Goal: Transaction & Acquisition: Purchase product/service

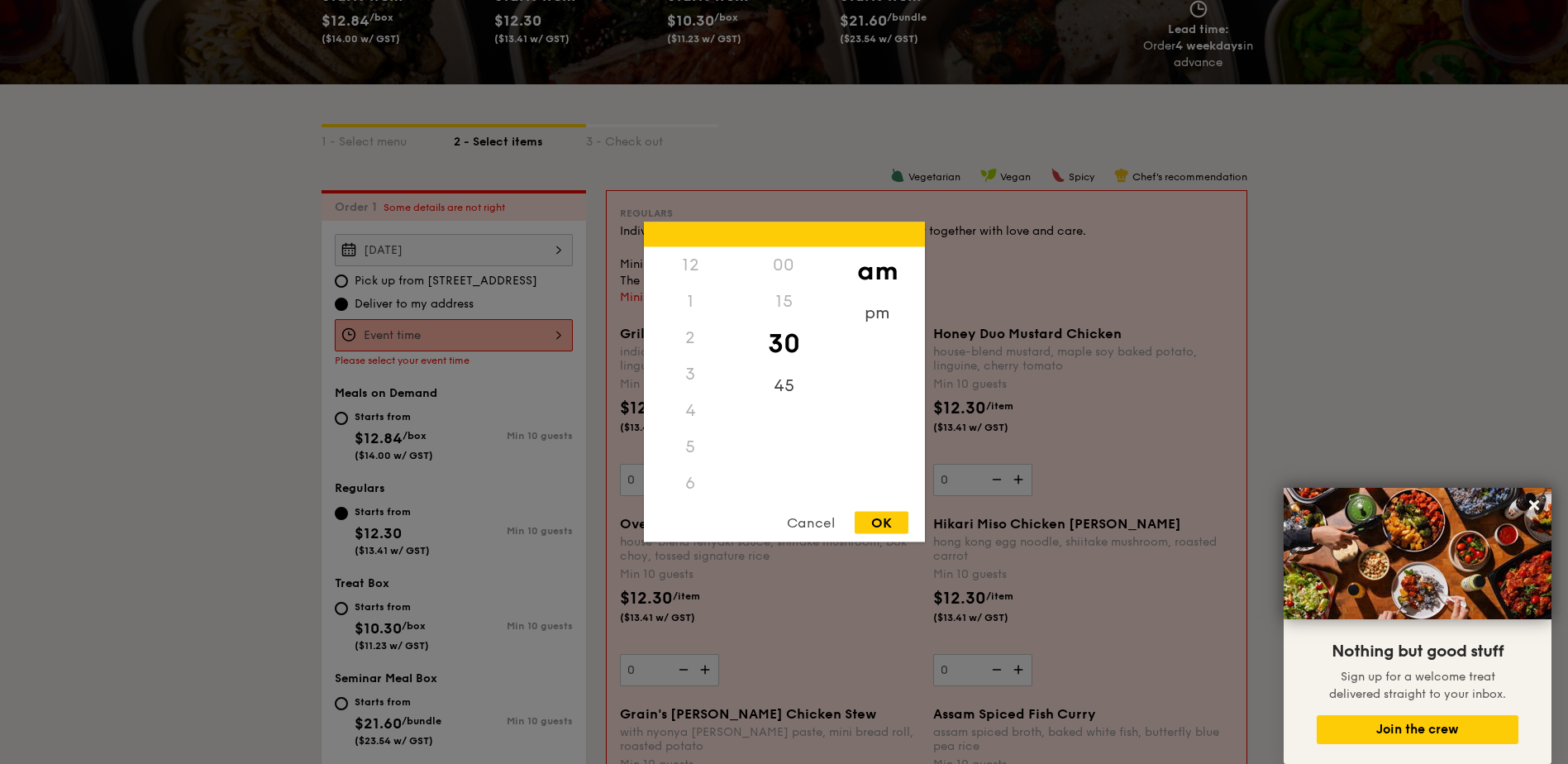
scroll to position [196, 0]
click at [700, 485] on div "11" at bounding box center [691, 487] width 93 height 48
click at [701, 481] on div "11" at bounding box center [691, 475] width 93 height 48
click at [868, 523] on div "OK" at bounding box center [881, 522] width 54 height 22
type input "11:30AM"
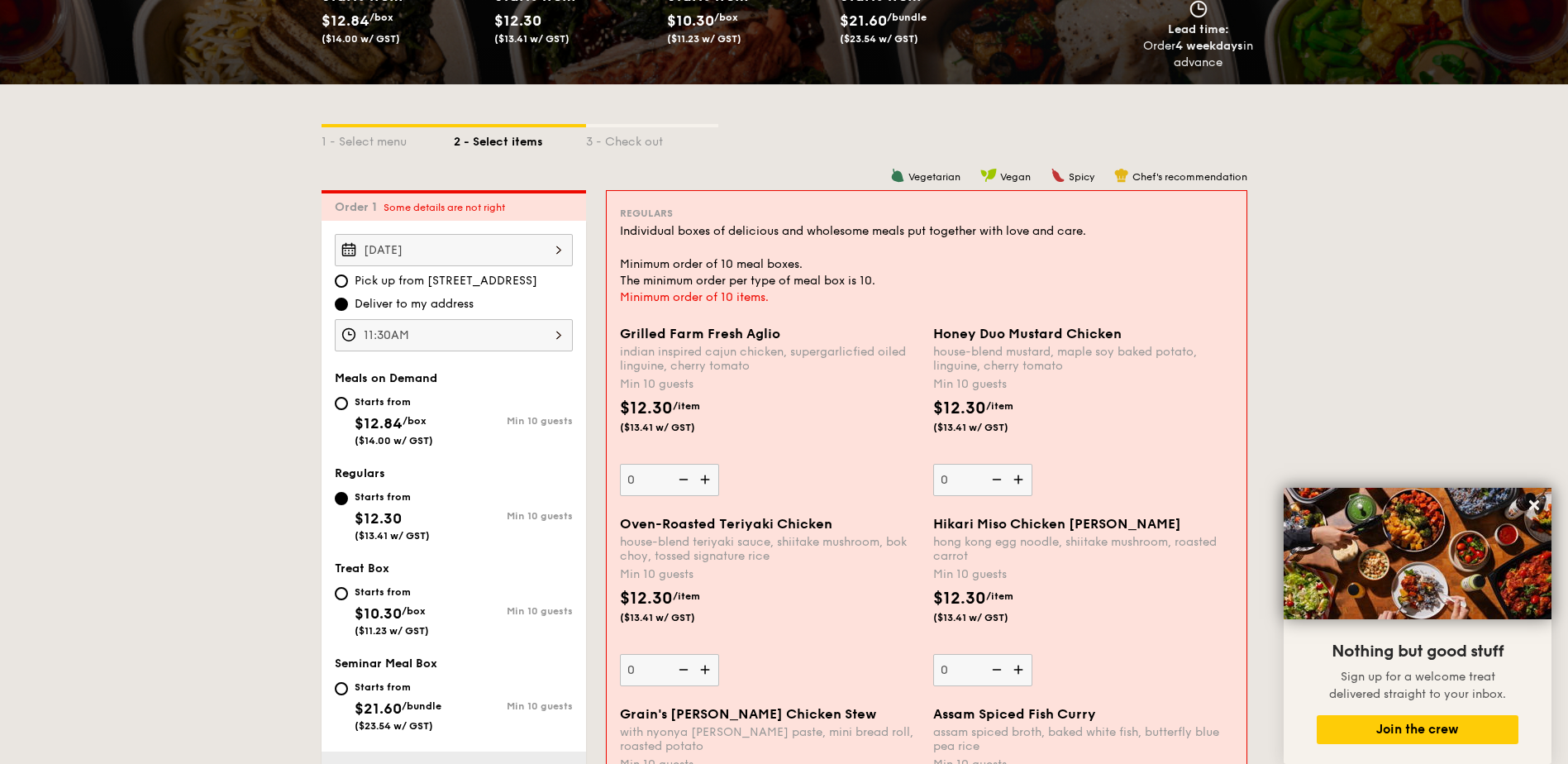
click at [427, 425] on span "/box" at bounding box center [414, 421] width 24 height 11
click at [348, 410] on input "Starts from $12.84 /box ($14.00 w/ GST) Min 10 guests" at bounding box center [341, 403] width 13 height 13
radio input "true"
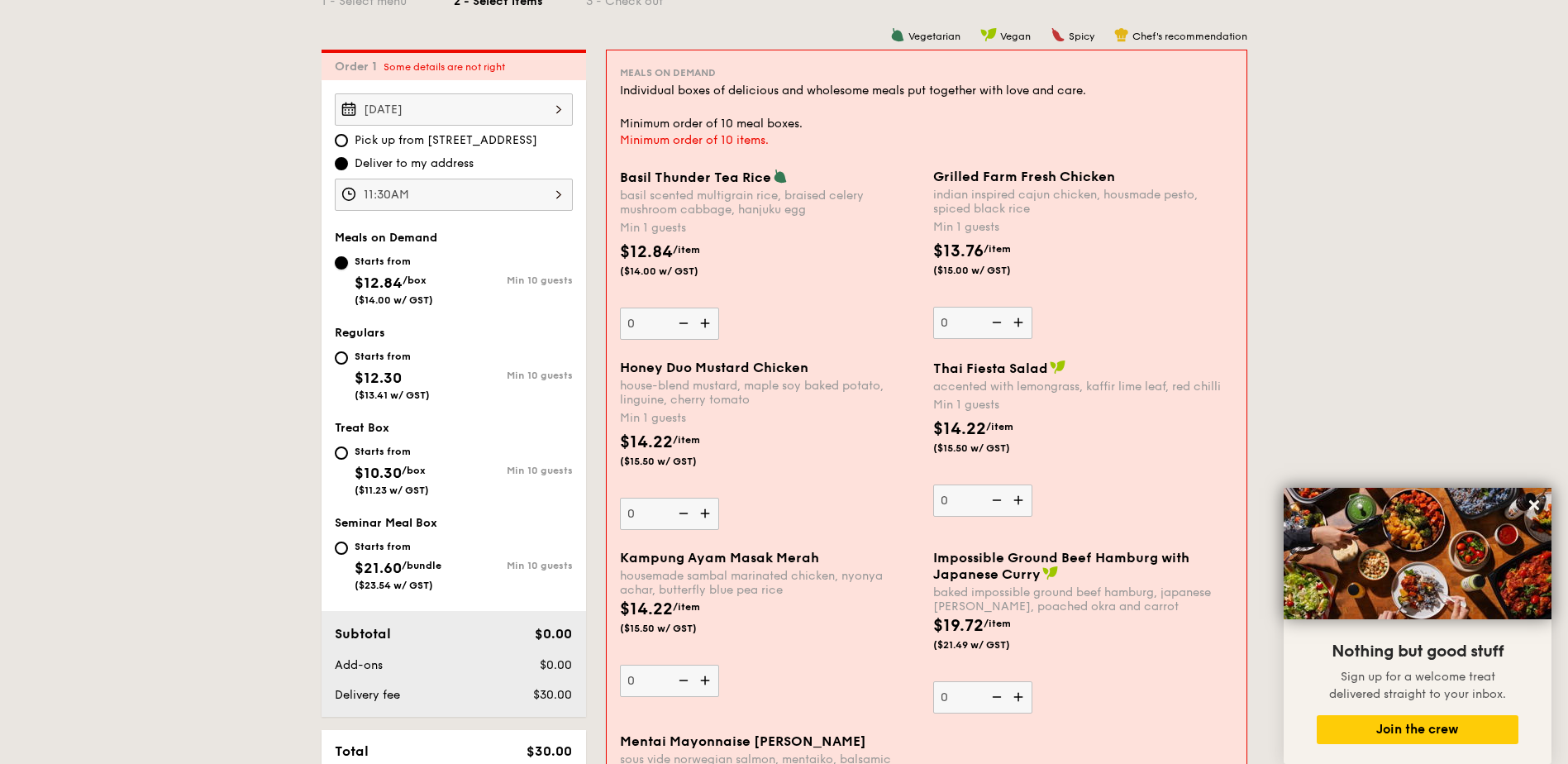
scroll to position [474, 0]
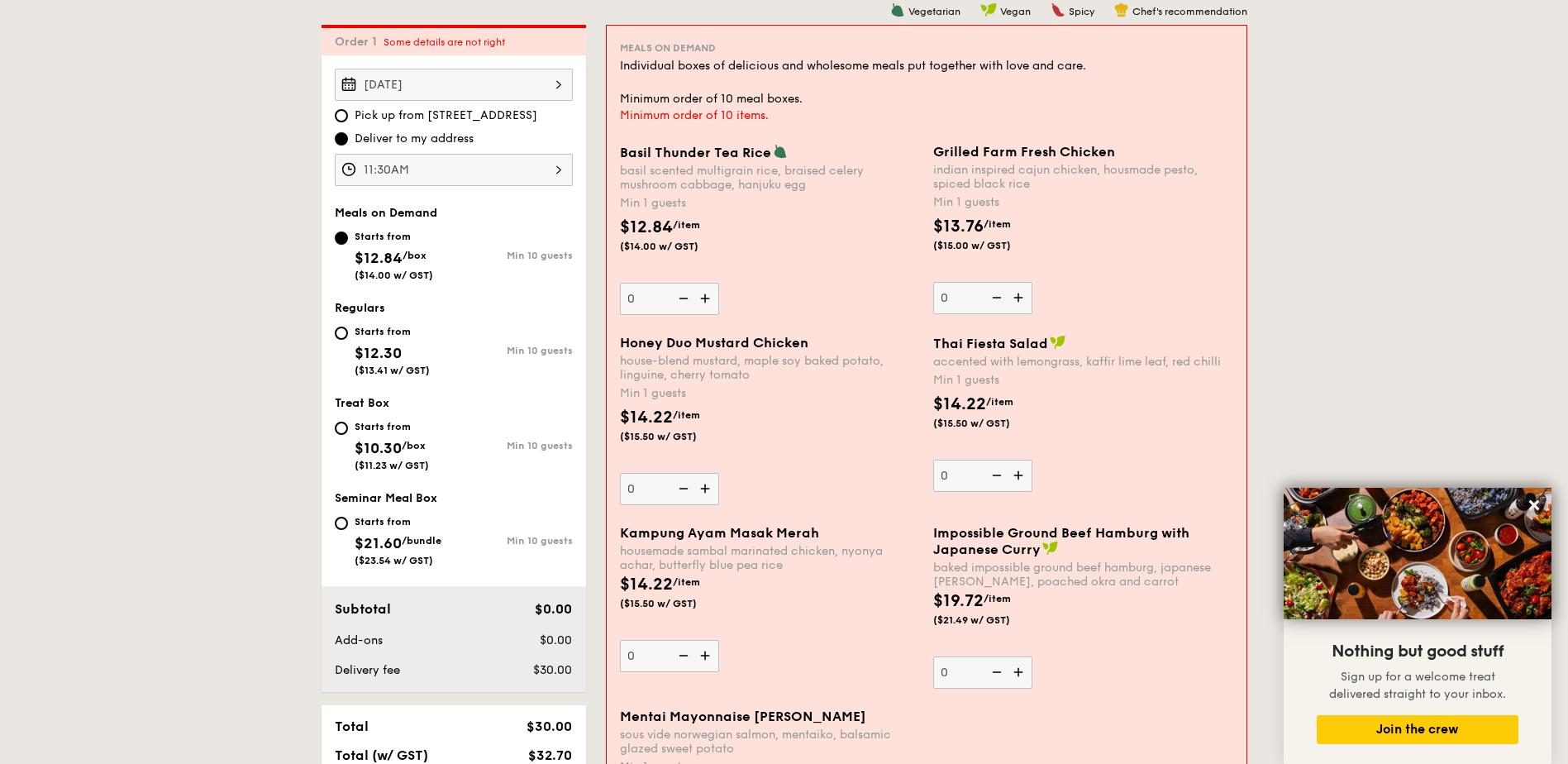
click at [382, 353] on span "$12.30" at bounding box center [378, 353] width 48 height 18
click at [348, 340] on input "Starts from $12.30 ($13.41 w/ GST) Min 10 guests" at bounding box center [341, 333] width 13 height 13
radio input "true"
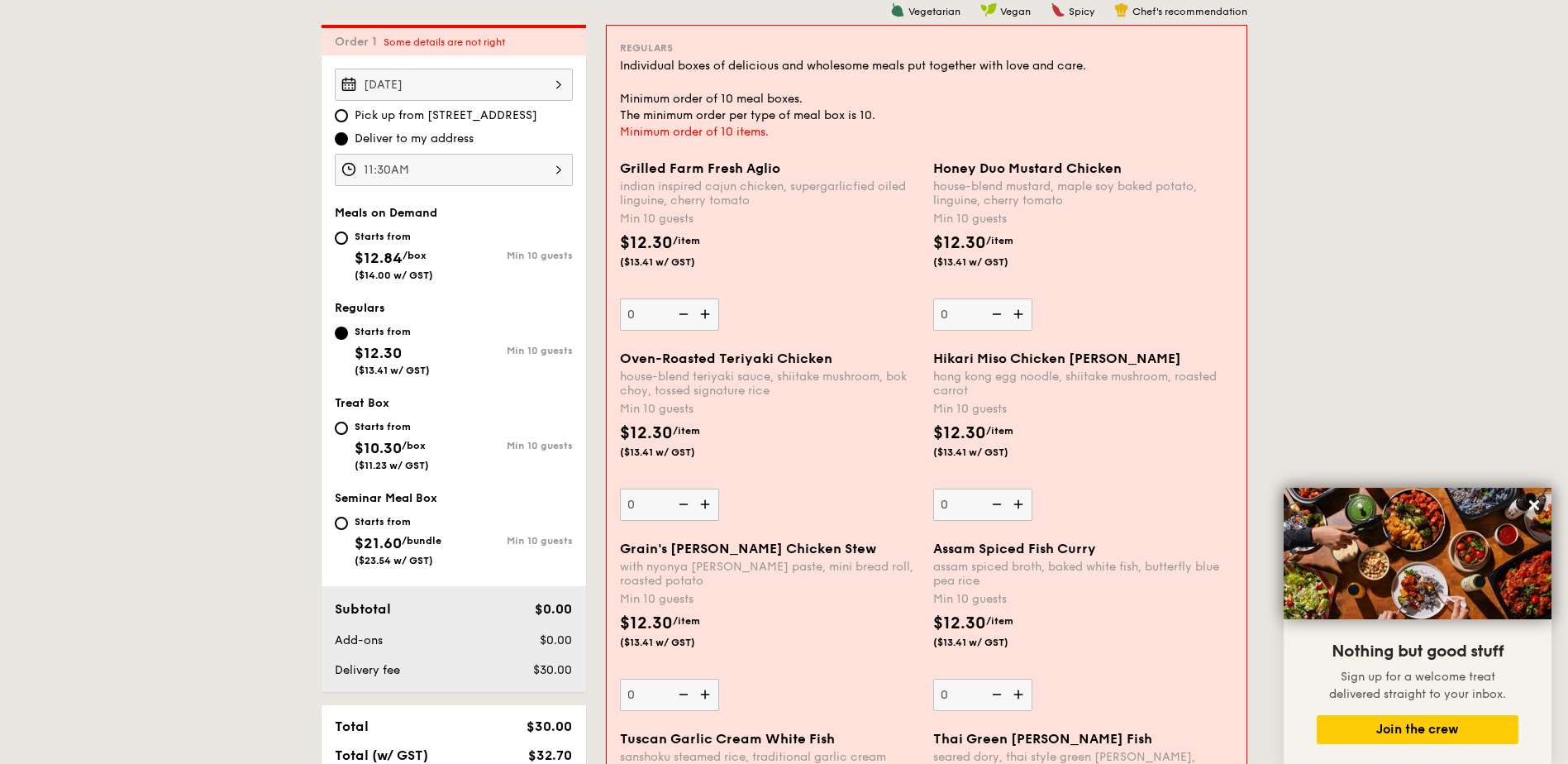
click at [390, 533] on div "Starts from $21.60 /bundle ($23.54 w/ GST)" at bounding box center [398, 539] width 87 height 55
click at [348, 530] on input "Starts from $21.60 /bundle ($23.54 w/ GST) Min 10 guests" at bounding box center [341, 523] width 13 height 13
radio input "true"
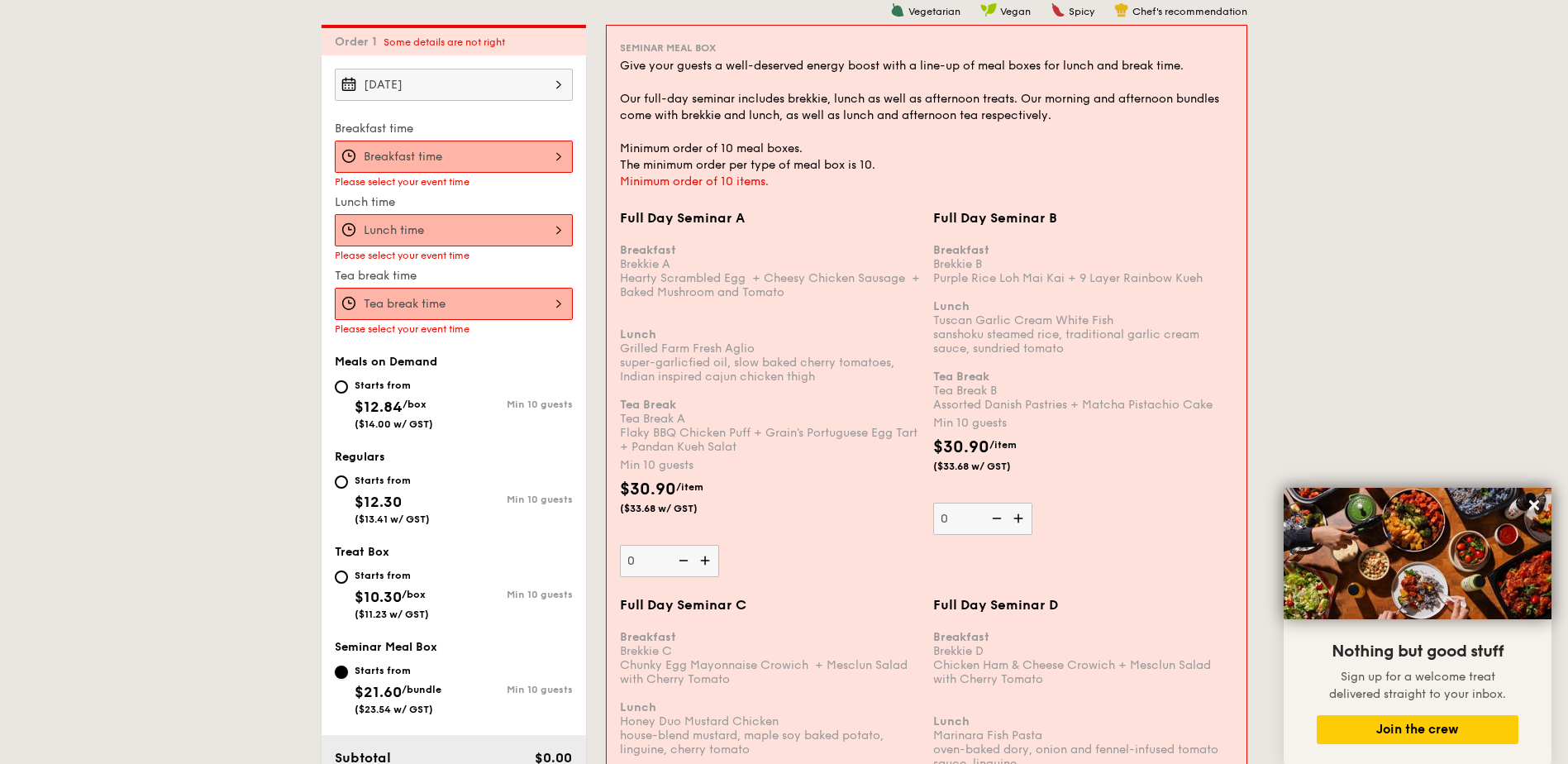
scroll to position [557, 0]
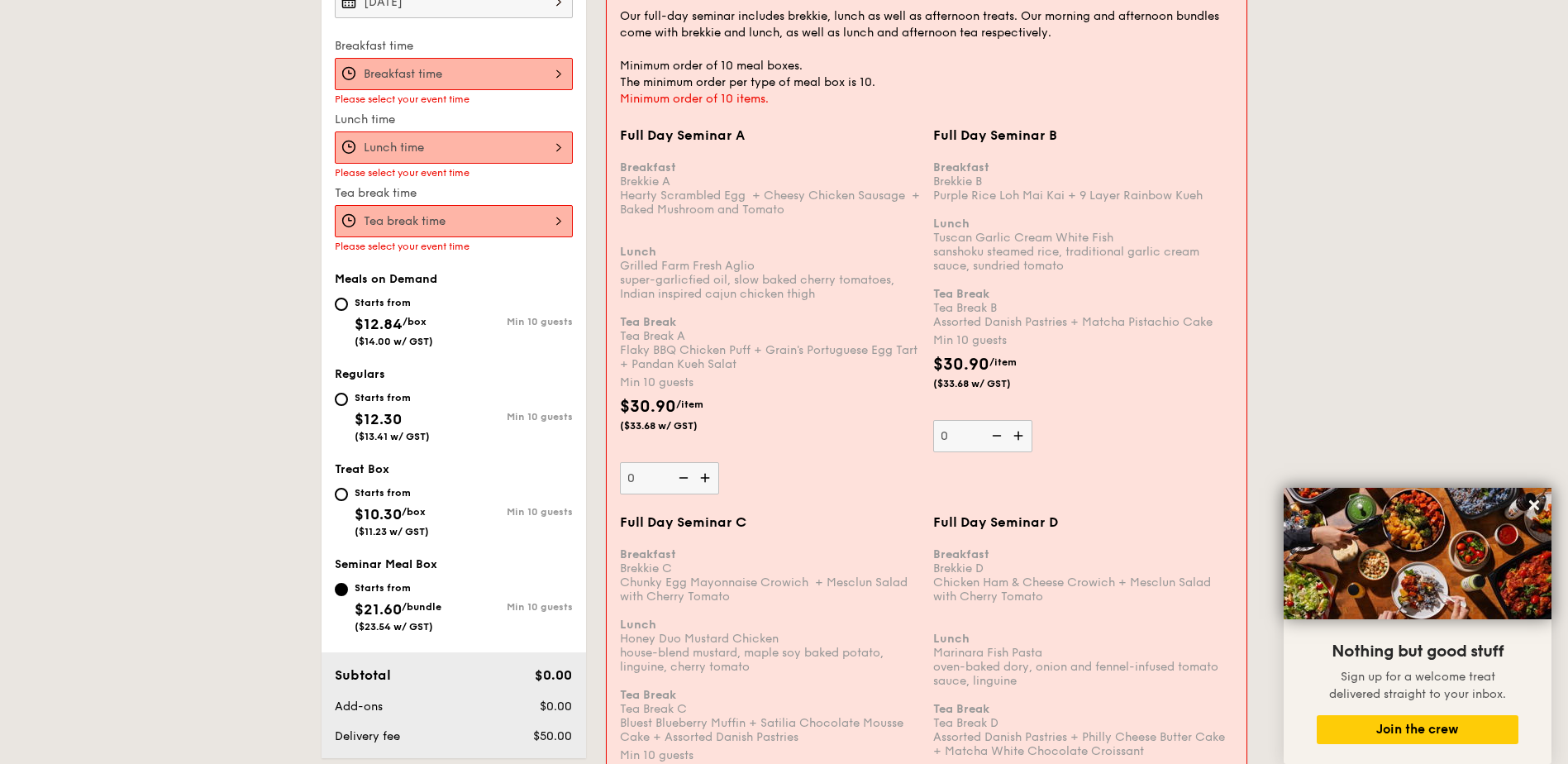
click at [395, 313] on div "Starts from $12.84 /box ($14.00 w/ GST)" at bounding box center [393, 320] width 78 height 55
click at [348, 311] on input "Starts from $12.84 /box ($14.00 w/ GST) Min 10 guests" at bounding box center [341, 304] width 13 height 13
radio input "true"
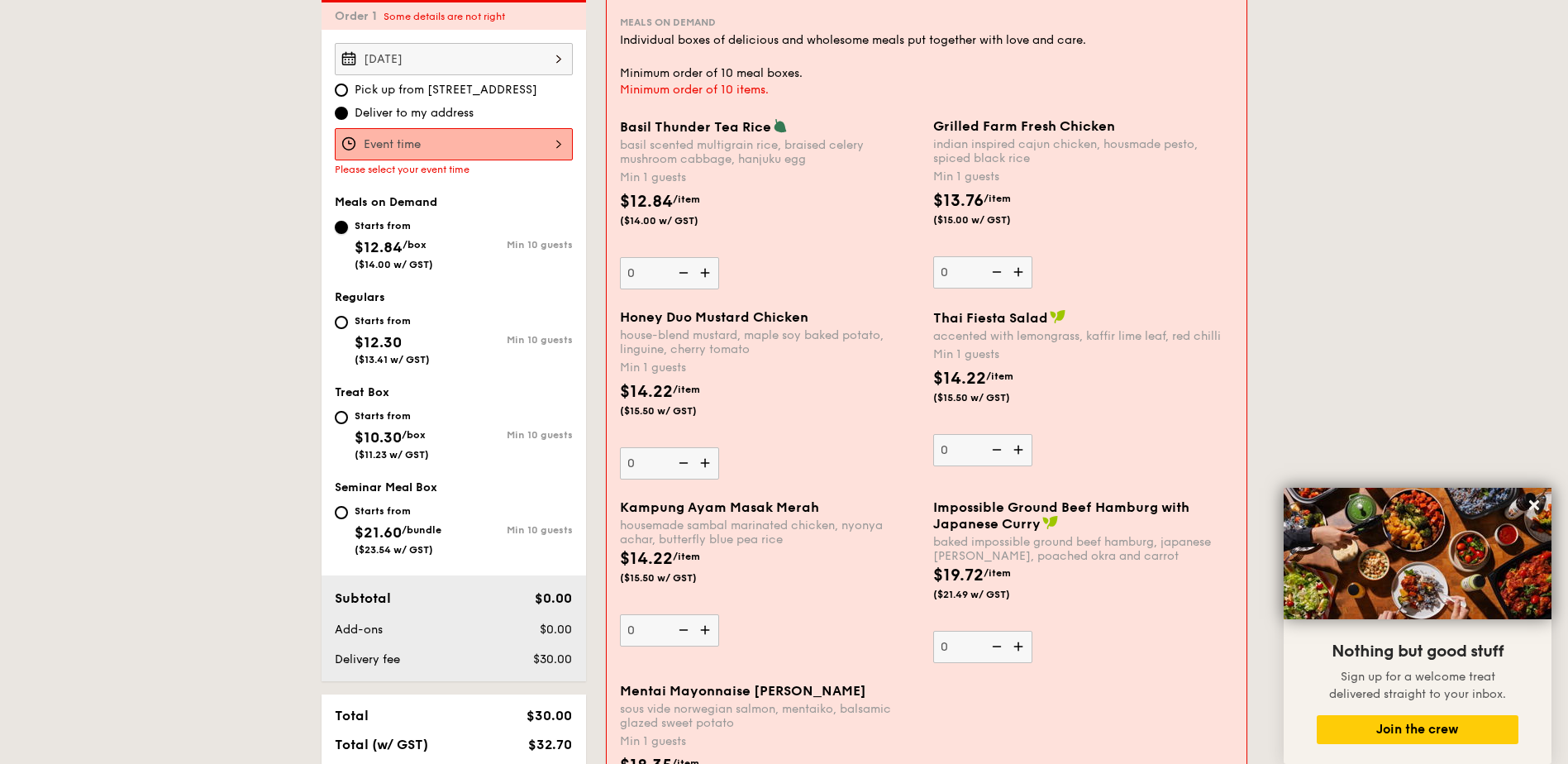
scroll to position [474, 0]
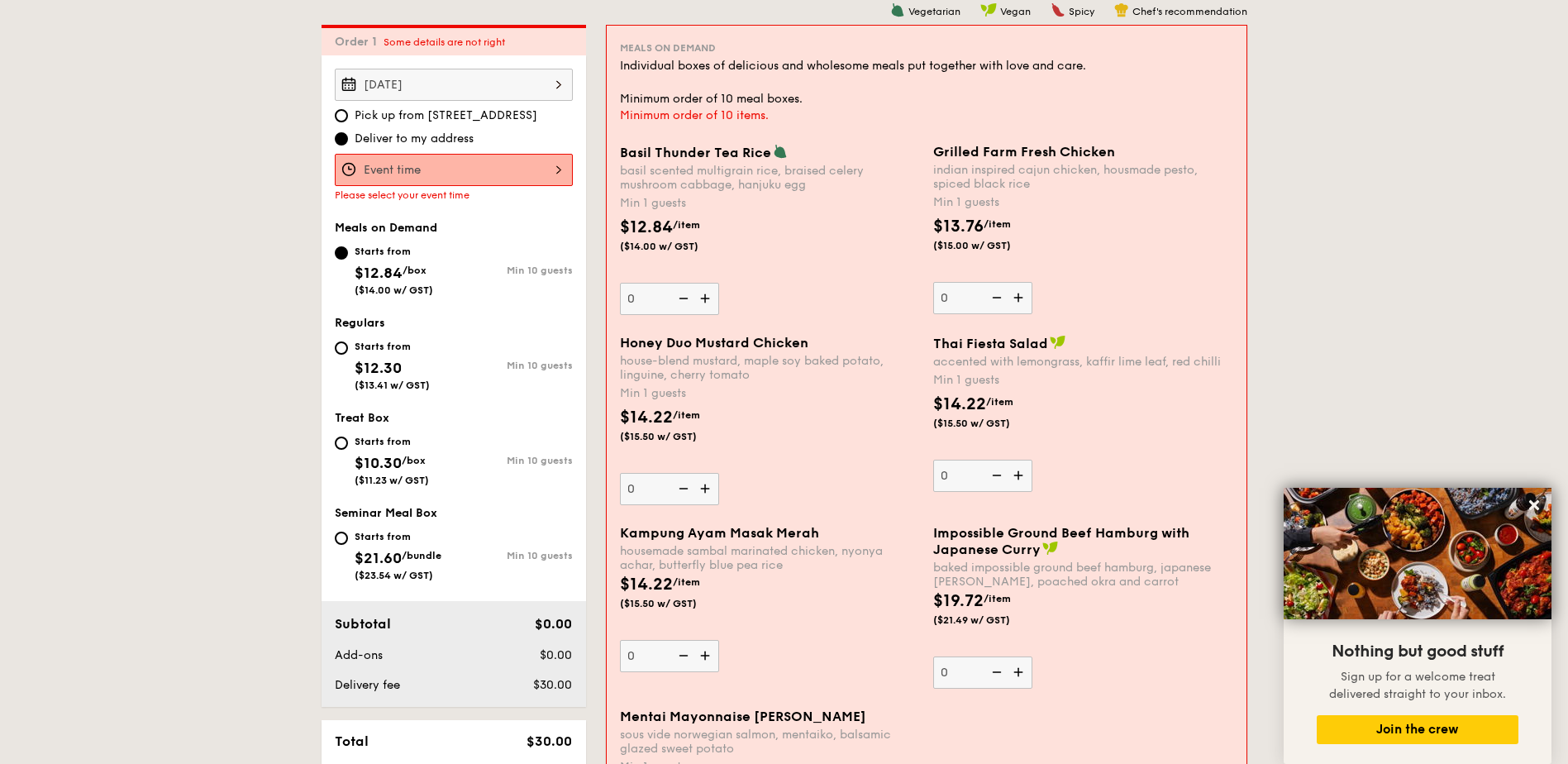
click at [407, 362] on div "Starts from $12.30 ($13.41 w/ GST)" at bounding box center [392, 364] width 75 height 55
click at [348, 355] on input "Starts from $12.30 ($13.41 w/ GST) Min 10 guests" at bounding box center [341, 348] width 13 height 13
radio input "true"
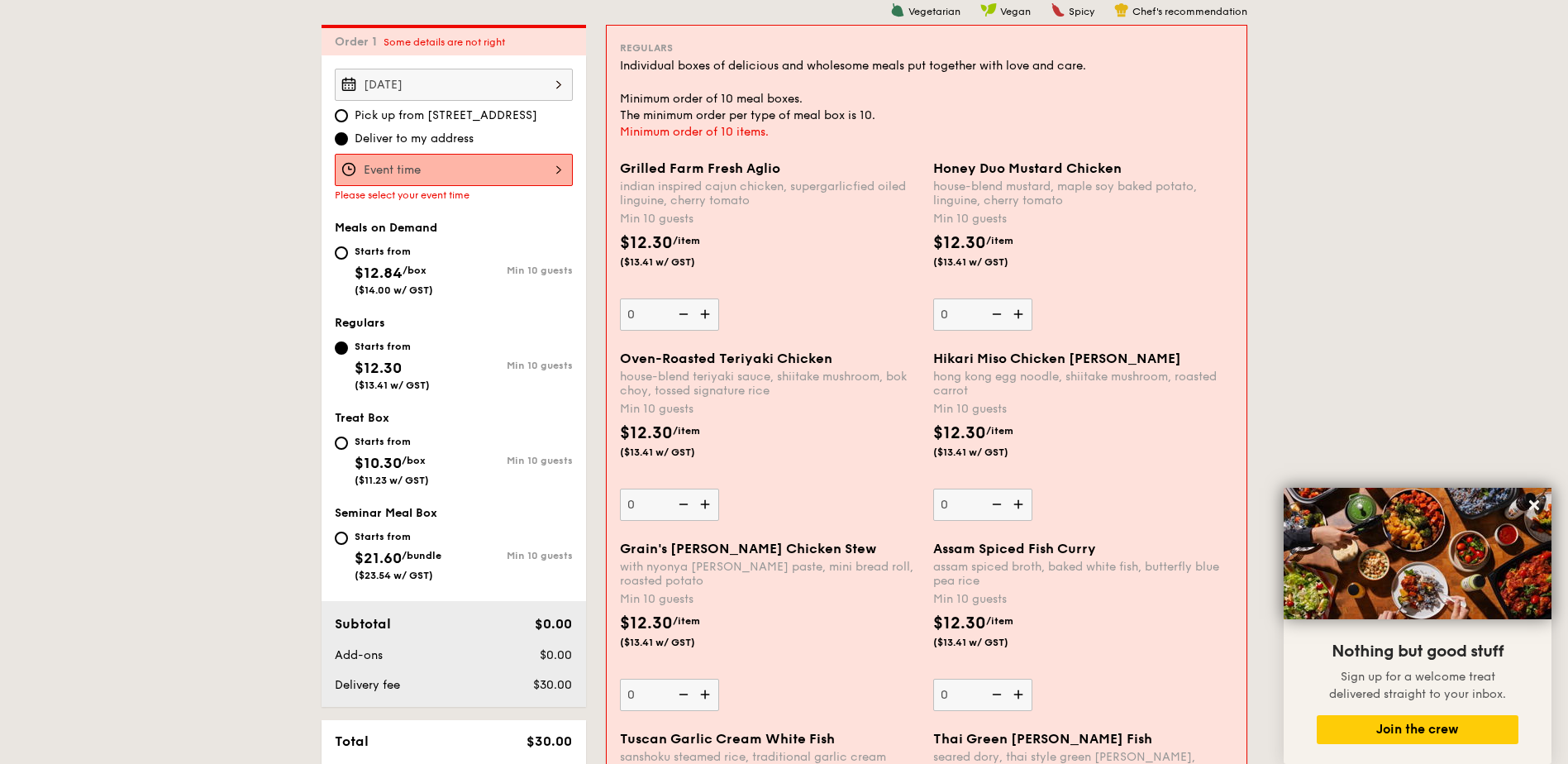
click at [399, 282] on div "Starts from $12.84 /box ($14.00 w/ GST)" at bounding box center [393, 268] width 78 height 55
click at [348, 260] on input "Starts from $12.84 /box ($14.00 w/ GST) Min 10 guests" at bounding box center [341, 253] width 13 height 13
radio input "true"
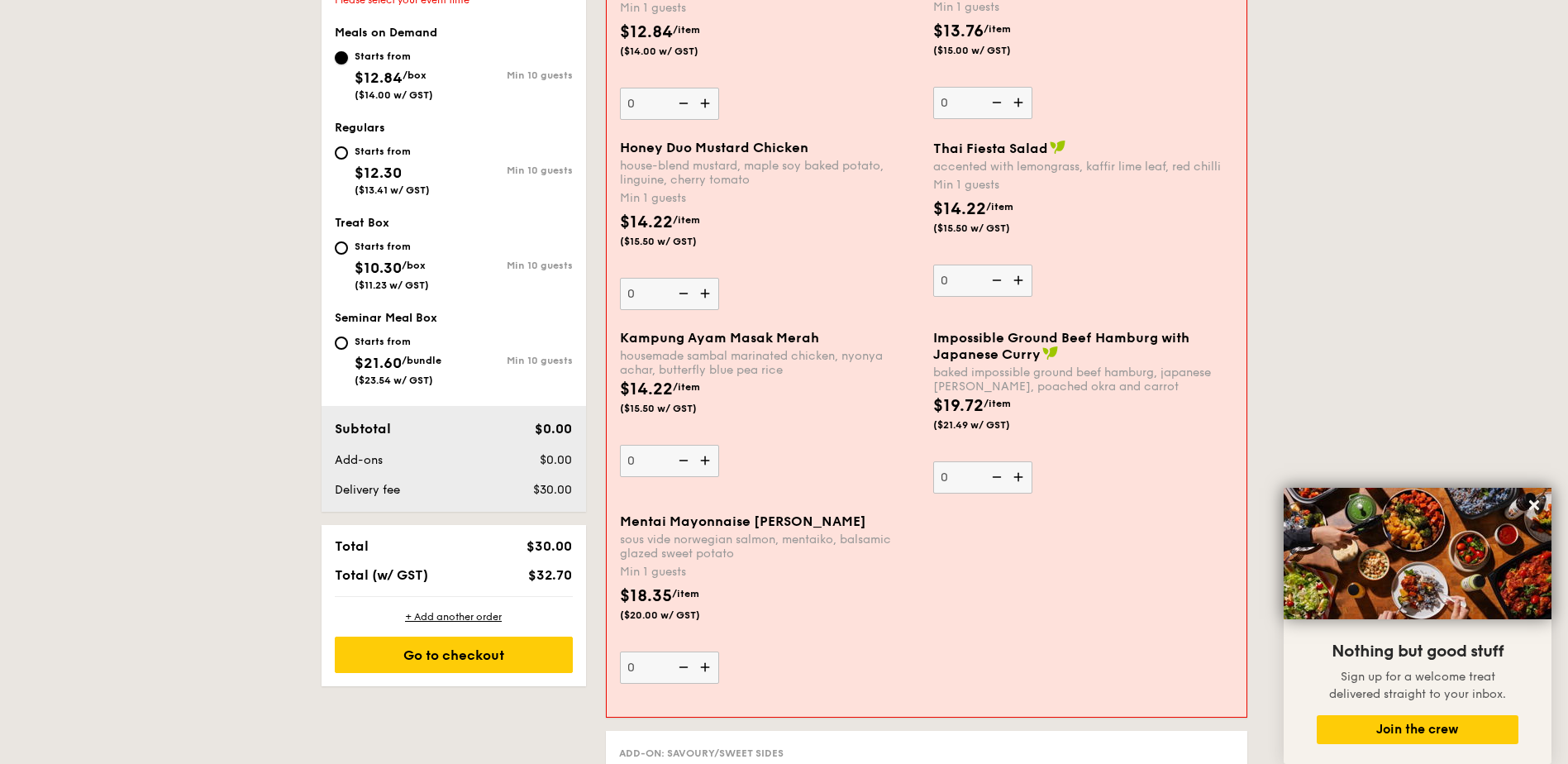
scroll to position [640, 0]
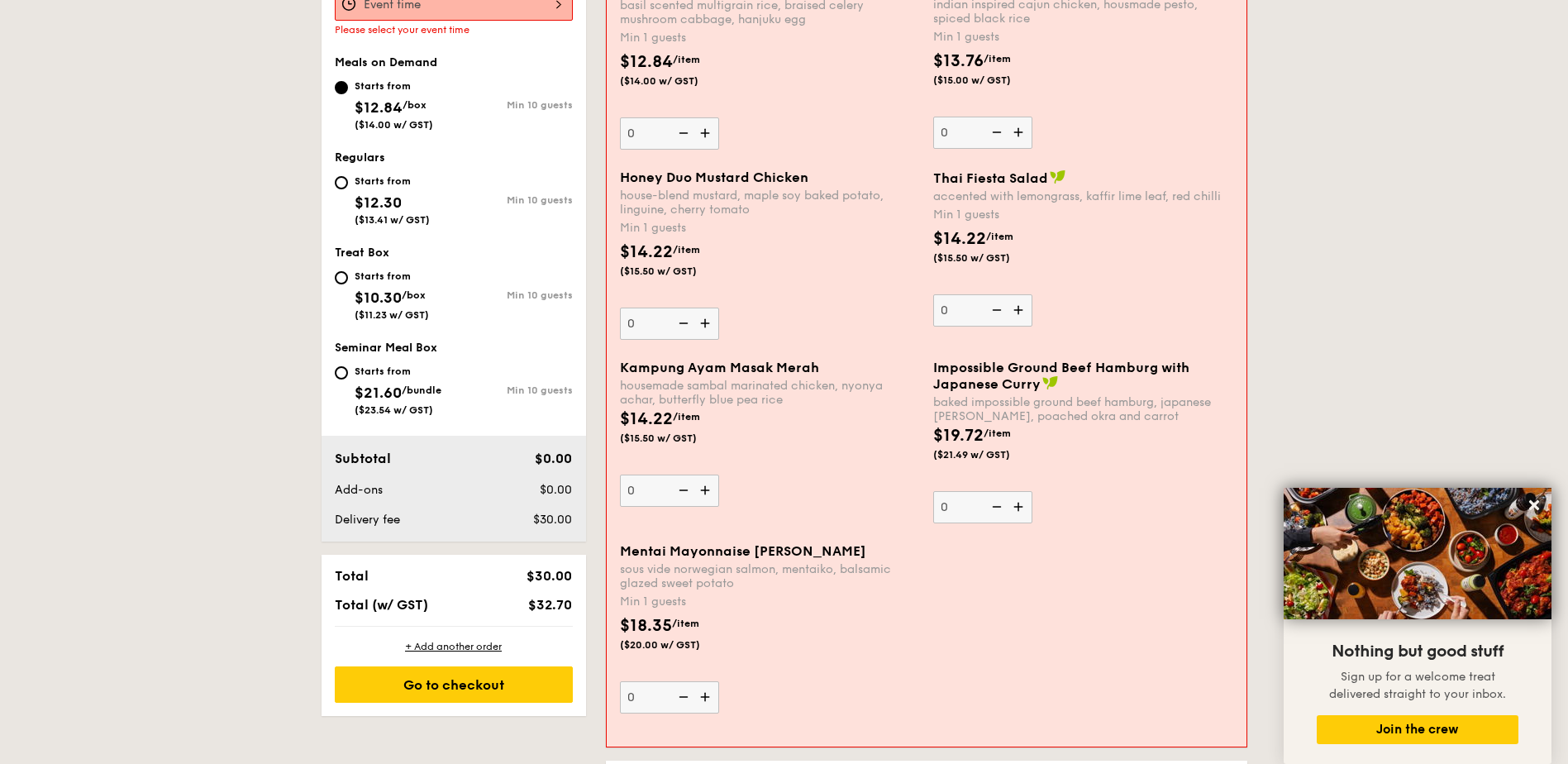
click at [389, 190] on div "Starts from $12.30 ($13.41 w/ GST)" at bounding box center [392, 198] width 75 height 55
click at [348, 189] on input "Starts from $12.30 ($13.41 w/ GST) Min 10 guests" at bounding box center [341, 182] width 13 height 13
radio input "true"
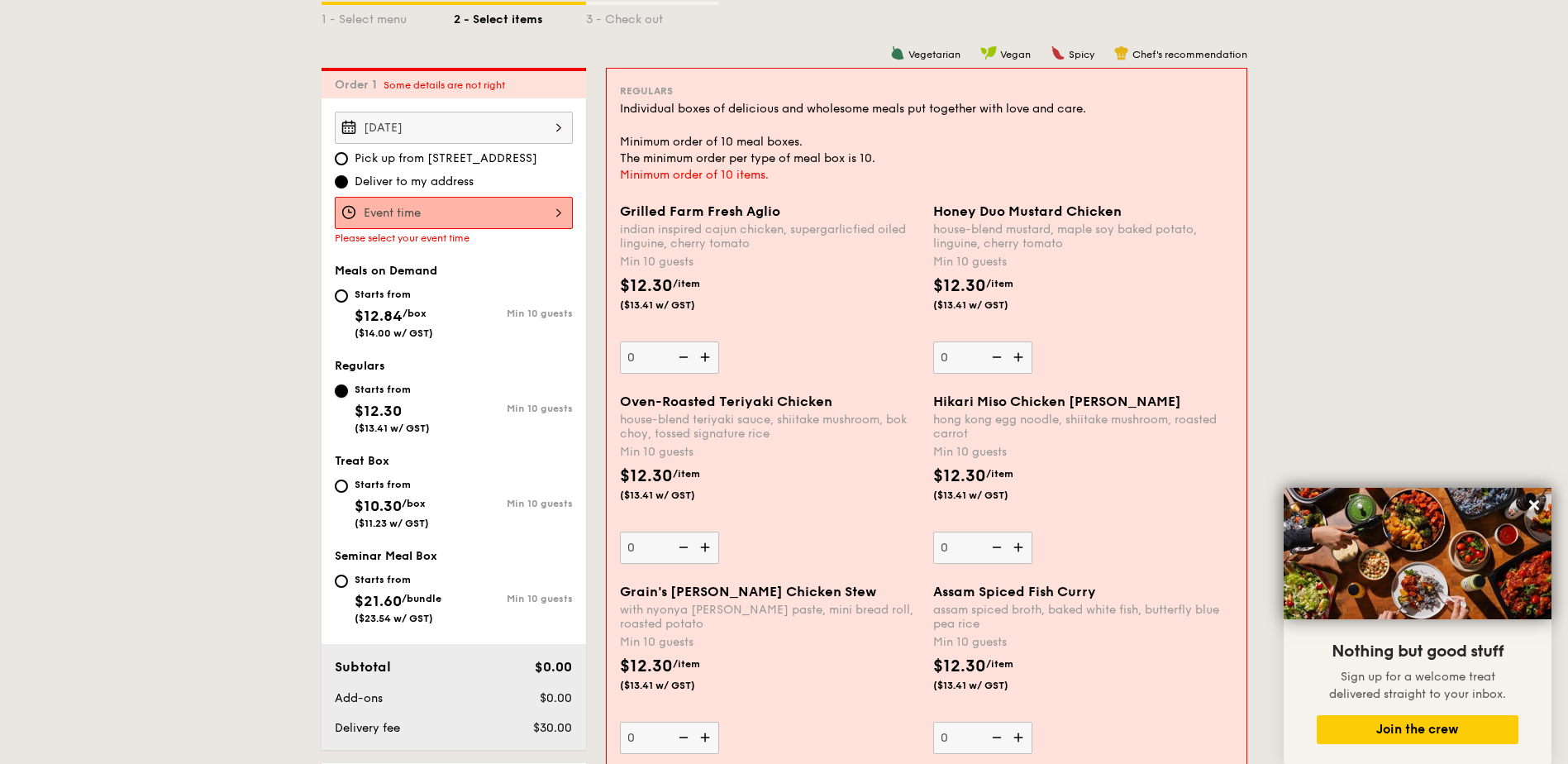
scroll to position [226, 0]
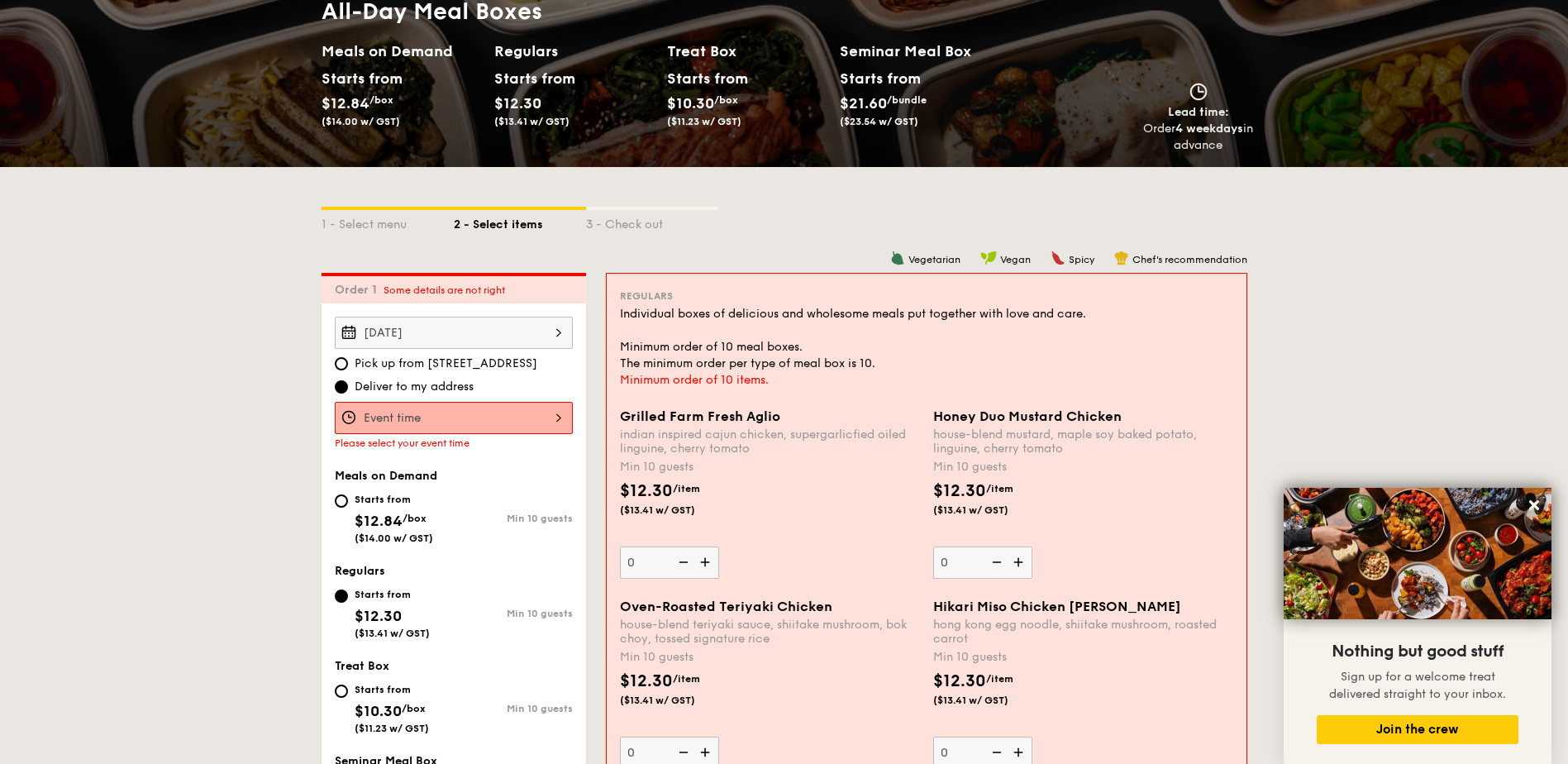
click at [420, 525] on div "Starts from $12.84 /box ($14.00 w/ GST)" at bounding box center [393, 517] width 78 height 55
click at [348, 508] on input "Starts from $12.84 /box ($14.00 w/ GST) Min 10 guests" at bounding box center [341, 501] width 13 height 13
radio input "true"
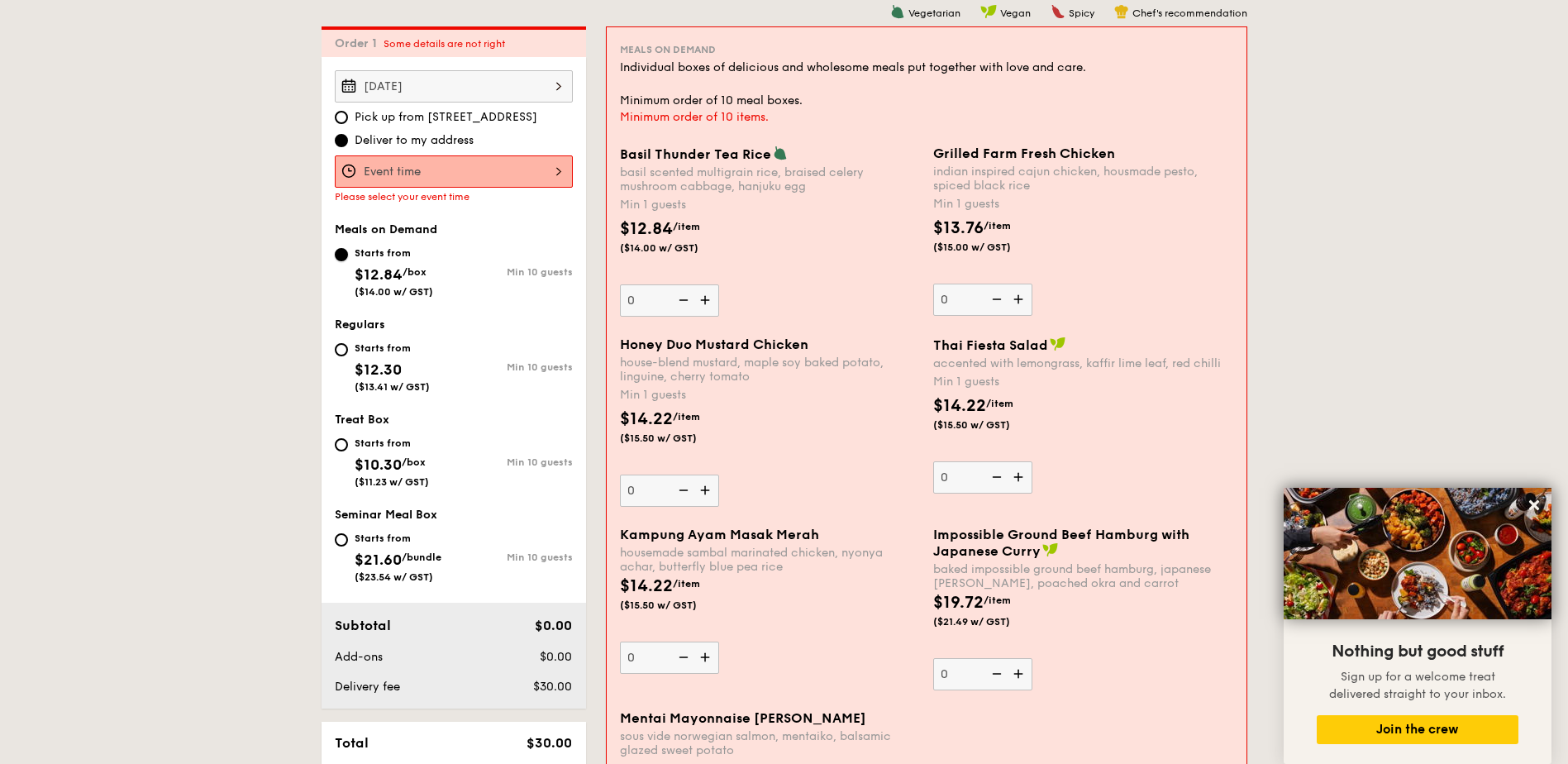
scroll to position [474, 0]
click at [1021, 298] on img at bounding box center [1020, 298] width 25 height 32
click at [1021, 298] on input "0" at bounding box center [983, 298] width 99 height 33
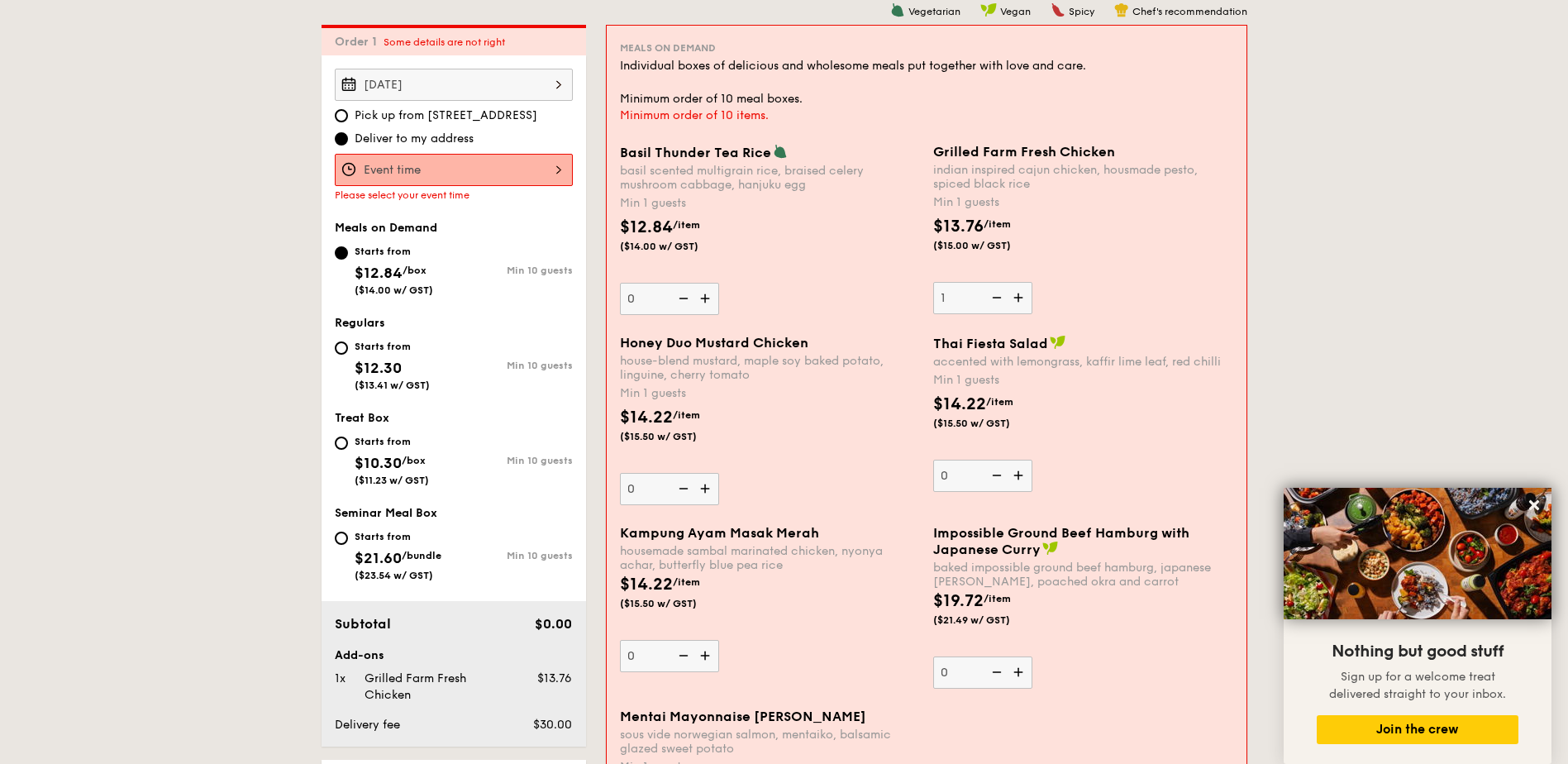
click at [1018, 298] on img at bounding box center [1020, 298] width 25 height 32
click at [1018, 298] on input "1" at bounding box center [983, 298] width 99 height 33
type input "2"
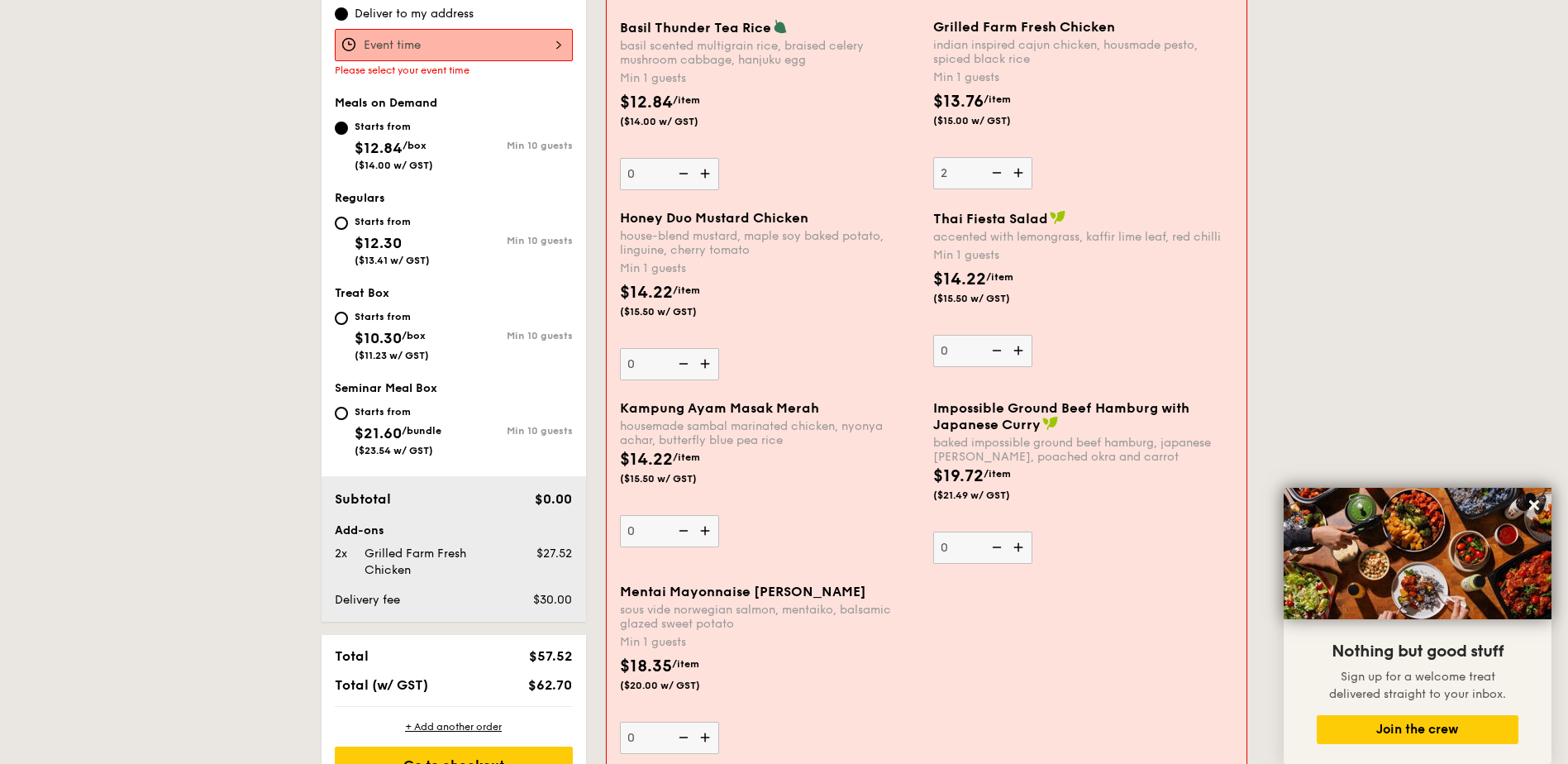
scroll to position [640, 0]
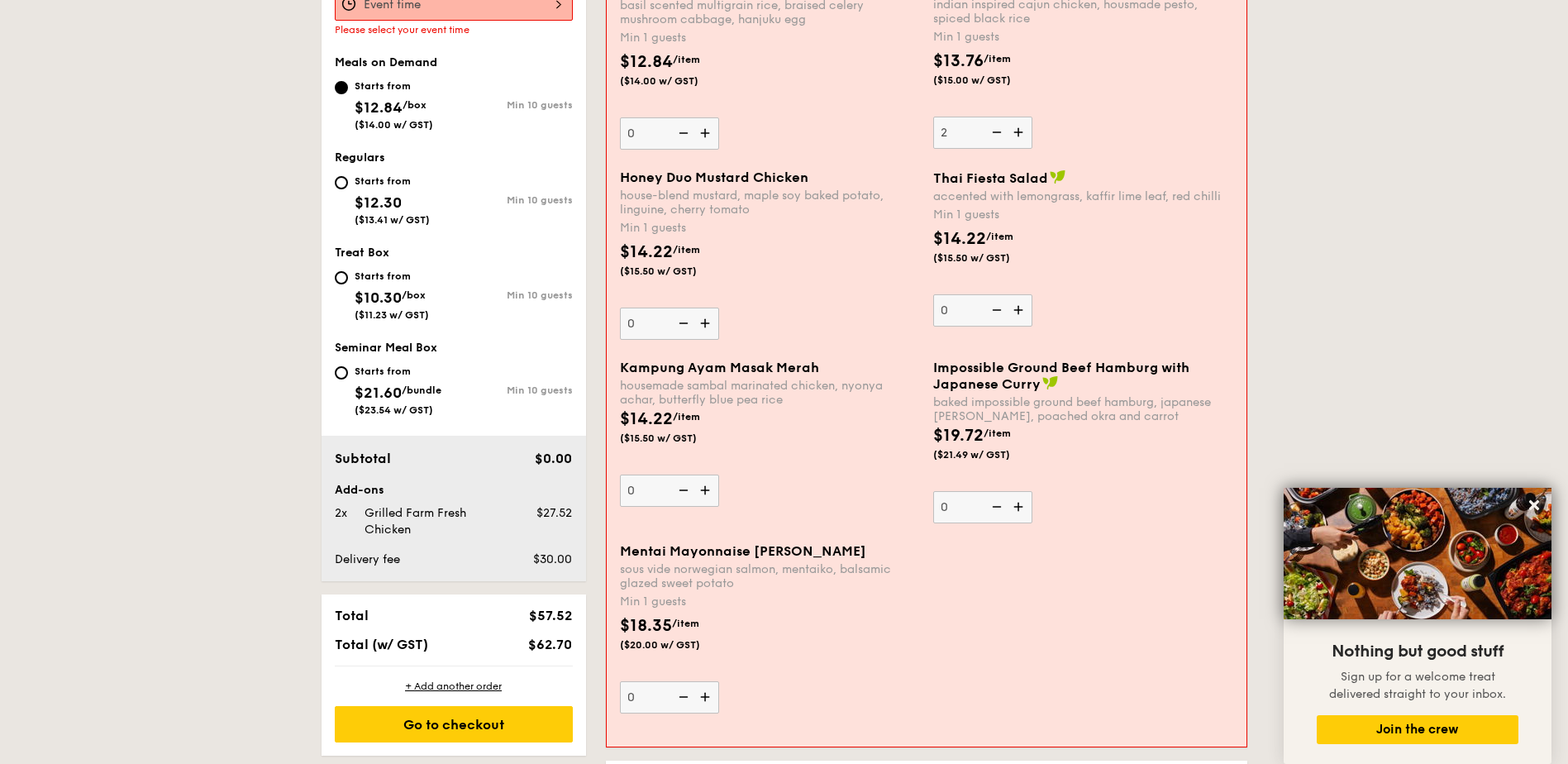
click at [1021, 511] on img at bounding box center [1020, 507] width 25 height 32
click at [1021, 511] on input "0" at bounding box center [983, 507] width 99 height 33
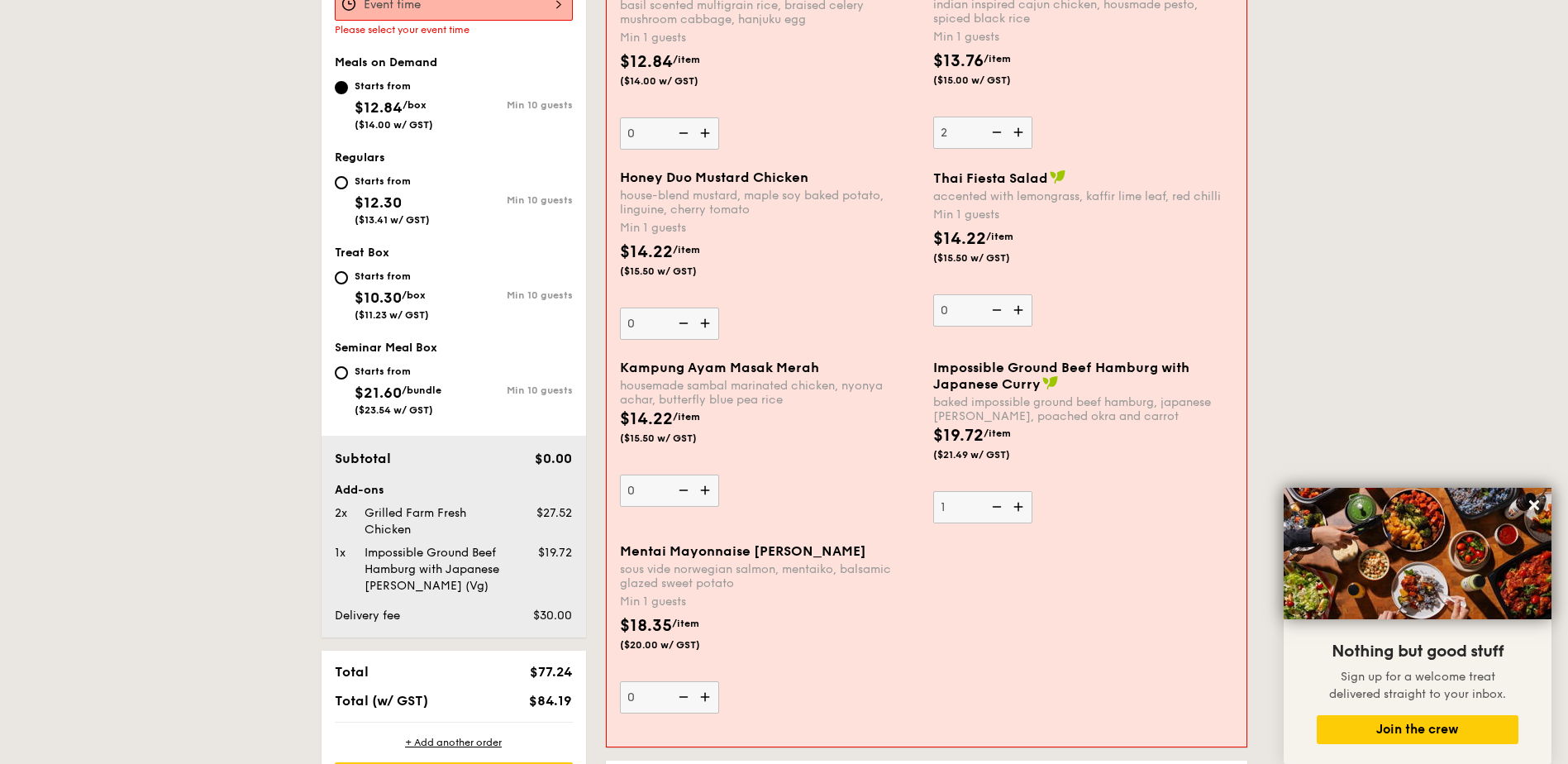
click at [1018, 511] on img at bounding box center [1020, 507] width 25 height 32
click at [1018, 511] on input "1" at bounding box center [983, 507] width 99 height 33
click at [1020, 509] on img at bounding box center [1020, 507] width 25 height 32
click at [1020, 509] on input "2" at bounding box center [983, 507] width 99 height 33
type input "3"
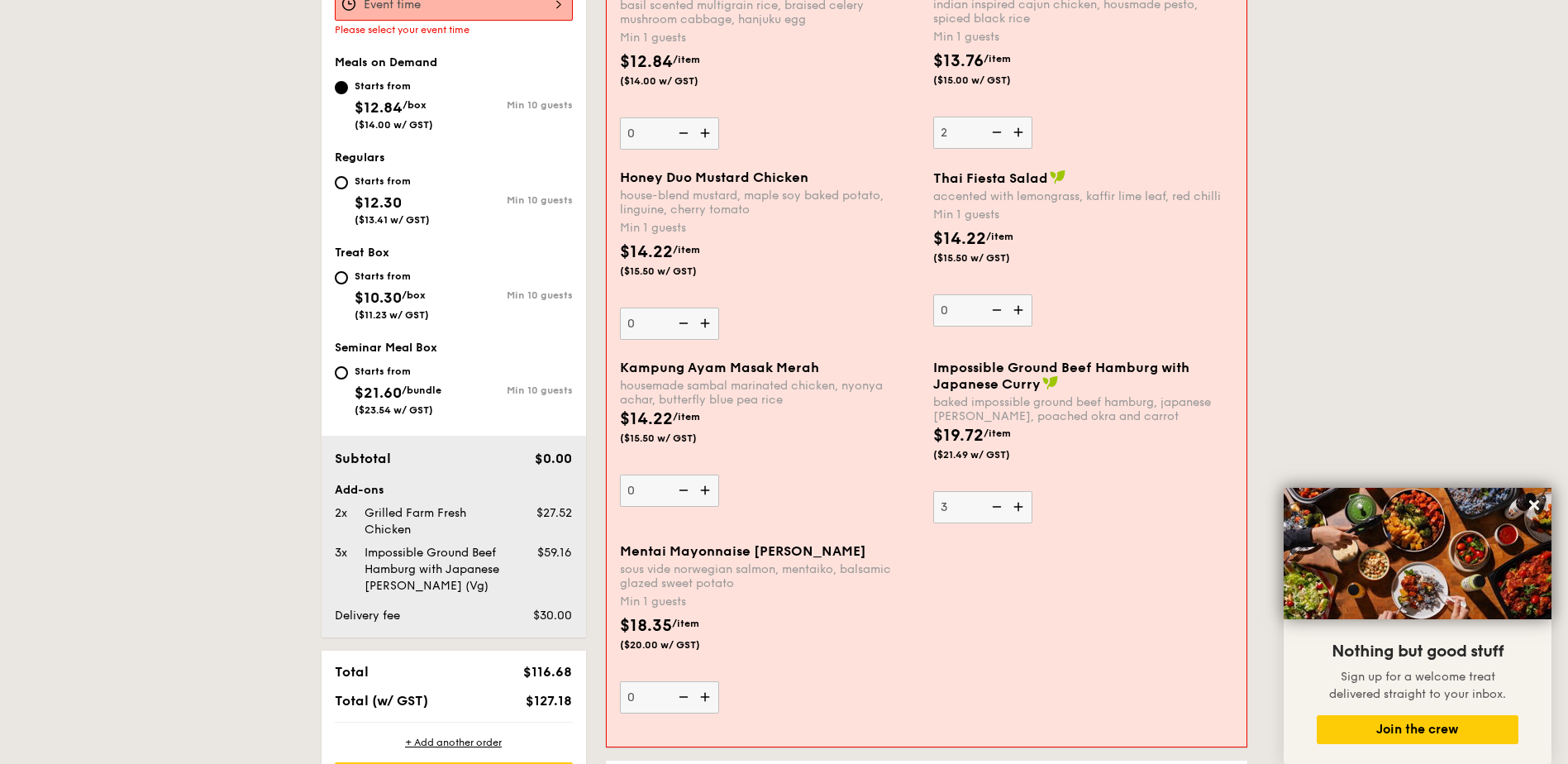
click at [702, 695] on img at bounding box center [707, 697] width 25 height 32
click at [702, 695] on input "0" at bounding box center [670, 697] width 99 height 33
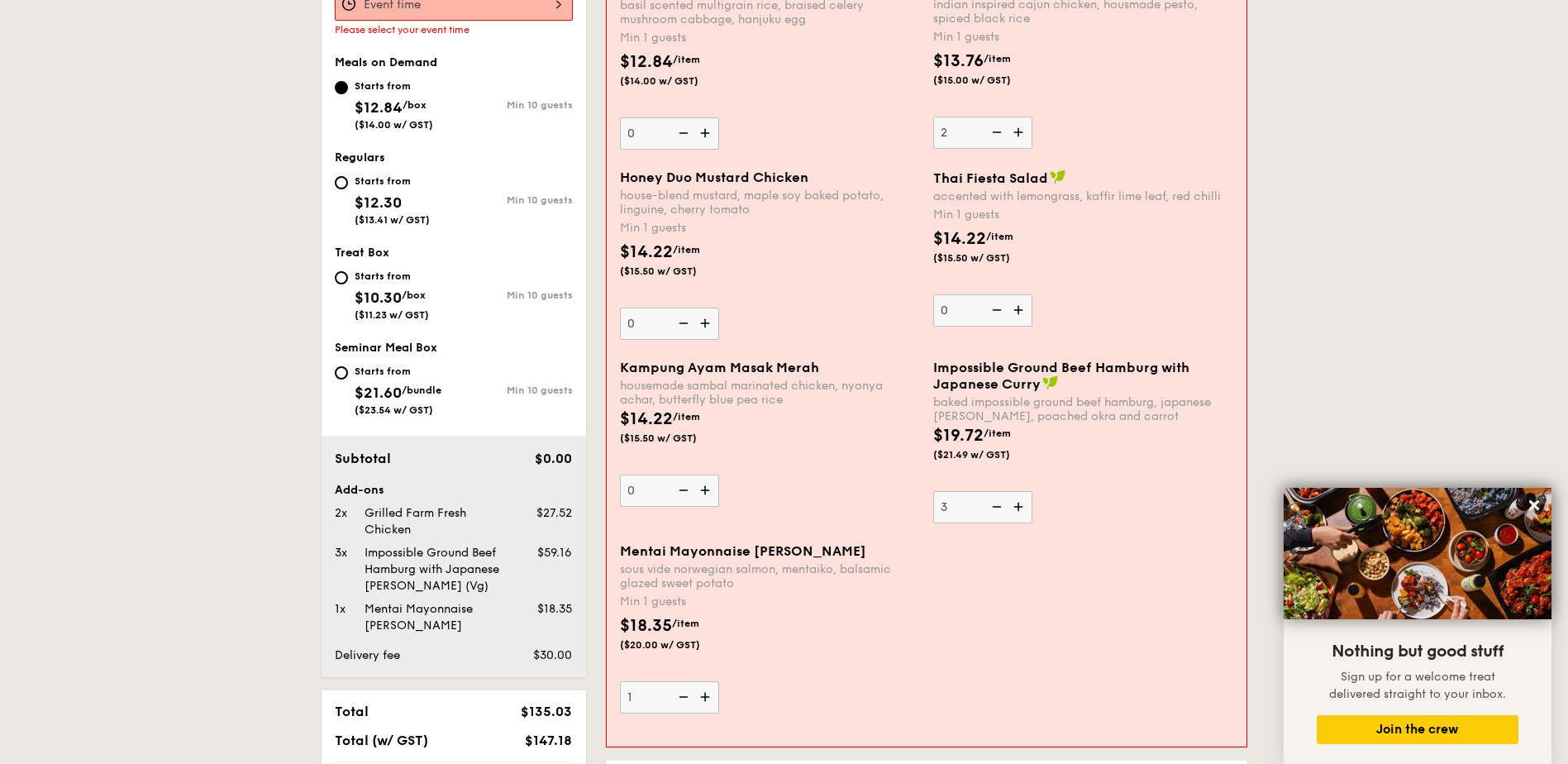
click at [705, 696] on img at bounding box center [707, 697] width 25 height 32
click at [705, 696] on input "1" at bounding box center [670, 697] width 99 height 33
type input "2"
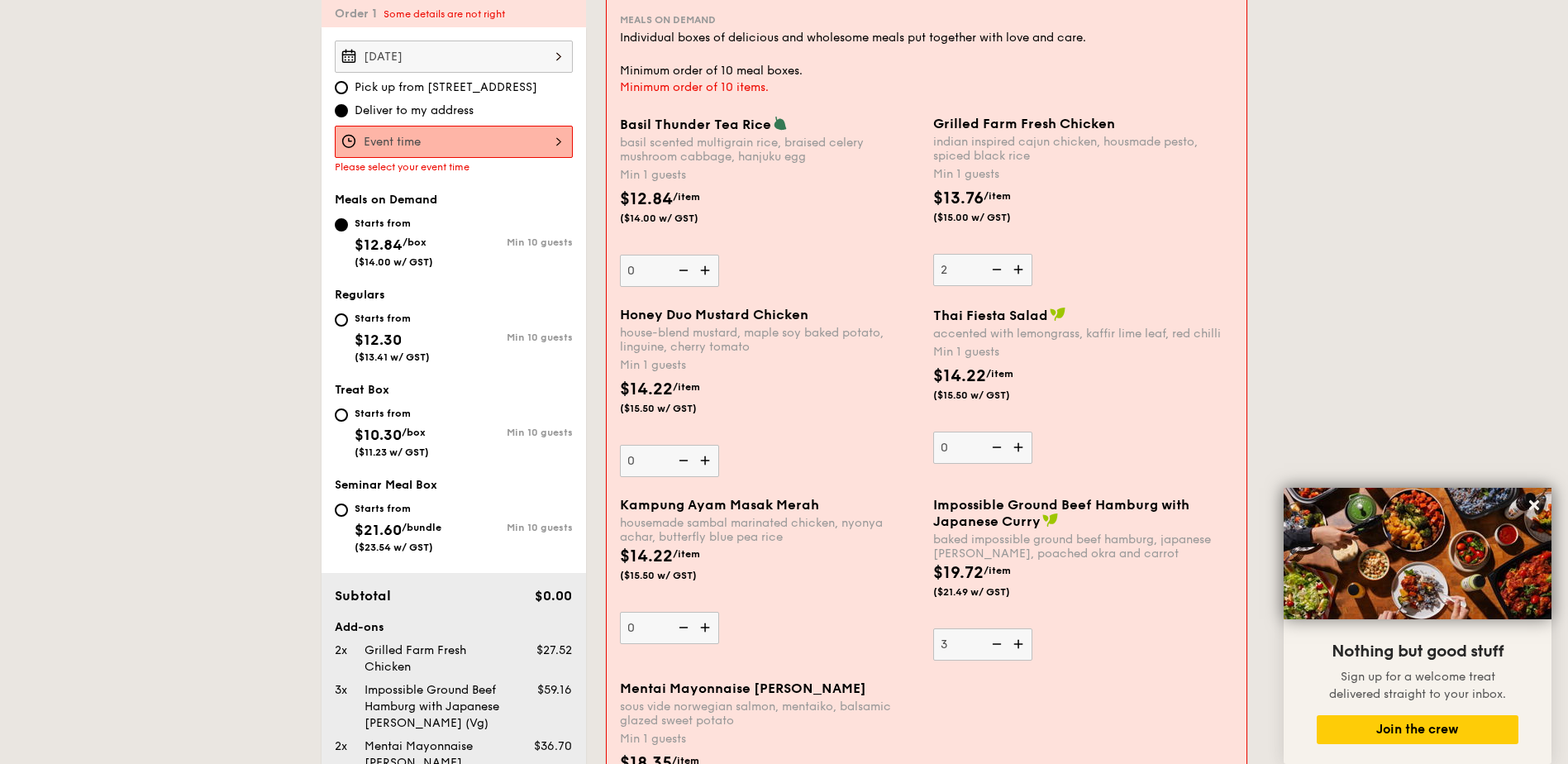
scroll to position [474, 0]
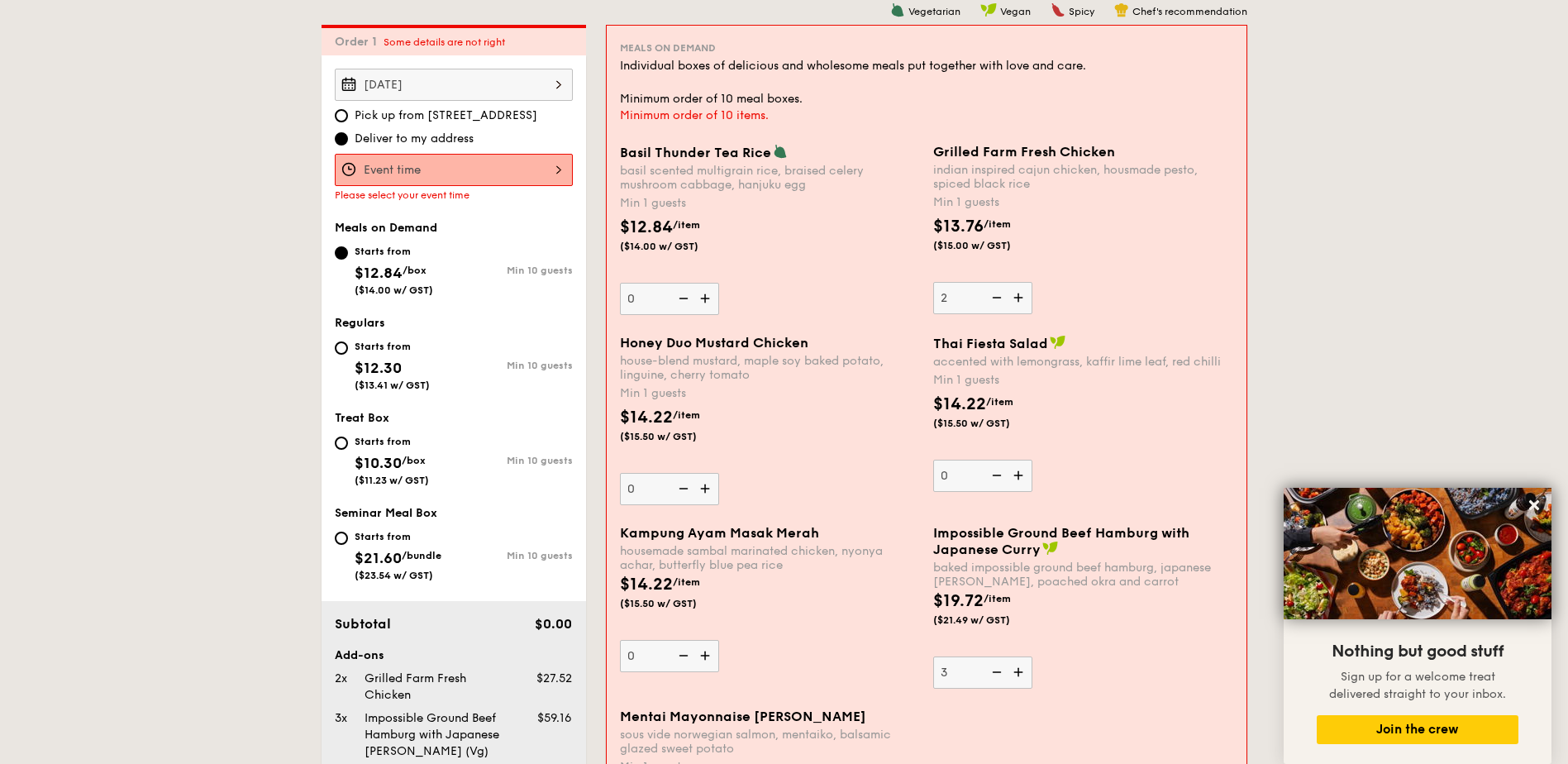
click at [1018, 294] on img at bounding box center [1020, 298] width 25 height 32
click at [1018, 294] on input "2" at bounding box center [983, 298] width 99 height 33
click at [1021, 296] on img at bounding box center [1020, 298] width 25 height 32
click at [1021, 296] on input "3" at bounding box center [983, 298] width 99 height 33
click at [996, 301] on img at bounding box center [995, 298] width 25 height 32
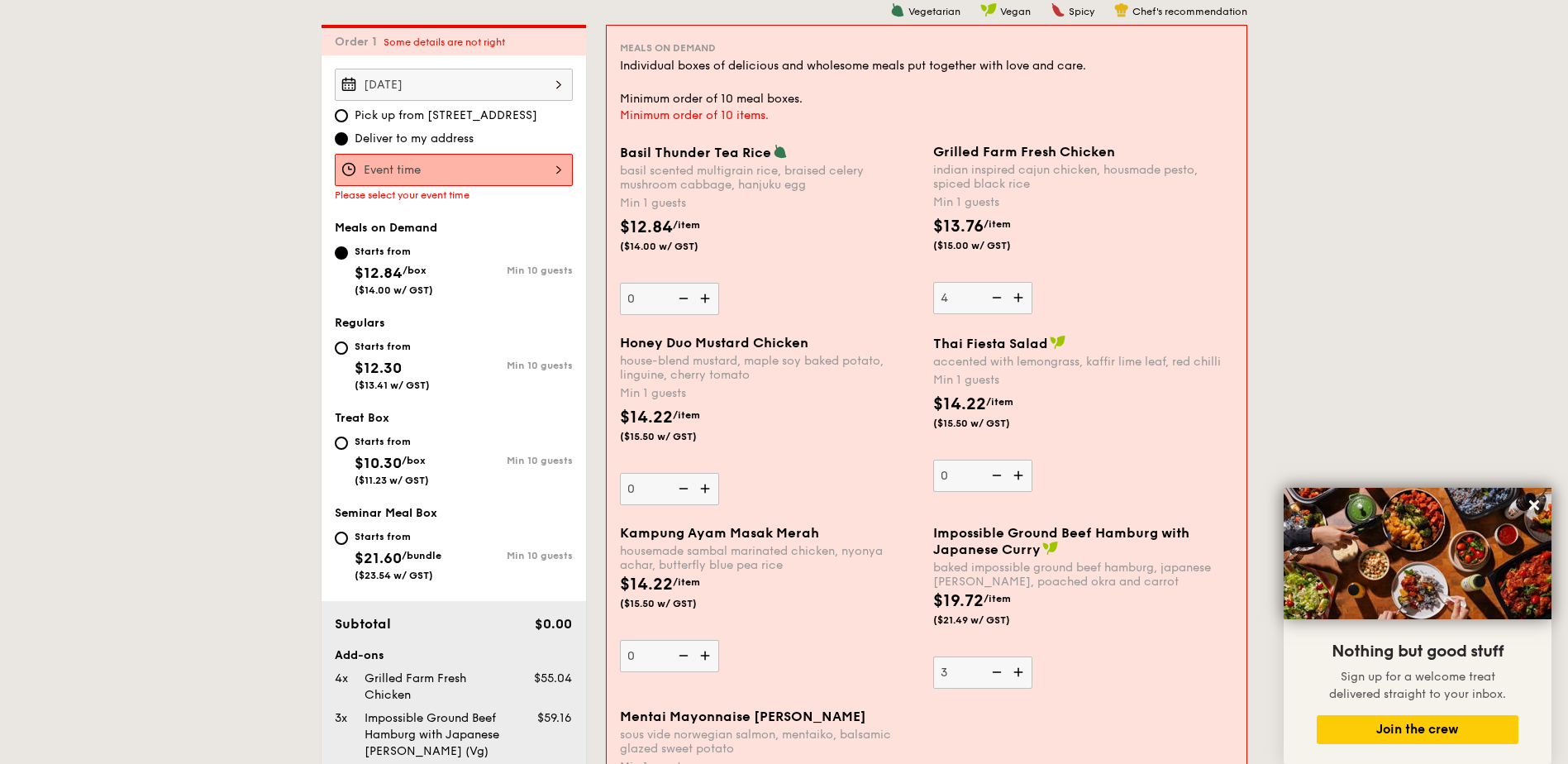
click at [996, 301] on input "4" at bounding box center [983, 298] width 99 height 33
click at [996, 301] on img at bounding box center [995, 298] width 25 height 32
click at [996, 301] on input "3" at bounding box center [983, 298] width 99 height 33
click at [1000, 299] on img at bounding box center [995, 298] width 25 height 32
click at [1000, 299] on input "2" at bounding box center [983, 298] width 99 height 33
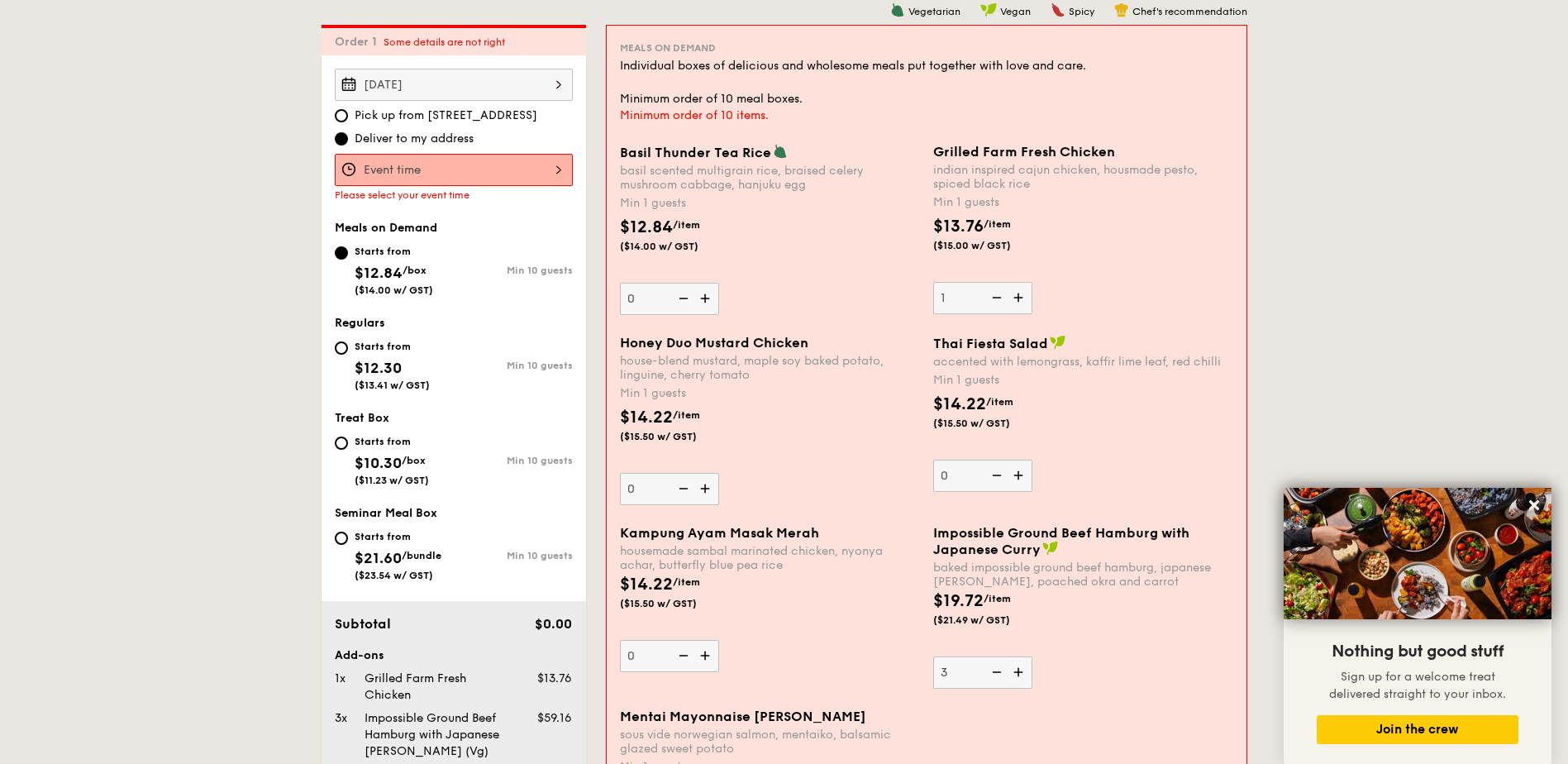
click at [1000, 299] on img at bounding box center [995, 298] width 25 height 32
click at [1000, 299] on input "1" at bounding box center [983, 298] width 99 height 33
type input "0"
click at [705, 486] on img at bounding box center [707, 489] width 25 height 32
click at [705, 486] on input "0" at bounding box center [670, 489] width 99 height 33
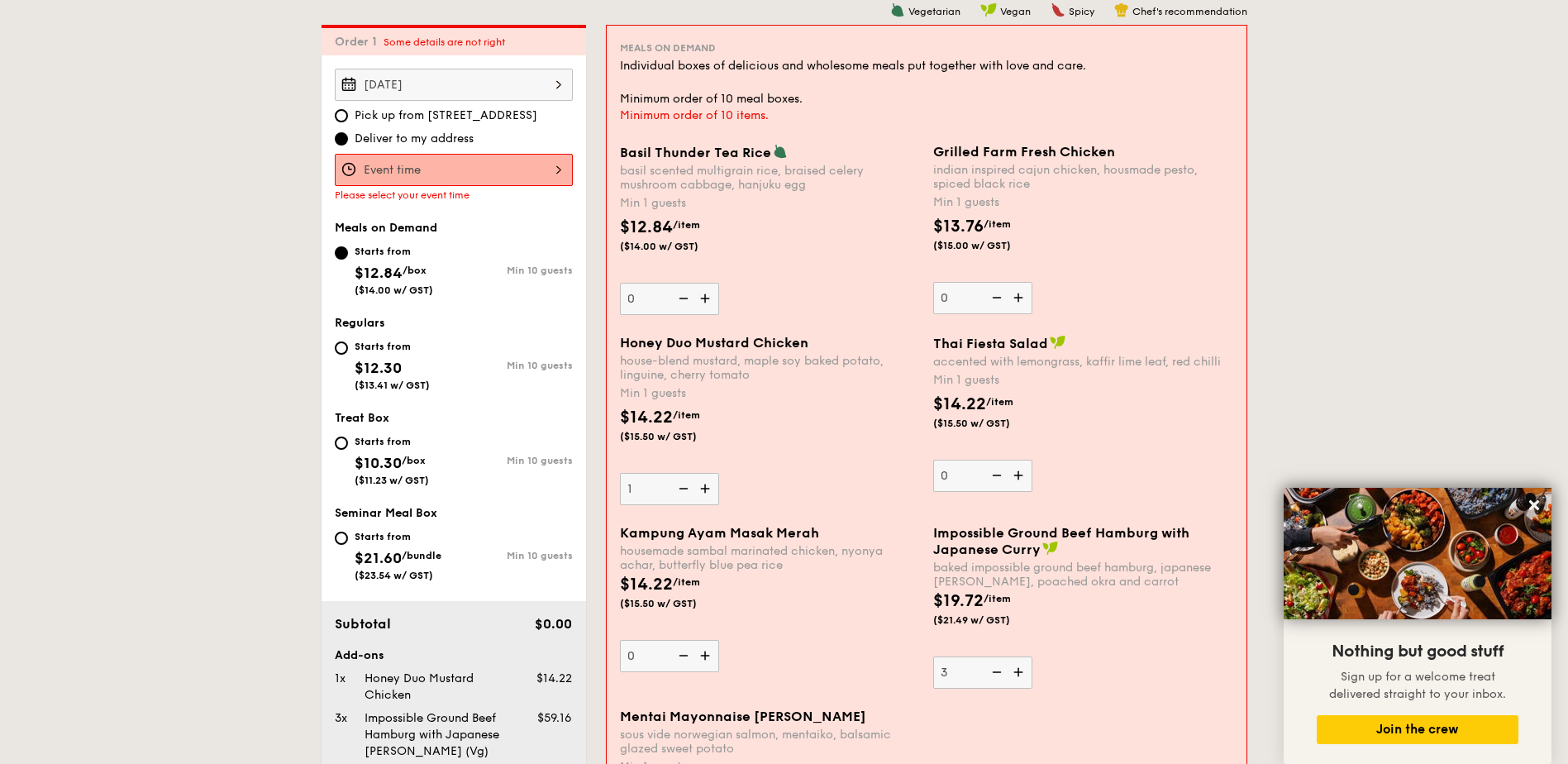
click at [705, 486] on img at bounding box center [707, 489] width 25 height 32
click at [705, 486] on input "1" at bounding box center [670, 489] width 99 height 33
click at [705, 486] on img at bounding box center [707, 489] width 25 height 32
click at [705, 486] on input "2" at bounding box center [670, 489] width 99 height 33
click at [705, 486] on img at bounding box center [707, 489] width 25 height 32
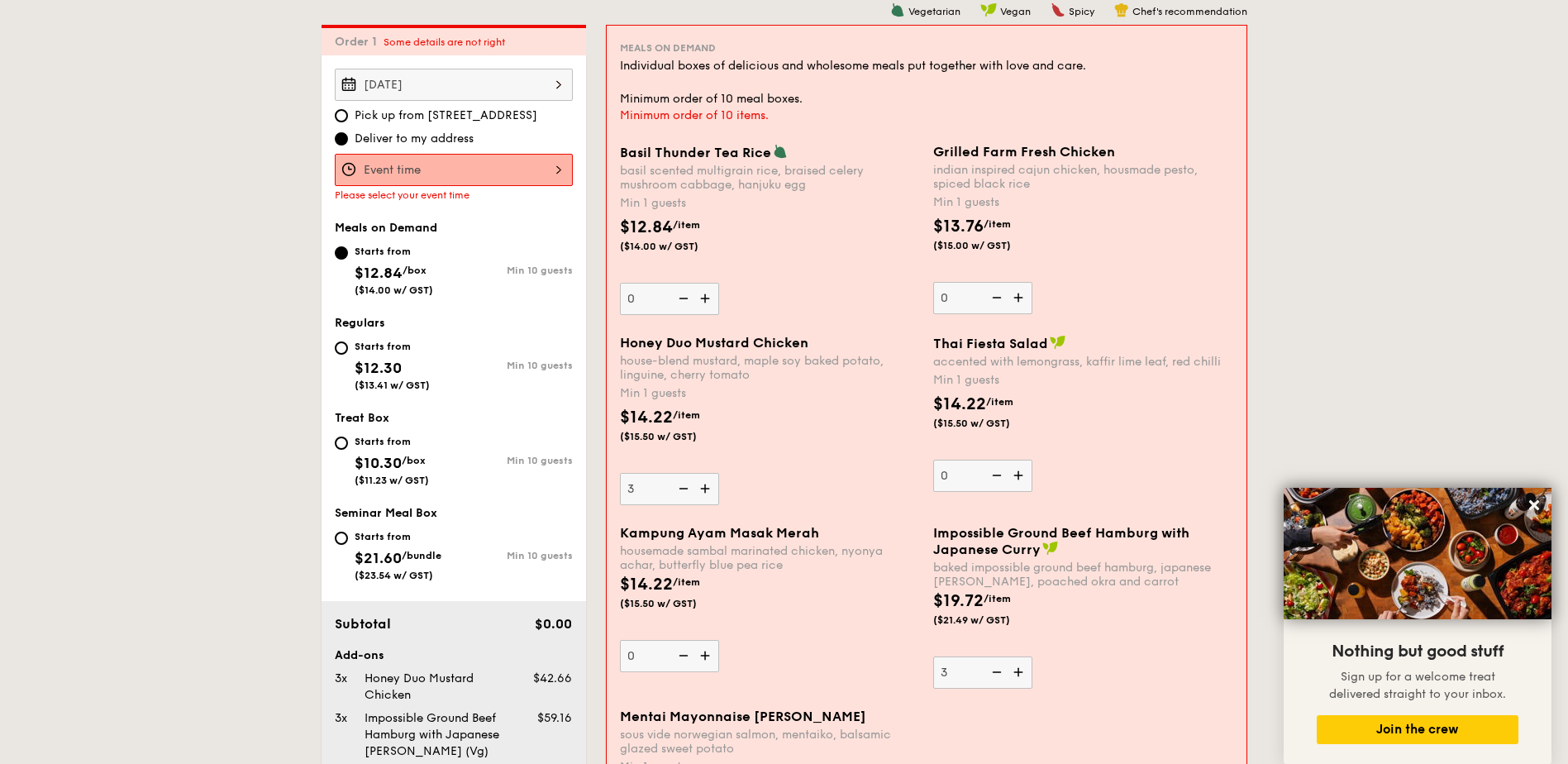
click at [705, 486] on input "3" at bounding box center [670, 489] width 99 height 33
type input "4"
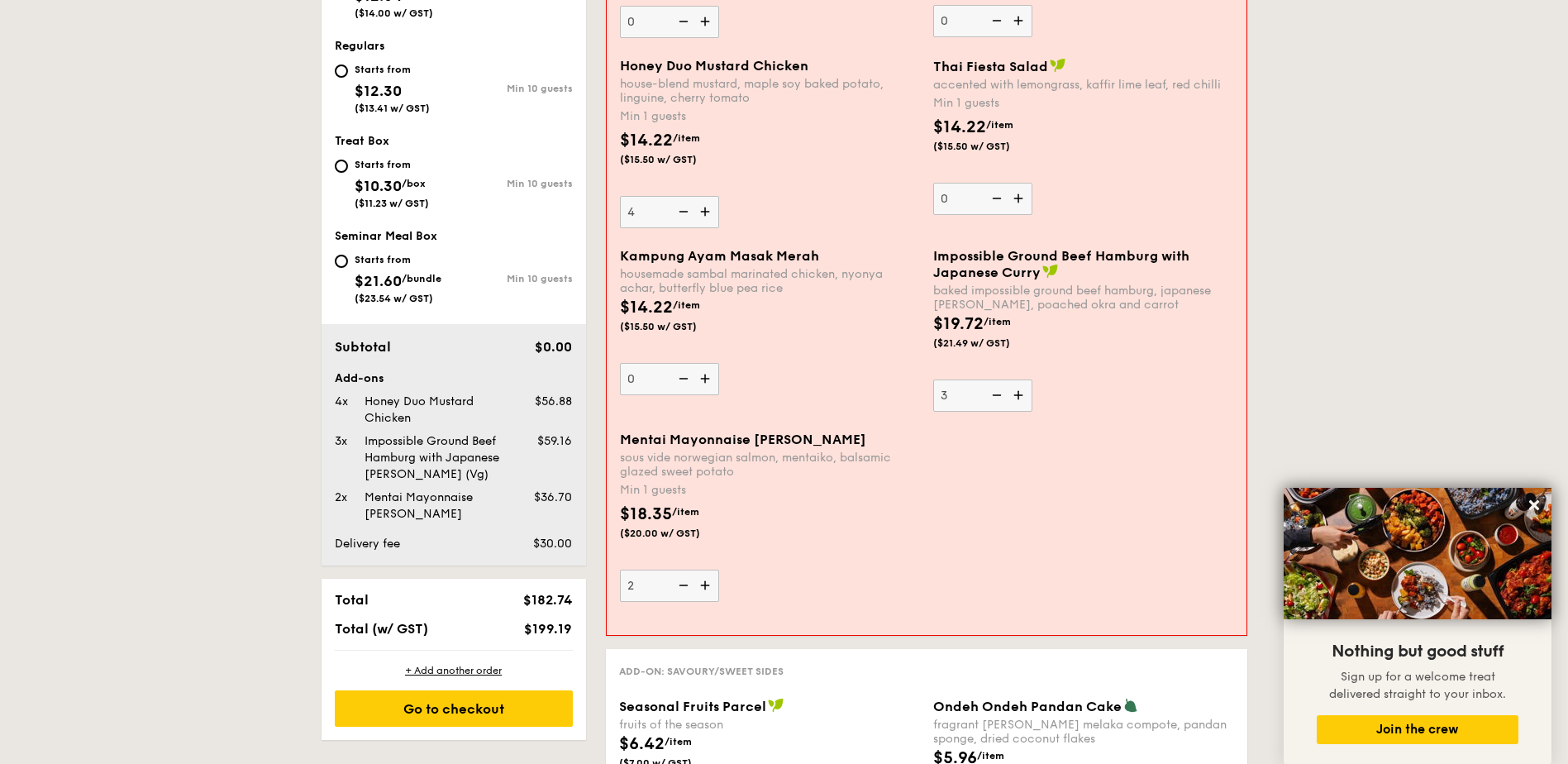
scroll to position [723, 0]
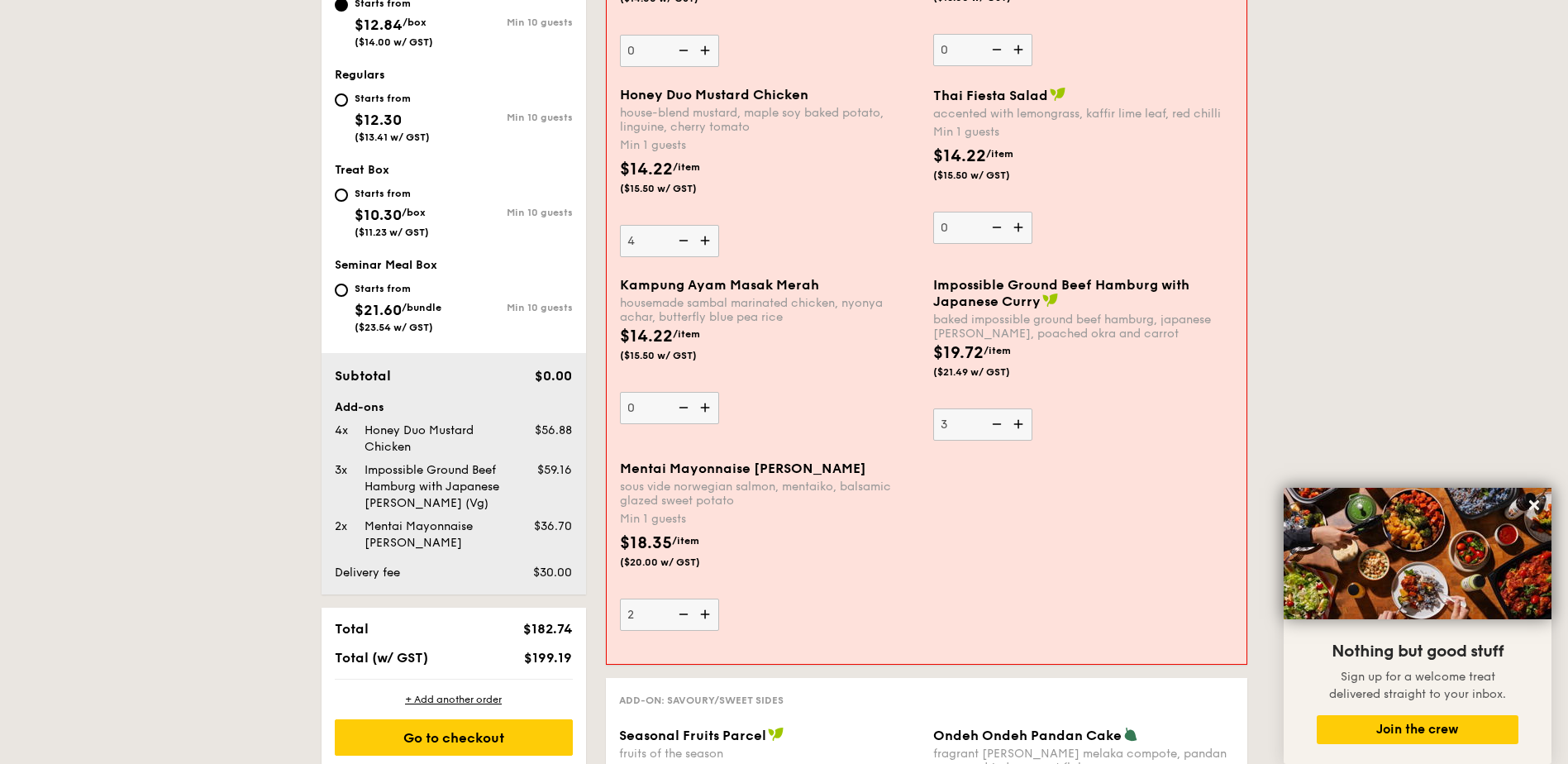
click at [686, 618] on img at bounding box center [682, 614] width 25 height 32
click at [686, 618] on input "2" at bounding box center [670, 614] width 99 height 33
click at [686, 618] on img at bounding box center [682, 614] width 25 height 32
click at [686, 618] on input "1" at bounding box center [670, 614] width 99 height 33
type input "0"
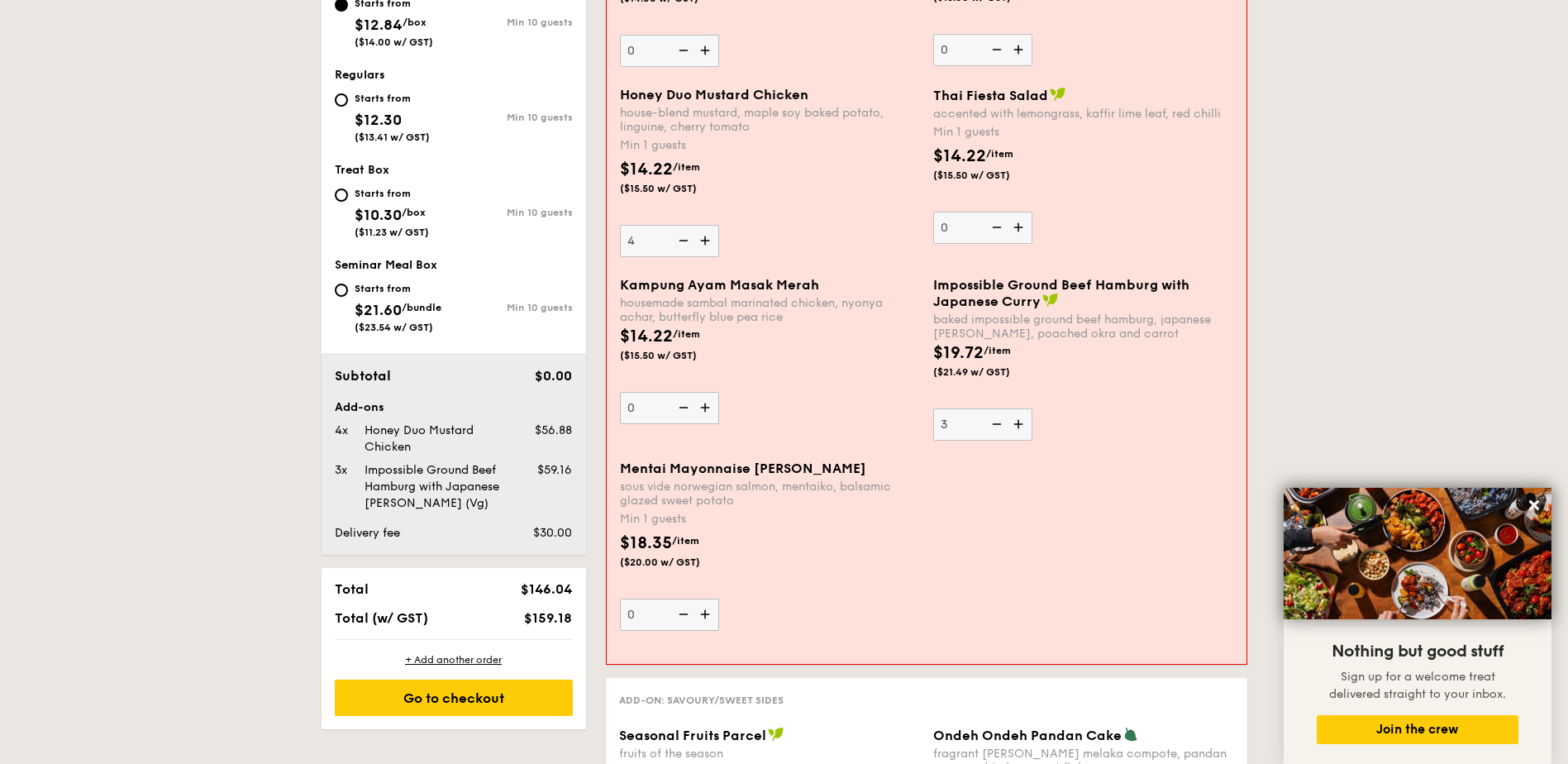
click at [1022, 425] on img at bounding box center [1020, 424] width 25 height 32
click at [1022, 425] on input "3" at bounding box center [983, 424] width 99 height 33
type input "4"
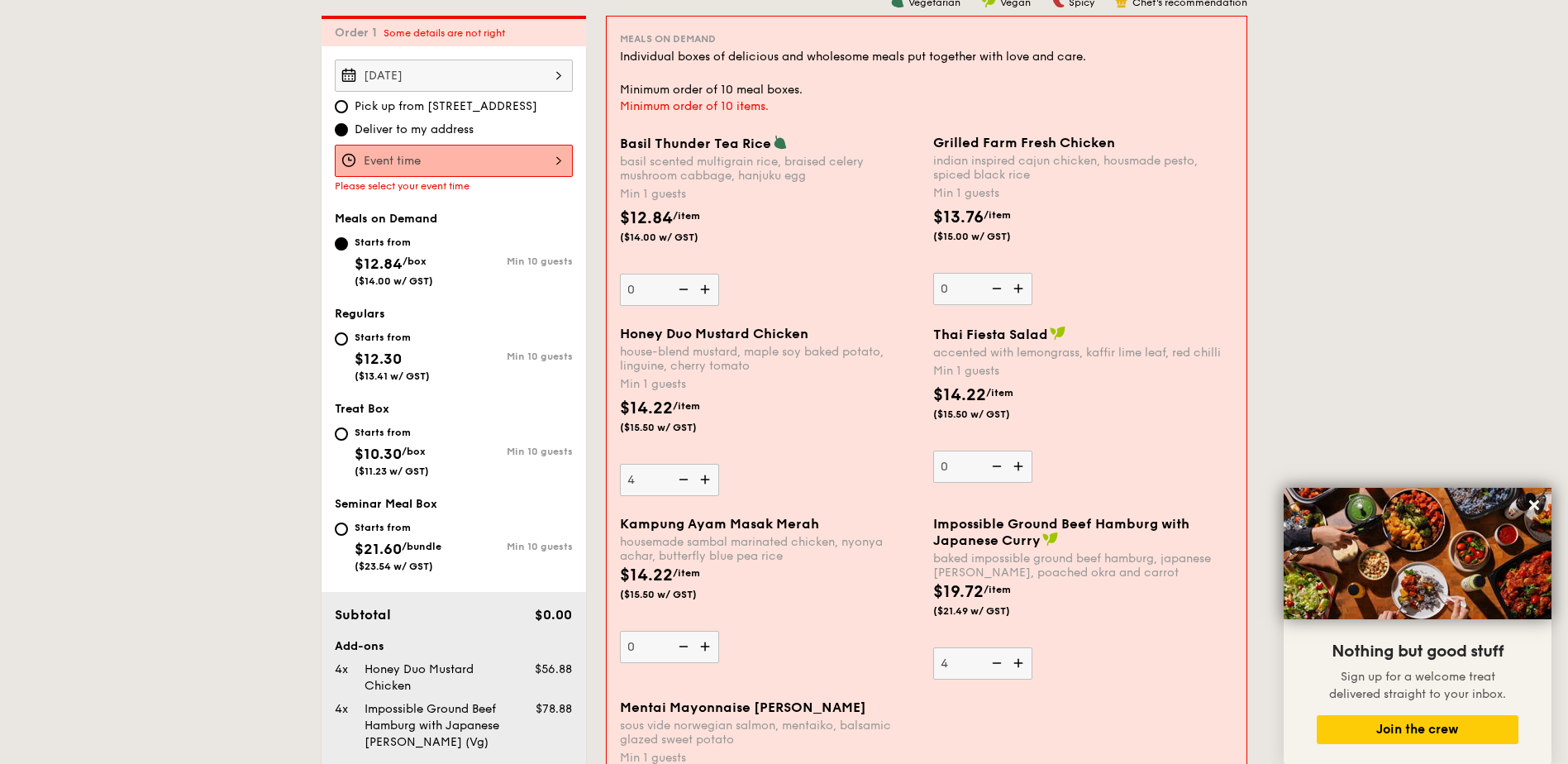
scroll to position [474, 0]
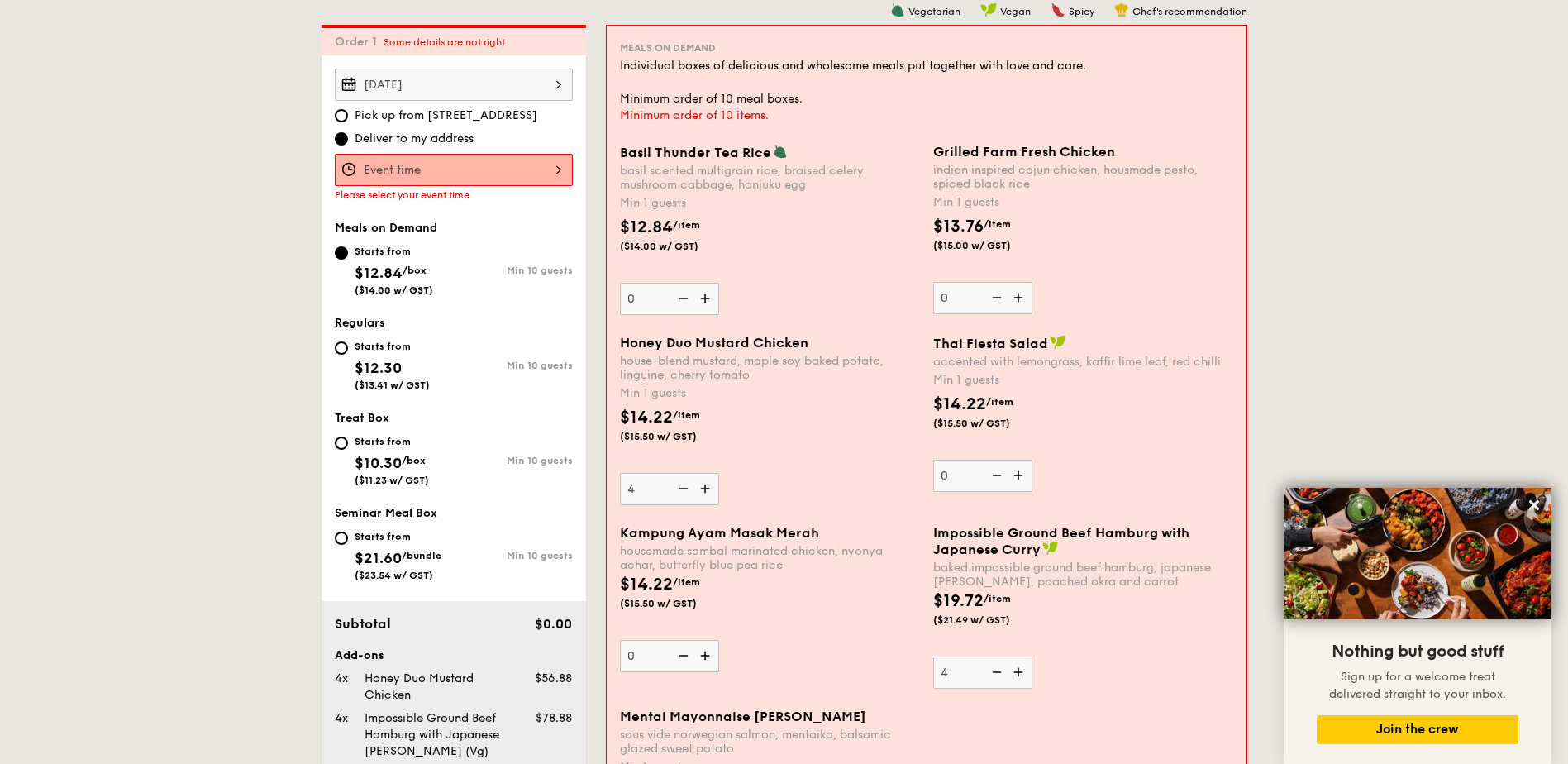
click at [706, 494] on img at bounding box center [707, 489] width 25 height 32
click at [706, 494] on input "4" at bounding box center [670, 489] width 99 height 33
type input "5"
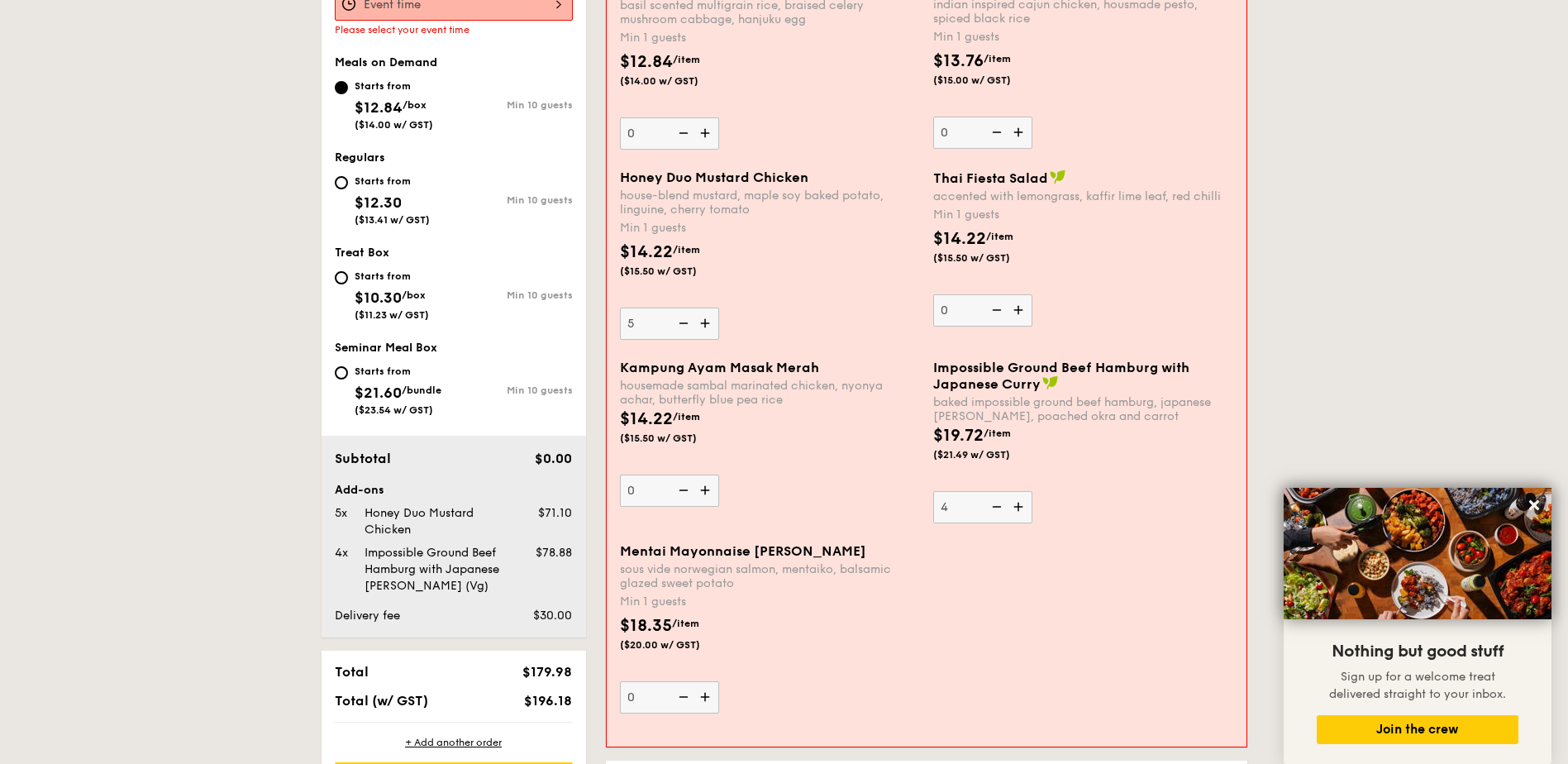
scroll to position [557, 0]
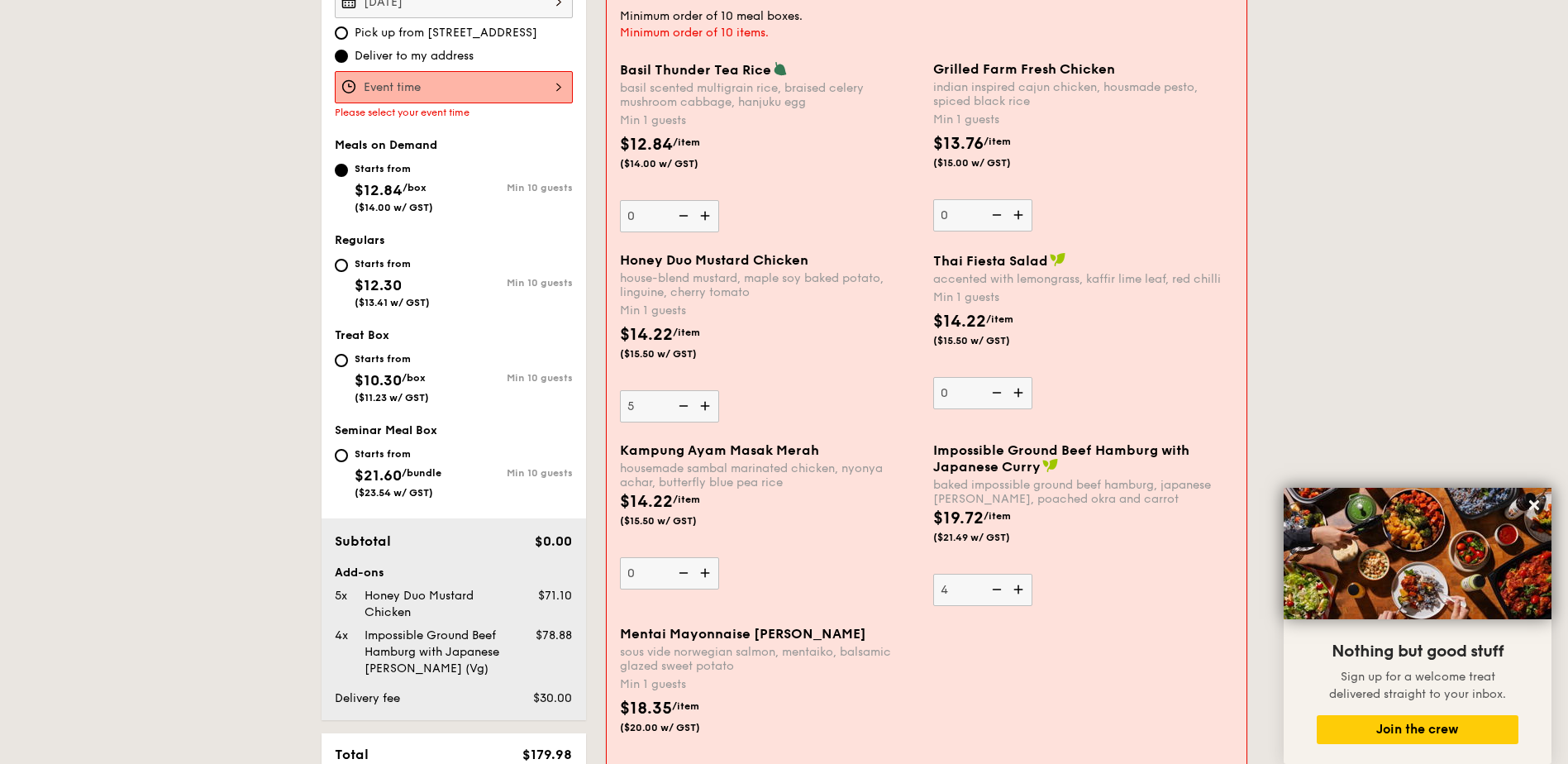
click at [437, 282] on div "Starts from $12.30 ($13.41 w/ GST)" at bounding box center [393, 281] width 119 height 55
click at [348, 272] on input "Starts from $12.30 ($13.41 w/ GST) Min 10 guests" at bounding box center [341, 265] width 13 height 13
radio input "true"
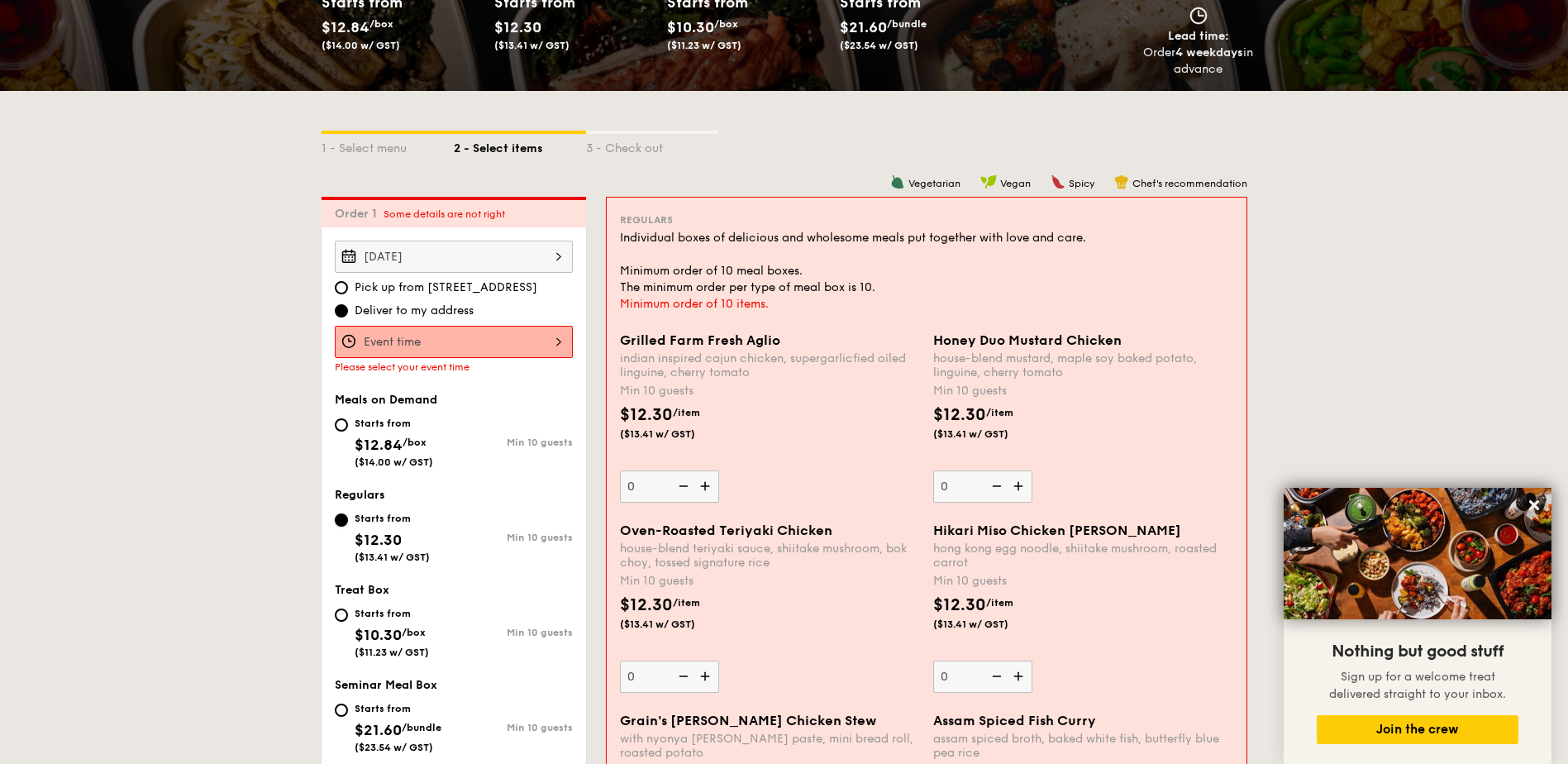
scroll to position [143, 0]
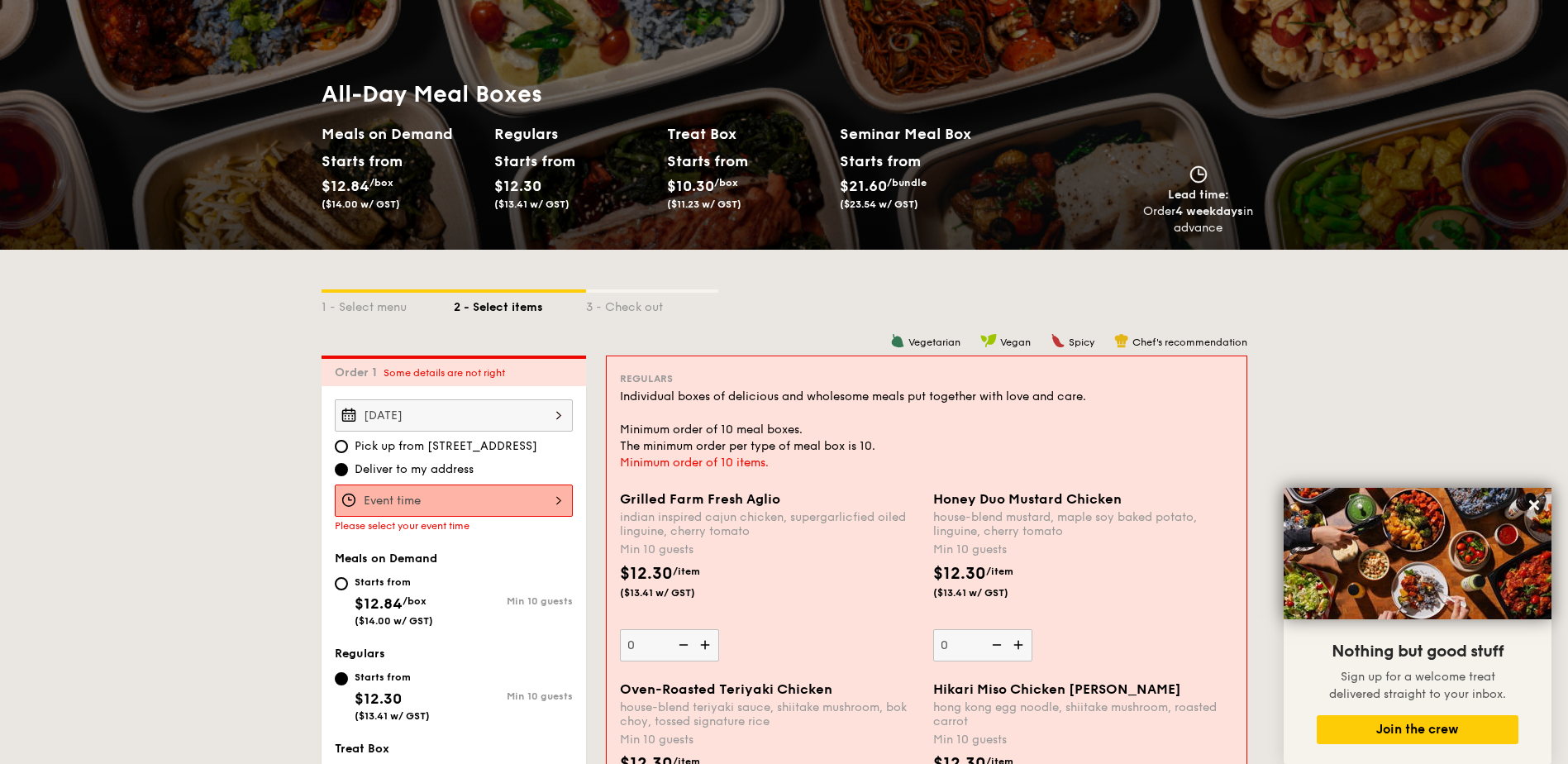
click at [434, 581] on div "Starts from $12.84 /box ($14.00 w/ GST)" at bounding box center [393, 599] width 119 height 55
click at [348, 581] on input "Starts from $12.84 /box ($14.00 w/ GST) Min 10 guests" at bounding box center [341, 584] width 13 height 13
radio input "true"
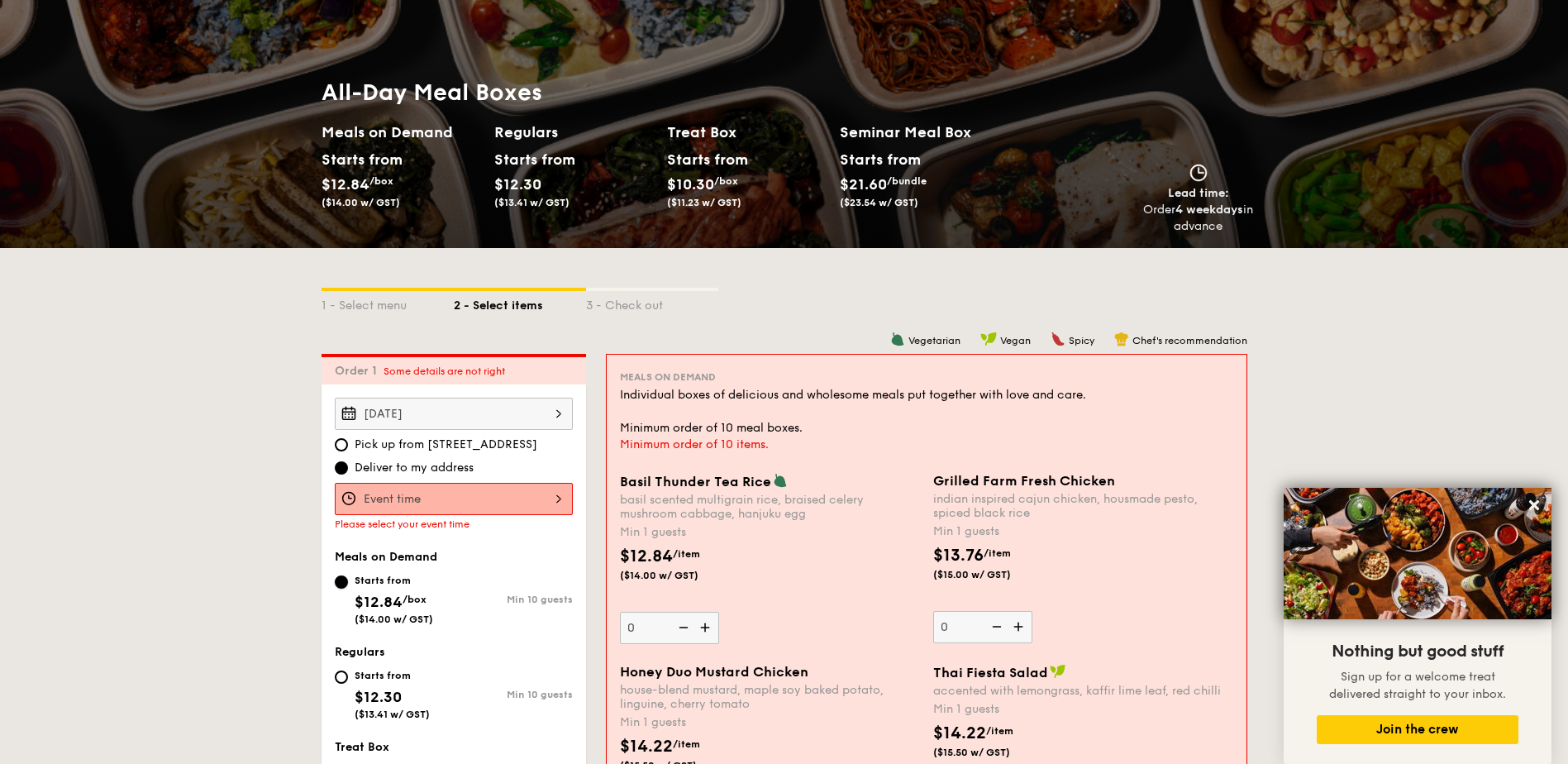
scroll to position [146, 0]
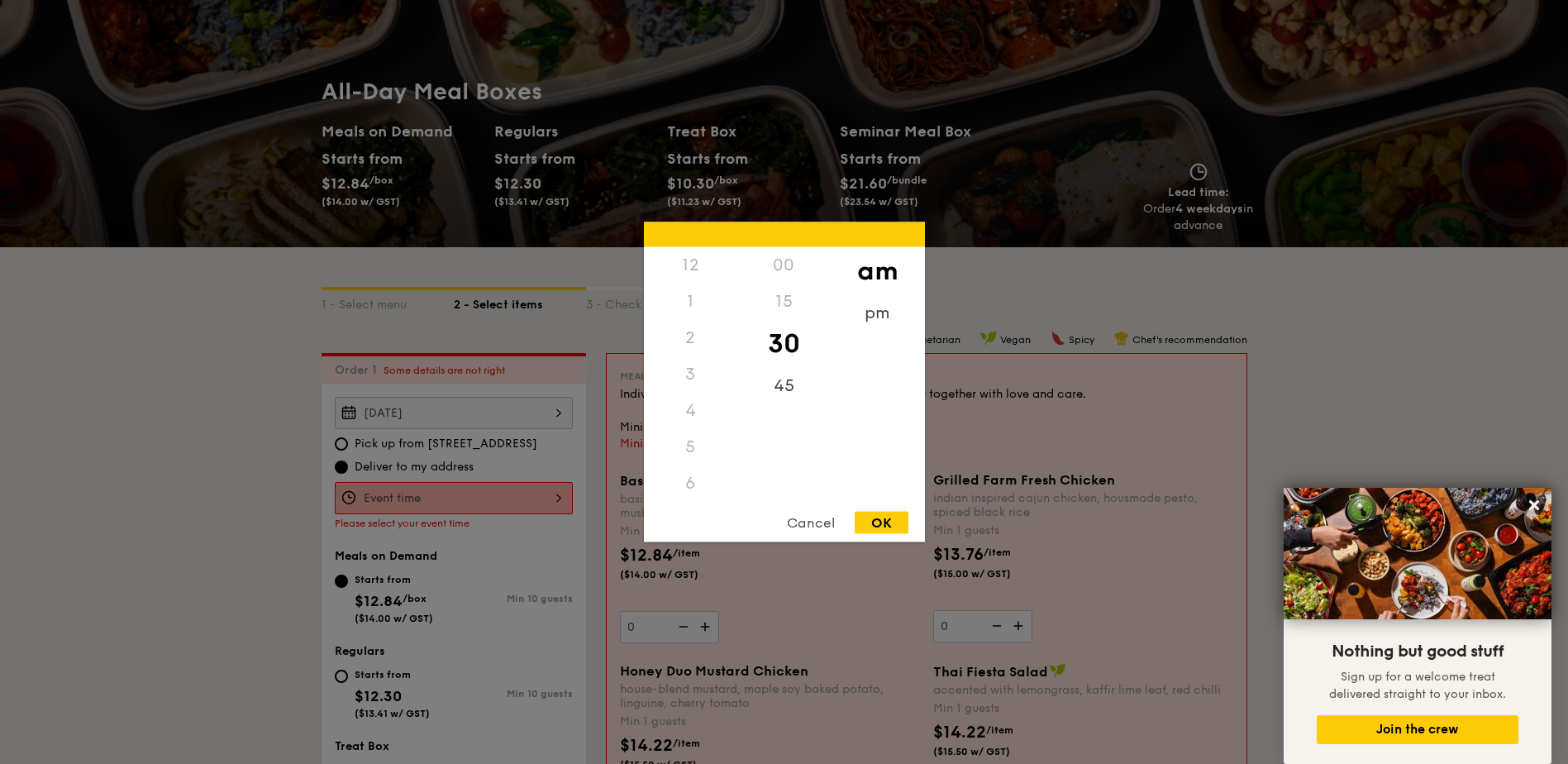
click at [419, 498] on div "12 1 2 3 4 5 6 7 8 9 10 11 00 15 30 45 am pm Cancel OK" at bounding box center [453, 498] width 238 height 33
click at [697, 485] on div "11" at bounding box center [691, 501] width 93 height 48
click at [890, 531] on div "OK" at bounding box center [881, 522] width 54 height 22
type input "11:30AM"
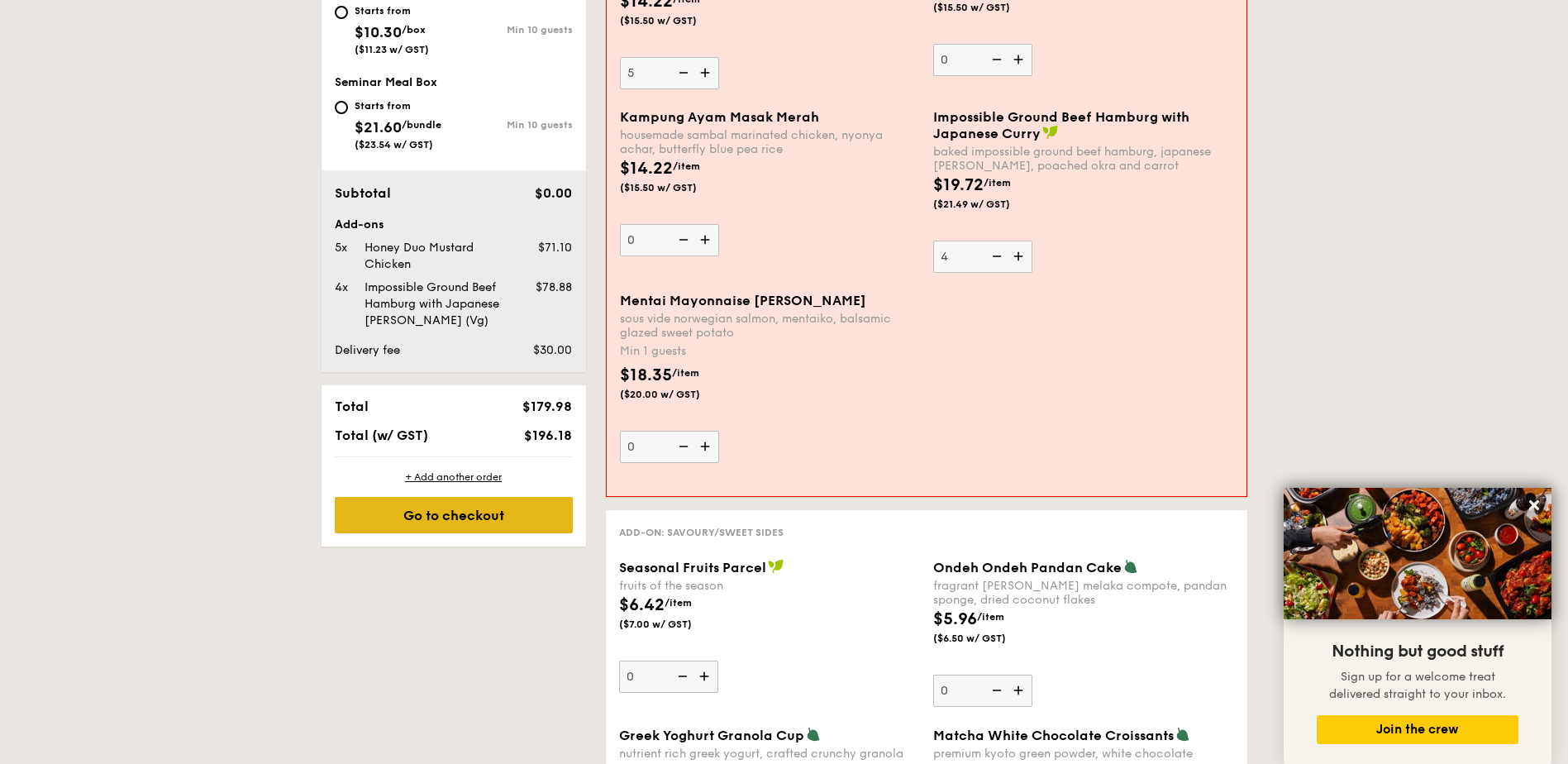
click at [407, 511] on div "Go to checkout" at bounding box center [453, 515] width 238 height 36
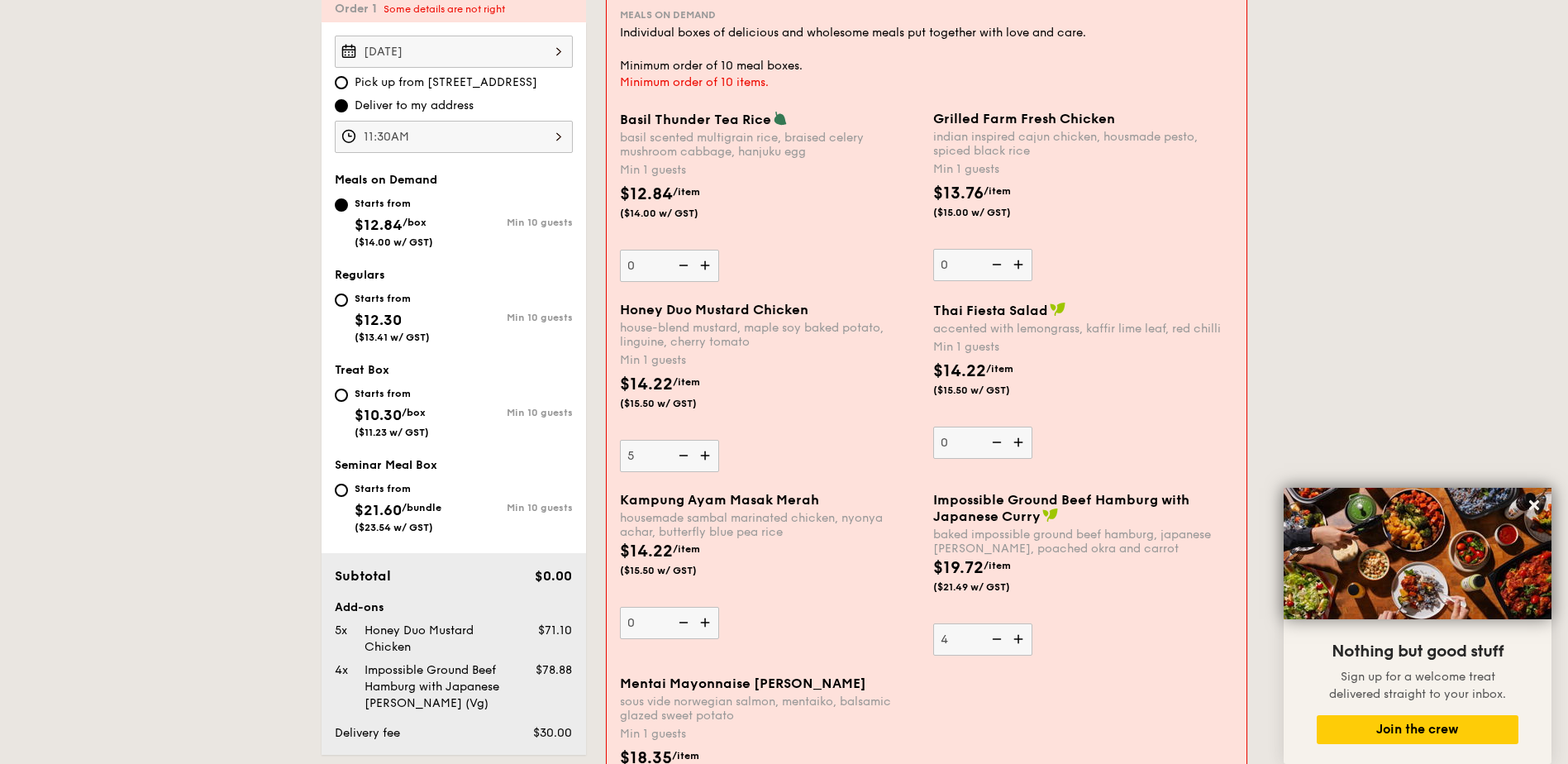
scroll to position [474, 0]
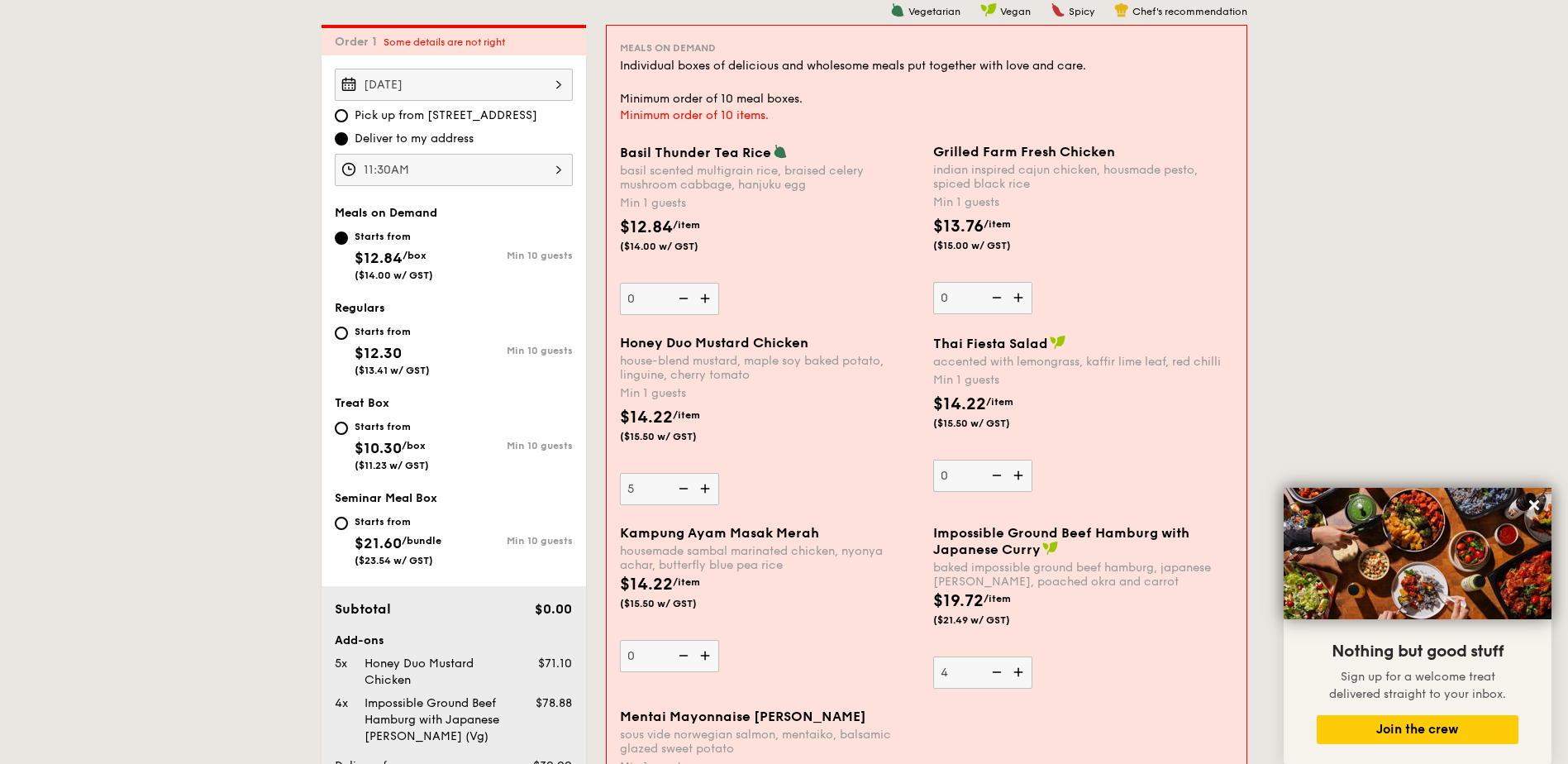
click at [482, 83] on div "[DATE]" at bounding box center [453, 84] width 238 height 33
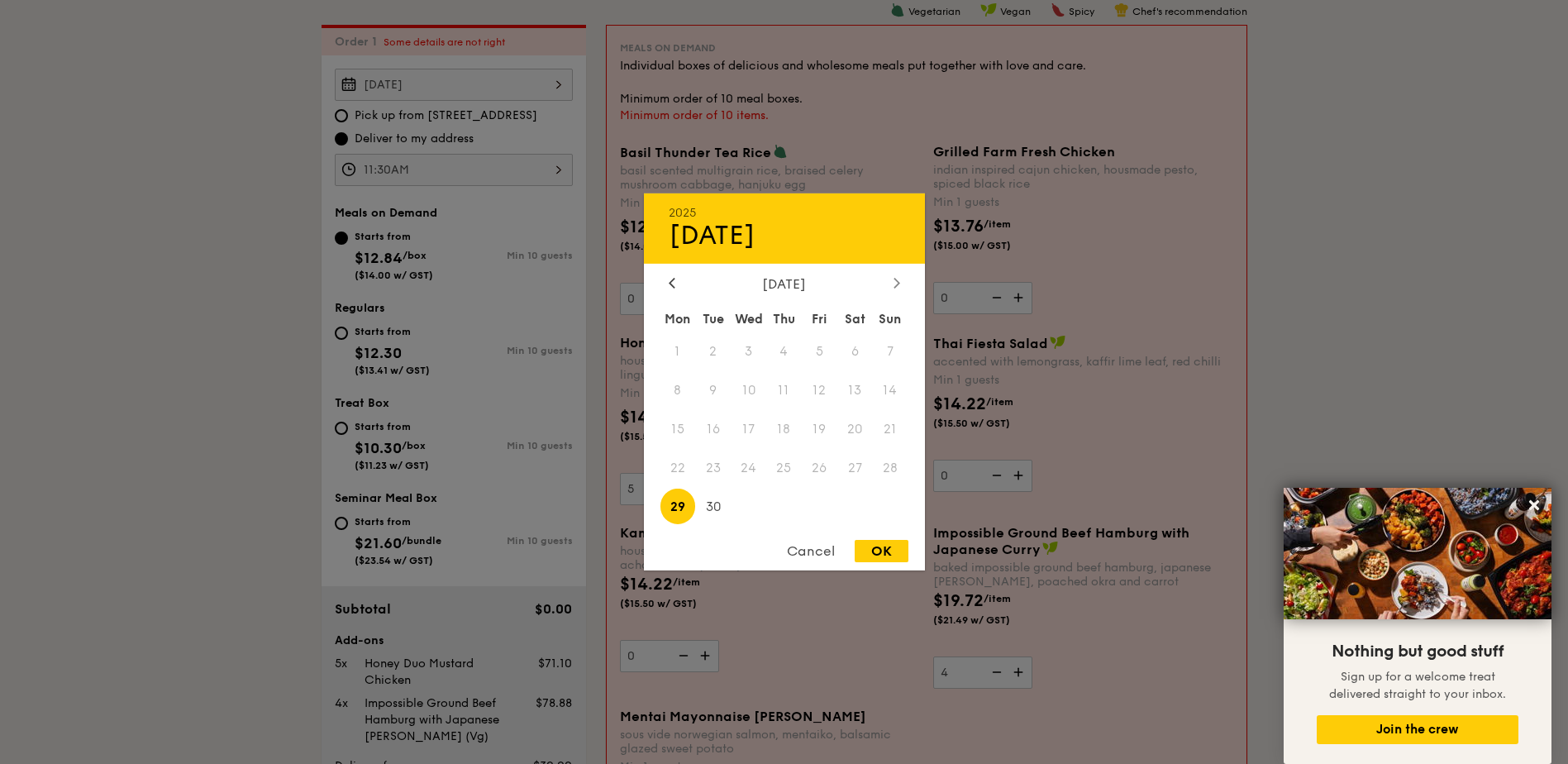
click at [892, 283] on div at bounding box center [897, 284] width 15 height 16
click at [754, 348] on span "1" at bounding box center [748, 352] width 35 height 35
click at [883, 552] on div "OK" at bounding box center [881, 550] width 54 height 22
type input "[DATE]"
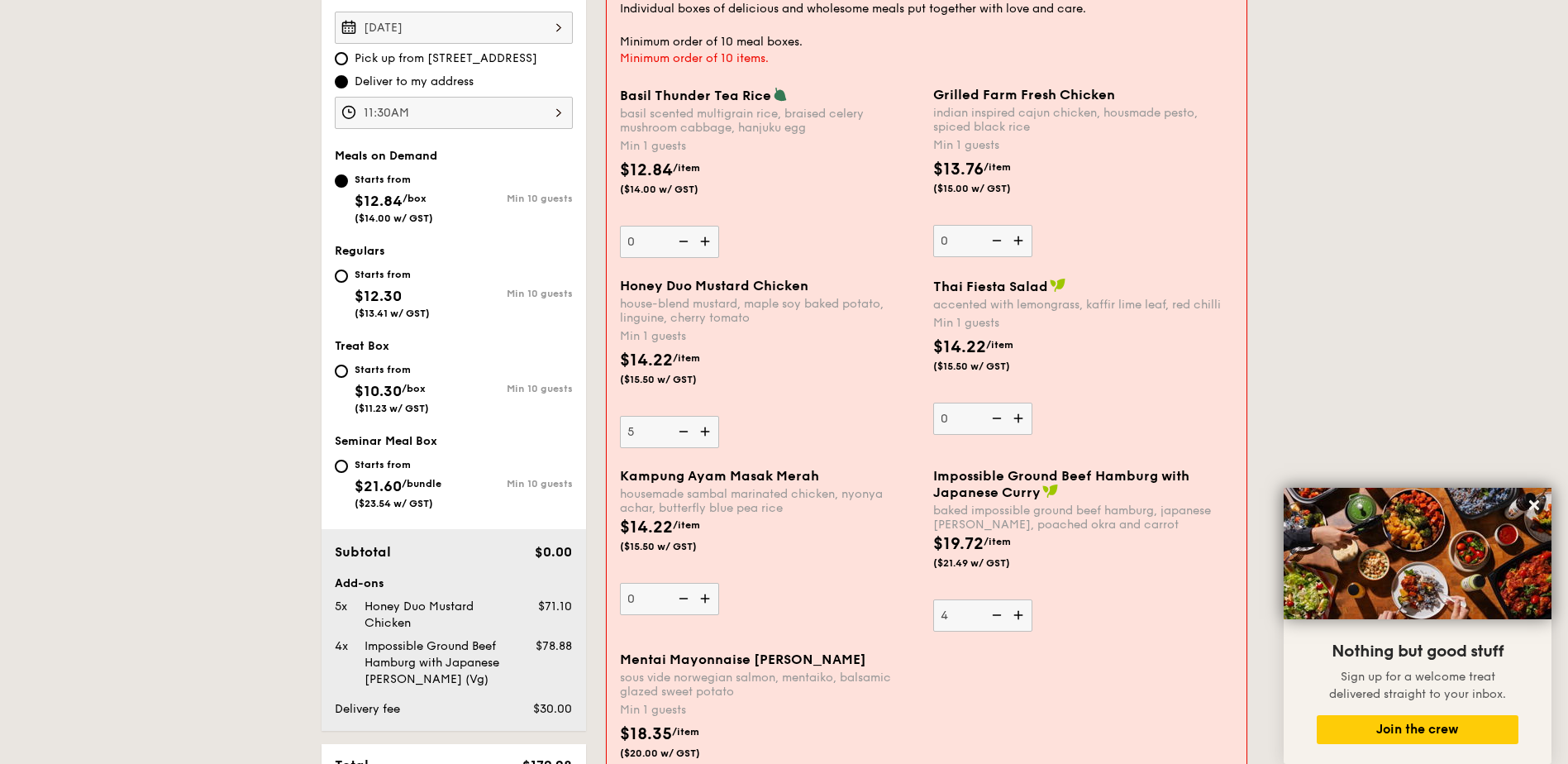
scroll to position [557, 0]
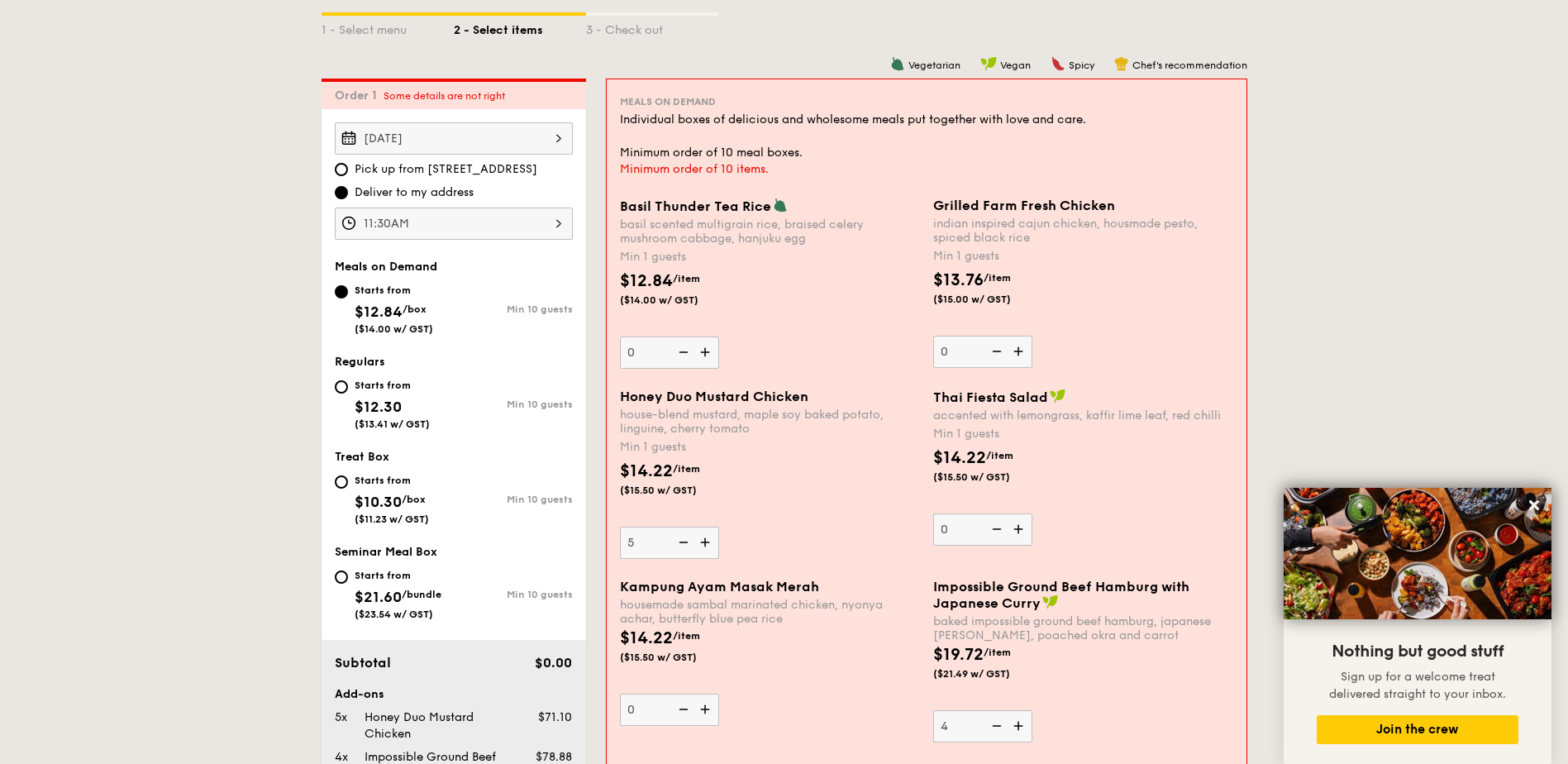
scroll to position [414, 0]
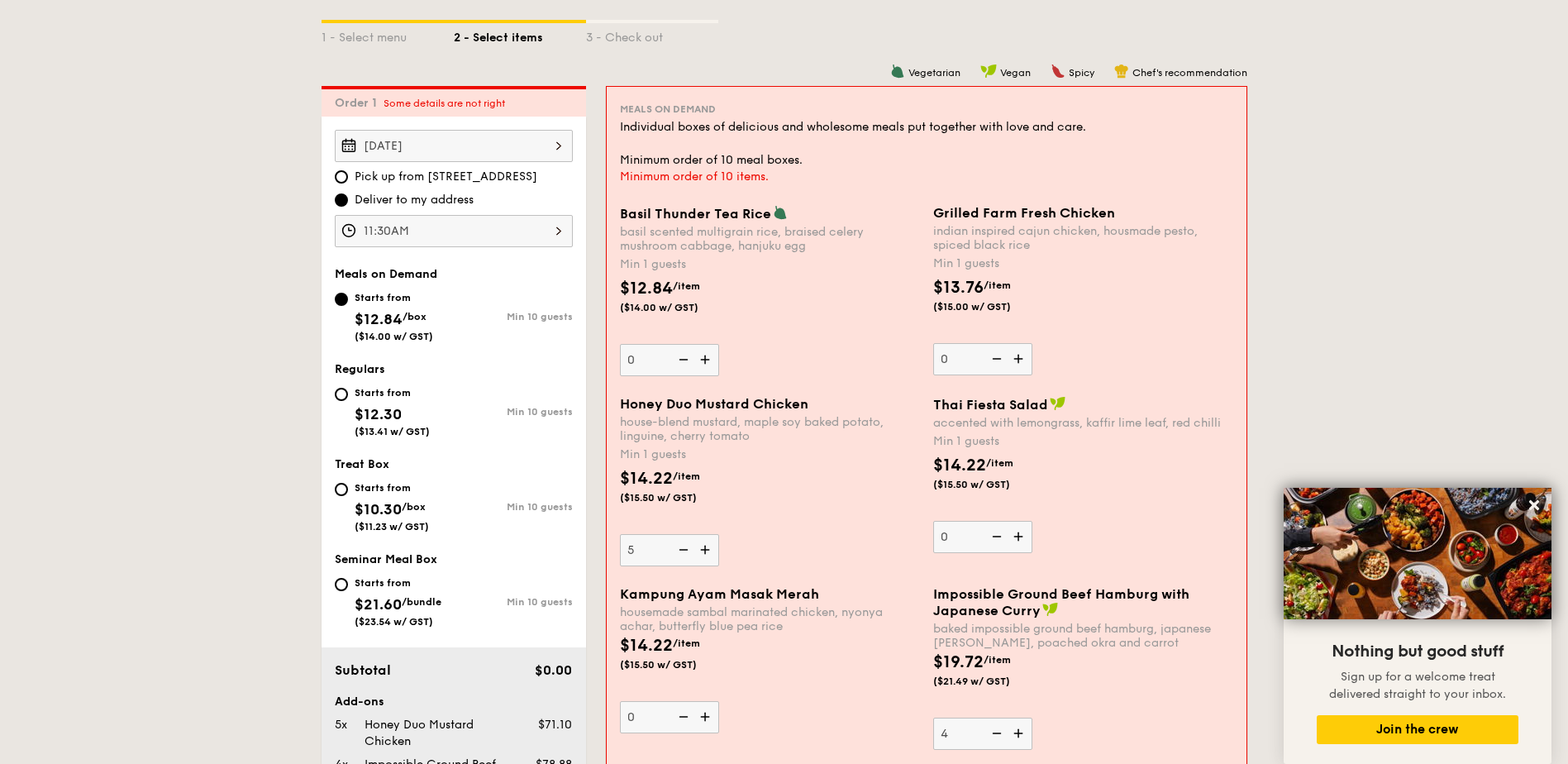
click at [702, 363] on img at bounding box center [707, 360] width 25 height 32
click at [702, 363] on input "0" at bounding box center [670, 360] width 99 height 33
type input "1"
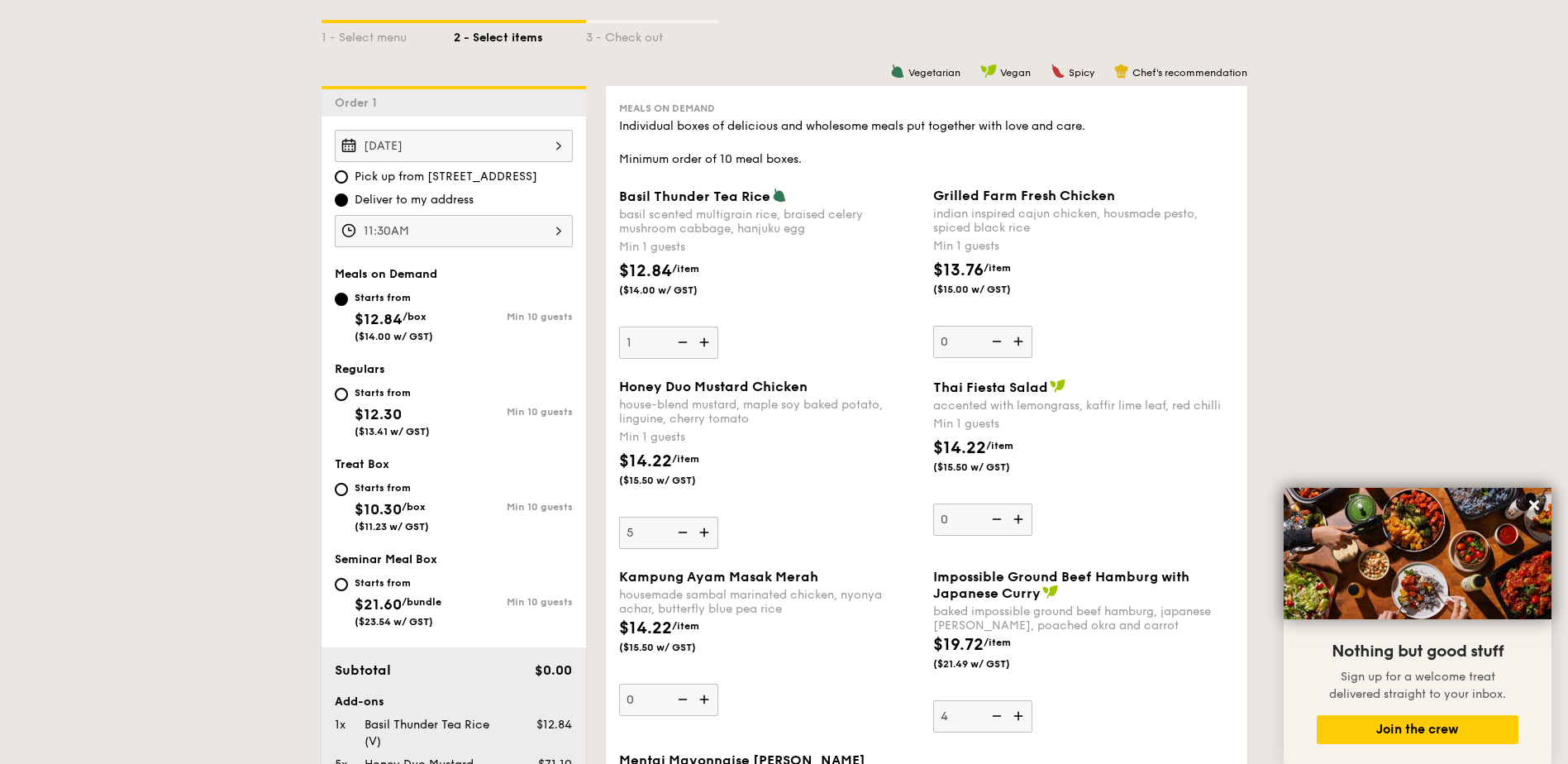
click at [853, 495] on div "$14.22 /item ($15.50 w/ GST)" at bounding box center [769, 478] width 314 height 58
click at [718, 517] on input "5" at bounding box center [669, 533] width 99 height 33
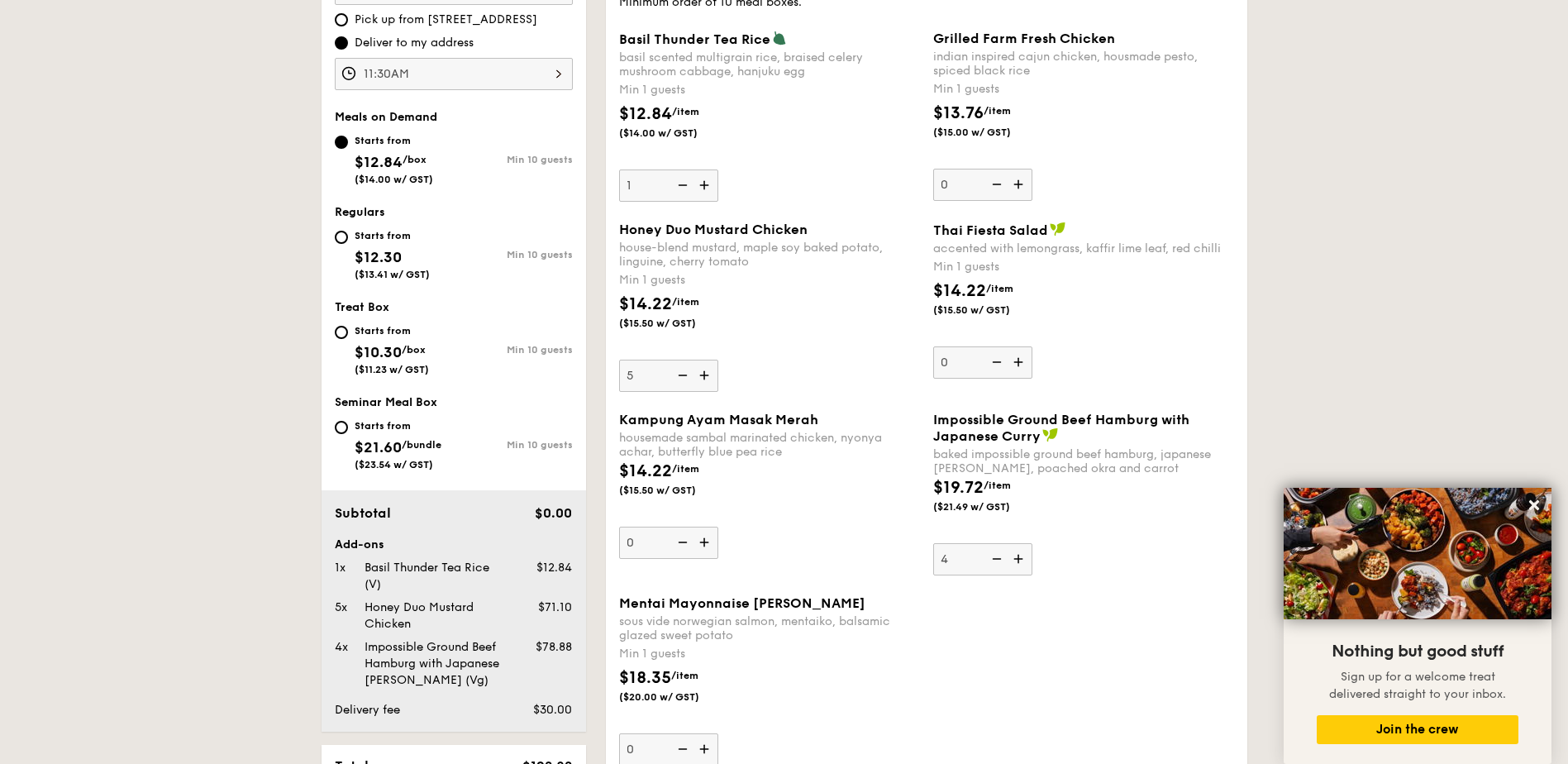
scroll to position [579, 0]
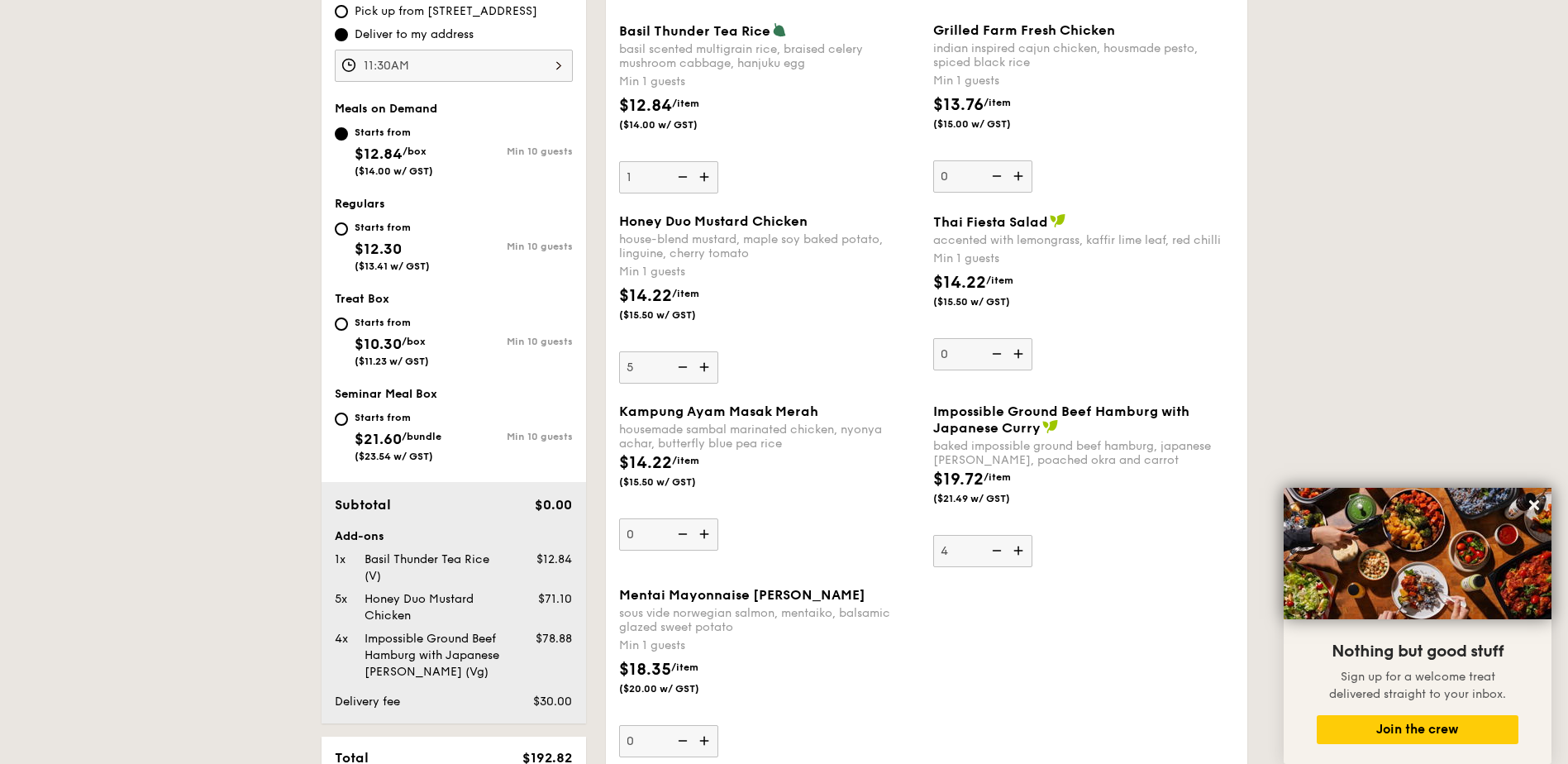
click at [356, 239] on span "$12.30" at bounding box center [378, 248] width 48 height 18
click at [348, 236] on input "Starts from $12.30 ($13.41 w/ GST) Min 10 guests" at bounding box center [341, 229] width 13 height 13
radio input "true"
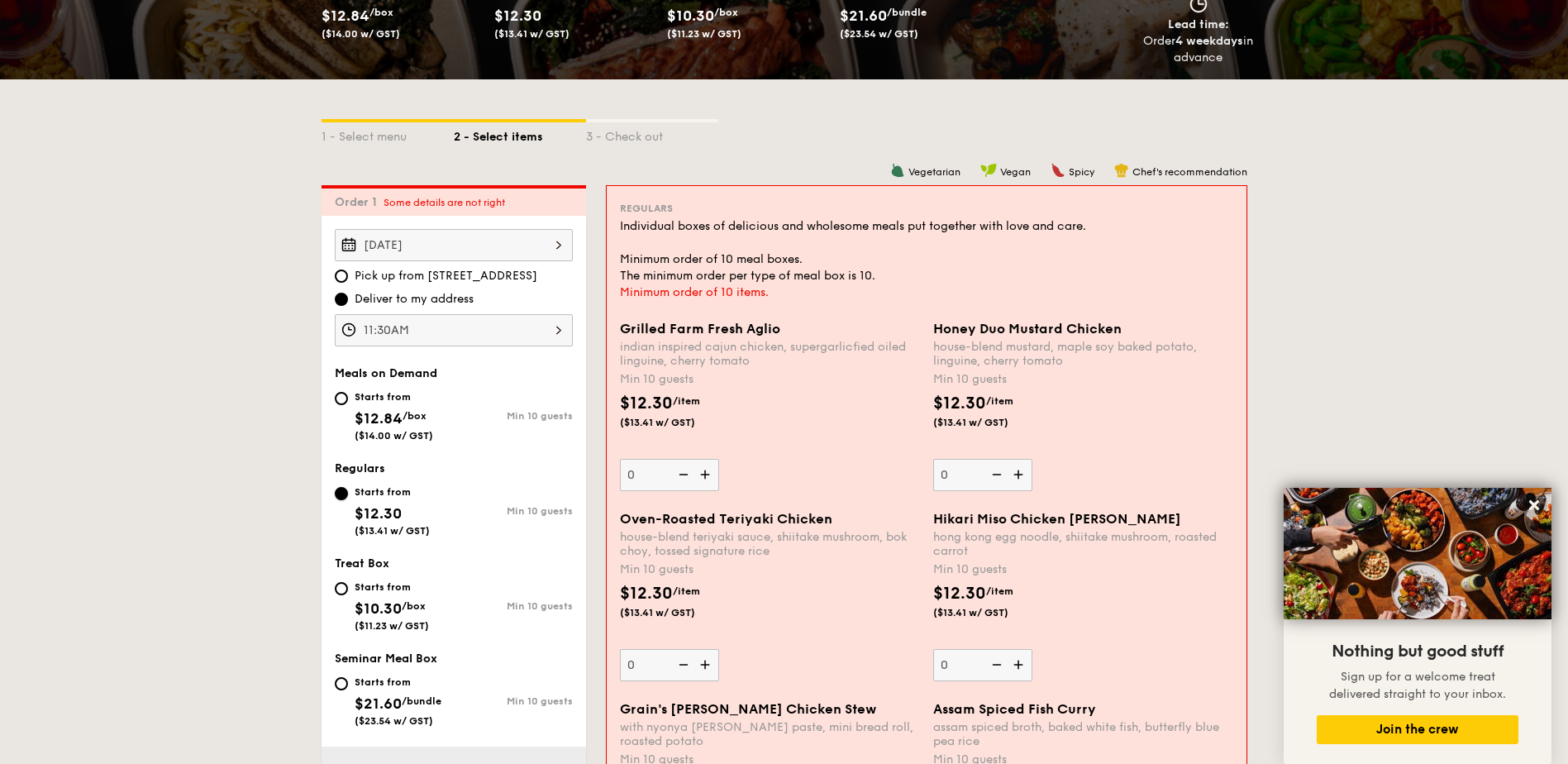
scroll to position [331, 0]
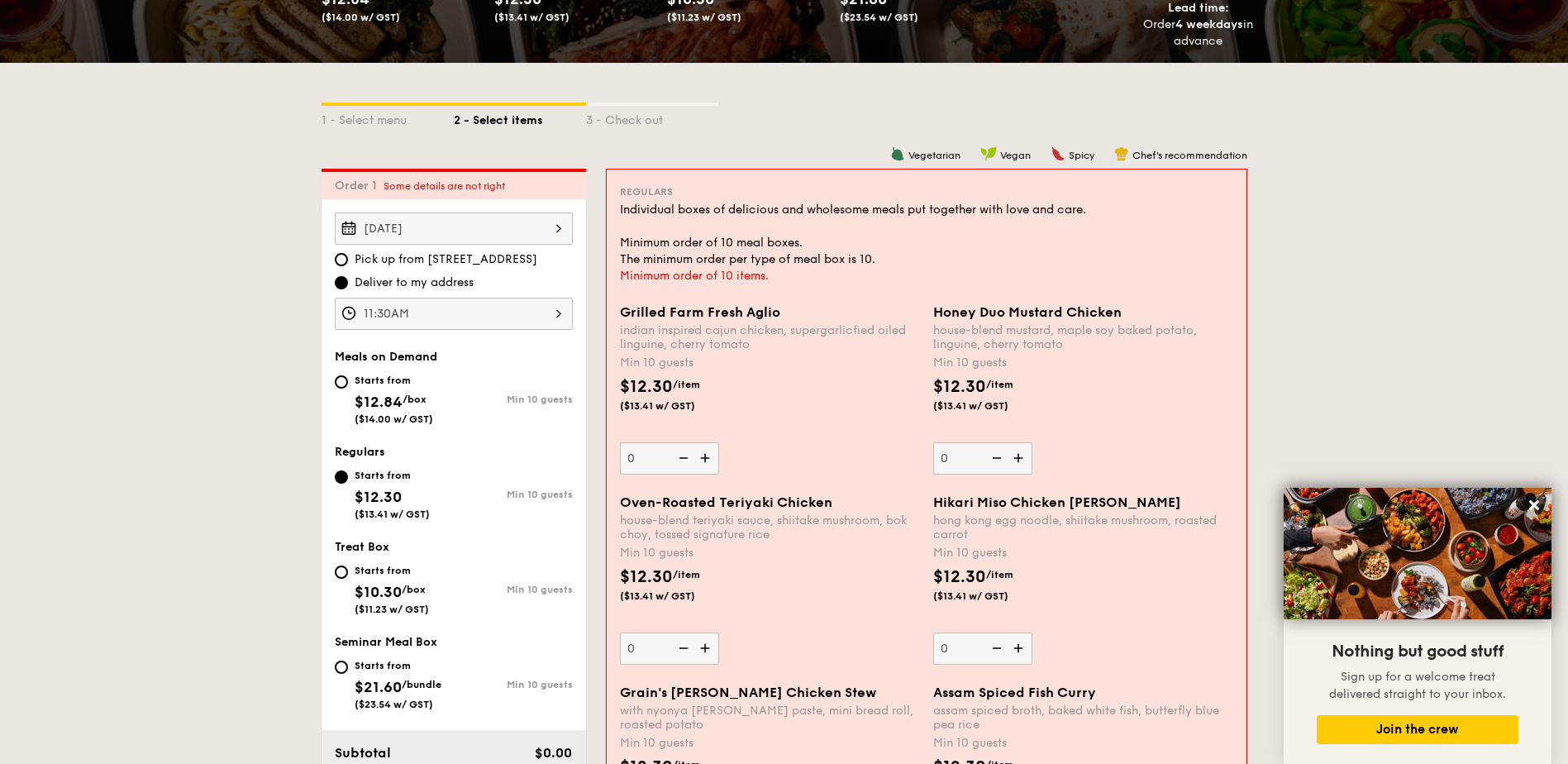
click at [426, 404] on span "/box" at bounding box center [414, 399] width 24 height 11
click at [348, 389] on input "Starts from $12.84 /box ($14.00 w/ GST) Min 10 guests" at bounding box center [341, 381] width 13 height 13
radio input "true"
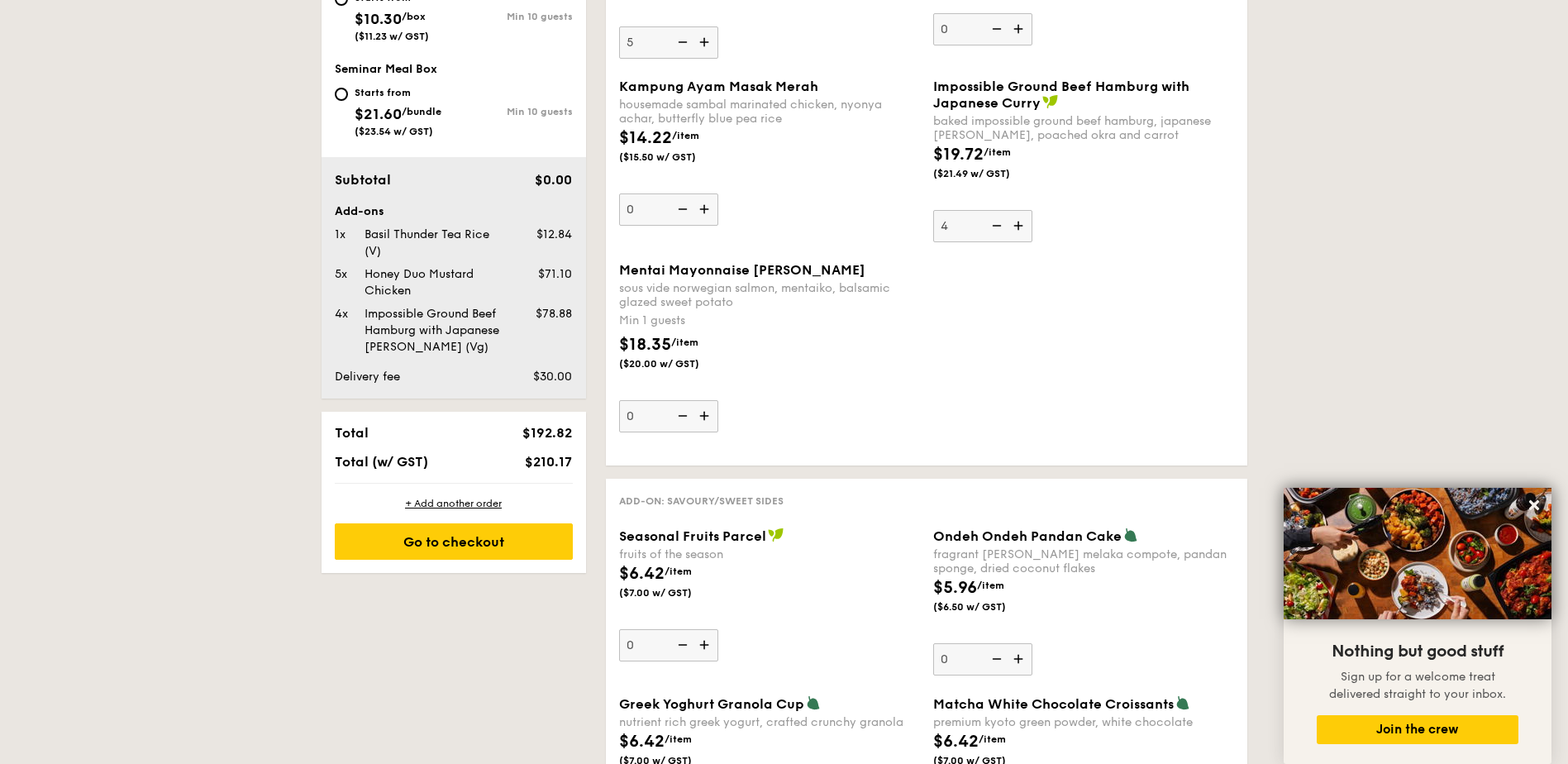
scroll to position [1075, 0]
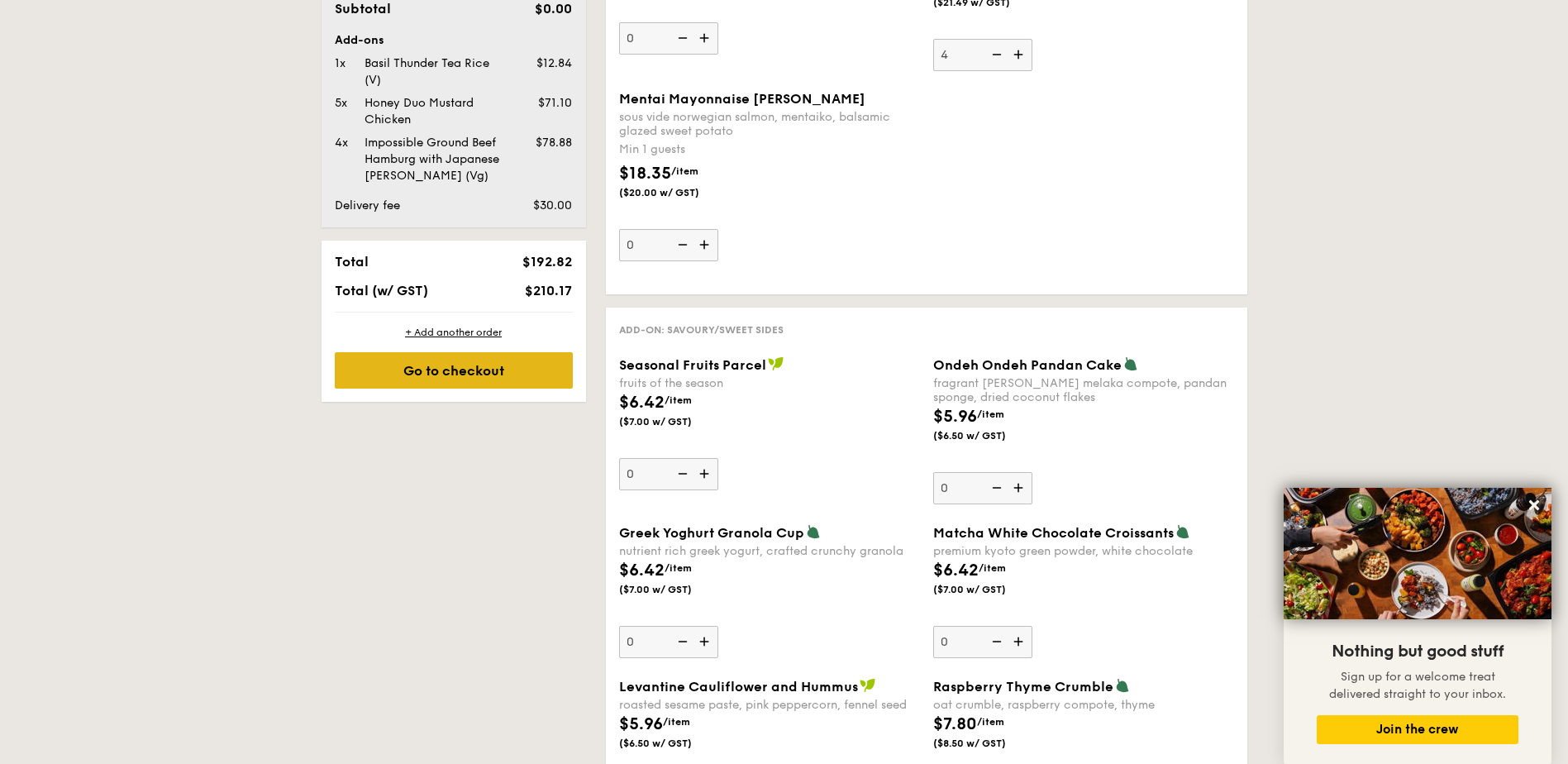
click at [520, 378] on div "Go to checkout" at bounding box center [453, 370] width 238 height 36
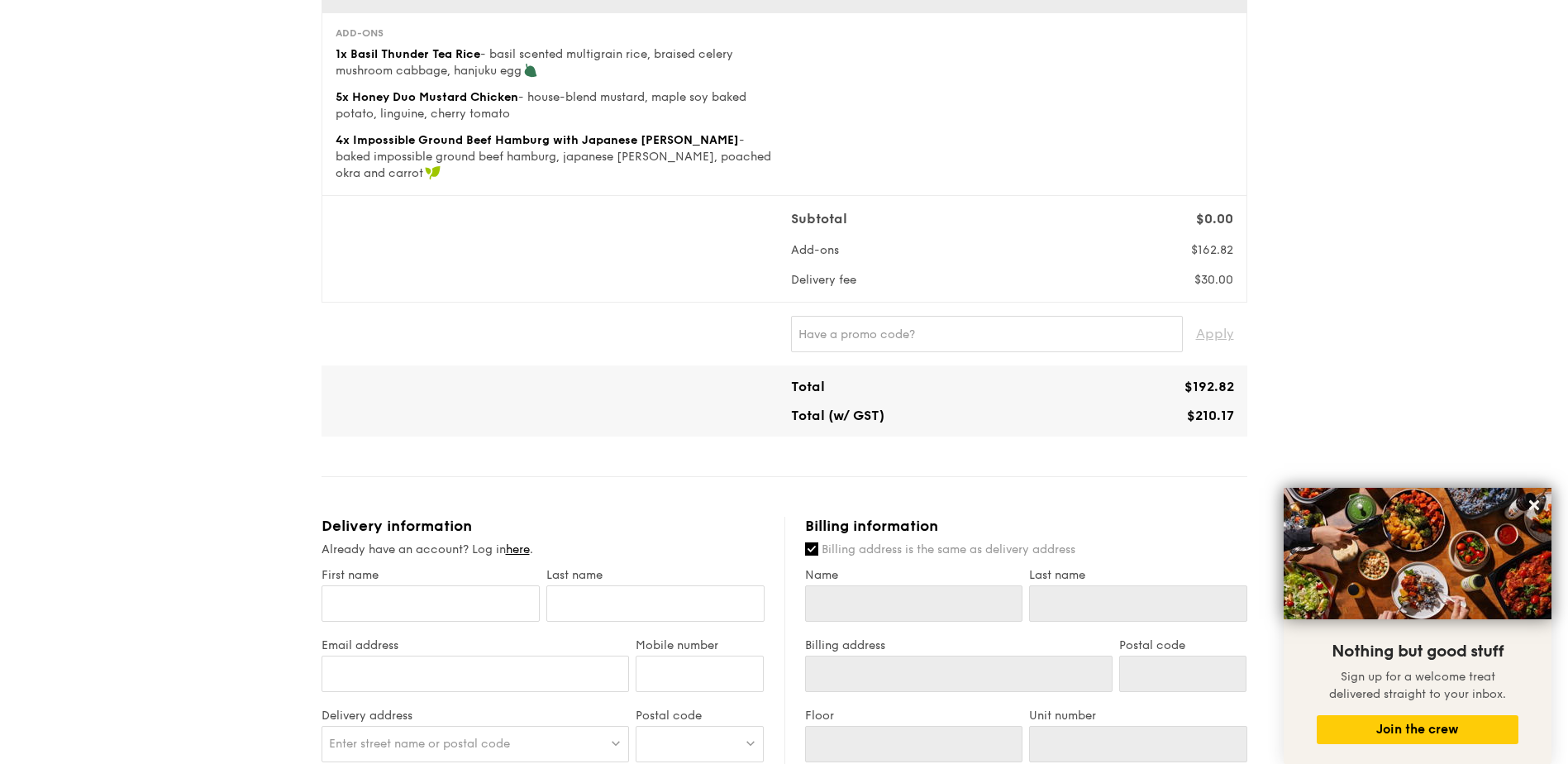
scroll to position [248, 0]
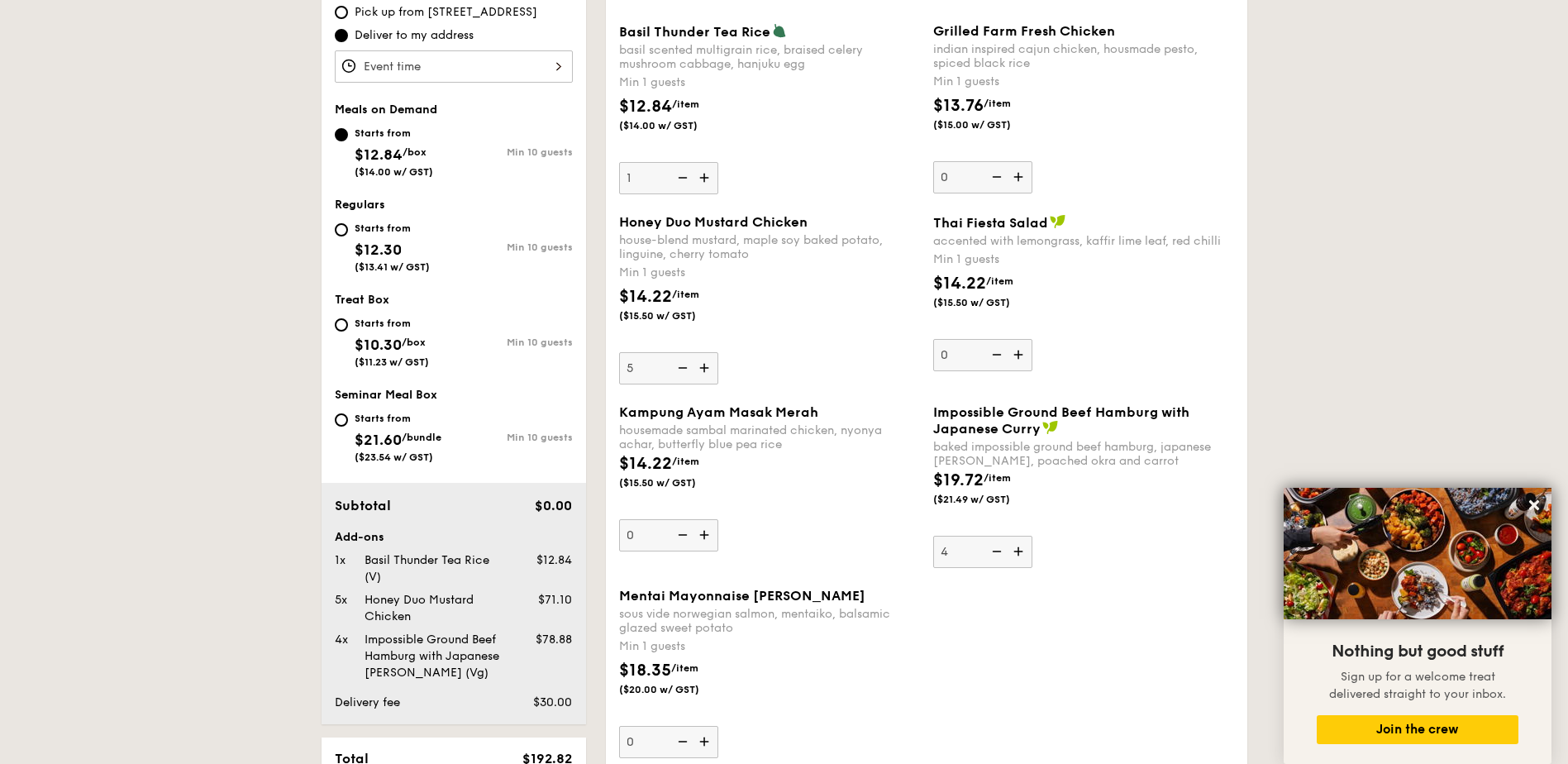
scroll to position [579, 0]
click at [416, 246] on div "Starts from $12.30 ($13.41 w/ GST)" at bounding box center [392, 245] width 75 height 55
click at [348, 236] on input "Starts from $12.30 ($13.41 w/ GST) Min 10 guests" at bounding box center [341, 229] width 13 height 13
radio input "true"
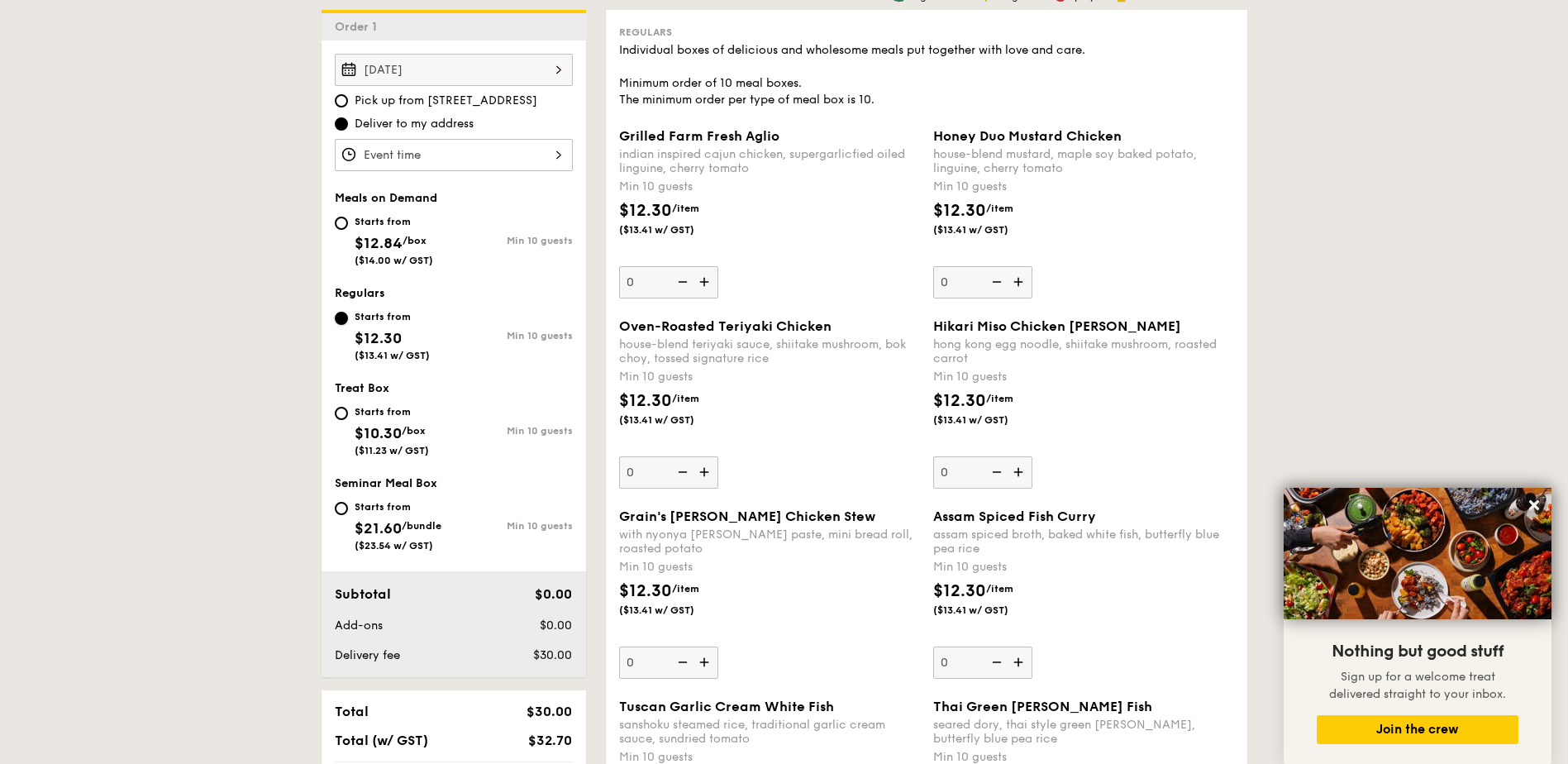
scroll to position [248, 0]
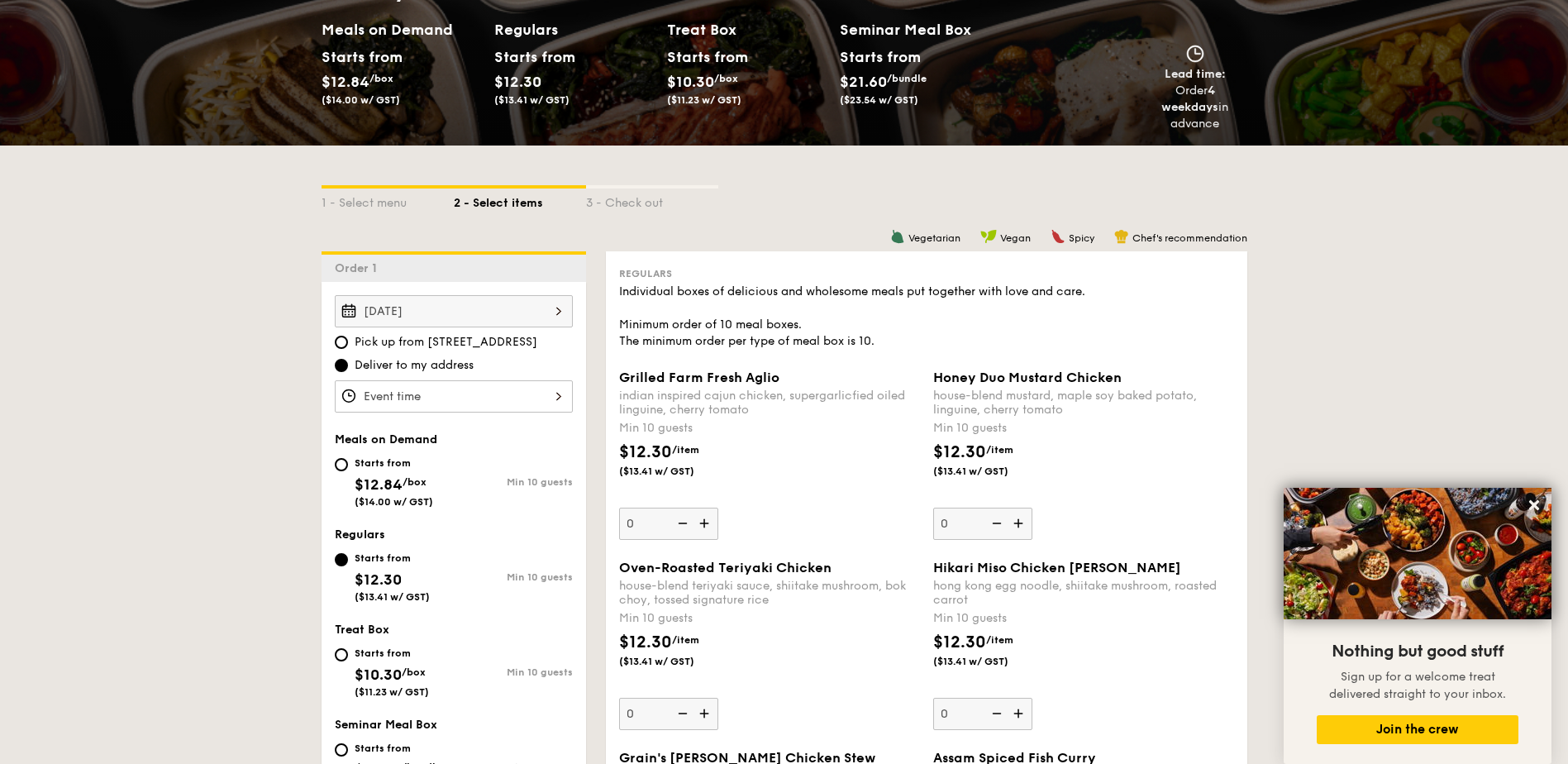
click at [429, 489] on div "Starts from $12.84 /box ($14.00 w/ GST)" at bounding box center [393, 481] width 78 height 55
click at [348, 471] on input "Starts from $12.84 /box ($14.00 w/ GST) Min 10 guests" at bounding box center [341, 464] width 13 height 13
radio input "true"
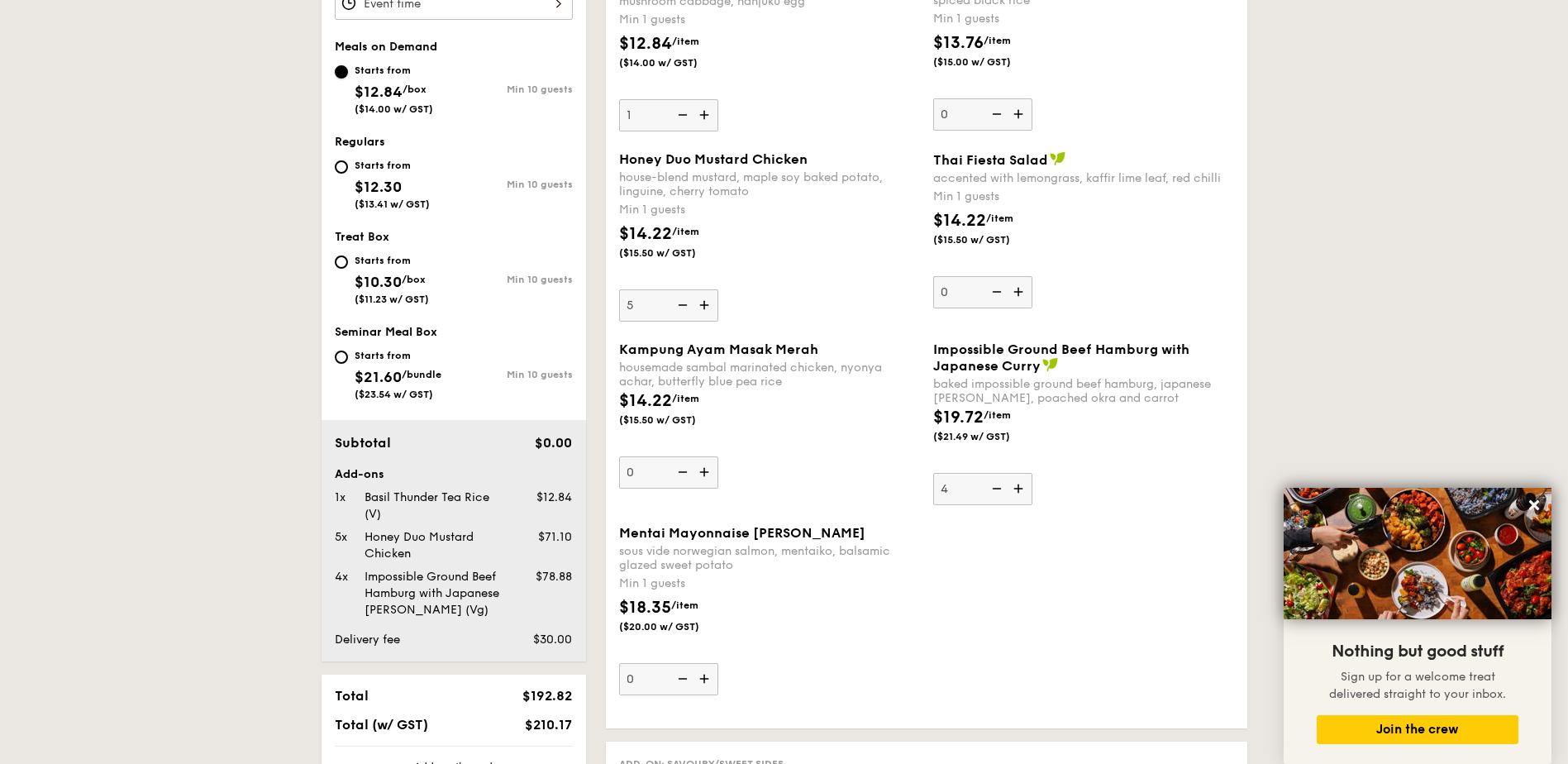
scroll to position [662, 0]
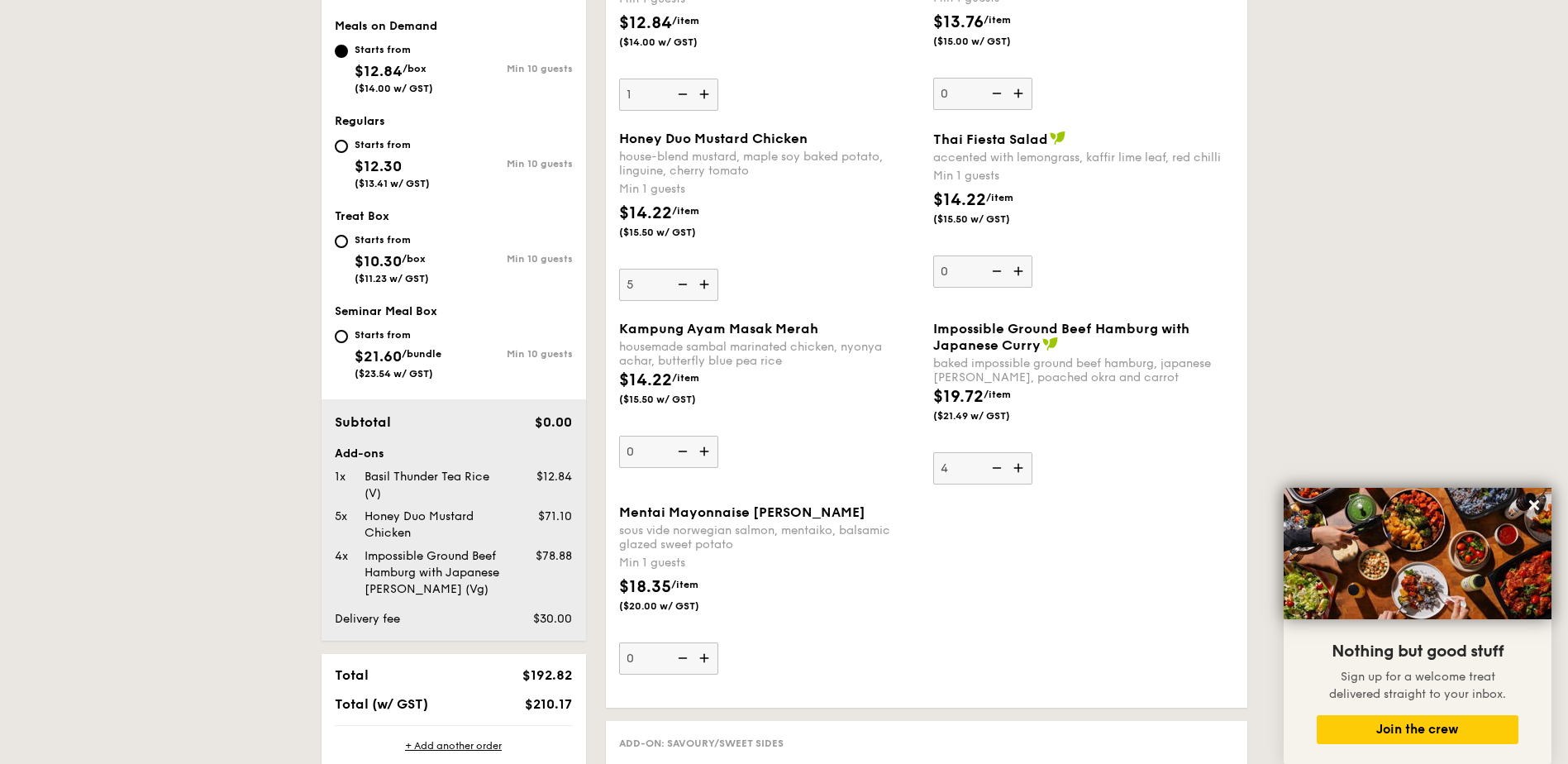
click at [679, 290] on img at bounding box center [681, 284] width 25 height 32
click at [679, 290] on input "5" at bounding box center [669, 284] width 99 height 33
type input "4"
click at [702, 452] on img at bounding box center [706, 452] width 25 height 32
click at [702, 452] on input "0" at bounding box center [669, 452] width 99 height 33
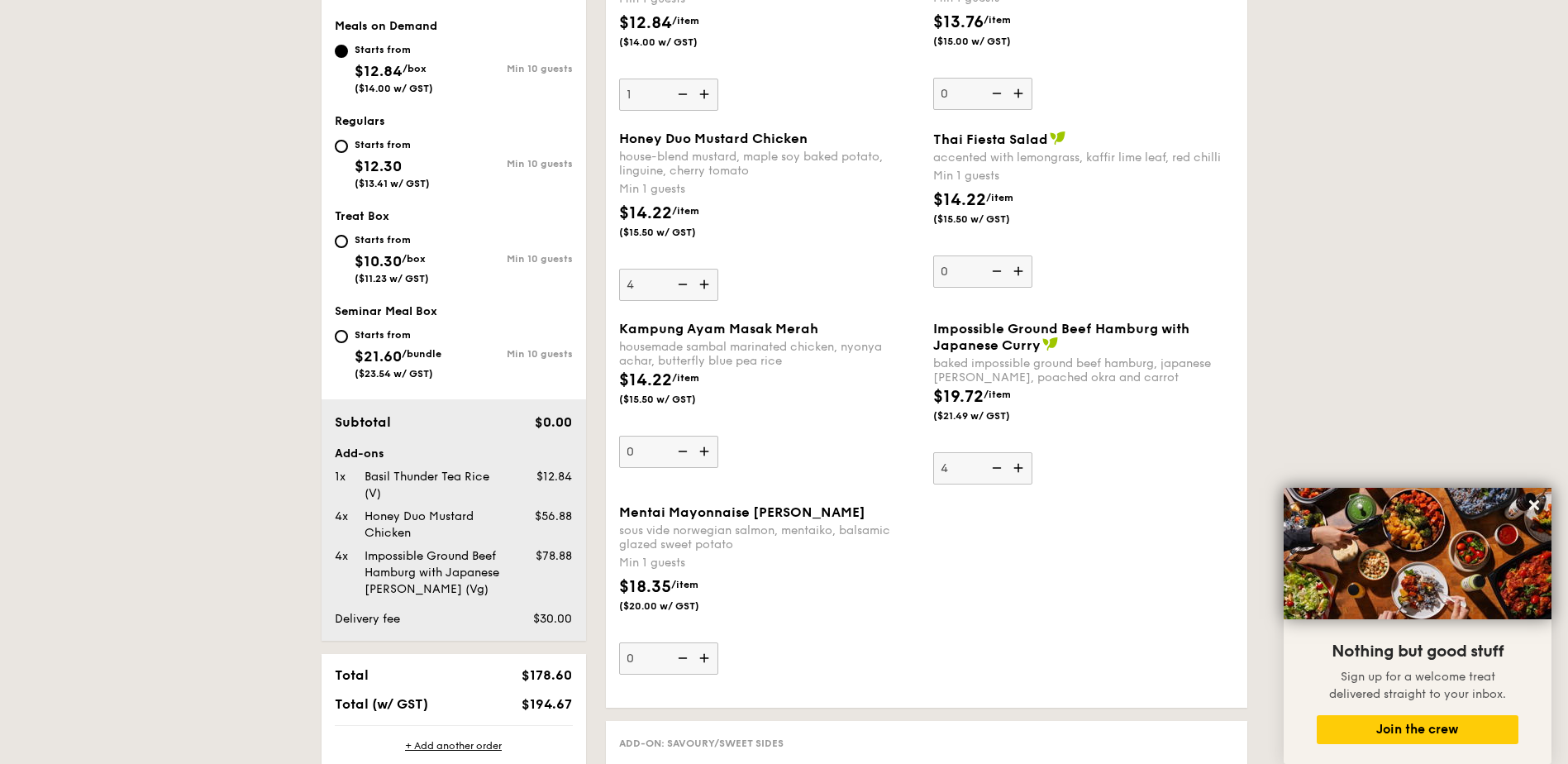
type input "1"
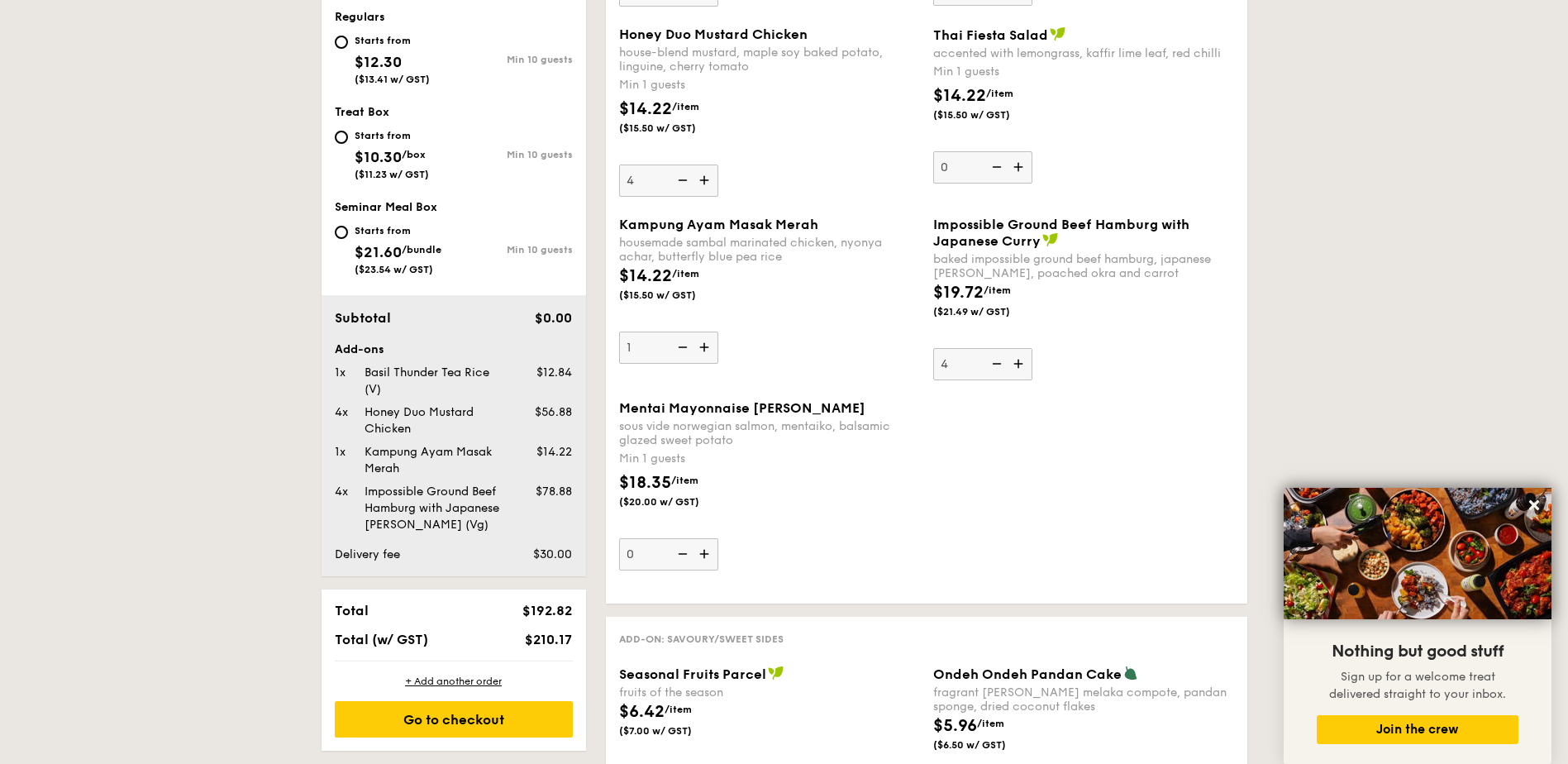
scroll to position [992, 0]
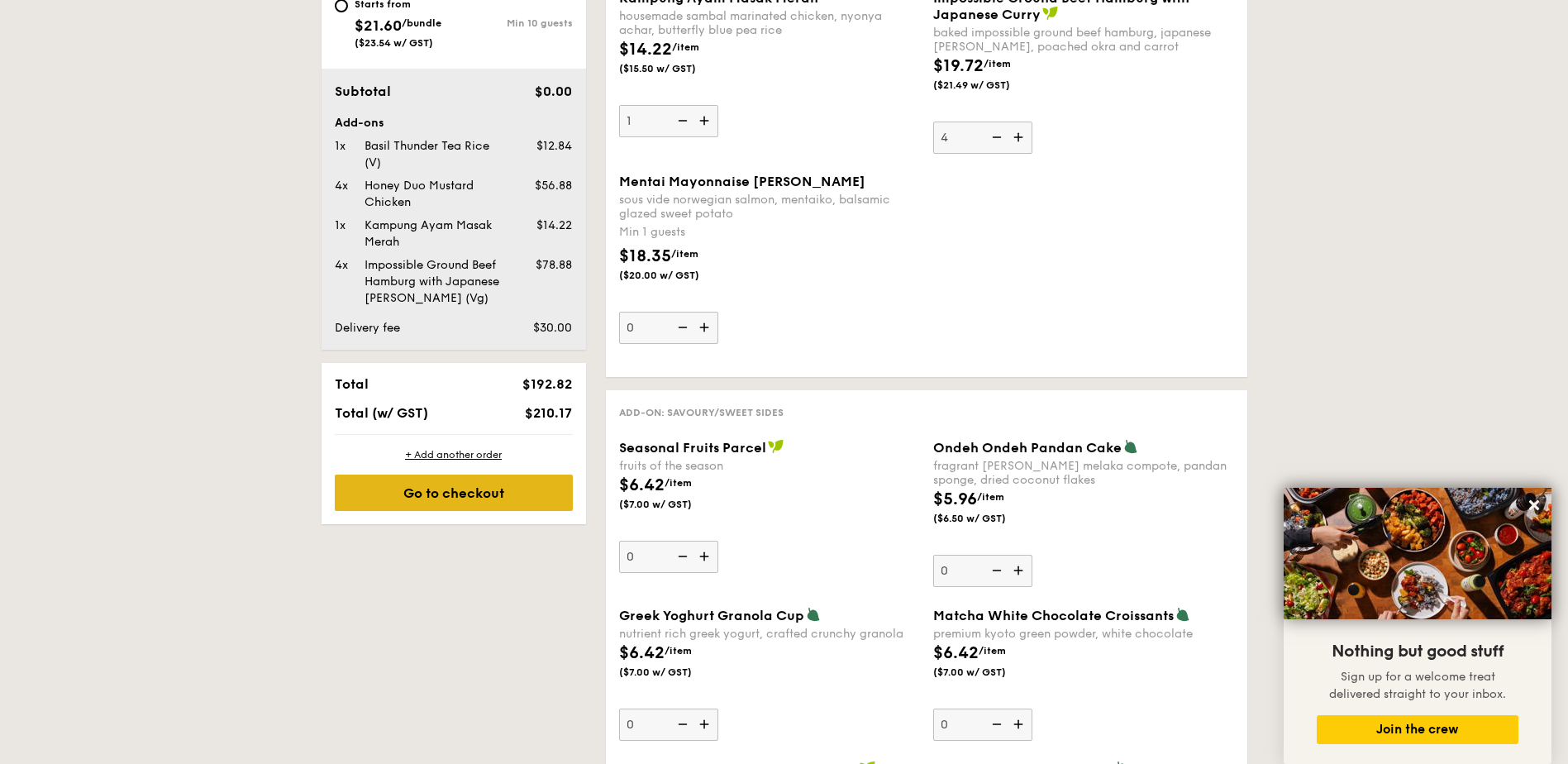
click at [475, 491] on div "Go to checkout" at bounding box center [453, 492] width 238 height 36
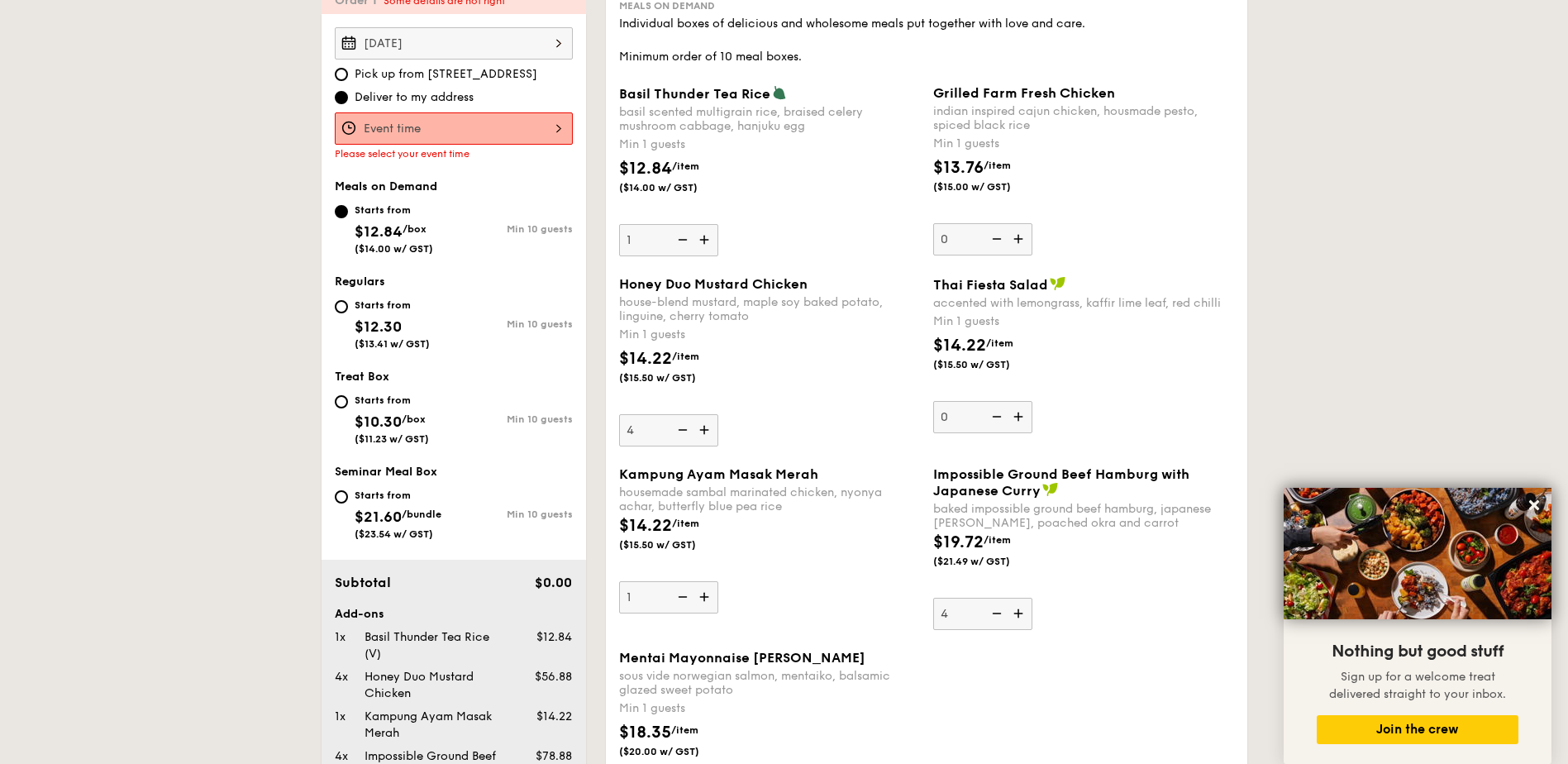
scroll to position [474, 0]
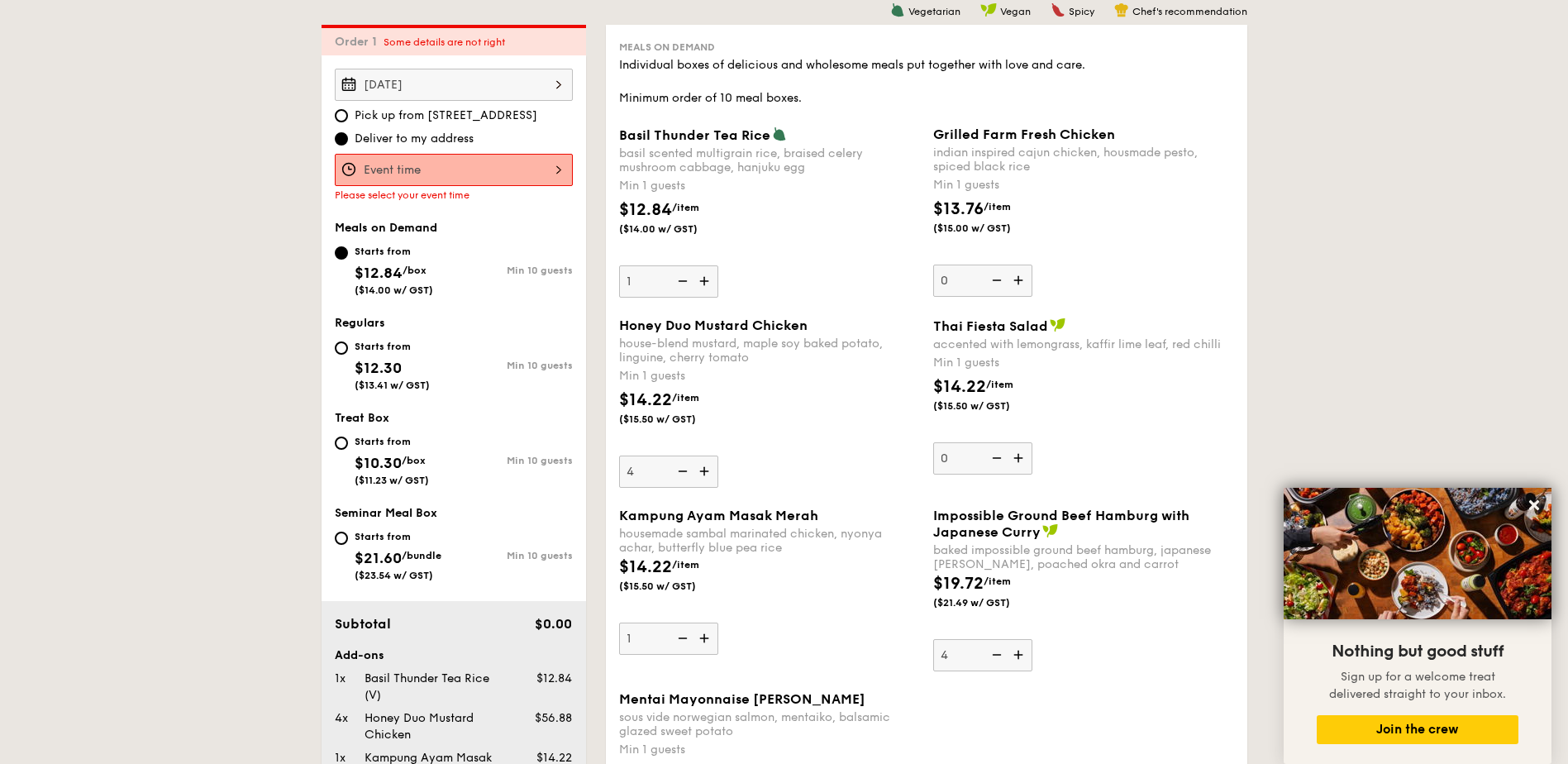
click at [457, 176] on div at bounding box center [453, 170] width 238 height 33
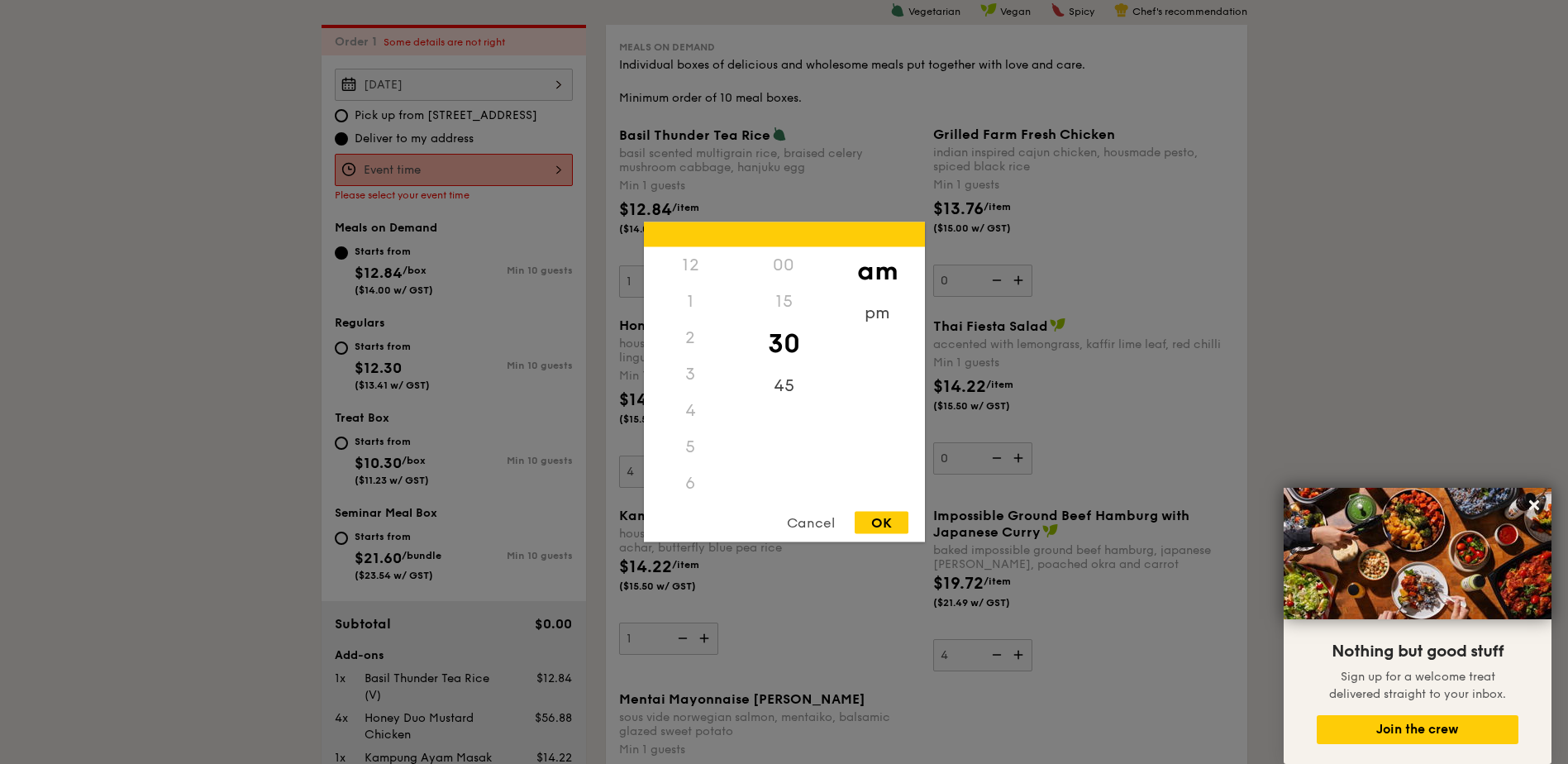
scroll to position [182, 0]
click at [687, 489] on div "11" at bounding box center [691, 501] width 93 height 48
click at [882, 514] on div "OK" at bounding box center [881, 522] width 54 height 22
type input "11:30AM"
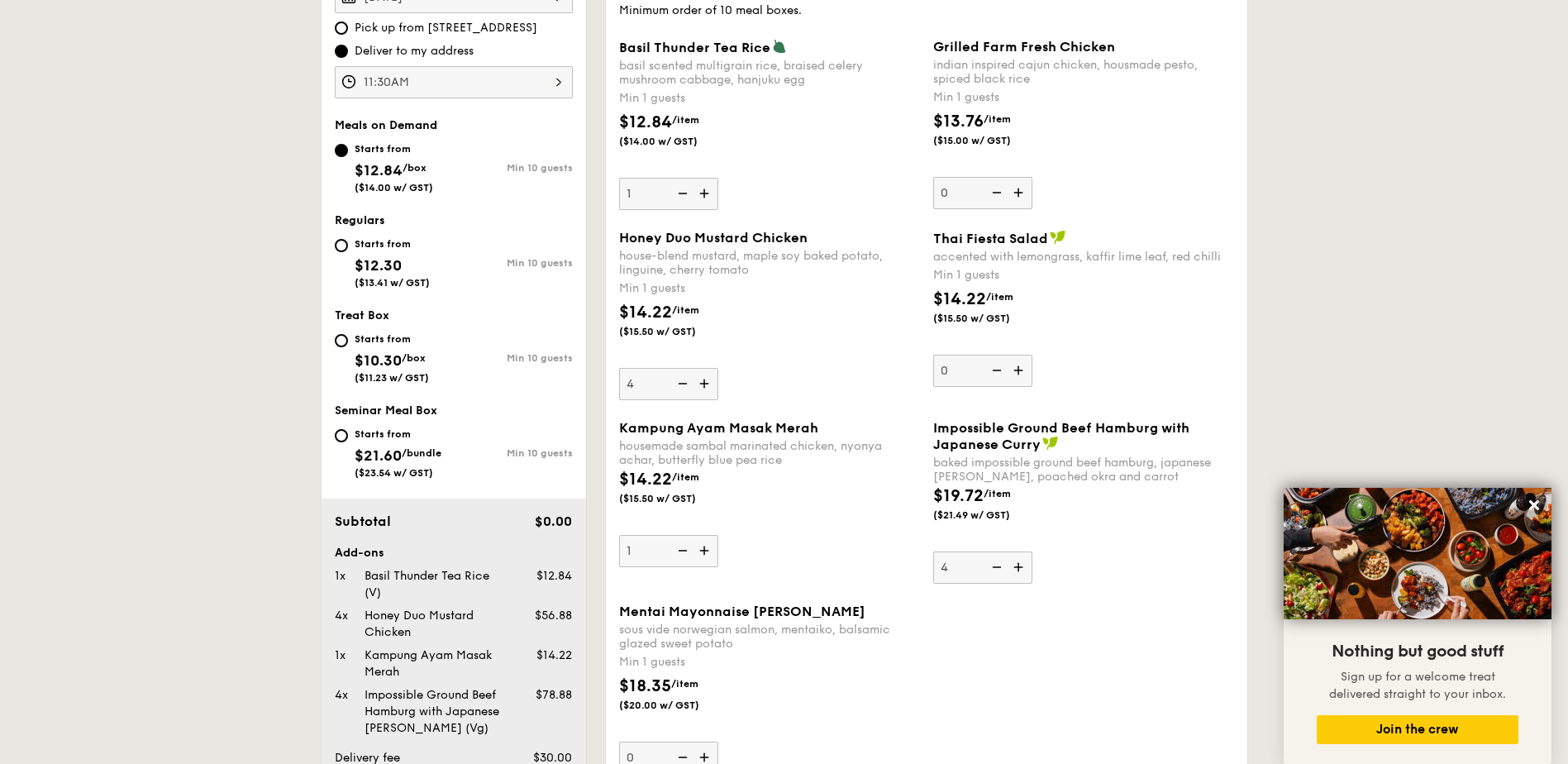
scroll to position [805, 0]
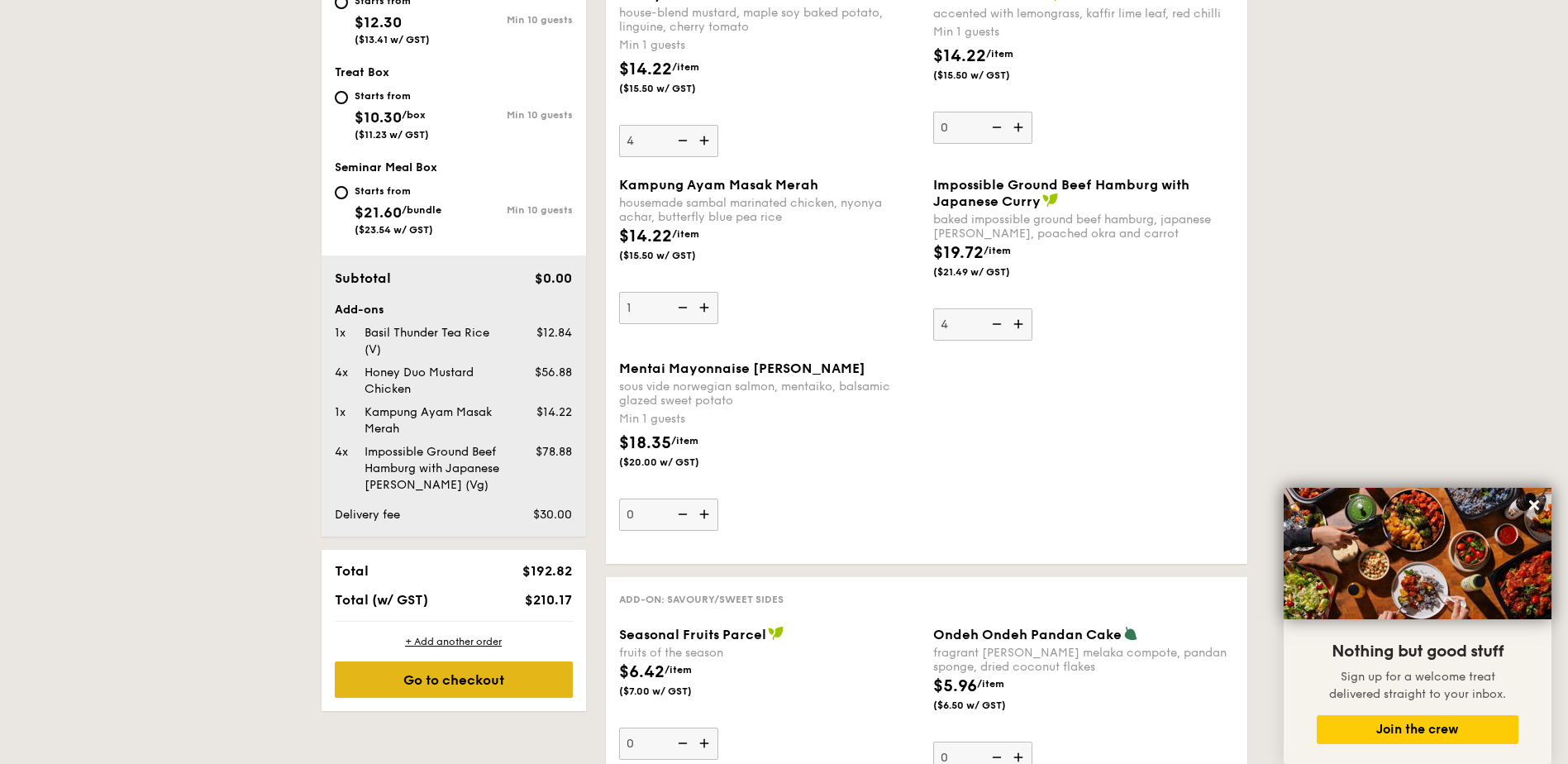
click at [450, 675] on div "Go to checkout" at bounding box center [453, 680] width 238 height 36
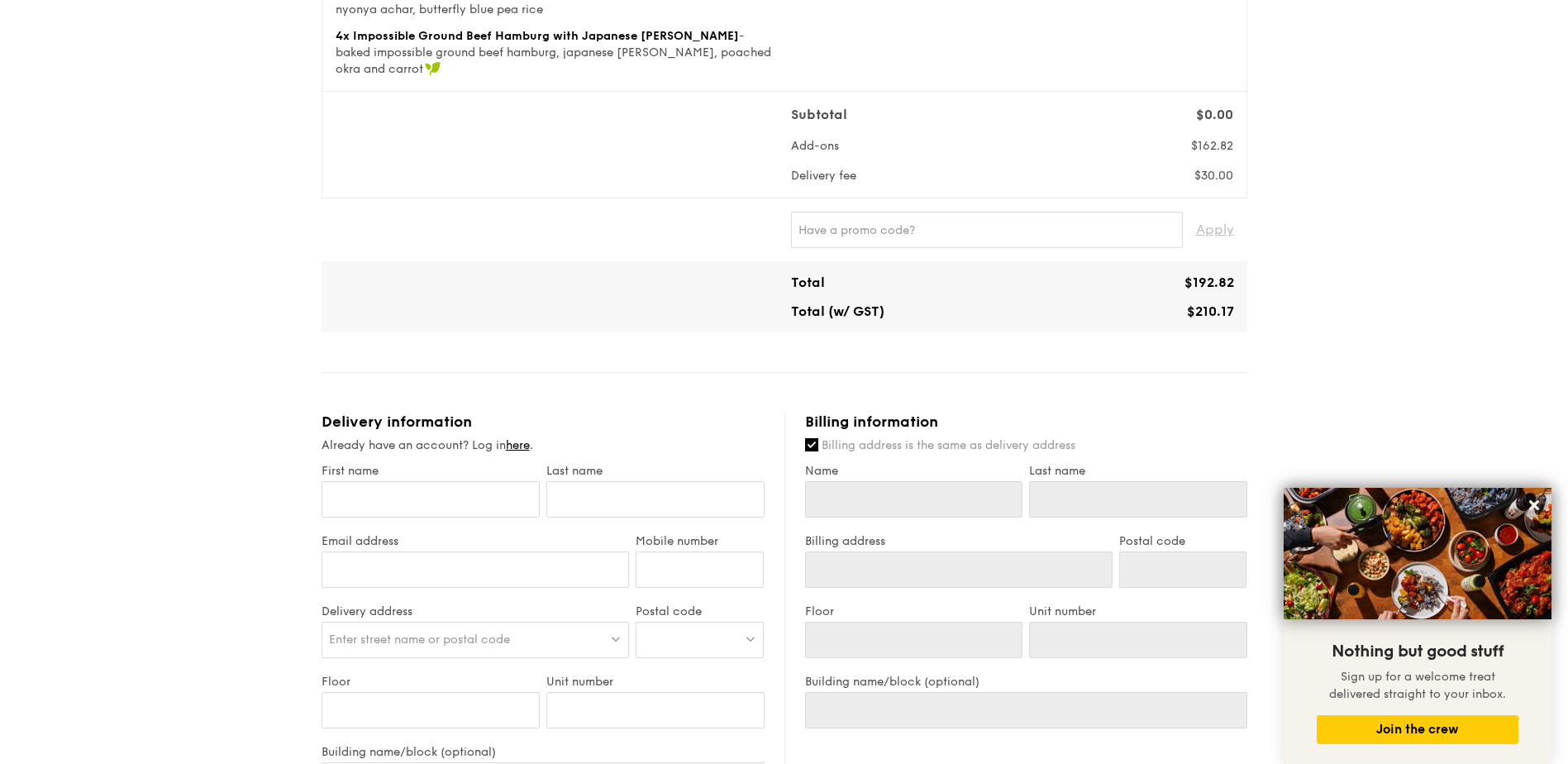
scroll to position [662, 0]
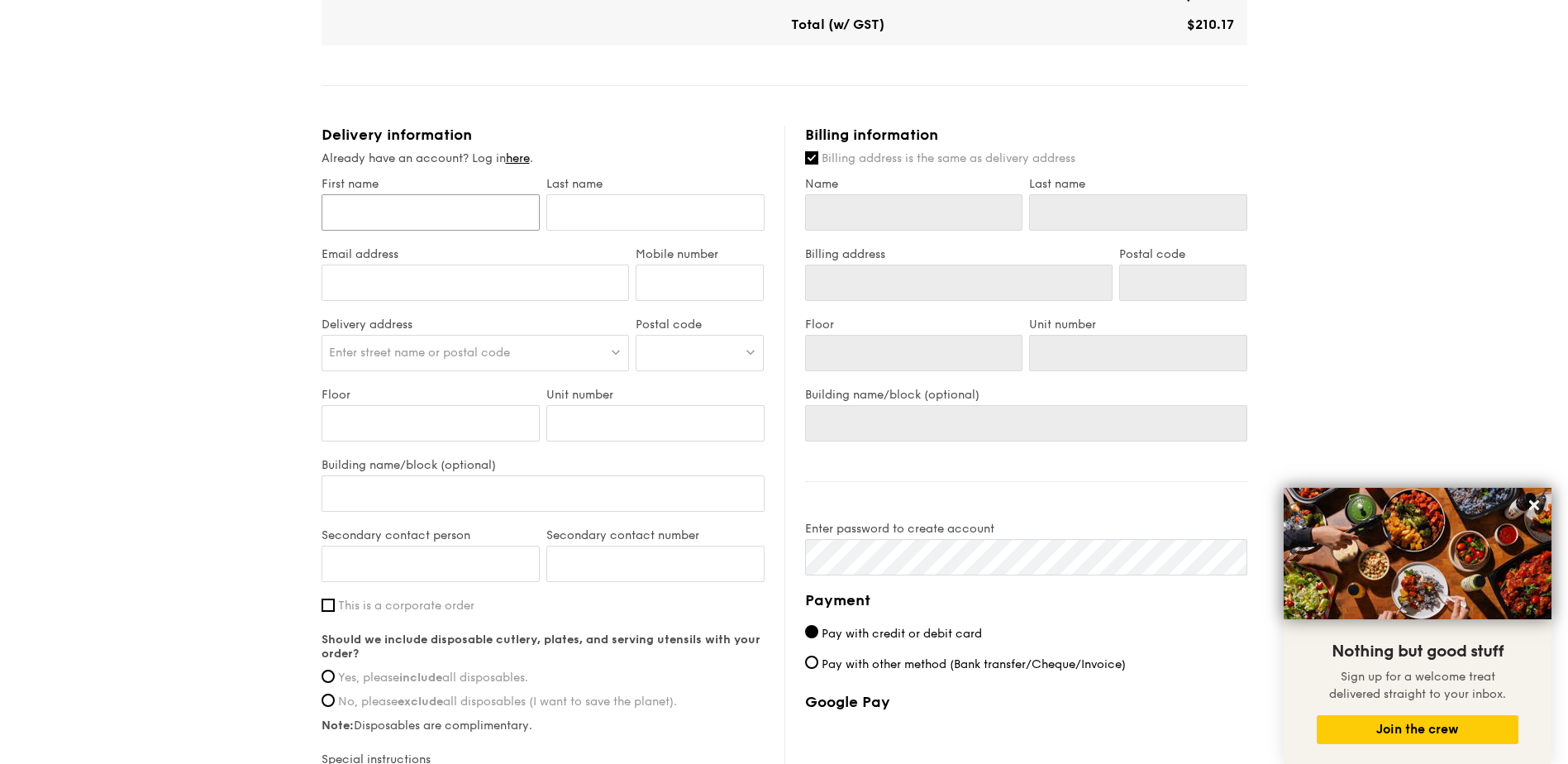
click at [424, 198] on input "First name" at bounding box center [430, 212] width 218 height 36
type input "M"
type input "Mi"
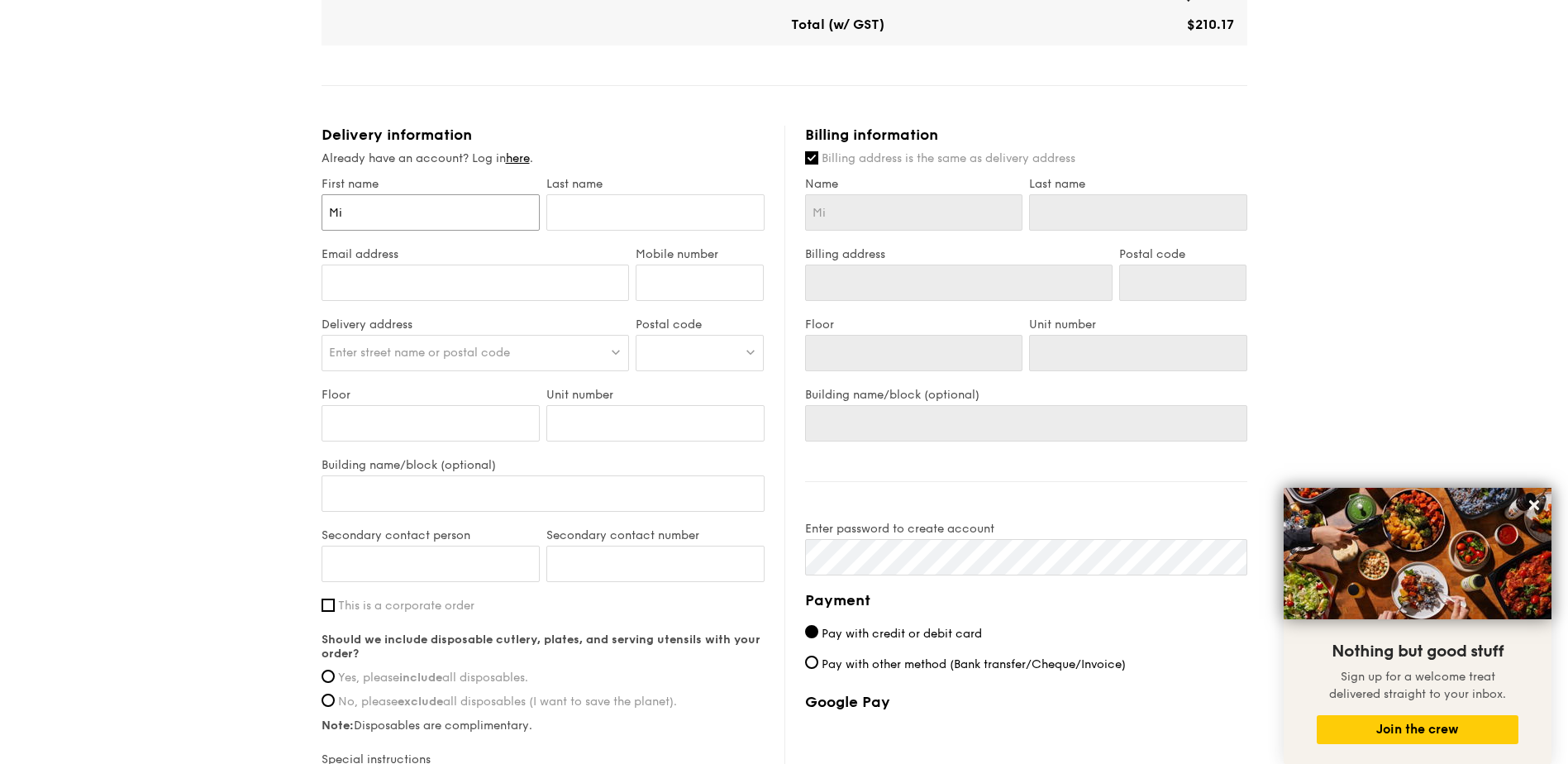
type input "Mic"
type input "Mich"
type input "Micha"
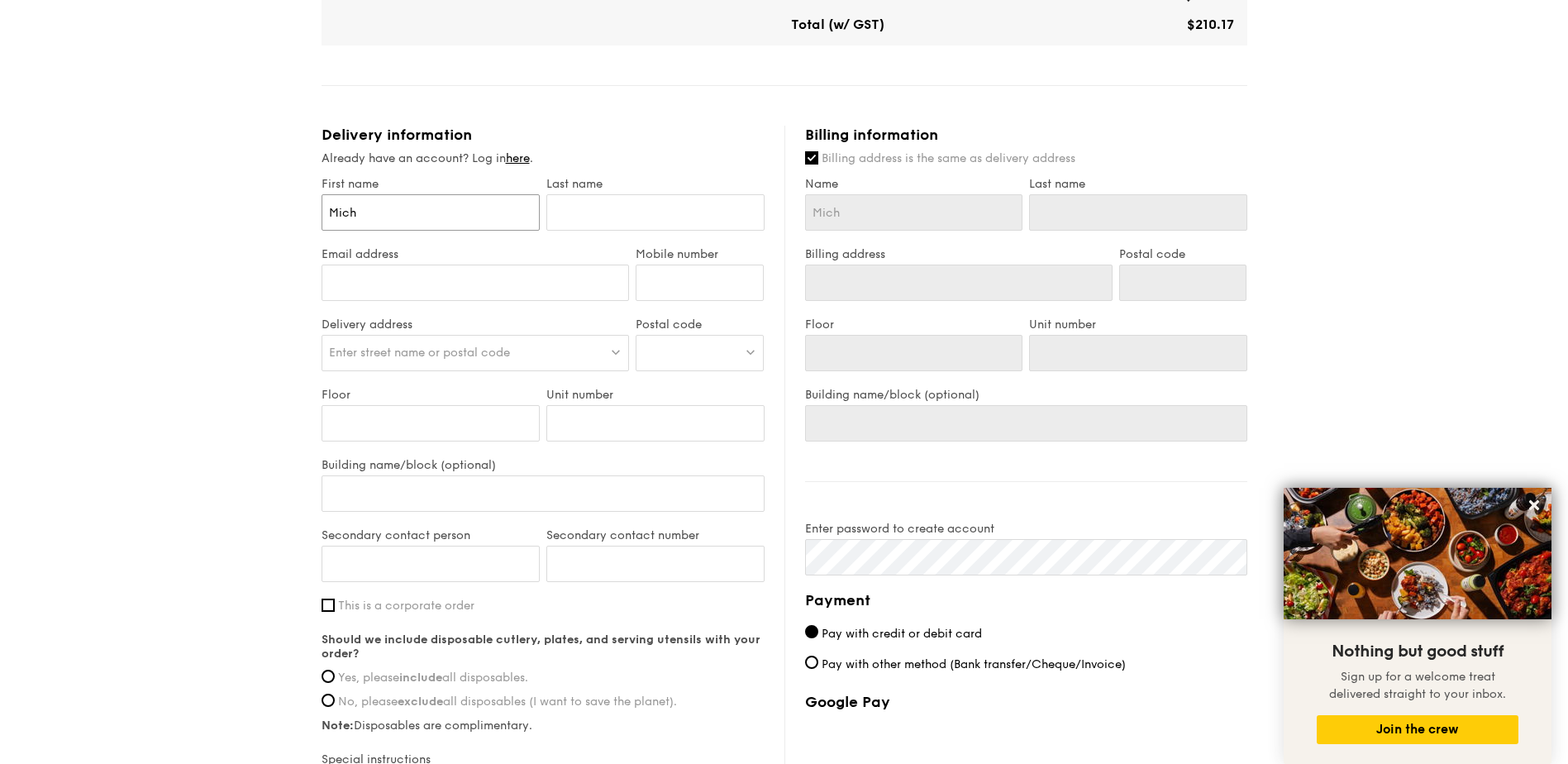
type input "Micha"
type input "Michae"
type input "[PERSON_NAME]"
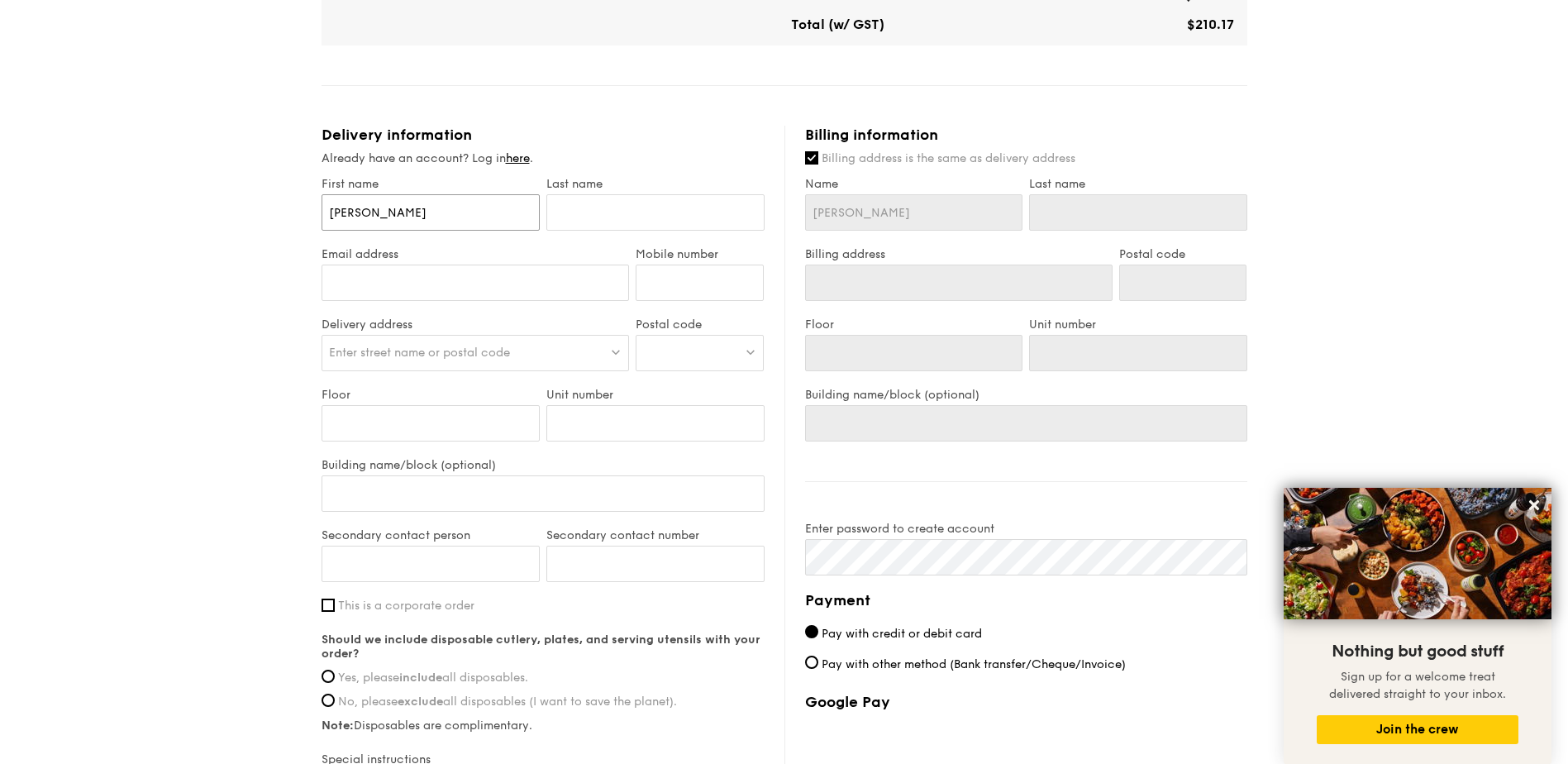
type input "[PERSON_NAME]"
click at [583, 198] on input "text" at bounding box center [656, 212] width 218 height 36
type input "J"
type input "[PERSON_NAME]"
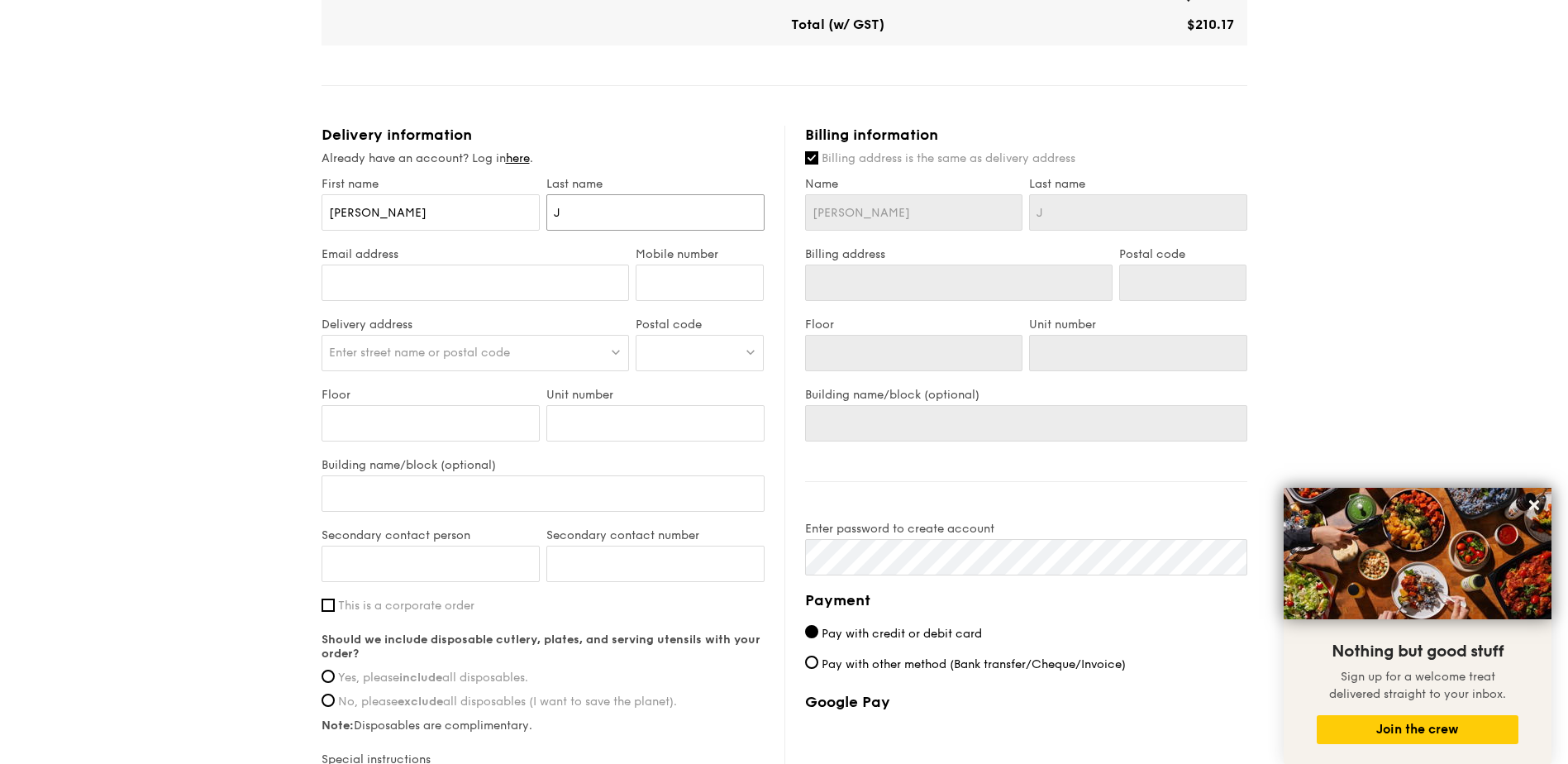
type input "[PERSON_NAME]"
type input "Jam"
type input "[PERSON_NAME]"
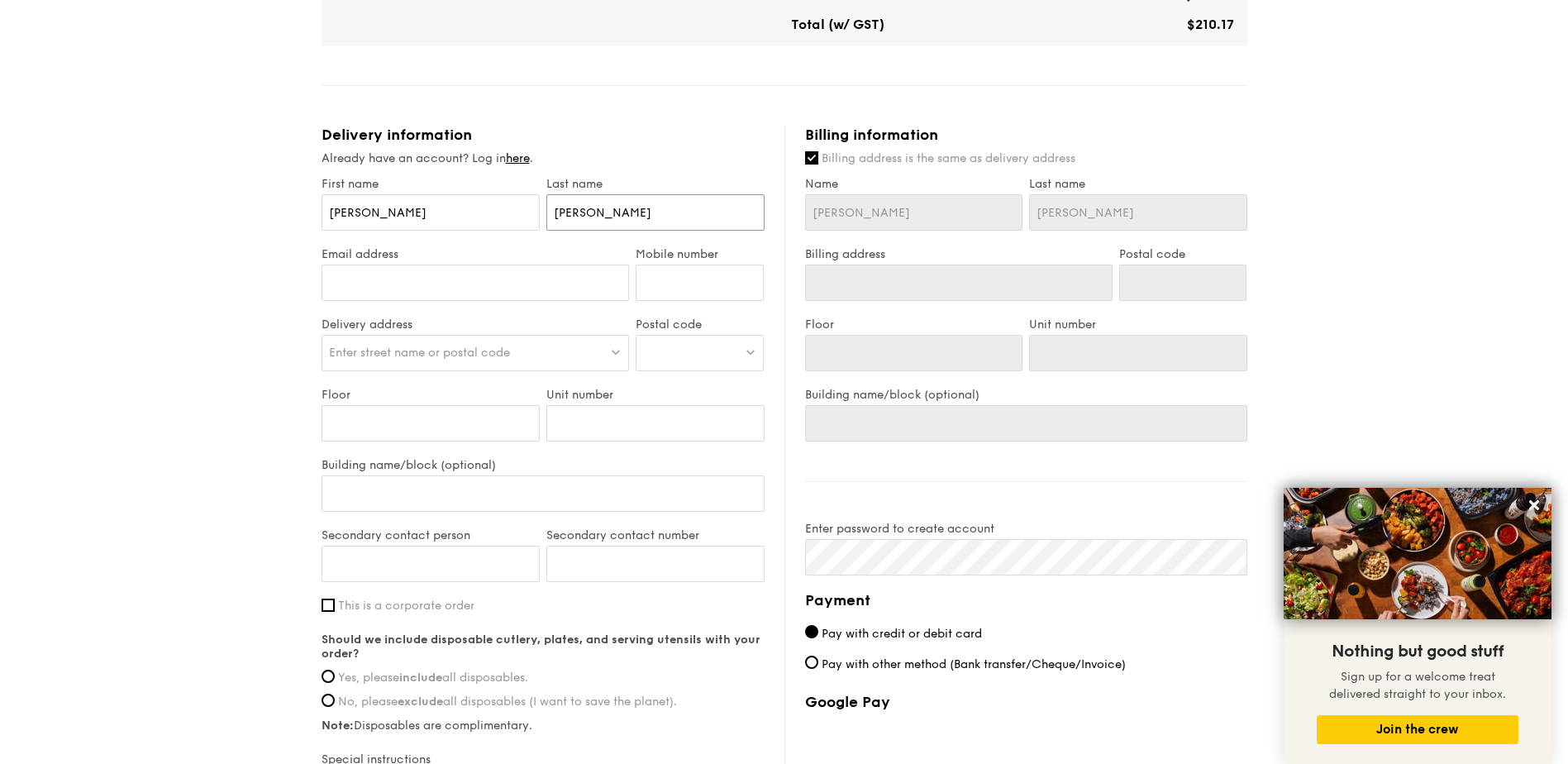
type input "[PERSON_NAME]"
click at [536, 291] on div at bounding box center [475, 291] width 308 height 53
click at [536, 290] on div at bounding box center [475, 291] width 308 height 53
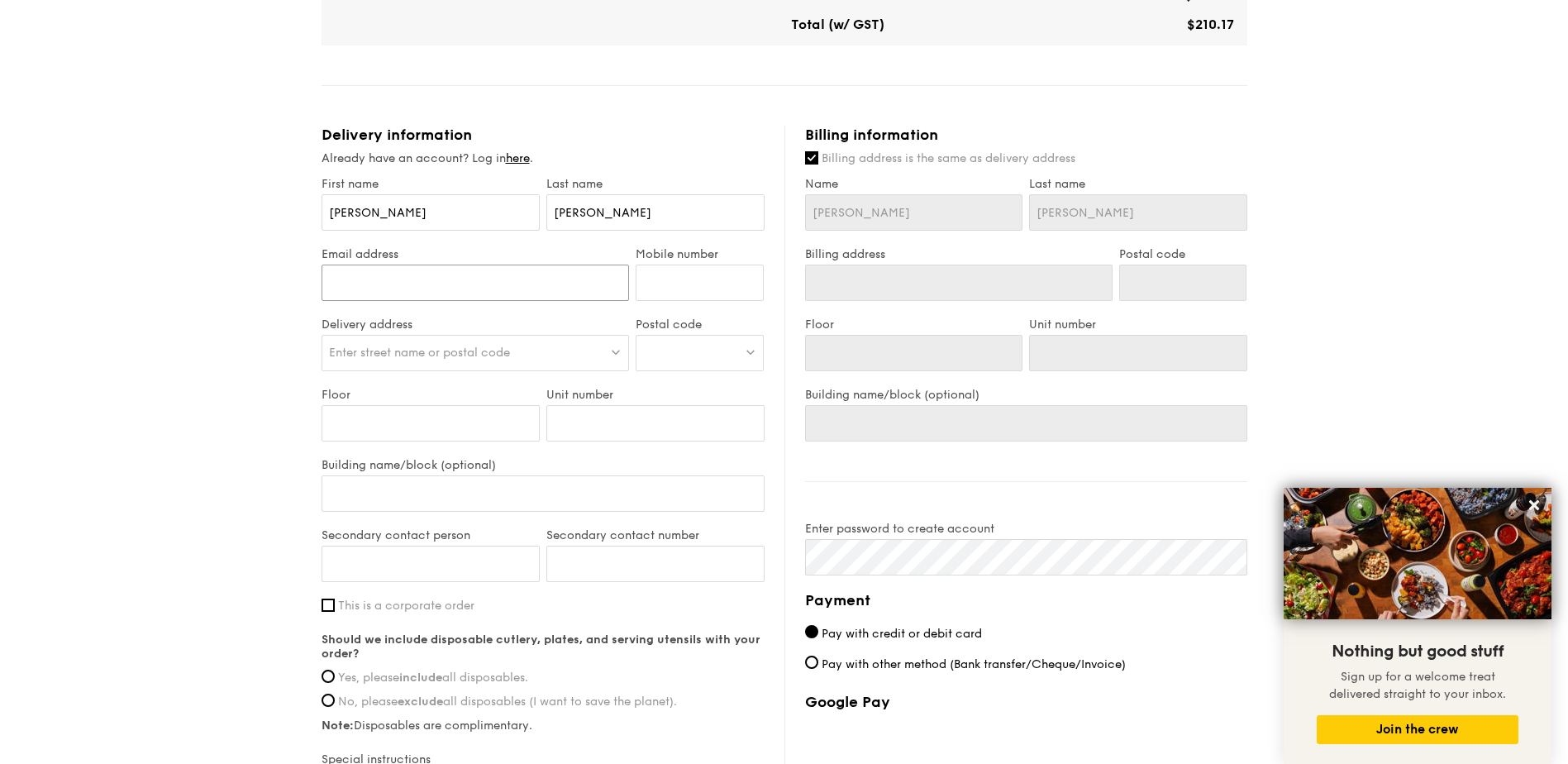
drag, startPoint x: 536, startPoint y: 290, endPoint x: 537, endPoint y: 275, distance: 15.0
click at [537, 275] on input "Email address" at bounding box center [475, 283] width 308 height 36
type input "[PERSON_NAME][EMAIL_ADDRESS][PERSON_NAME][DOMAIN_NAME]"
click at [734, 272] on input "Mobile number" at bounding box center [700, 283] width 128 height 36
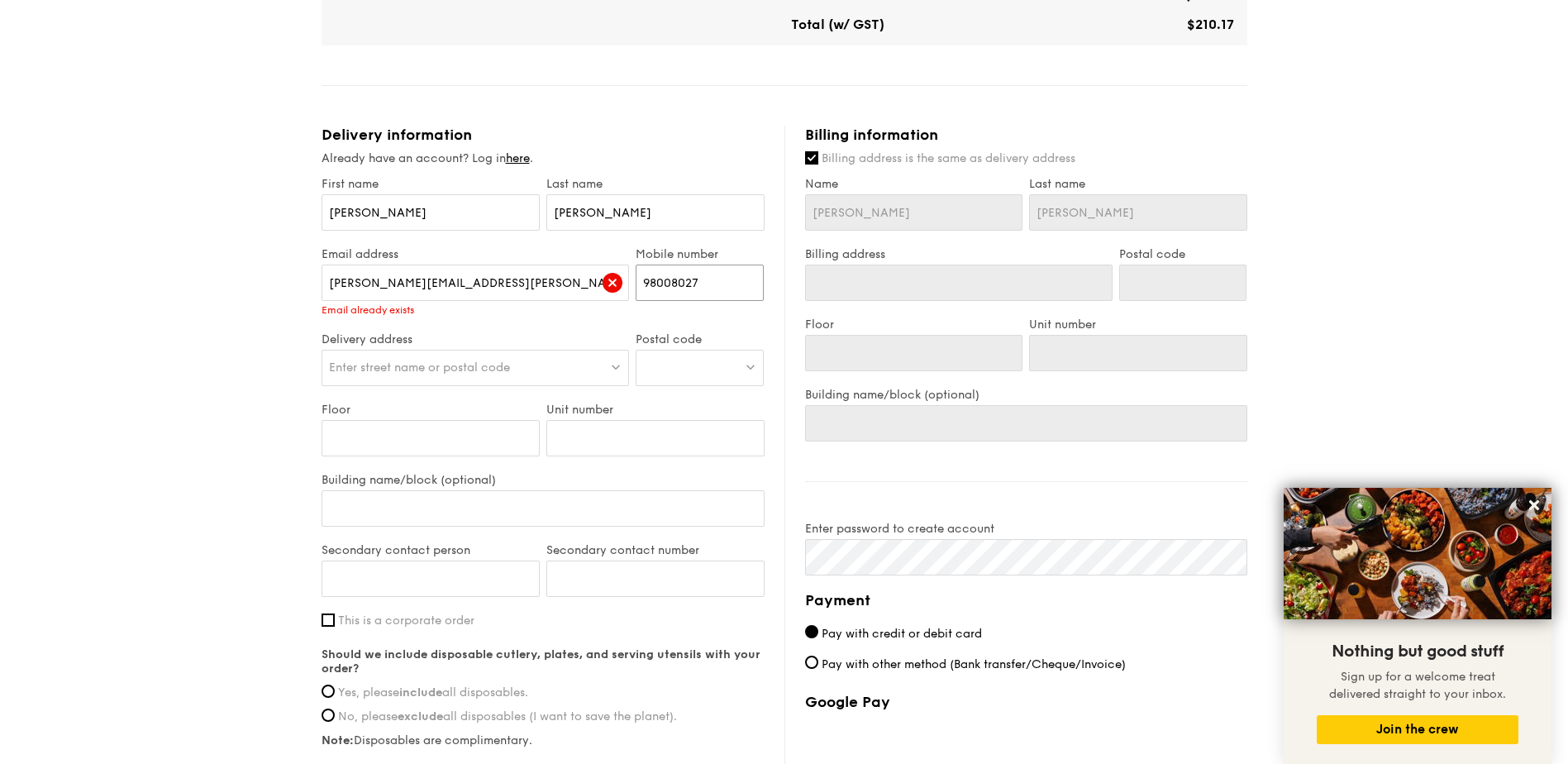
type input "98008027"
click at [422, 361] on span "Enter street name or postal code" at bounding box center [420, 368] width 181 height 14
click at [106, 356] on div "1 - Select menu 2 - Select items 3 - Check out Meals on Demand Serving time: [D…" at bounding box center [784, 187] width 1568 height 1630
click at [371, 361] on span "Enter street name or postal code" at bounding box center [420, 368] width 181 height 14
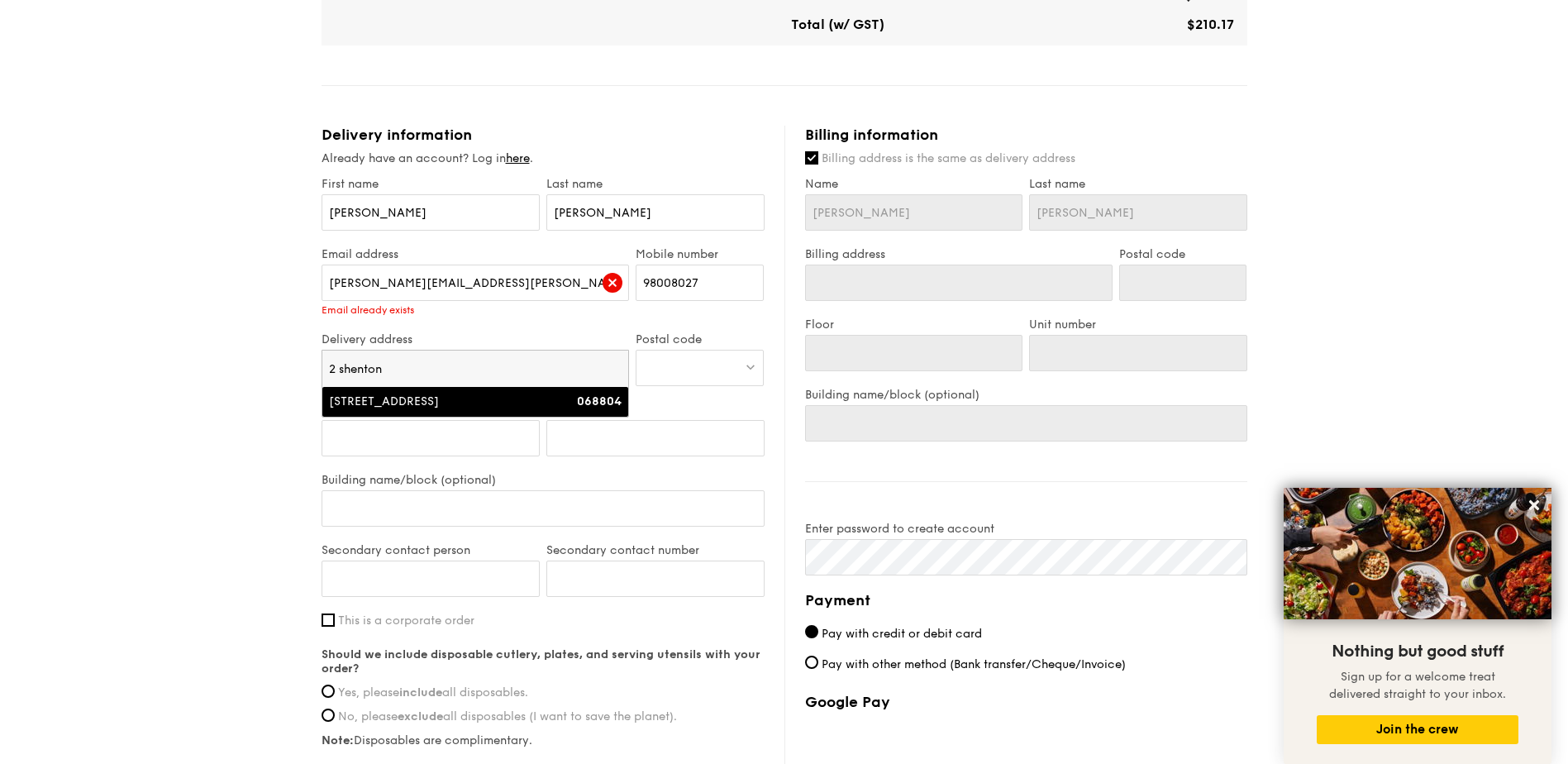
type input "2 shenton"
click at [385, 393] on div "[STREET_ADDRESS]" at bounding box center [439, 401] width 220 height 17
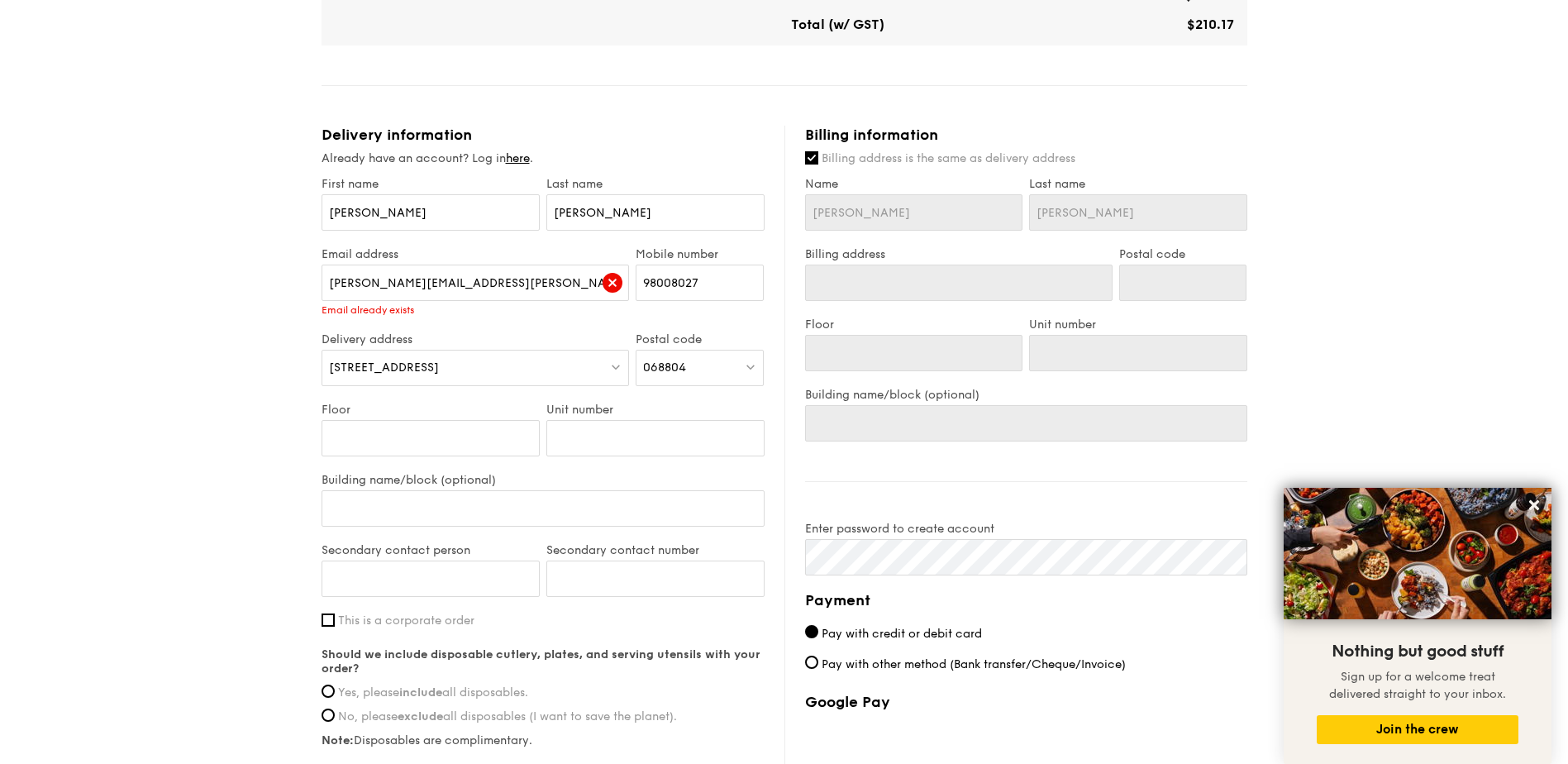
type input "[STREET_ADDRESS]"
type input "068804"
click at [418, 423] on input "Floor" at bounding box center [430, 437] width 218 height 36
type input "2"
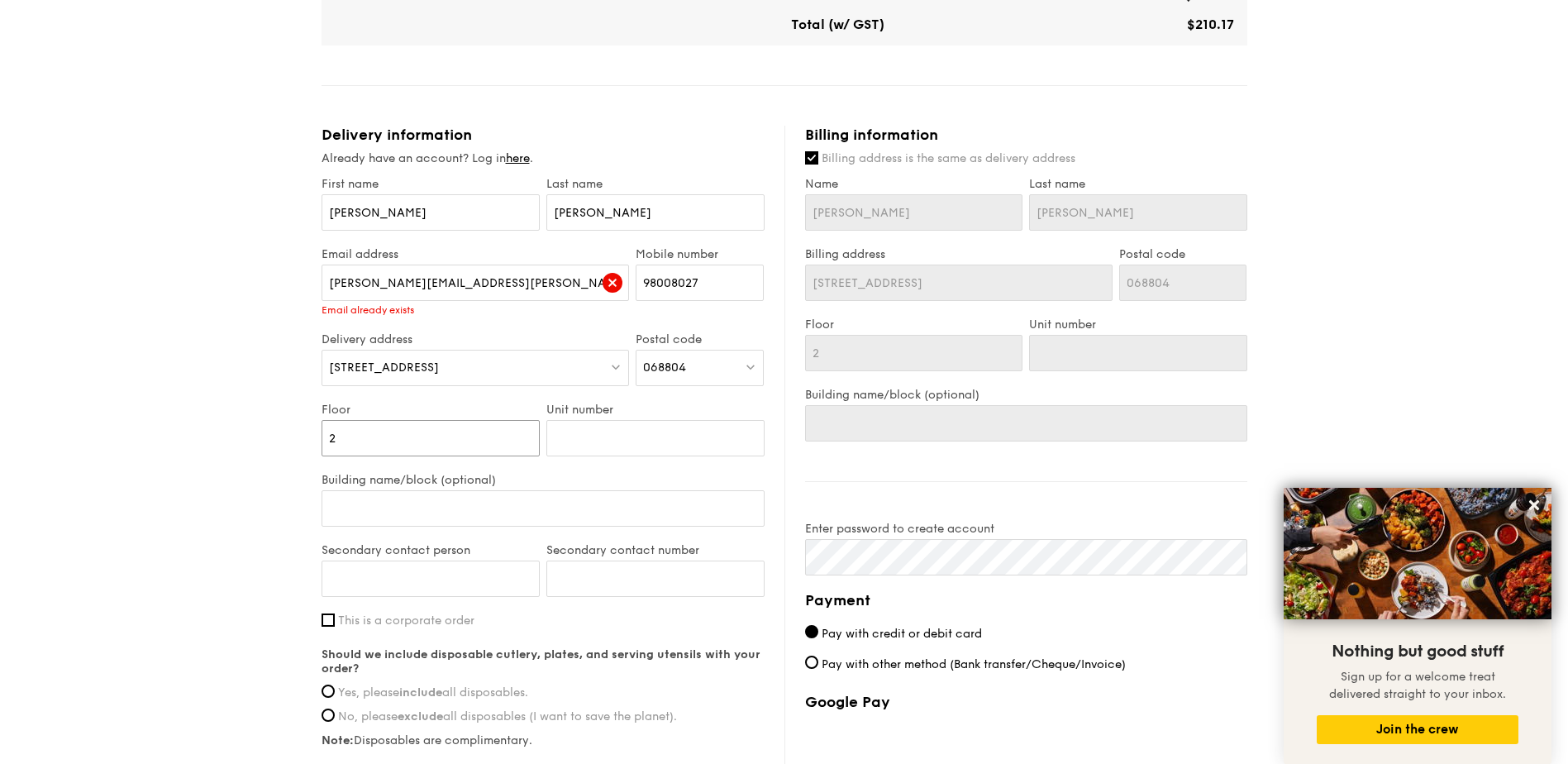
type input "26"
type input "26-"
type input "26-0"
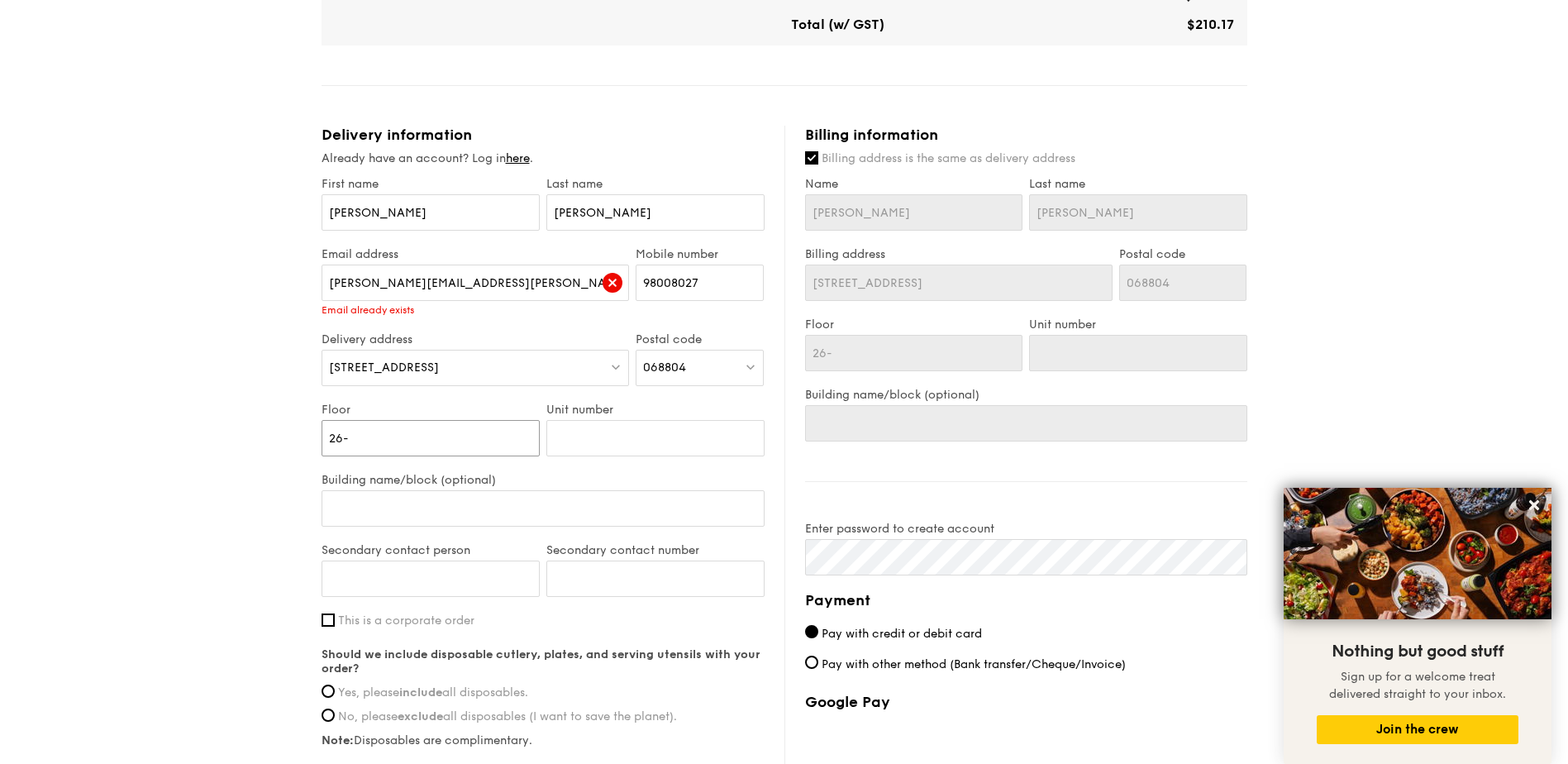
type input "26-0"
type input "26-01"
type input "26-0"
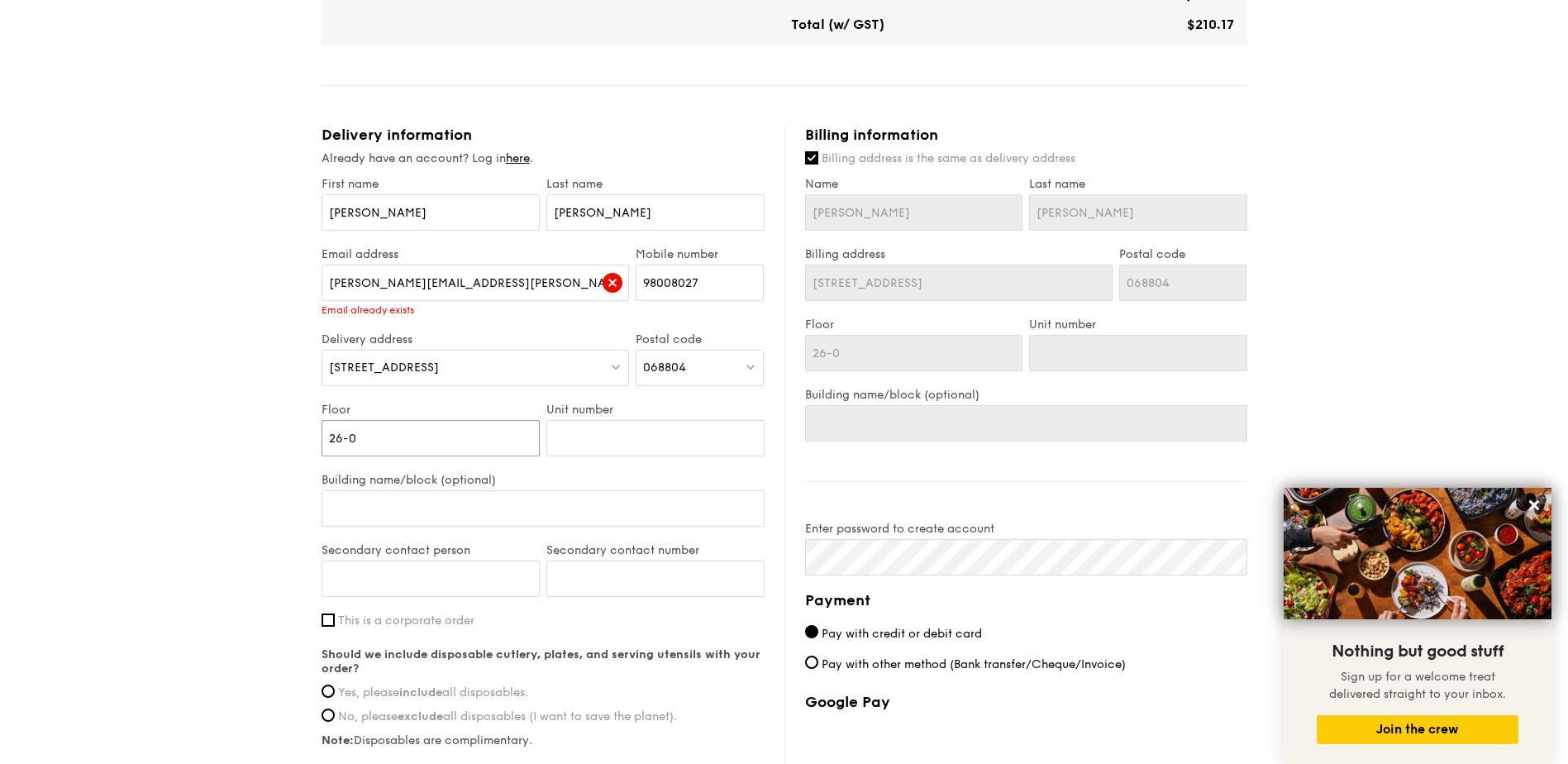
type input "26-"
type input "26"
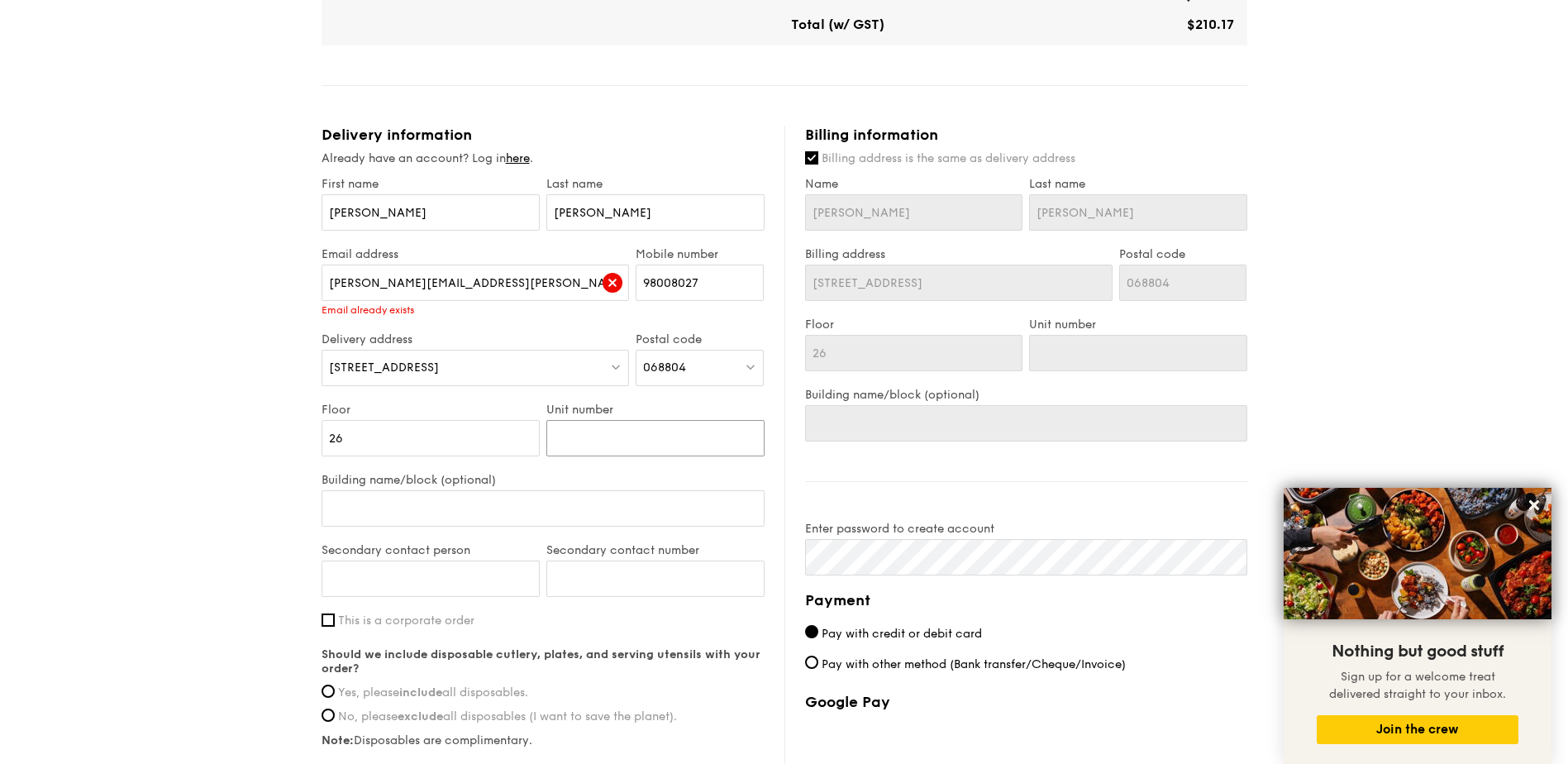
click at [596, 431] on input "Unit number" at bounding box center [656, 437] width 218 height 36
type input "0"
type input "01"
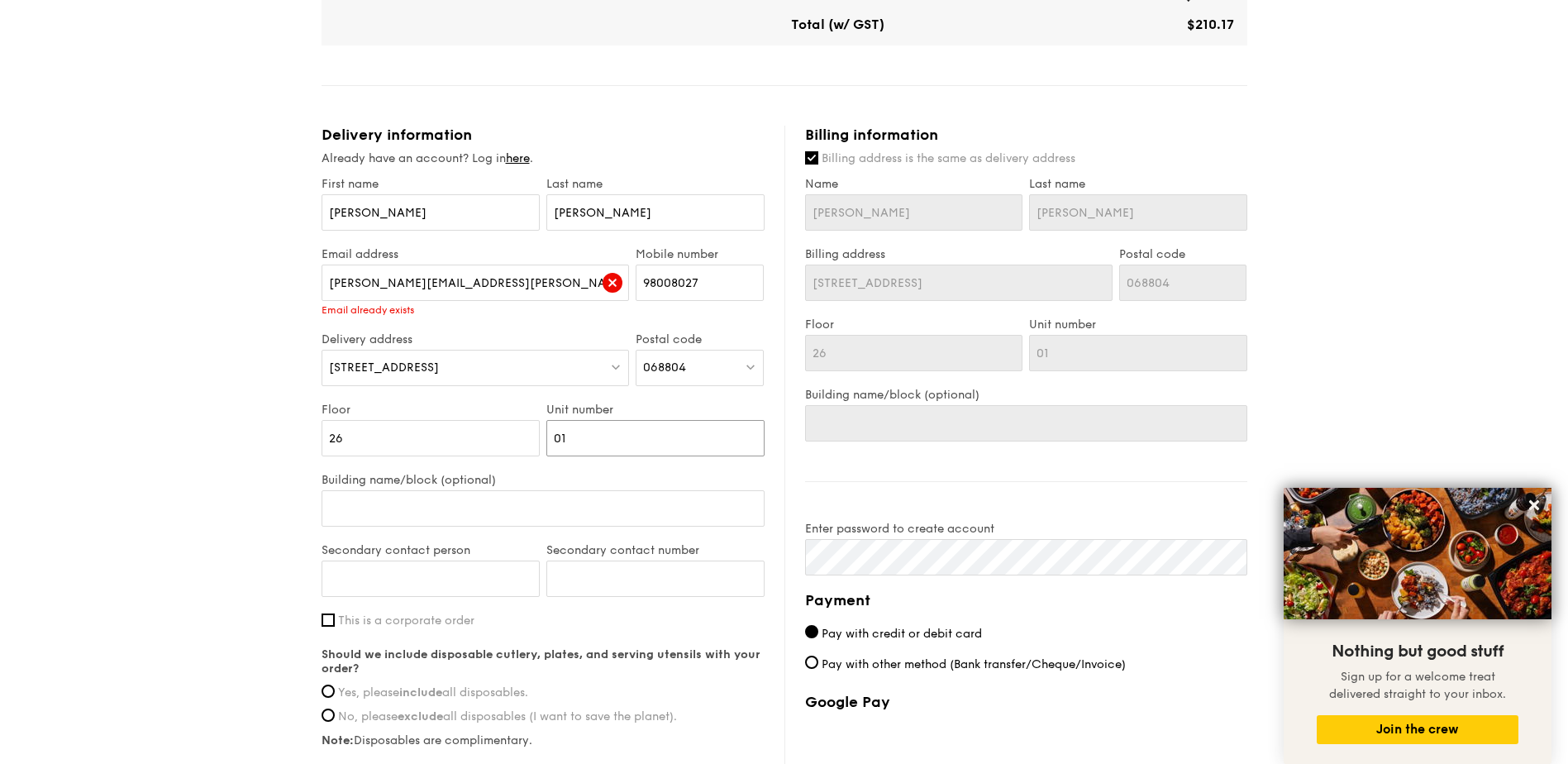
type input "01"
click at [525, 508] on input "Building name/block (optional)" at bounding box center [543, 508] width 443 height 36
type input "S"
type input "SG"
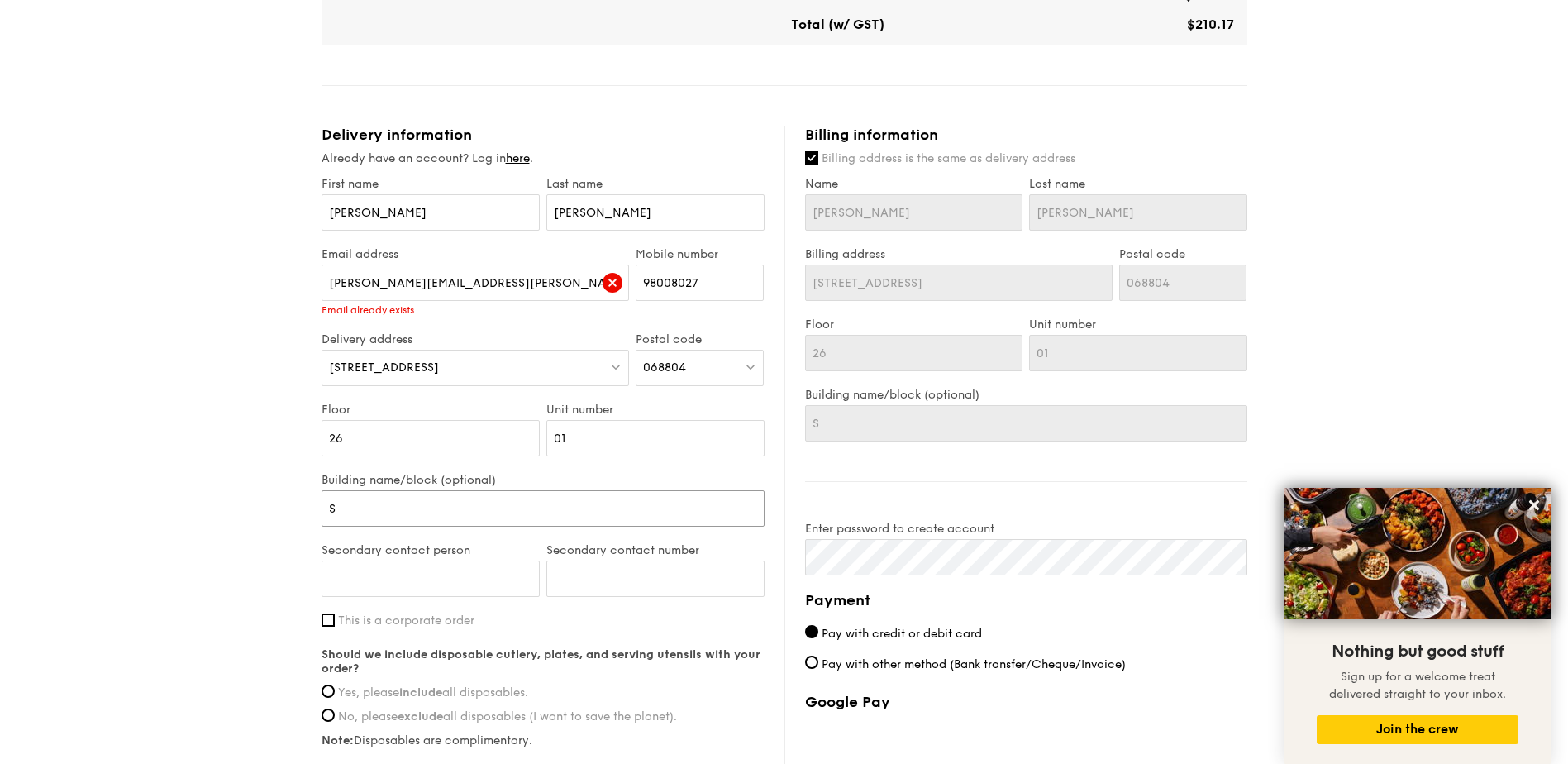
type input "SG"
type input "SGX"
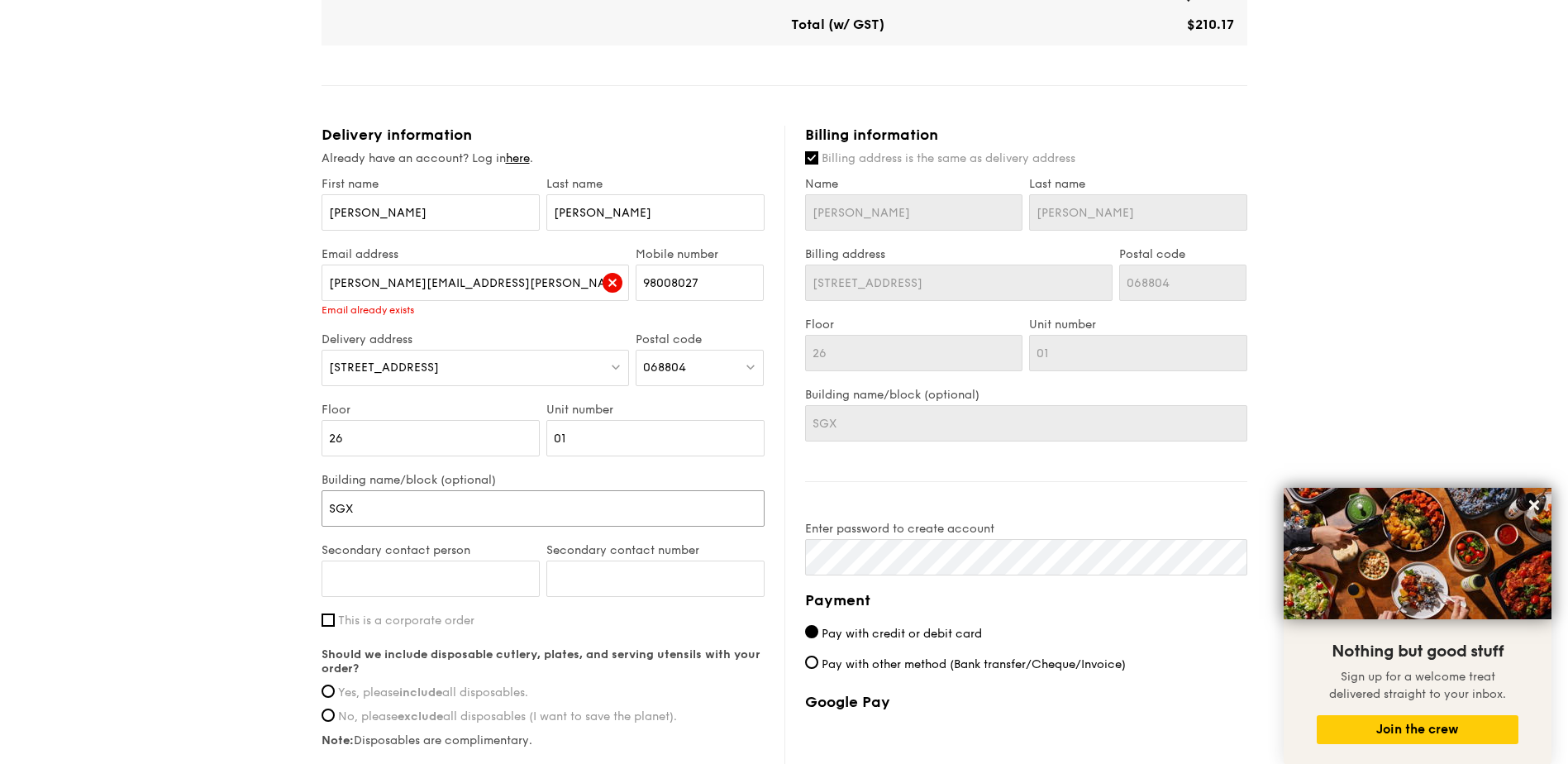
type input "SGX C"
type input "SGX Ce"
type input "SGX Cen"
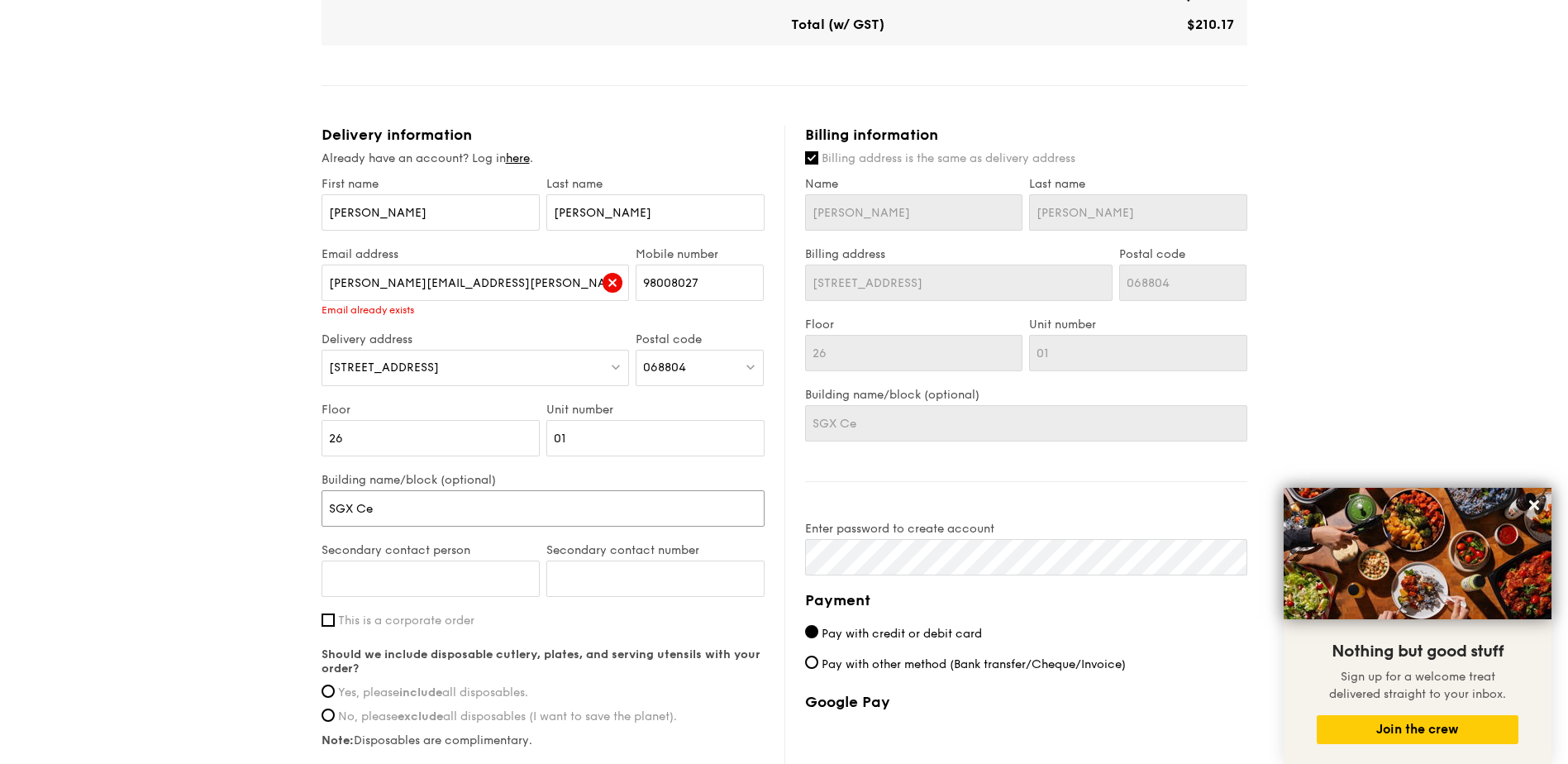
type input "SGX Cen"
type input "SGX Cent"
type input "SGX Centr"
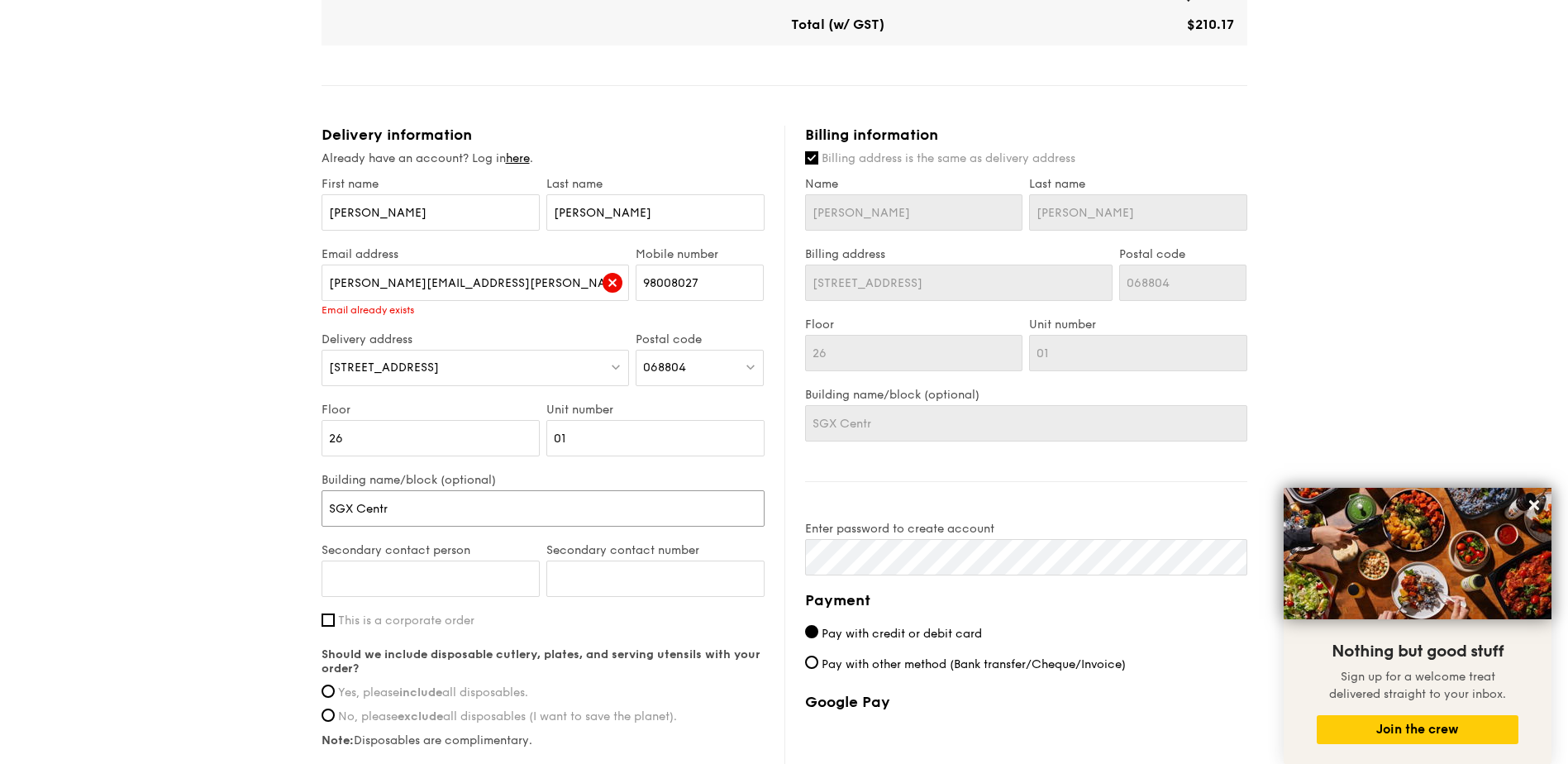
type input "[GEOGRAPHIC_DATA]"
type input "[GEOGRAPHIC_DATA] 1"
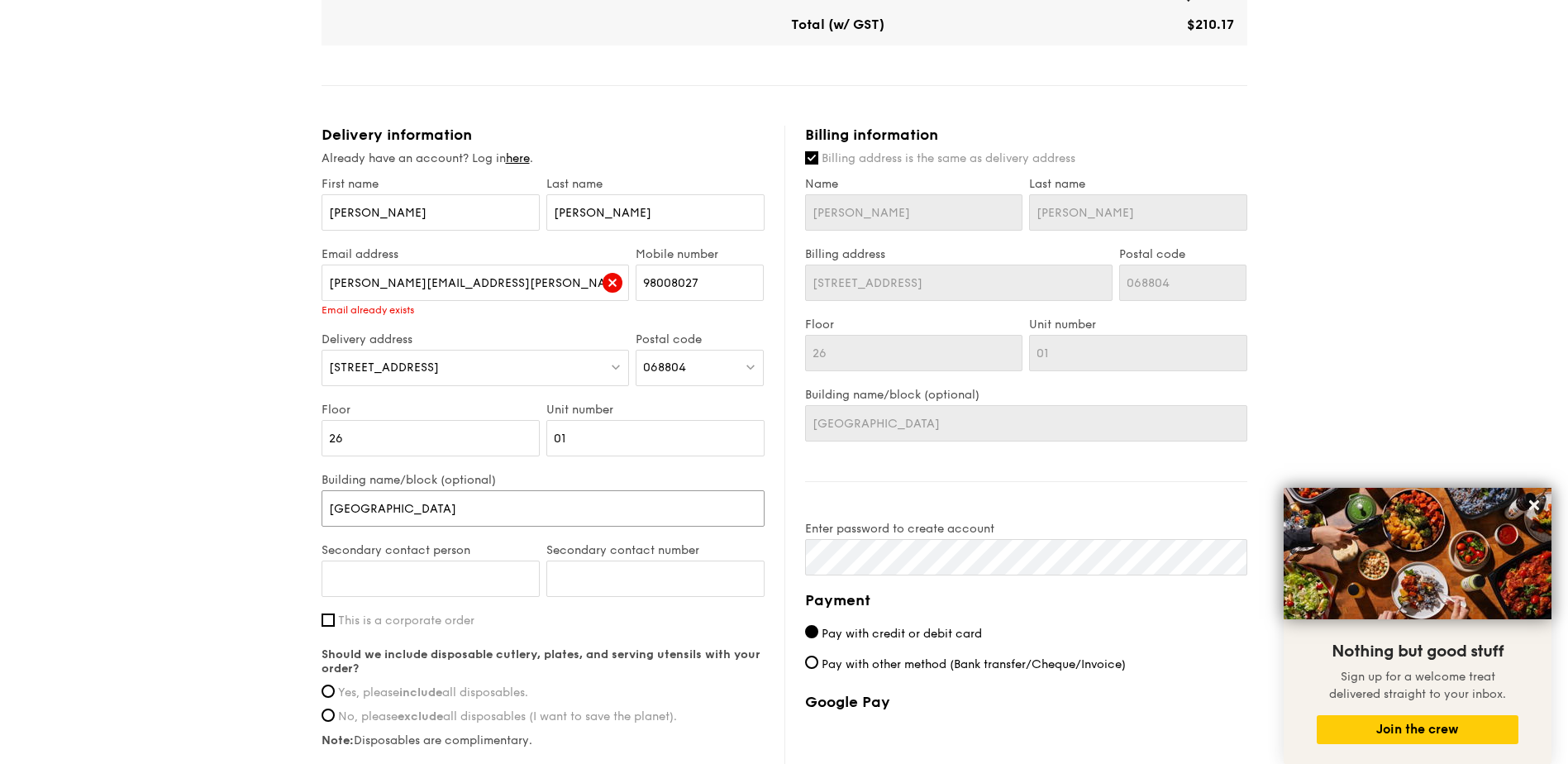
type input "[GEOGRAPHIC_DATA] 1"
click at [456, 568] on input "Secondary contact person" at bounding box center [430, 578] width 218 height 36
drag, startPoint x: 434, startPoint y: 199, endPoint x: 267, endPoint y: 202, distance: 167.0
click at [267, 202] on div "1 - Select menu 2 - Select items 3 - Check out Meals on Demand Serving time: [D…" at bounding box center [784, 187] width 1568 height 1630
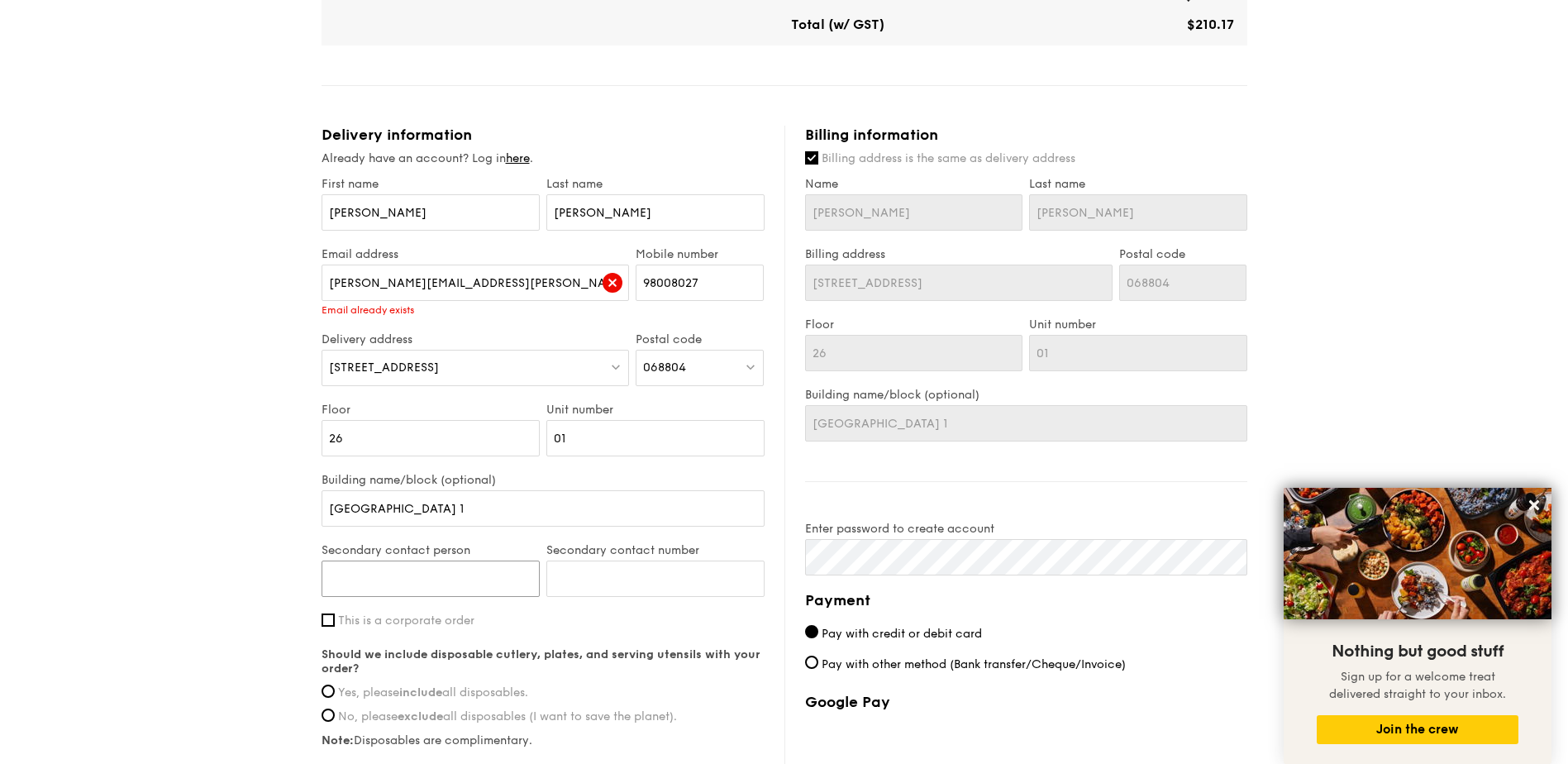
click at [394, 565] on input "Secondary contact person" at bounding box center [430, 578] width 218 height 36
click at [480, 271] on input "[PERSON_NAME][EMAIL_ADDRESS][PERSON_NAME][DOMAIN_NAME]" at bounding box center [475, 283] width 308 height 36
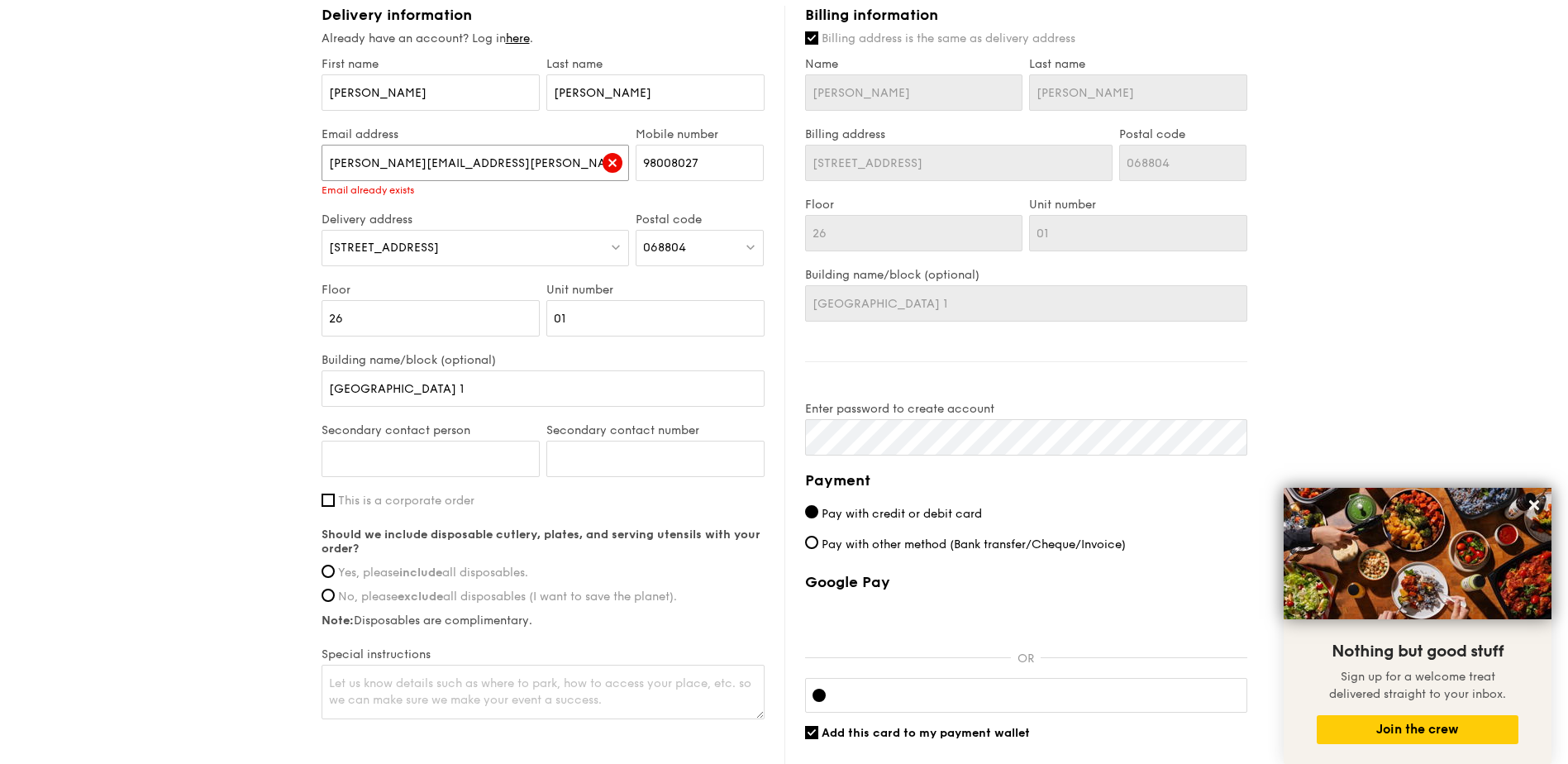
scroll to position [909, 0]
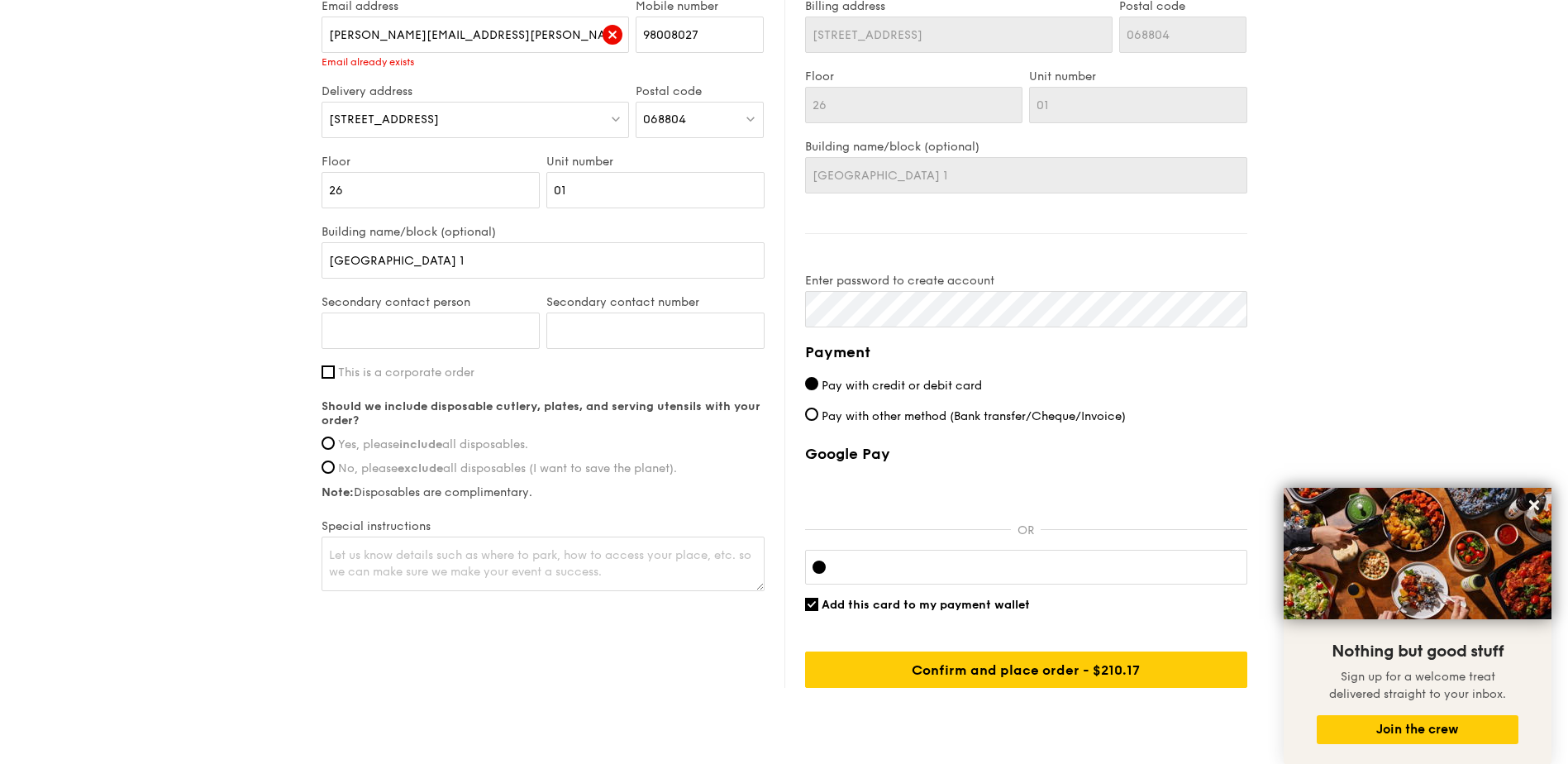
click at [419, 437] on strong "include" at bounding box center [421, 444] width 43 height 14
click at [334, 437] on input "Yes, please include all disposables." at bounding box center [327, 443] width 13 height 13
radio input "true"
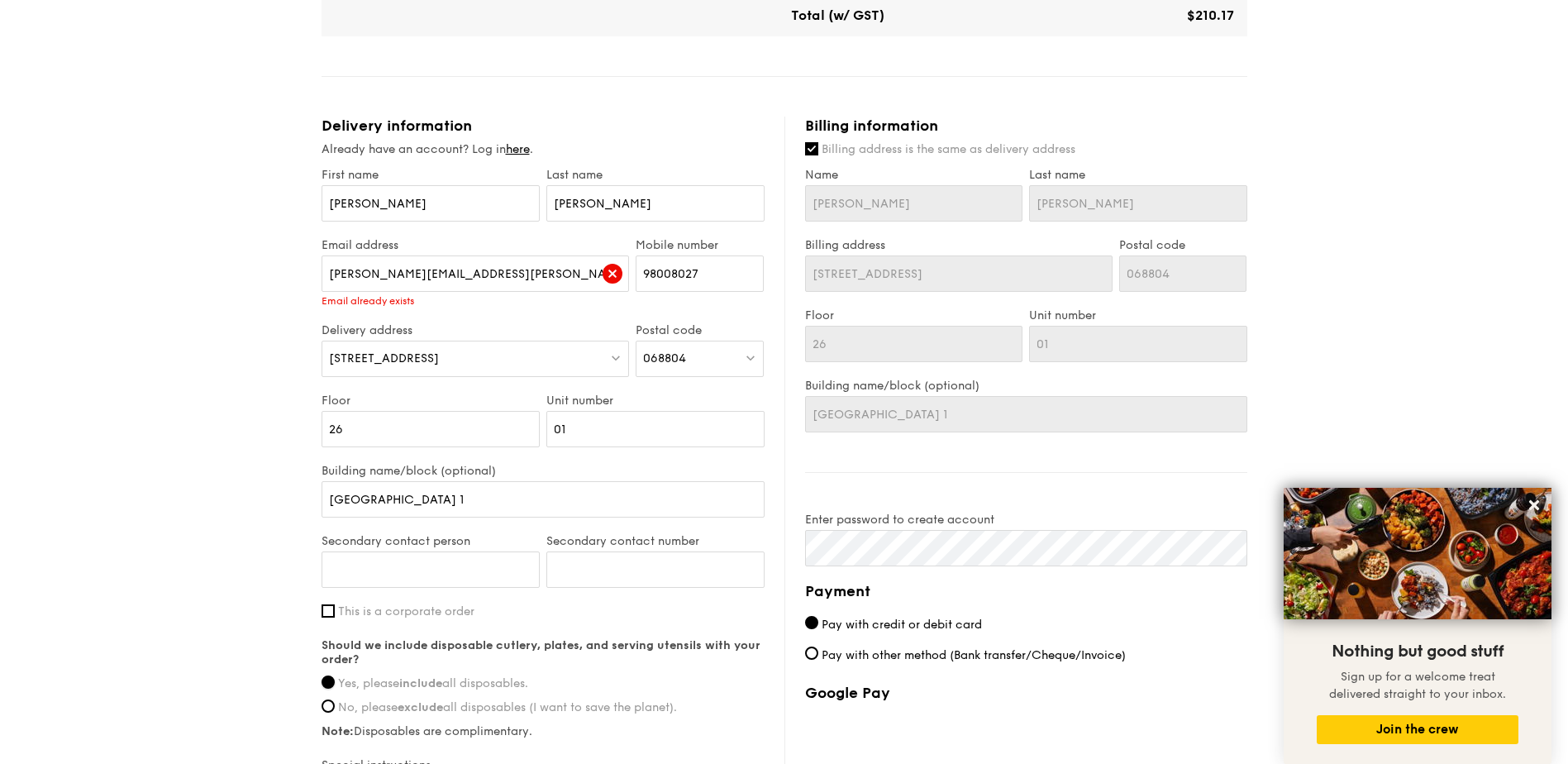
scroll to position [949, 0]
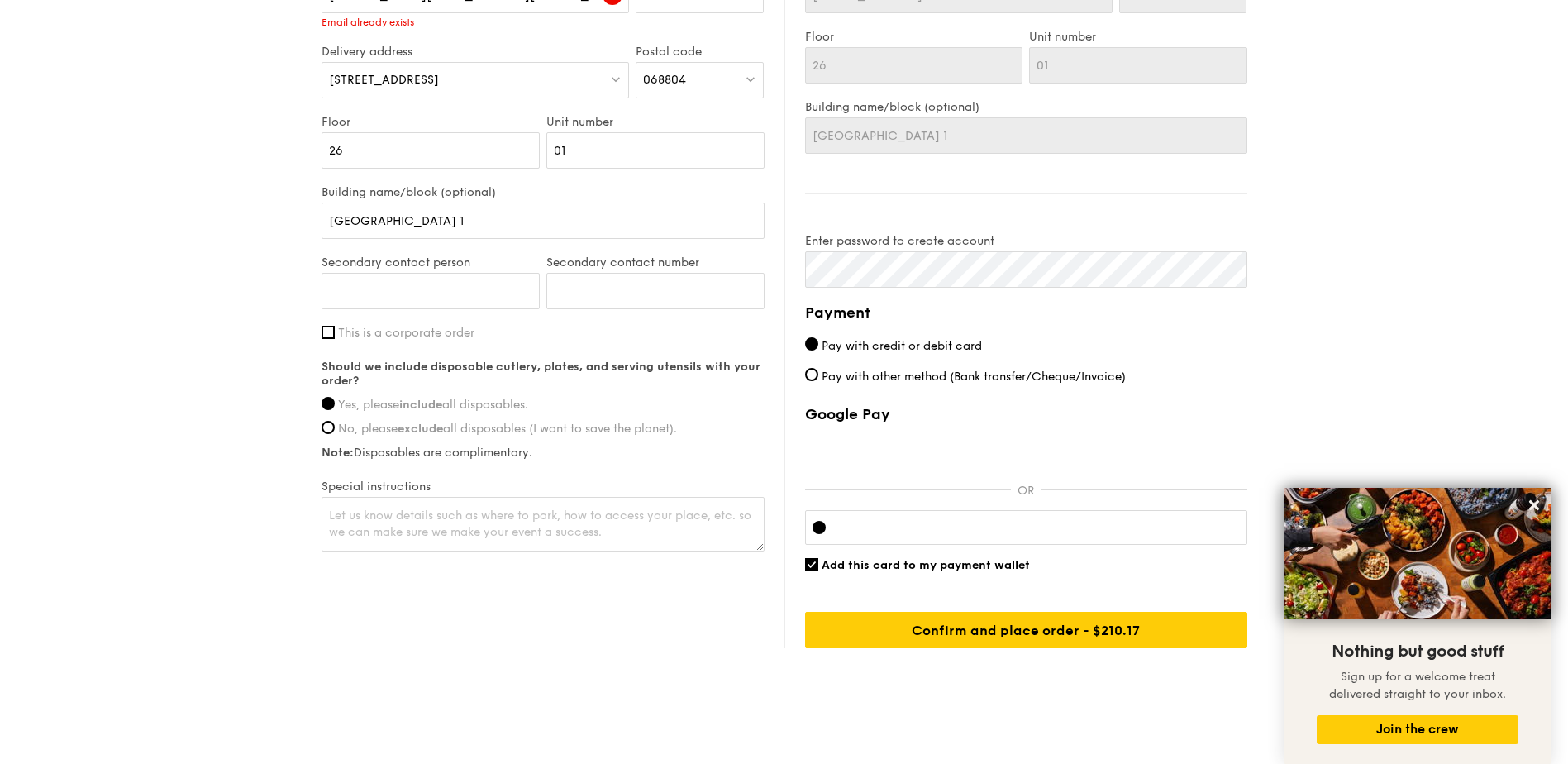
click at [377, 326] on span "This is a corporate order" at bounding box center [406, 333] width 136 height 14
click at [334, 326] on input "This is a corporate order" at bounding box center [327, 332] width 13 height 13
checkbox input "true"
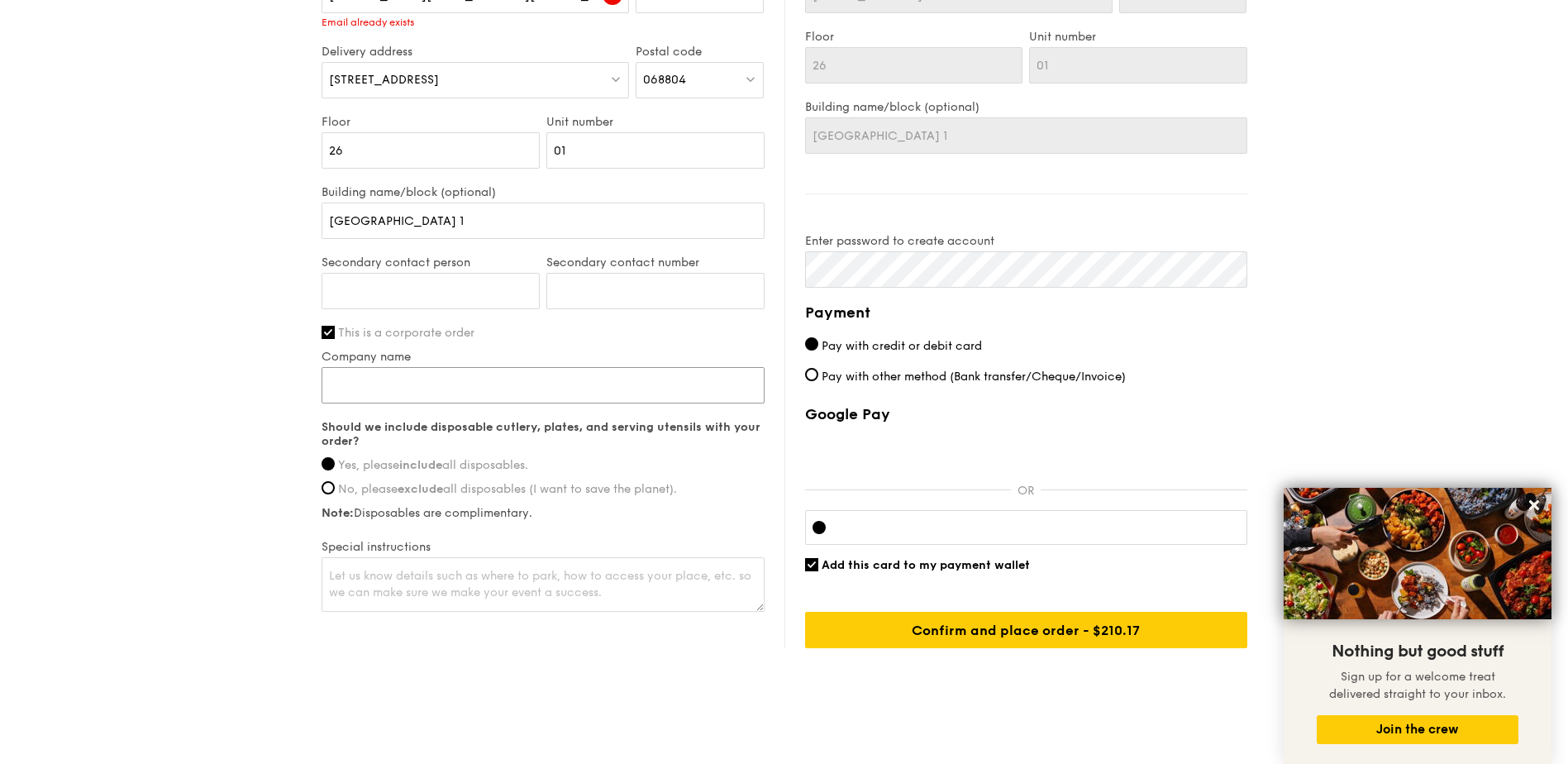
click at [410, 367] on input "Company name" at bounding box center [543, 385] width 443 height 36
drag, startPoint x: 353, startPoint y: 364, endPoint x: 580, endPoint y: 364, distance: 227.0
click at [580, 367] on input "Aon Singapore Pte Ltd" at bounding box center [543, 385] width 443 height 36
type input "Aon"
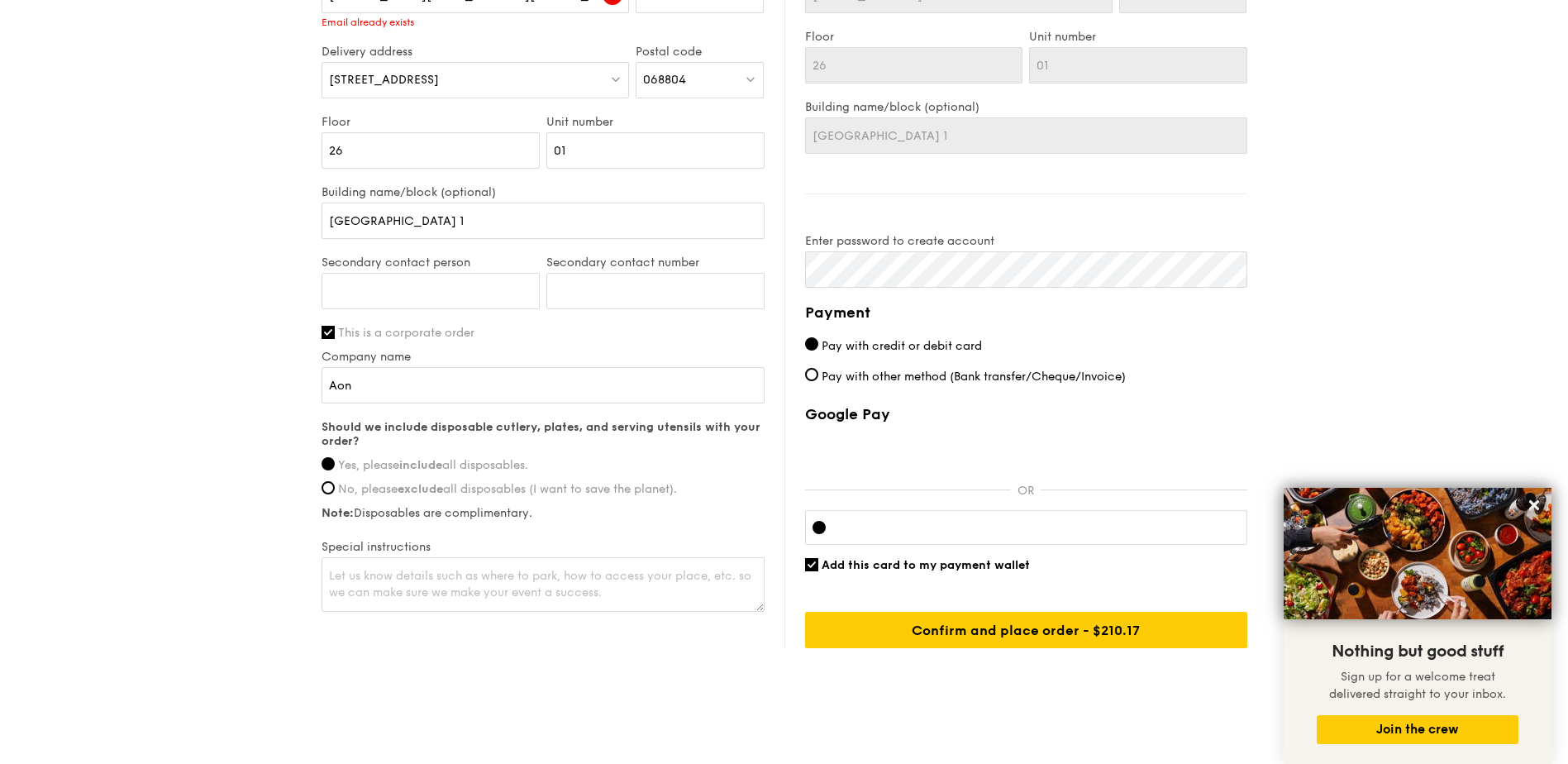
click at [980, 522] on div at bounding box center [1026, 527] width 443 height 34
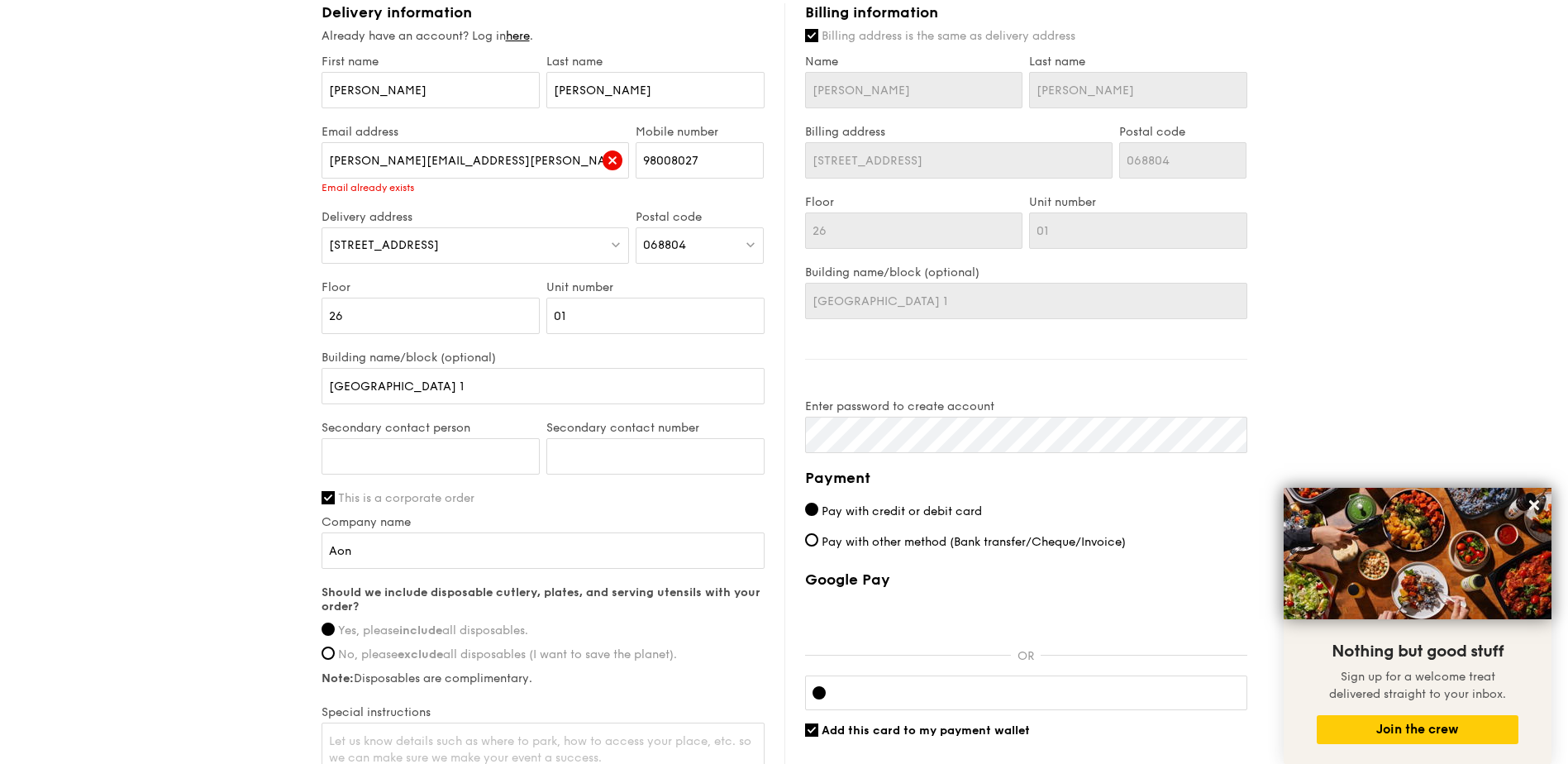
scroll to position [866, 0]
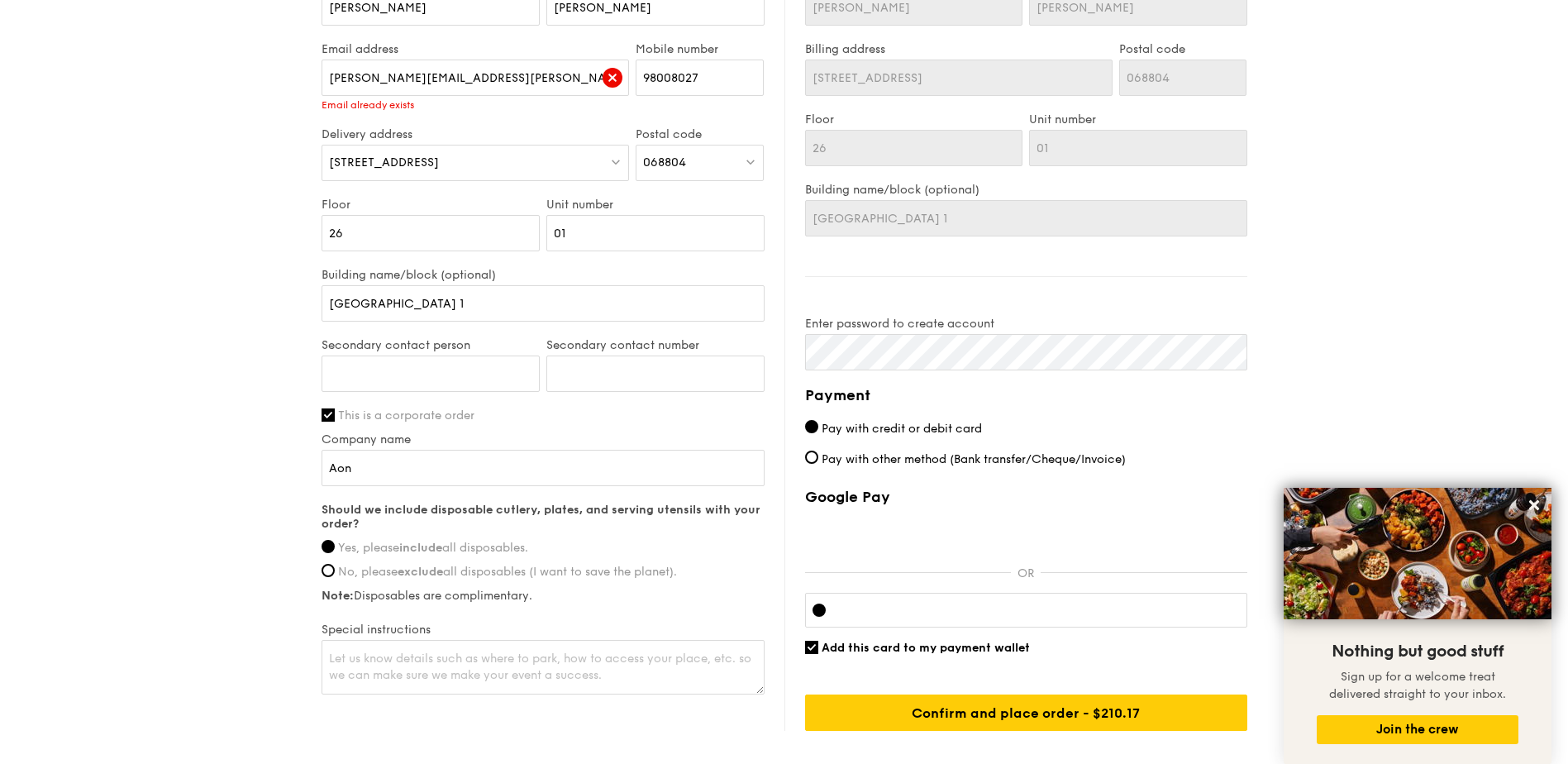
click at [922, 422] on span "Pay with credit or debit card" at bounding box center [902, 429] width 160 height 14
click at [818, 420] on input "Pay with credit or debit card" at bounding box center [811, 426] width 13 height 13
click at [924, 602] on div at bounding box center [1026, 610] width 443 height 34
click at [902, 593] on div at bounding box center [1026, 610] width 443 height 34
click at [814, 641] on input "Add this card to my payment wallet" at bounding box center [811, 647] width 13 height 13
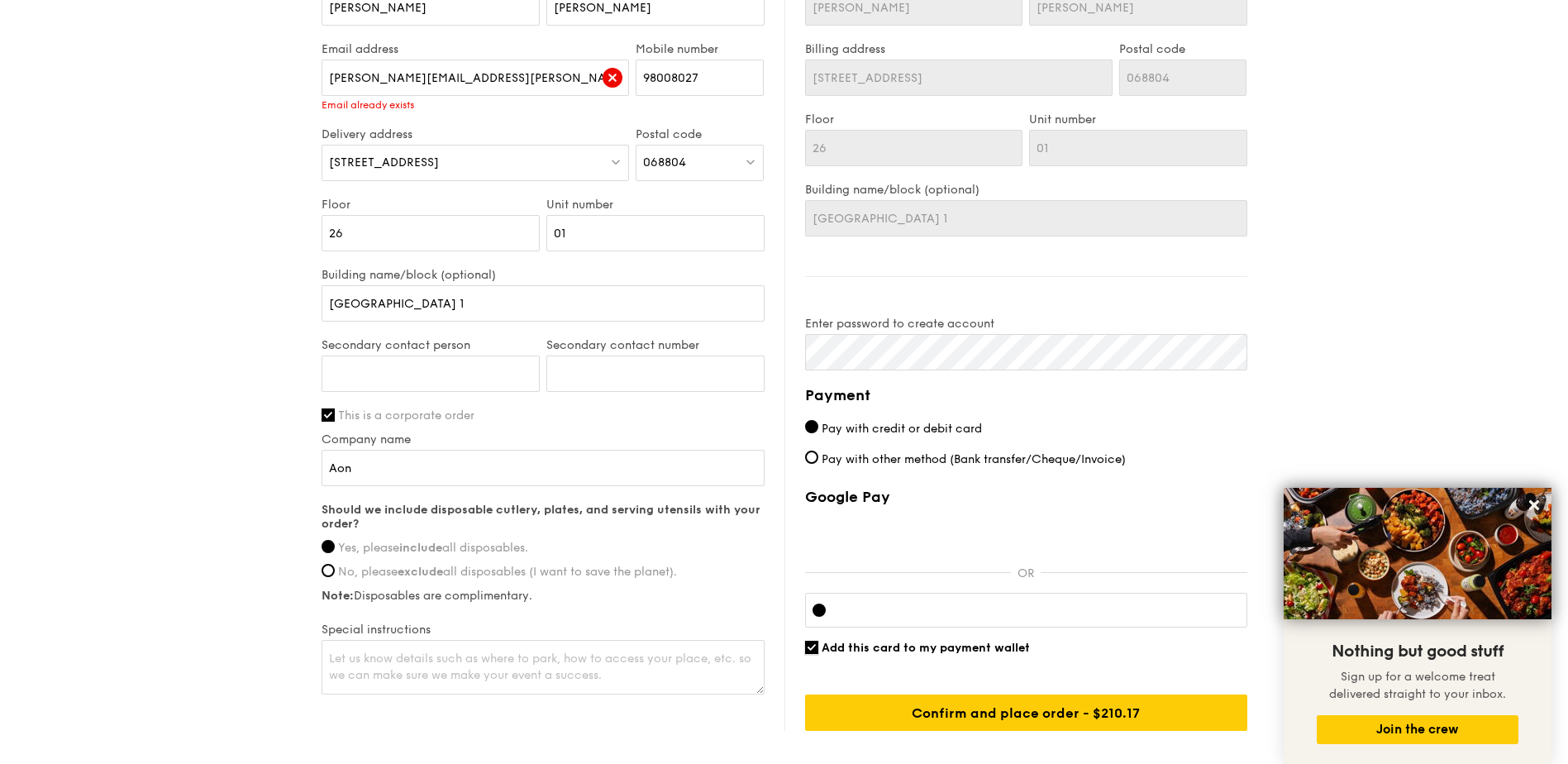
checkbox input "false"
click at [1161, 593] on div at bounding box center [1026, 610] width 443 height 34
click at [1117, 639] on div "Google Pay OR Add this card to my payment wallet Confirm and place order - $210…" at bounding box center [1026, 609] width 443 height 243
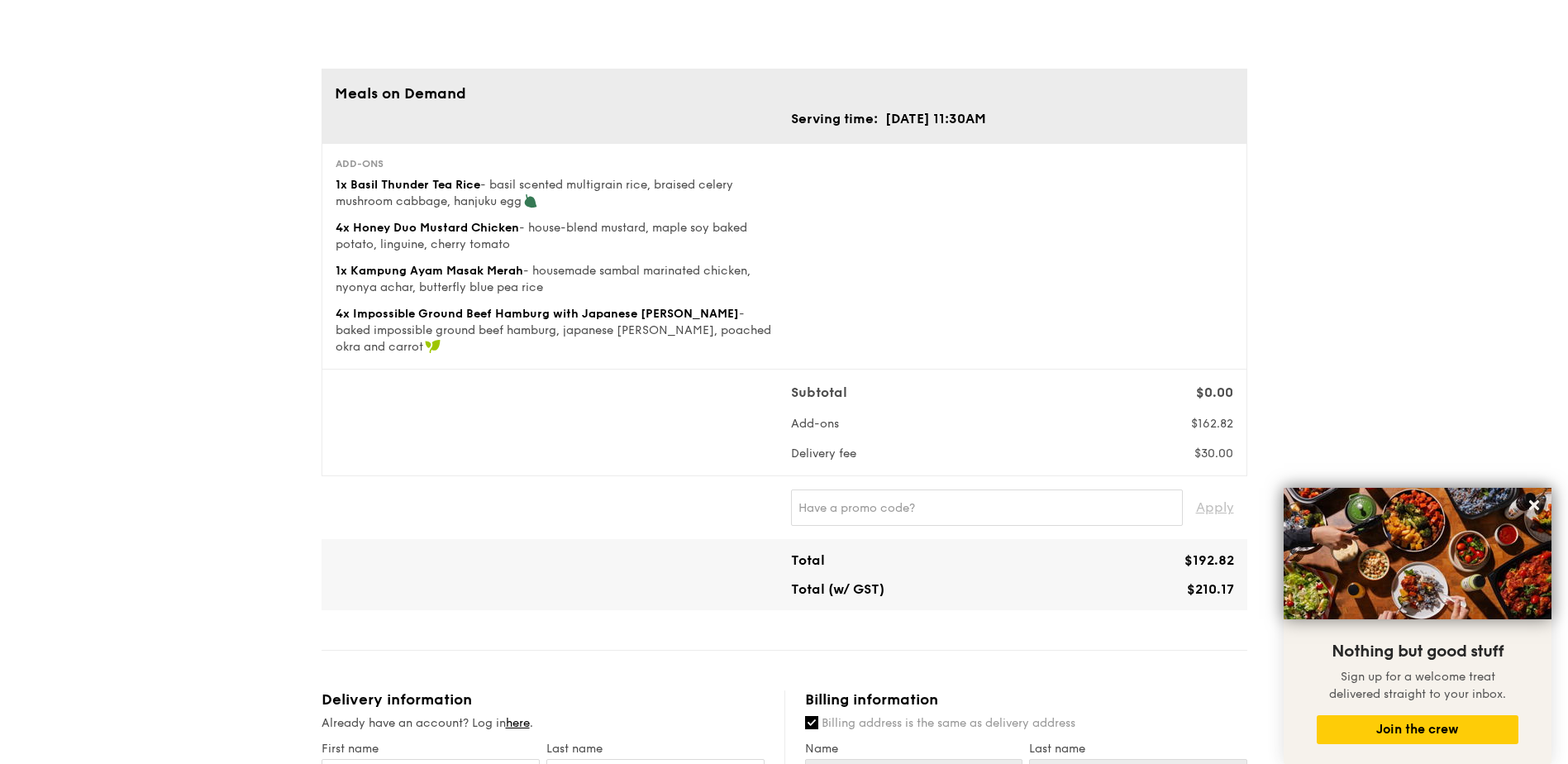
scroll to position [0, 0]
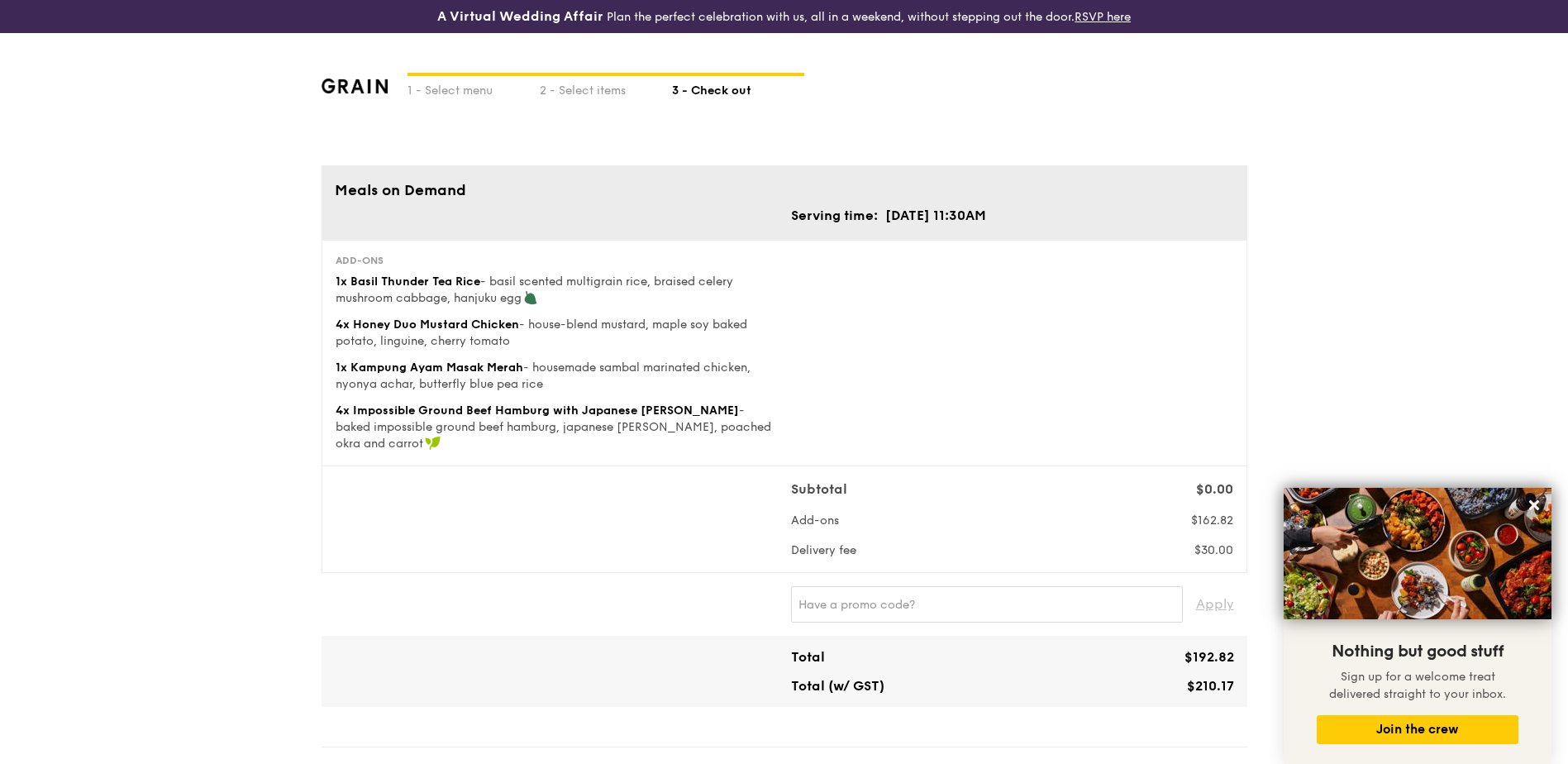
drag, startPoint x: 156, startPoint y: 565, endPoint x: 166, endPoint y: 560, distance: 11.2
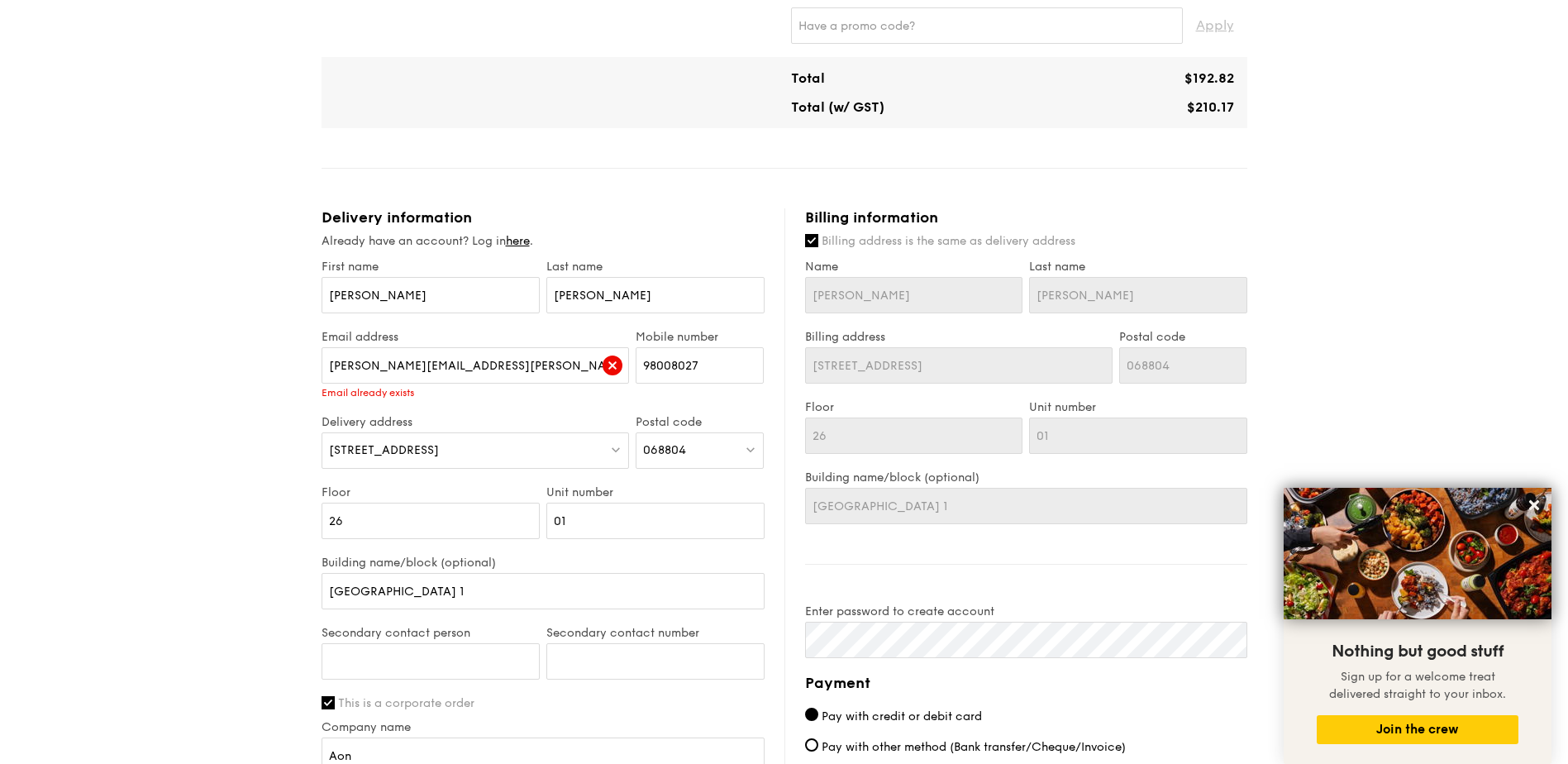
scroll to position [949, 0]
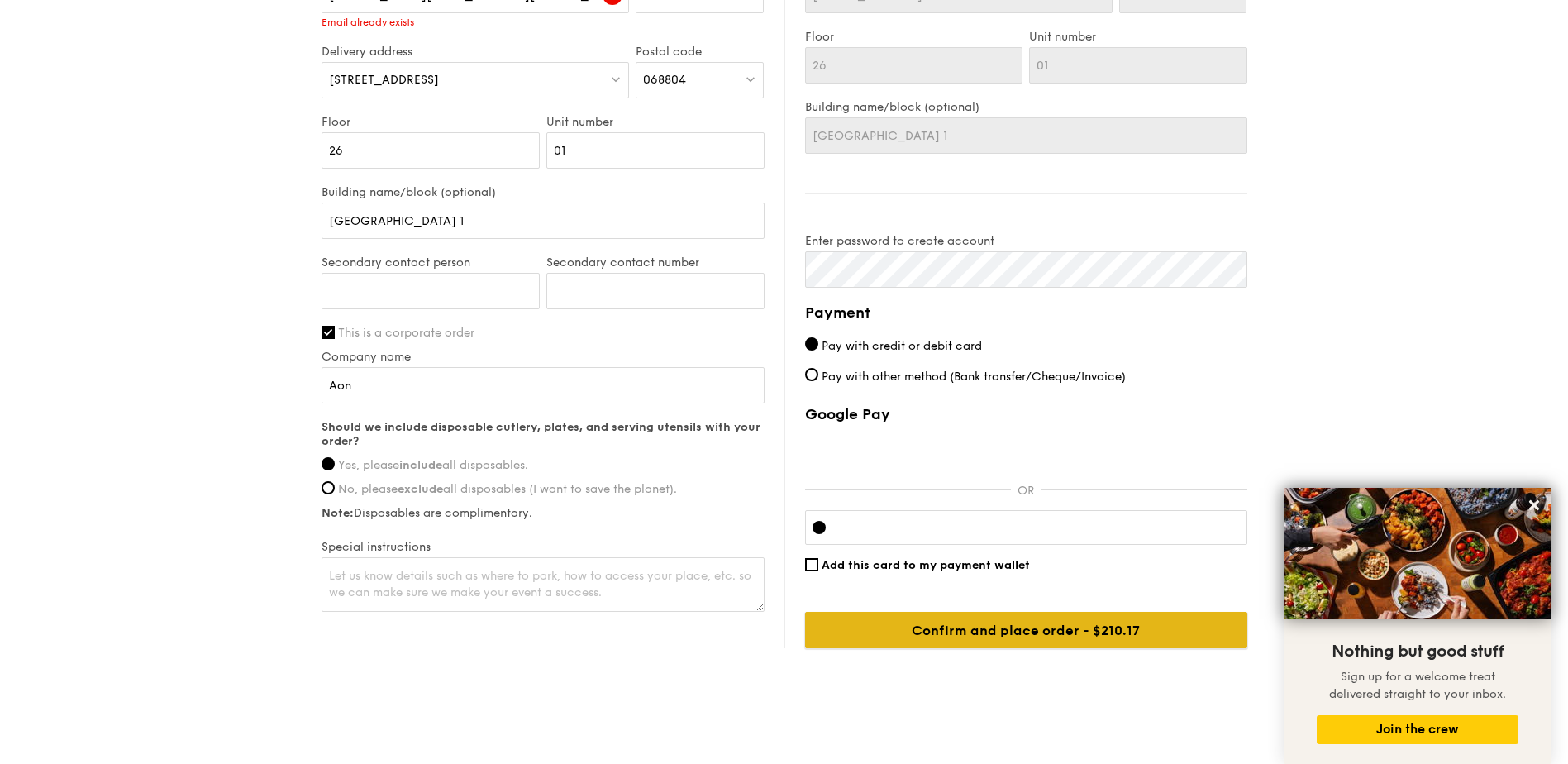
click at [1036, 612] on input "Confirm and place order - $210.17" at bounding box center [1026, 629] width 443 height 36
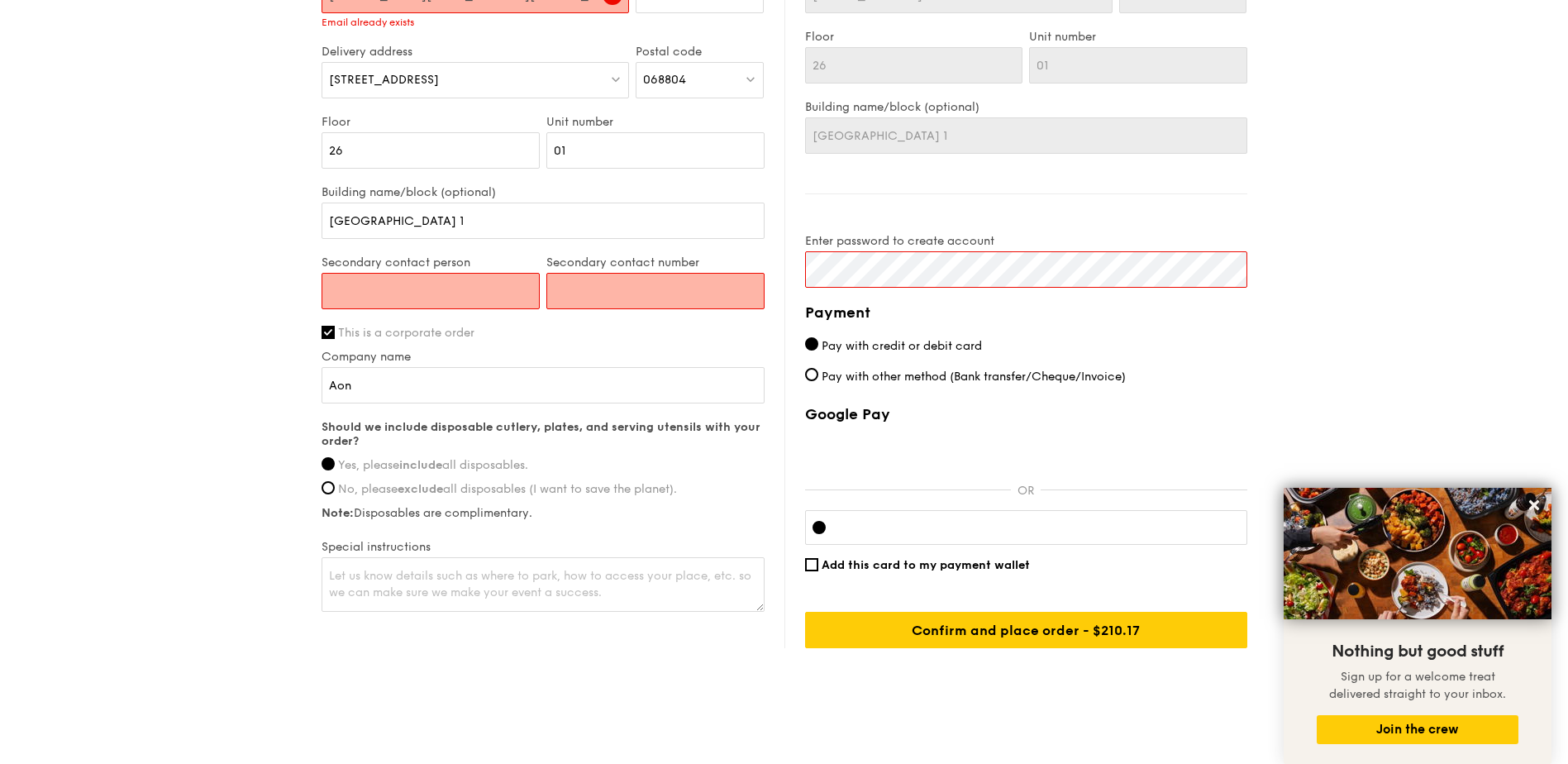
click at [465, 280] on input "Secondary contact person" at bounding box center [430, 290] width 218 height 36
type input "[PERSON_NAME]"
click at [621, 274] on input "Secondary contact number" at bounding box center [656, 290] width 218 height 36
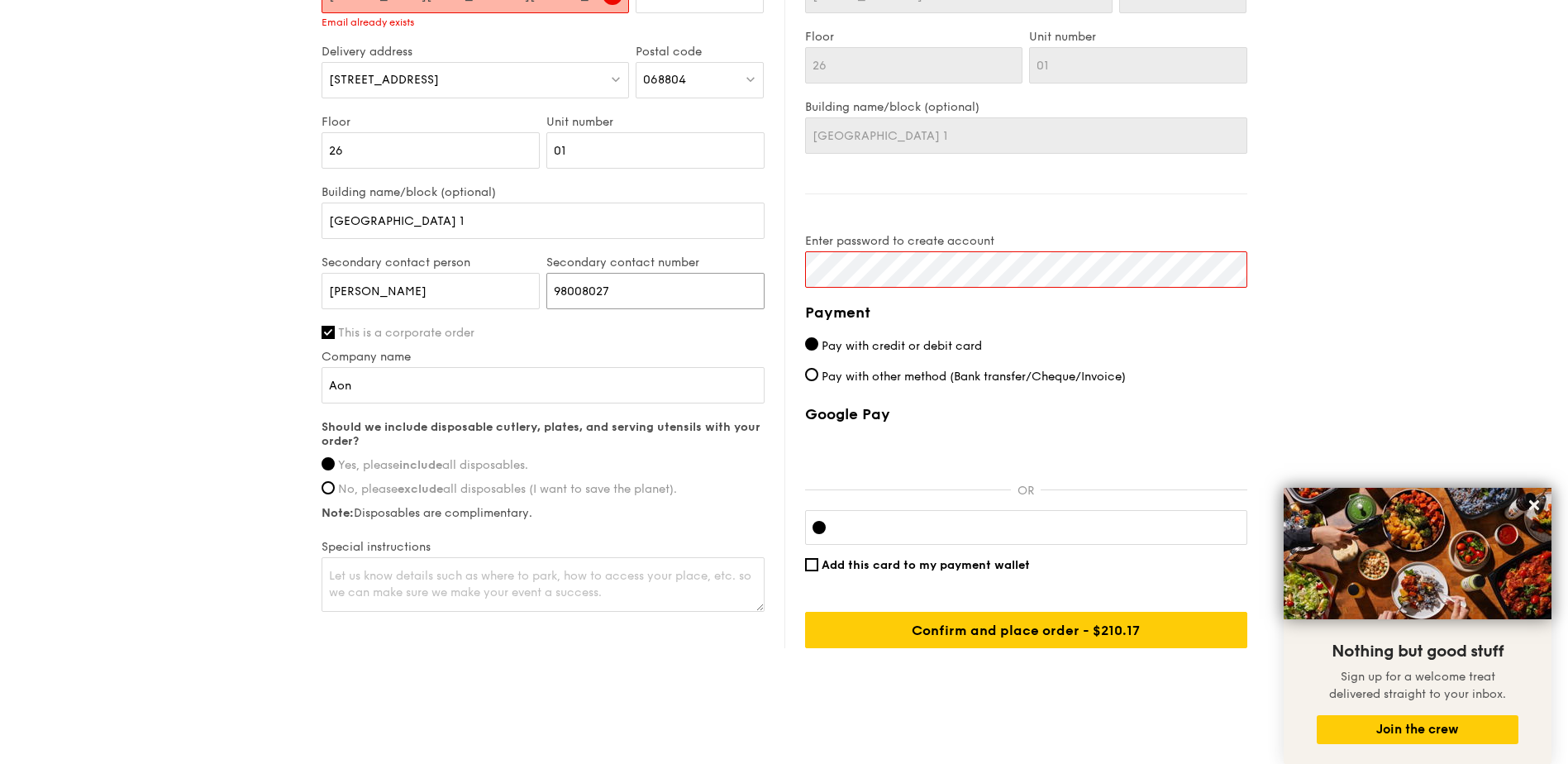
type input "98008027"
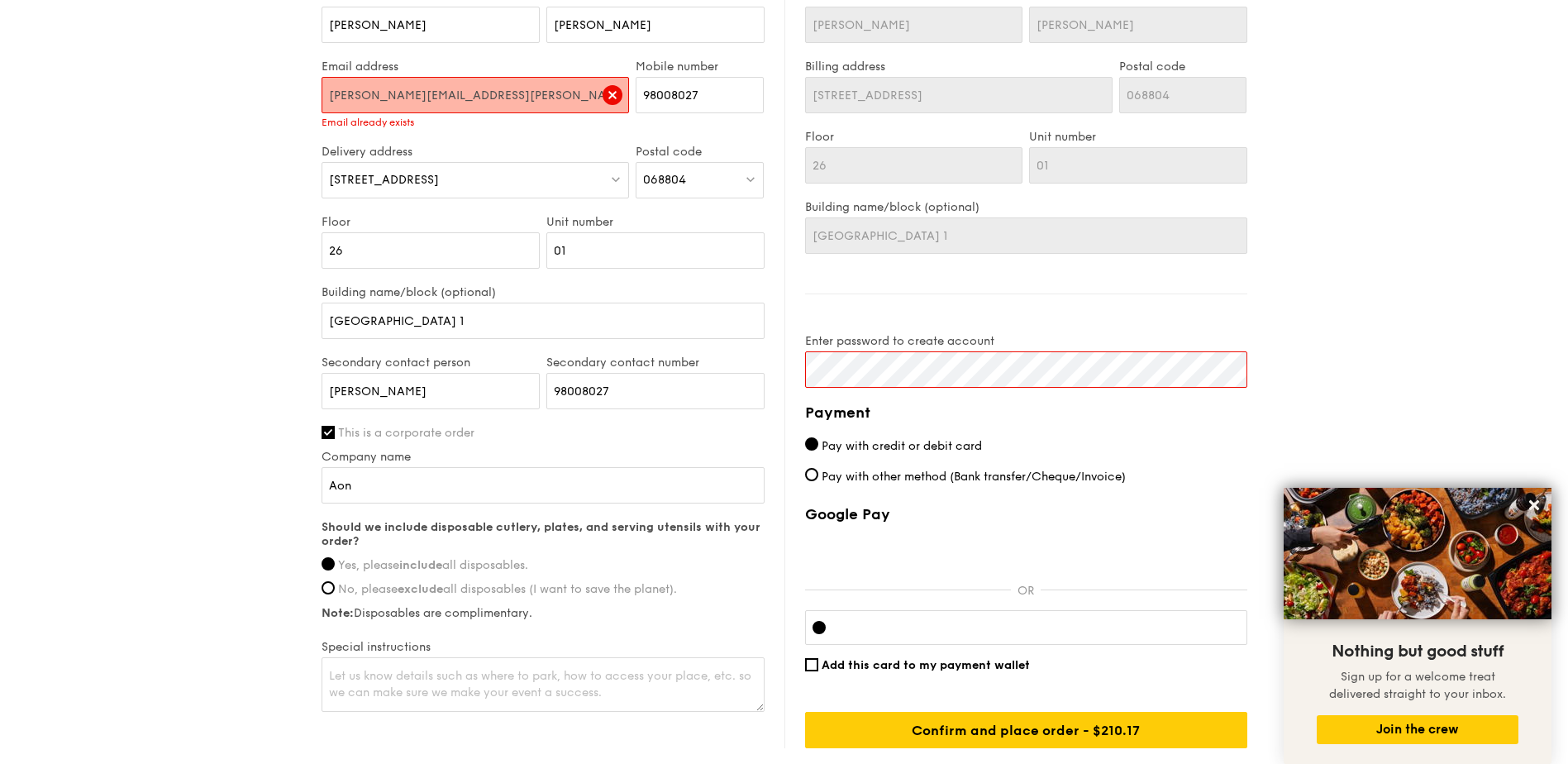
scroll to position [702, 0]
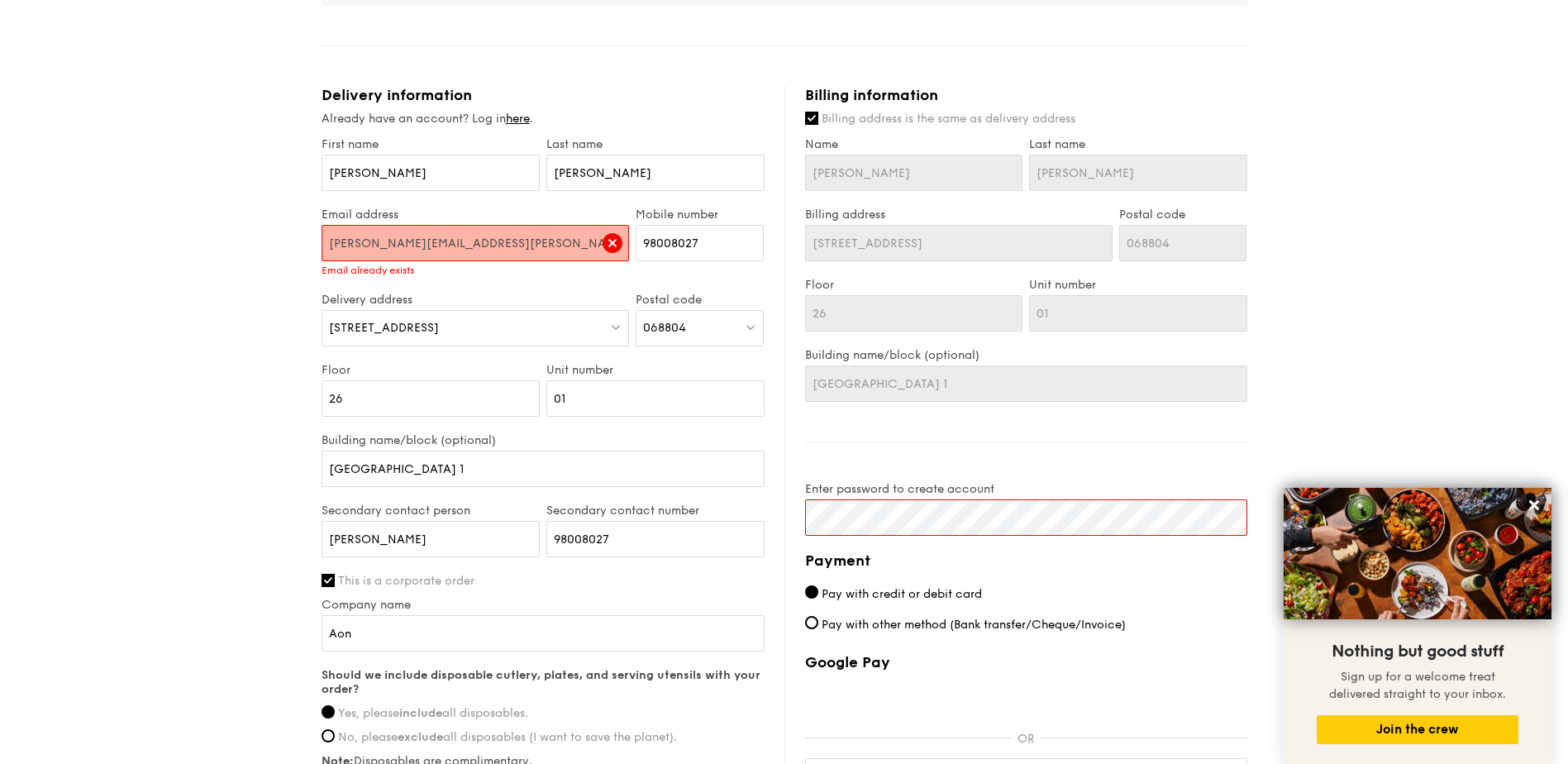
click at [383, 261] on div "Email address [PERSON_NAME][EMAIL_ADDRESS][PERSON_NAME][DOMAIN_NAME] Email alre…" at bounding box center [476, 250] width 315 height 85
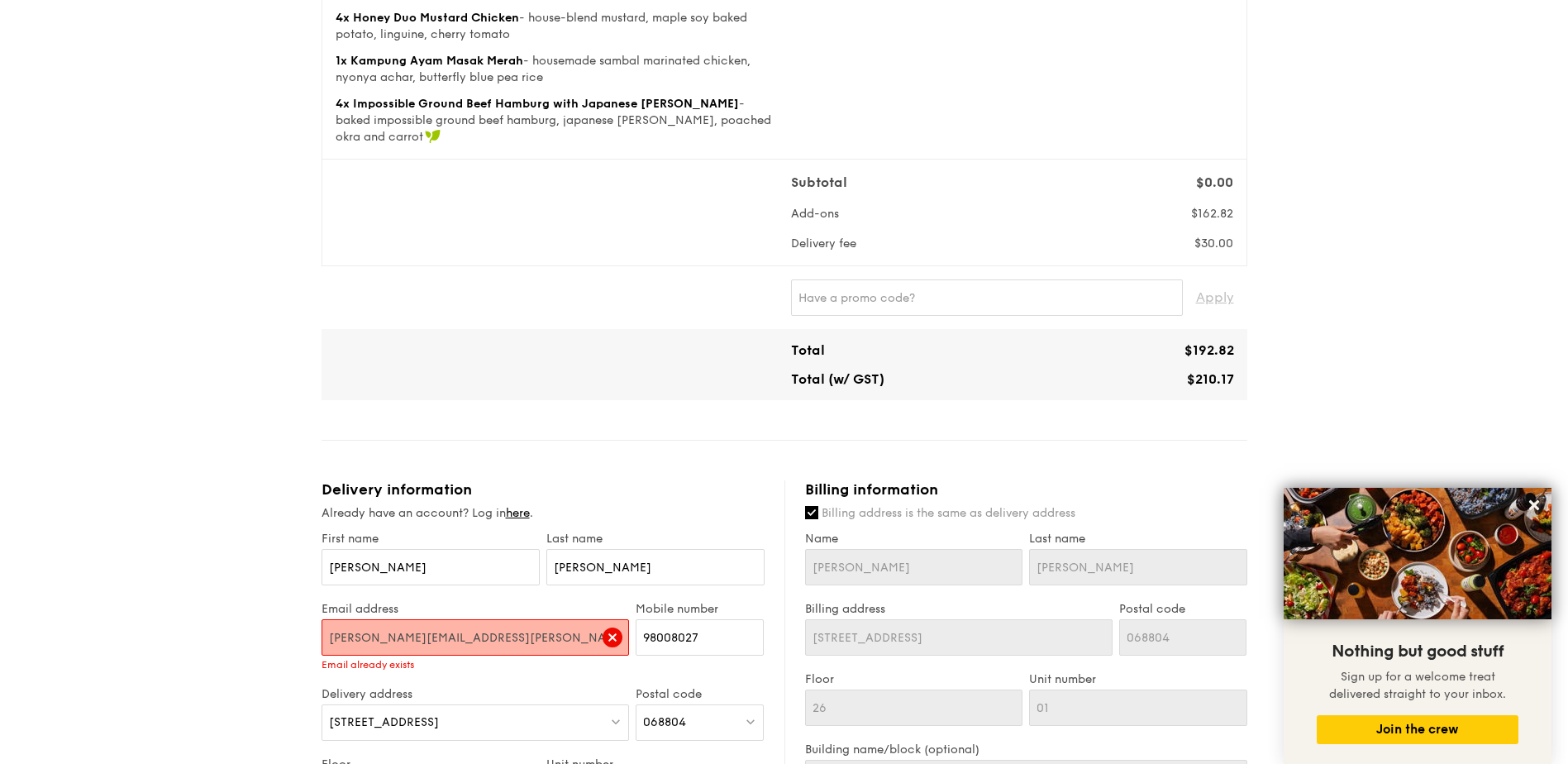
scroll to position [288, 0]
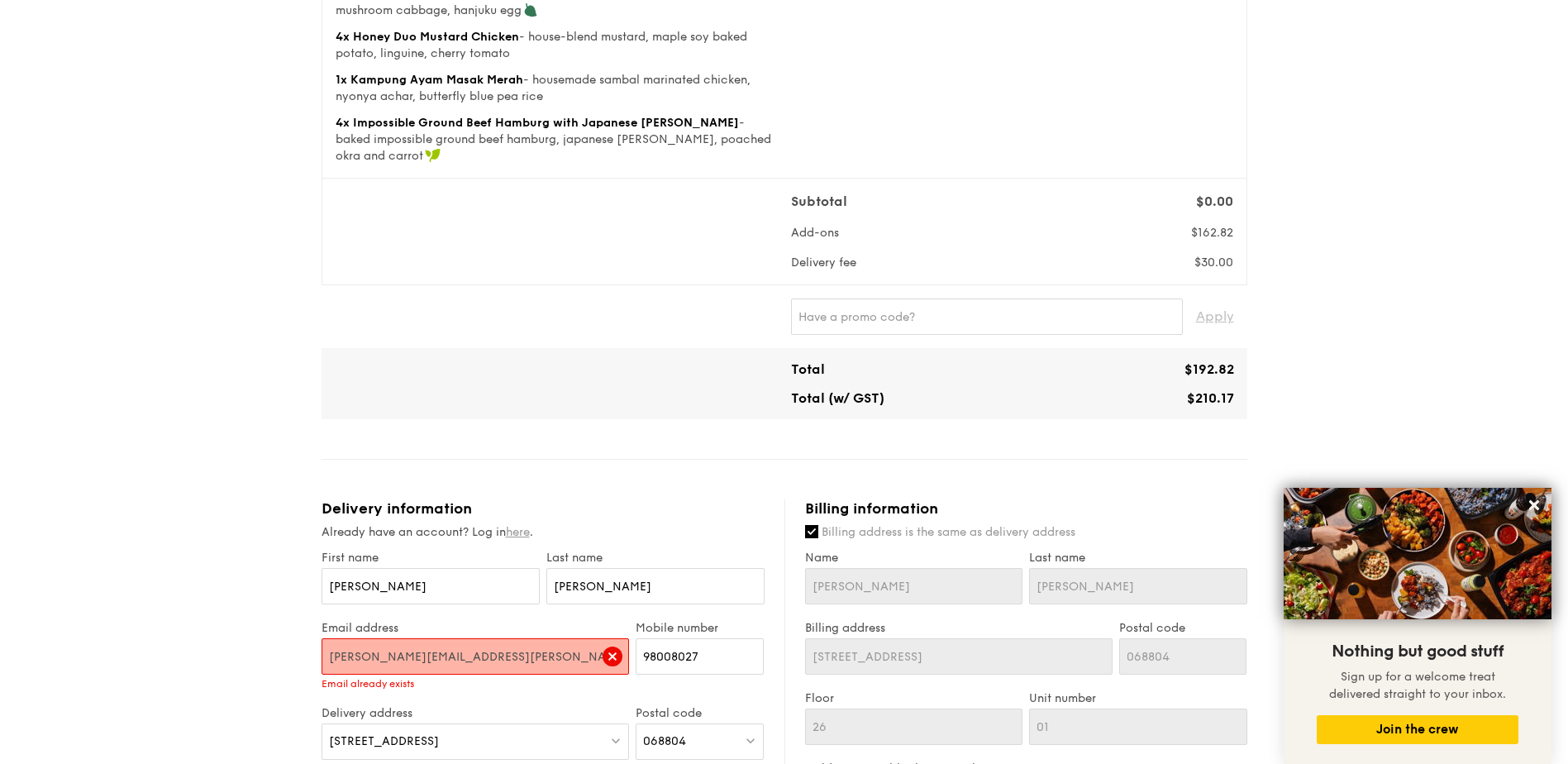
click at [523, 525] on link "here" at bounding box center [517, 533] width 24 height 14
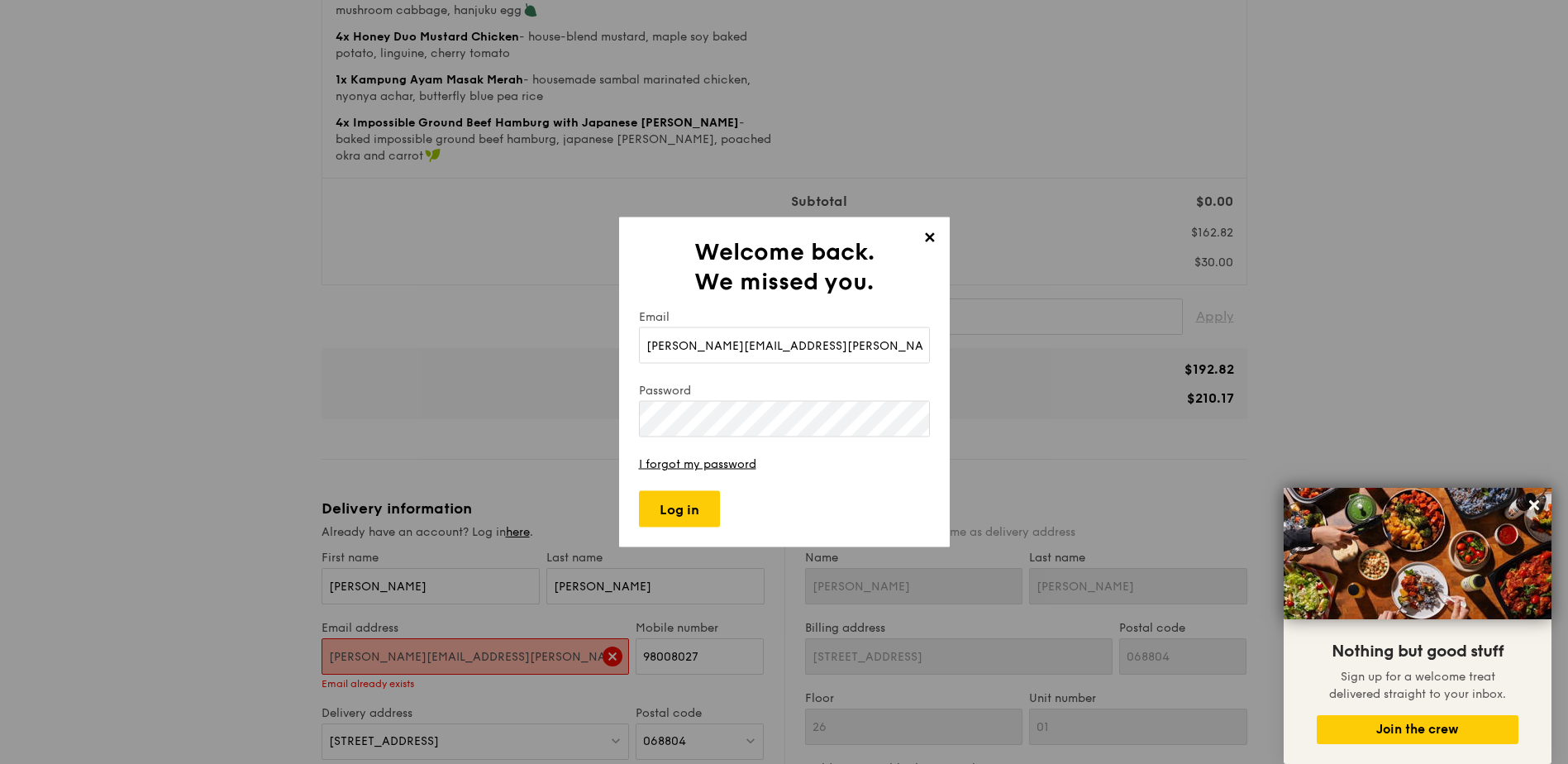
type input "[PERSON_NAME][EMAIL_ADDRESS][PERSON_NAME][DOMAIN_NAME]"
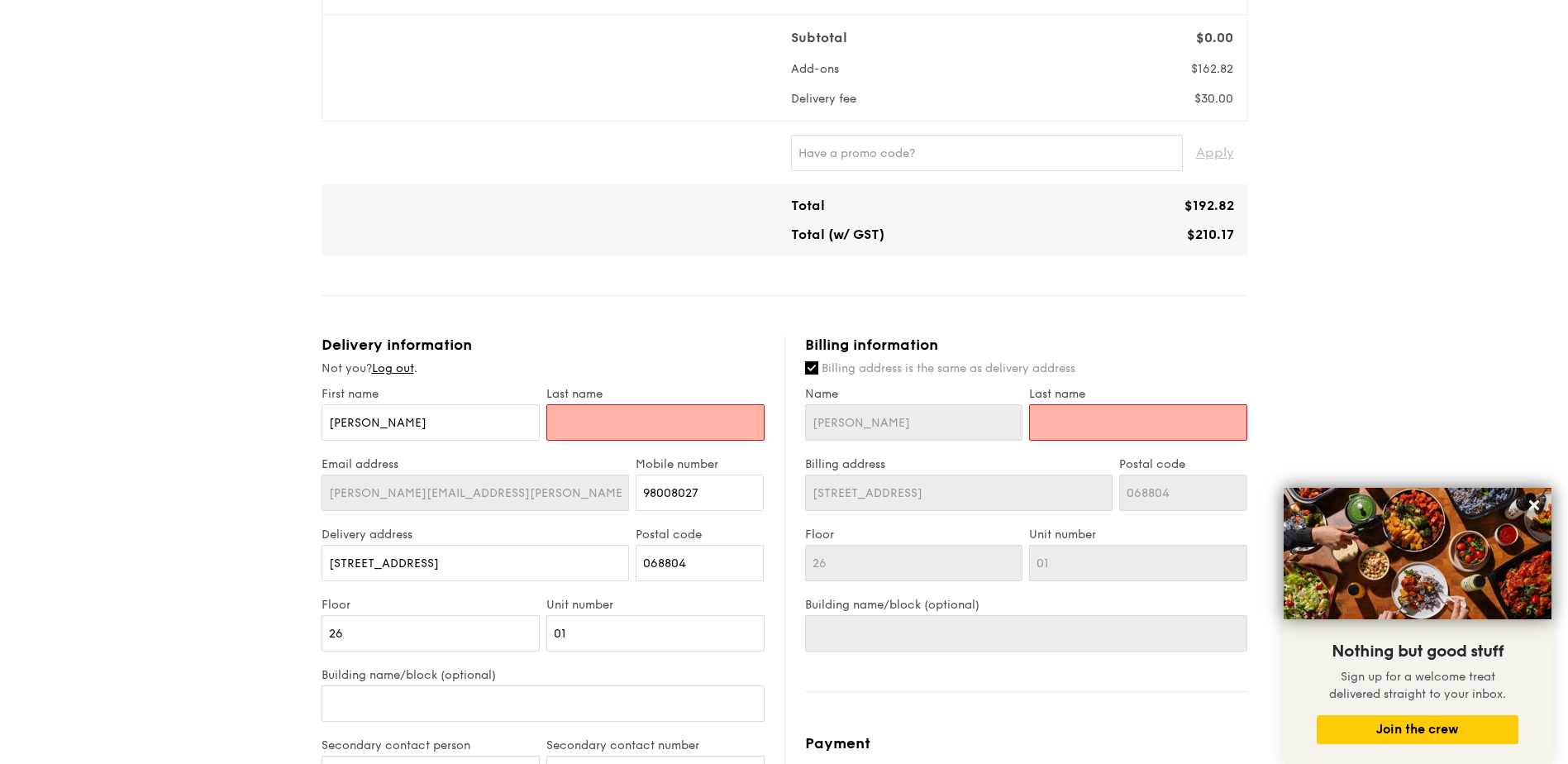
scroll to position [453, 0]
click at [424, 402] on input "[PERSON_NAME]" at bounding box center [430, 420] width 218 height 36
drag, startPoint x: 339, startPoint y: 410, endPoint x: 286, endPoint y: 409, distance: 53.0
click at [288, 409] on div "1 - Select menu 2 - Select items 3 - Check out Meals on Demand Serving time: [D…" at bounding box center [784, 386] width 1568 height 1611
type input "M"
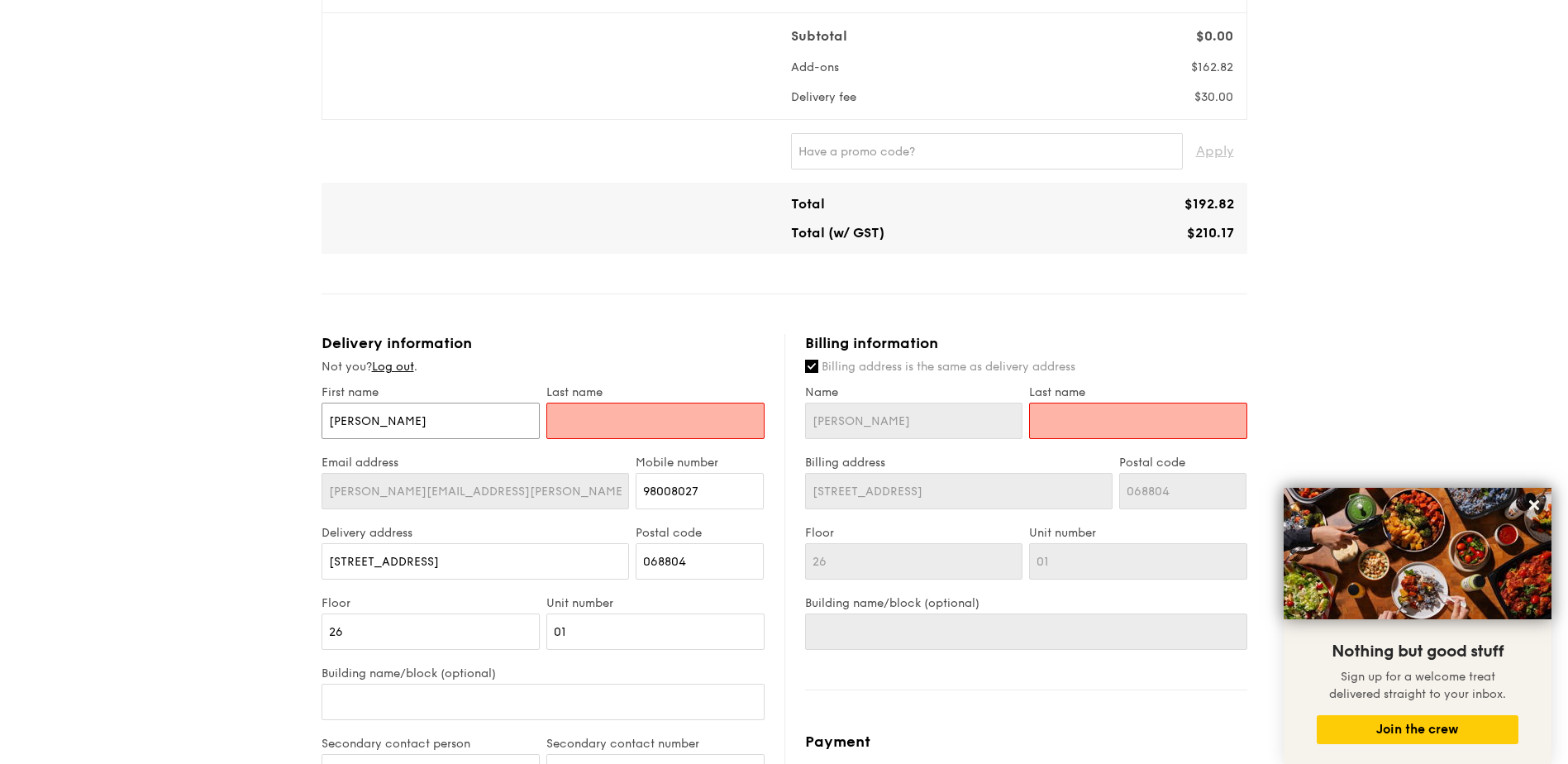
type input "M"
type input "Mi"
type input "Mic"
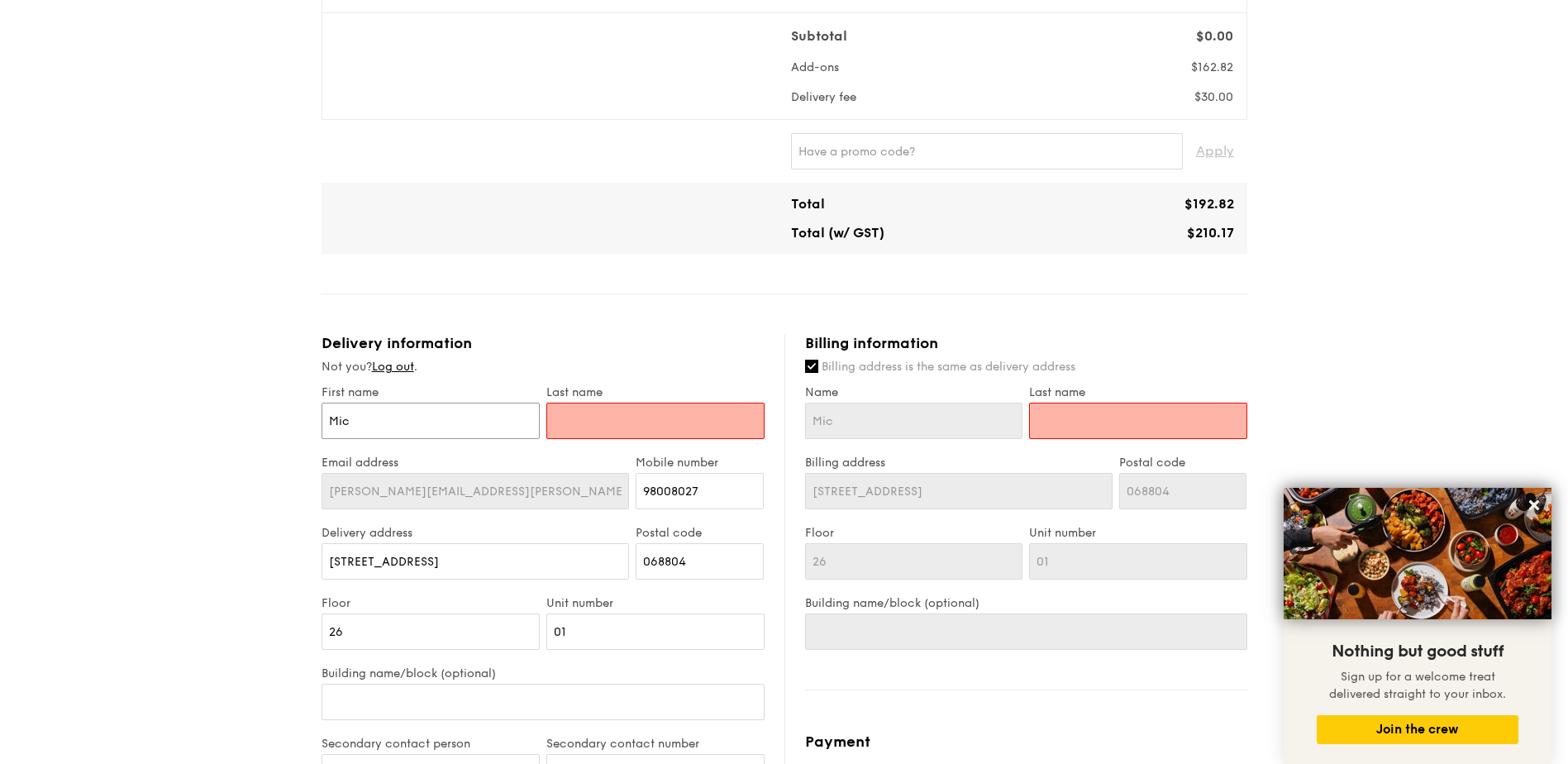
type input "Mich"
type input "Micha"
type input "Michae"
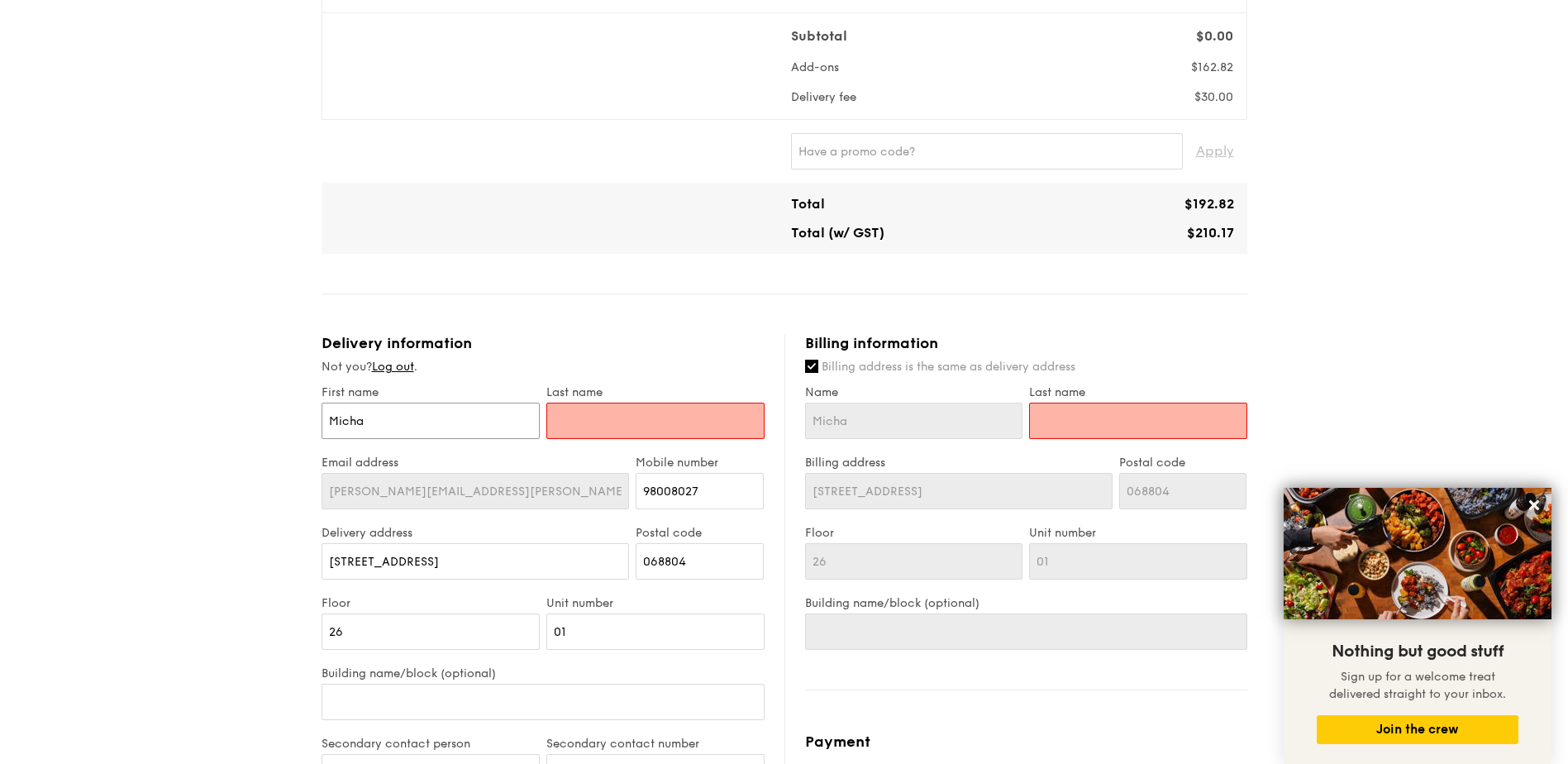
type input "Michae"
type input "[PERSON_NAME]"
click at [585, 412] on input "text" at bounding box center [656, 420] width 218 height 36
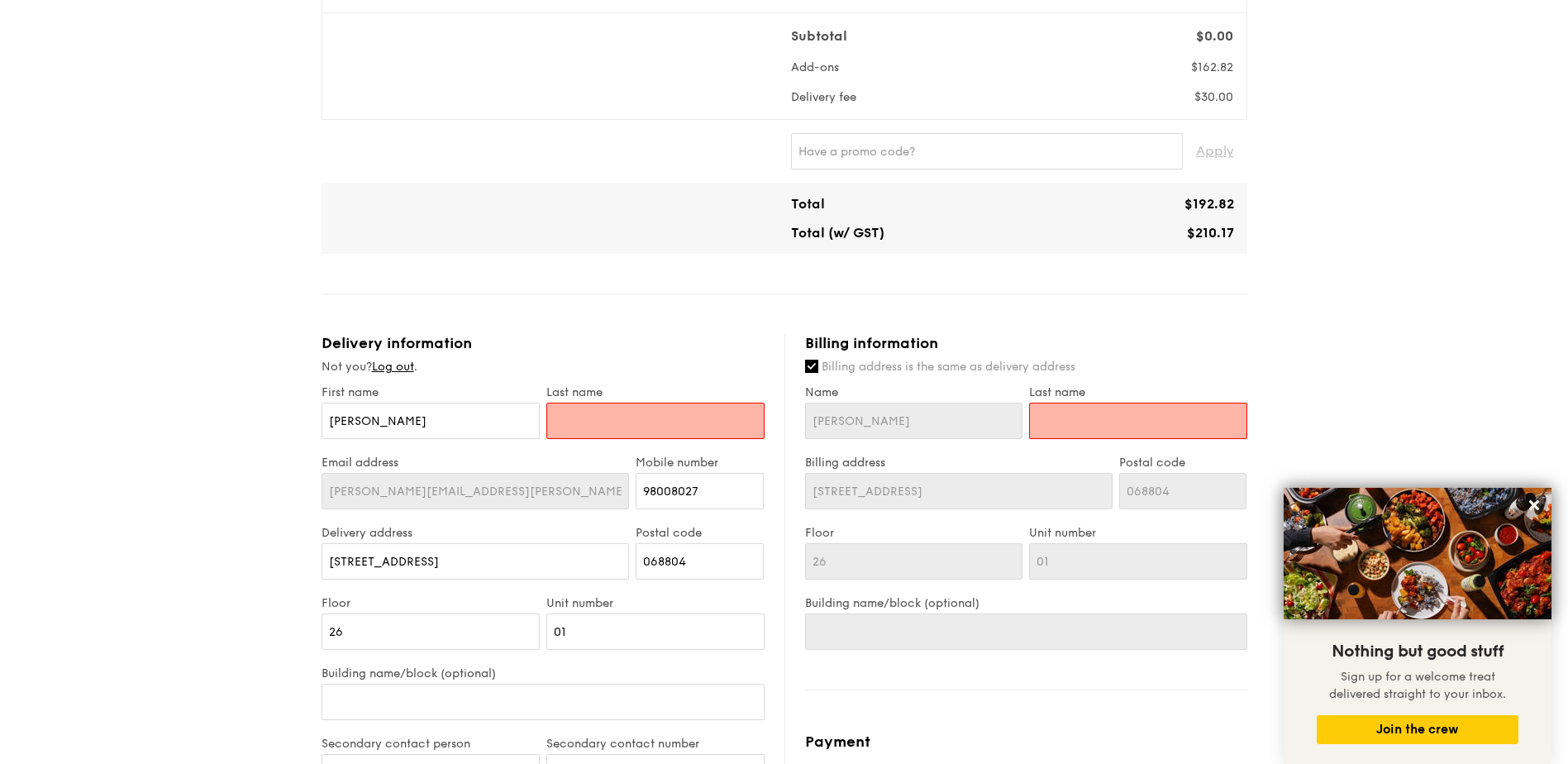
type input "J"
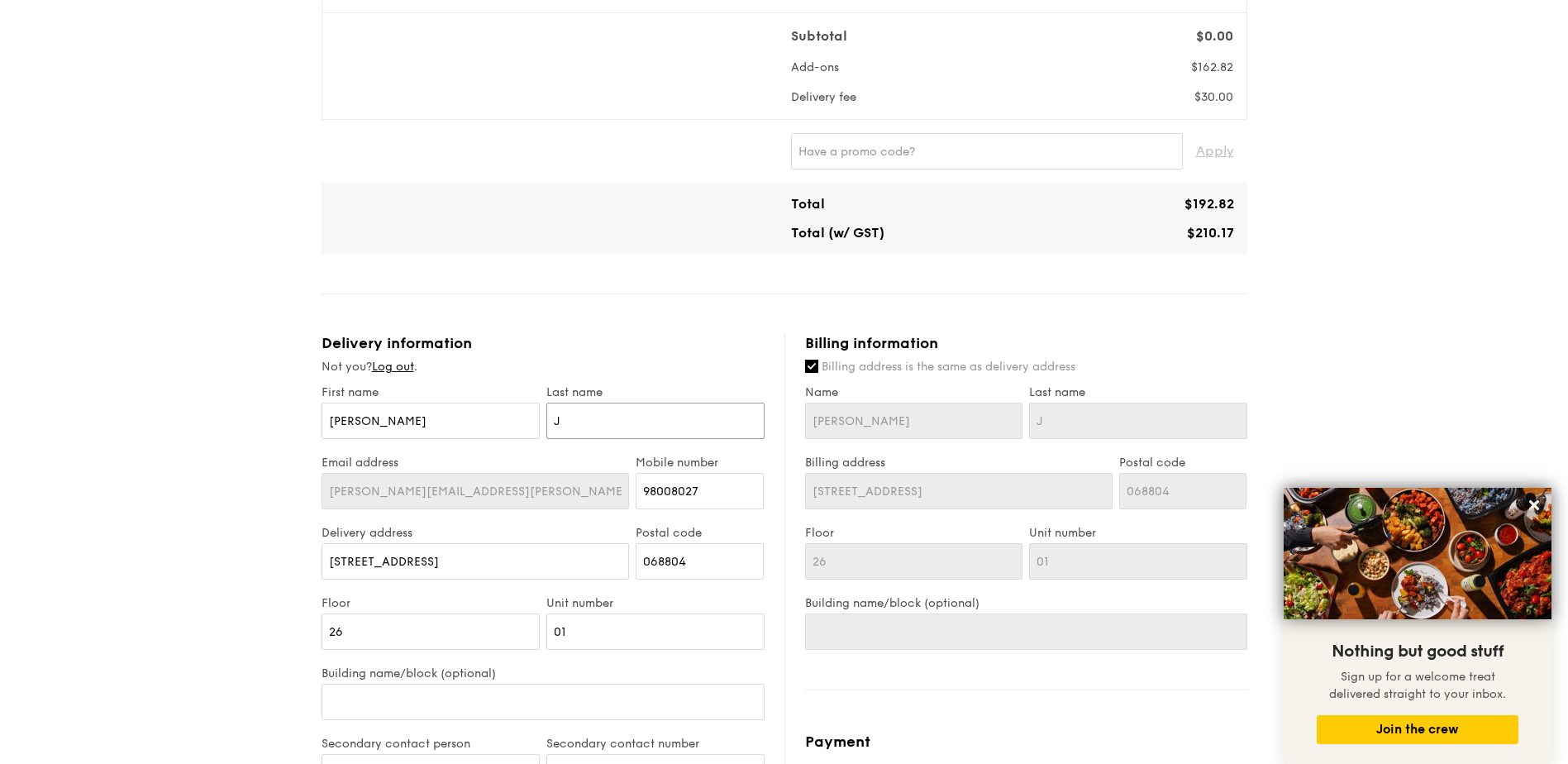
type input "[PERSON_NAME]"
type input "Jam"
type input "[PERSON_NAME]"
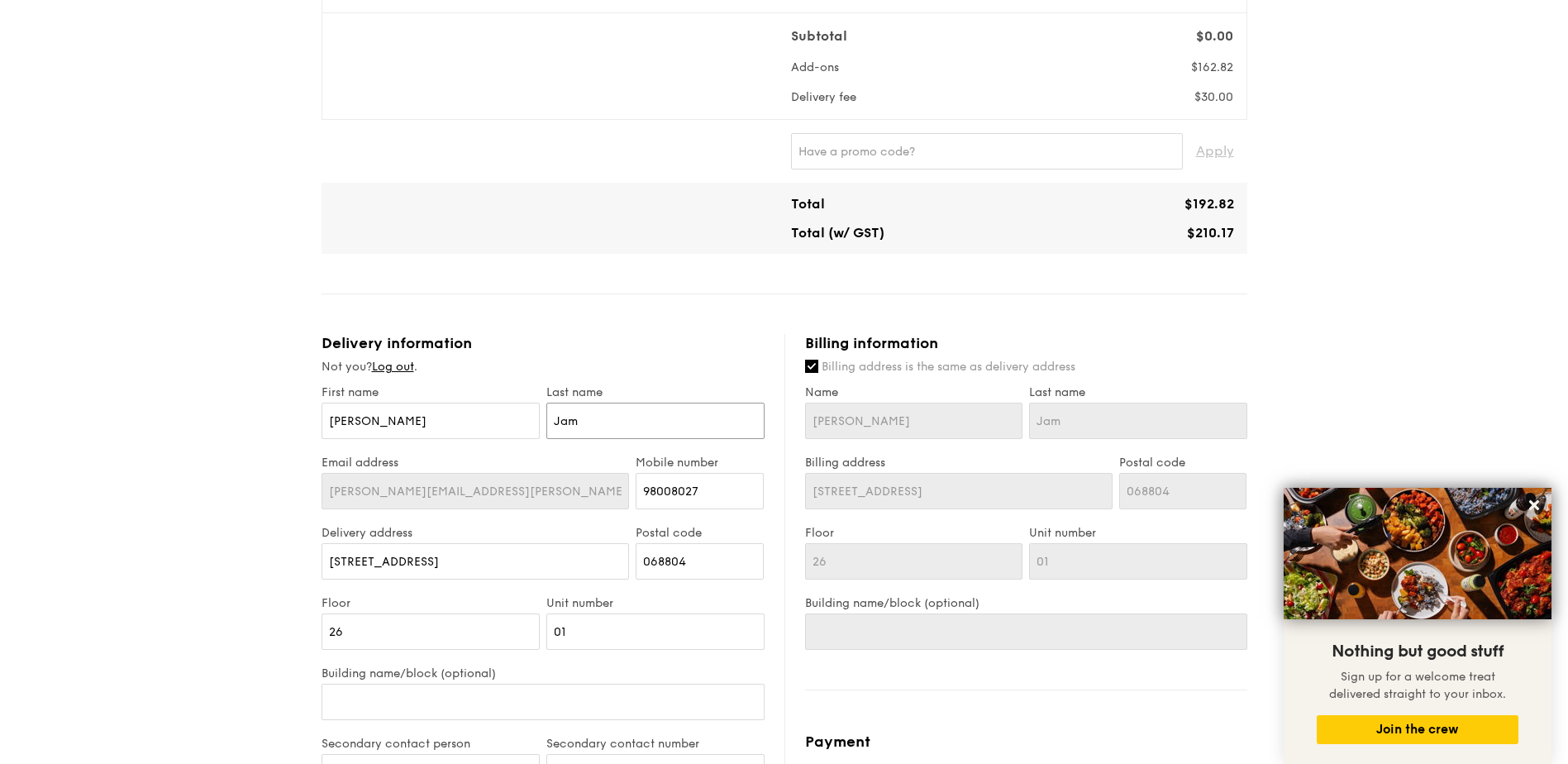
type input "[PERSON_NAME]"
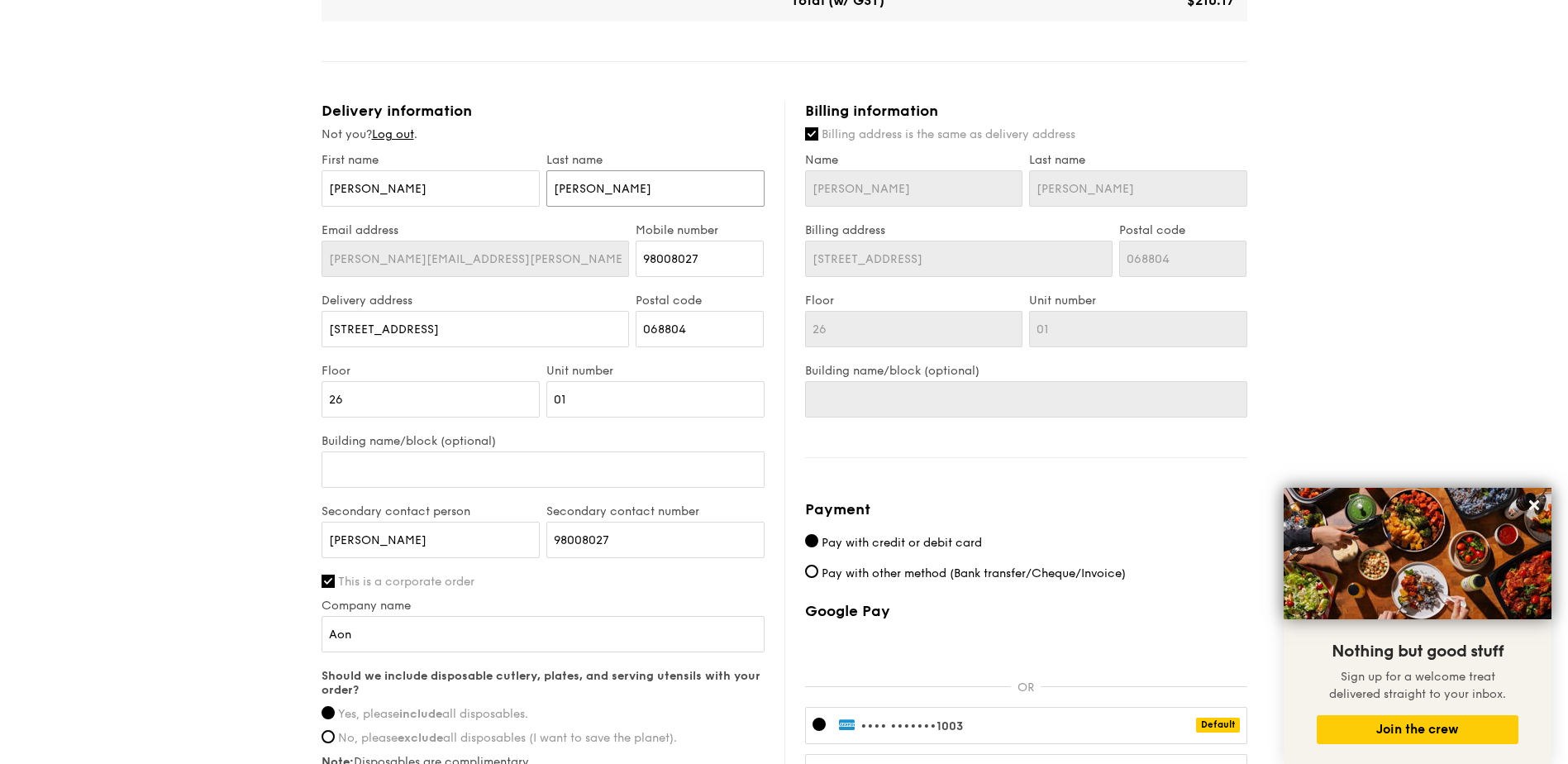
scroll to position [702, 0]
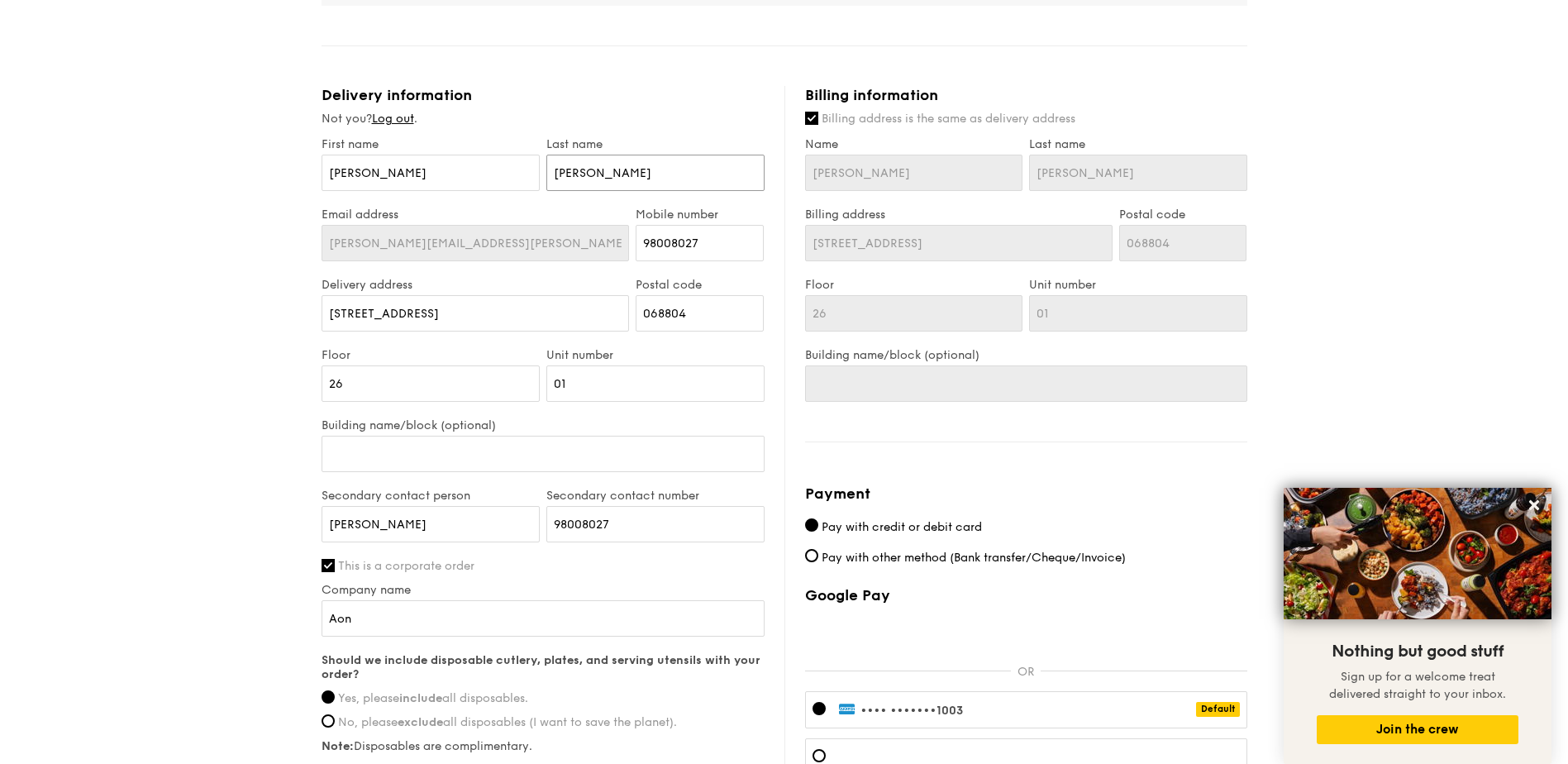
type input "[PERSON_NAME]"
click at [399, 447] on input "Building name/block (optional)" at bounding box center [543, 453] width 443 height 36
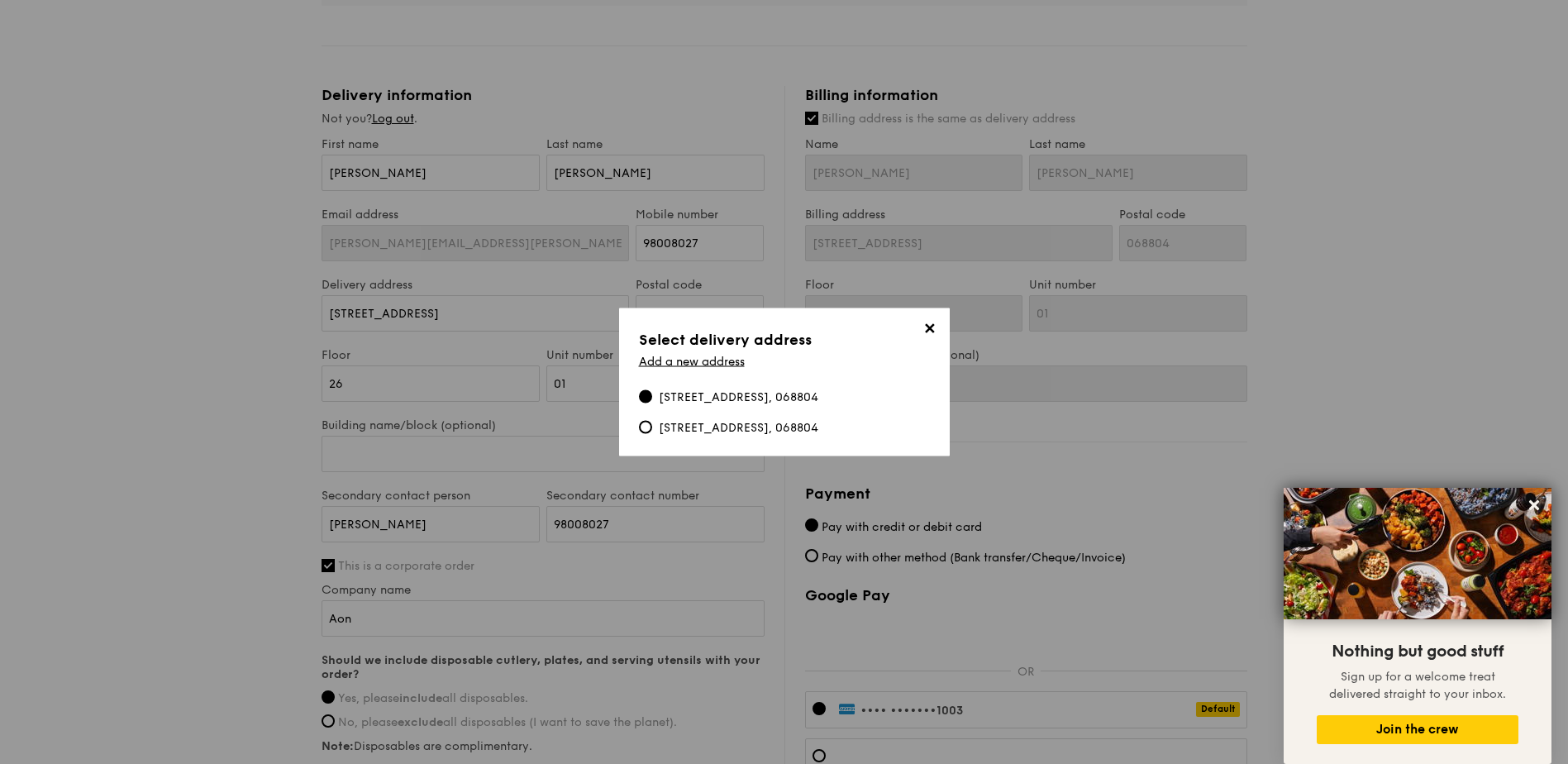
click at [934, 331] on span "✕" at bounding box center [930, 332] width 23 height 23
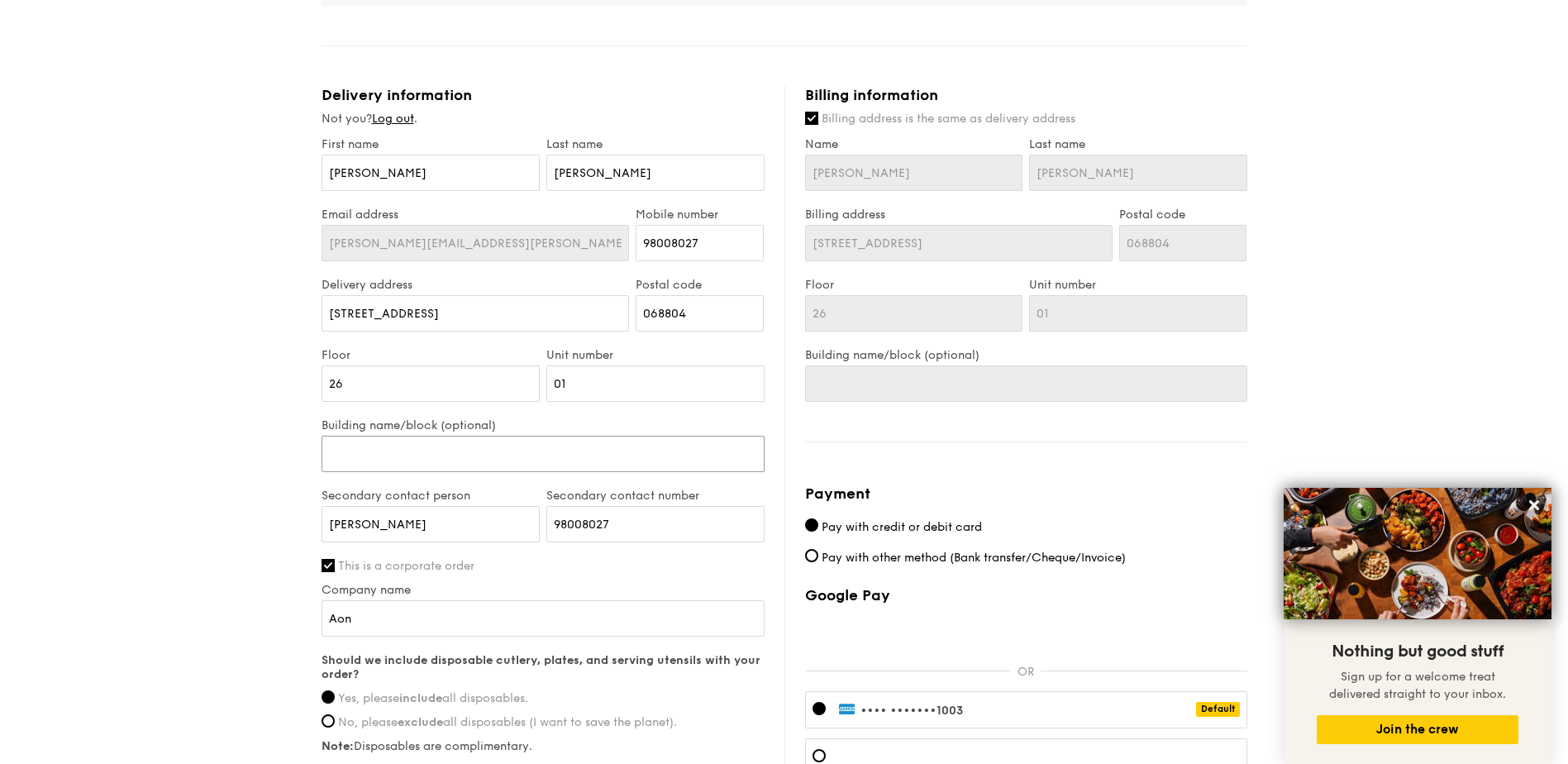
click at [452, 443] on input "Building name/block (optional)" at bounding box center [543, 453] width 443 height 36
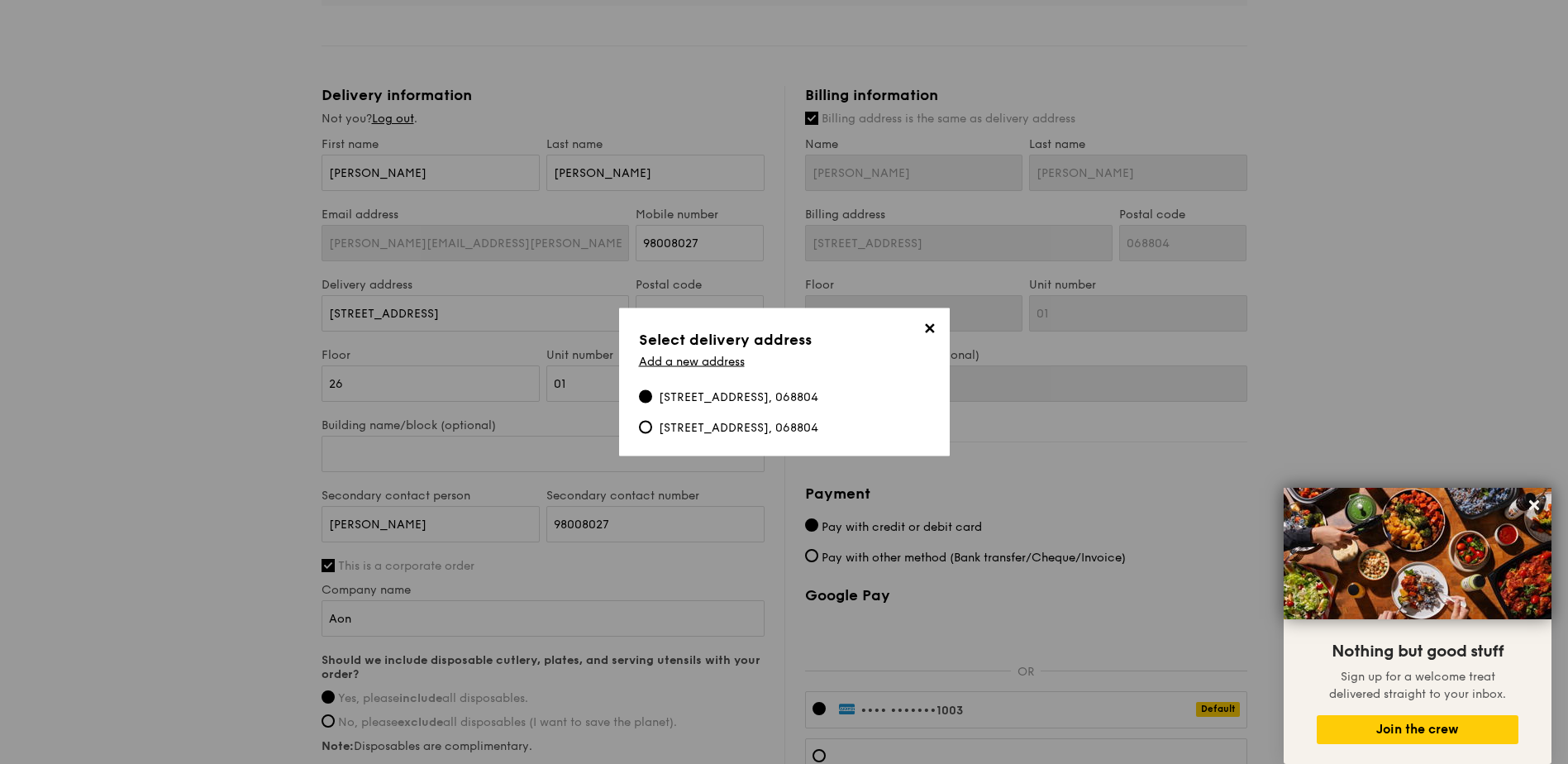
click at [700, 399] on div "[STREET_ADDRESS], 068804" at bounding box center [738, 397] width 159 height 17
click at [652, 399] on input "[STREET_ADDRESS], 068804" at bounding box center [645, 396] width 13 height 13
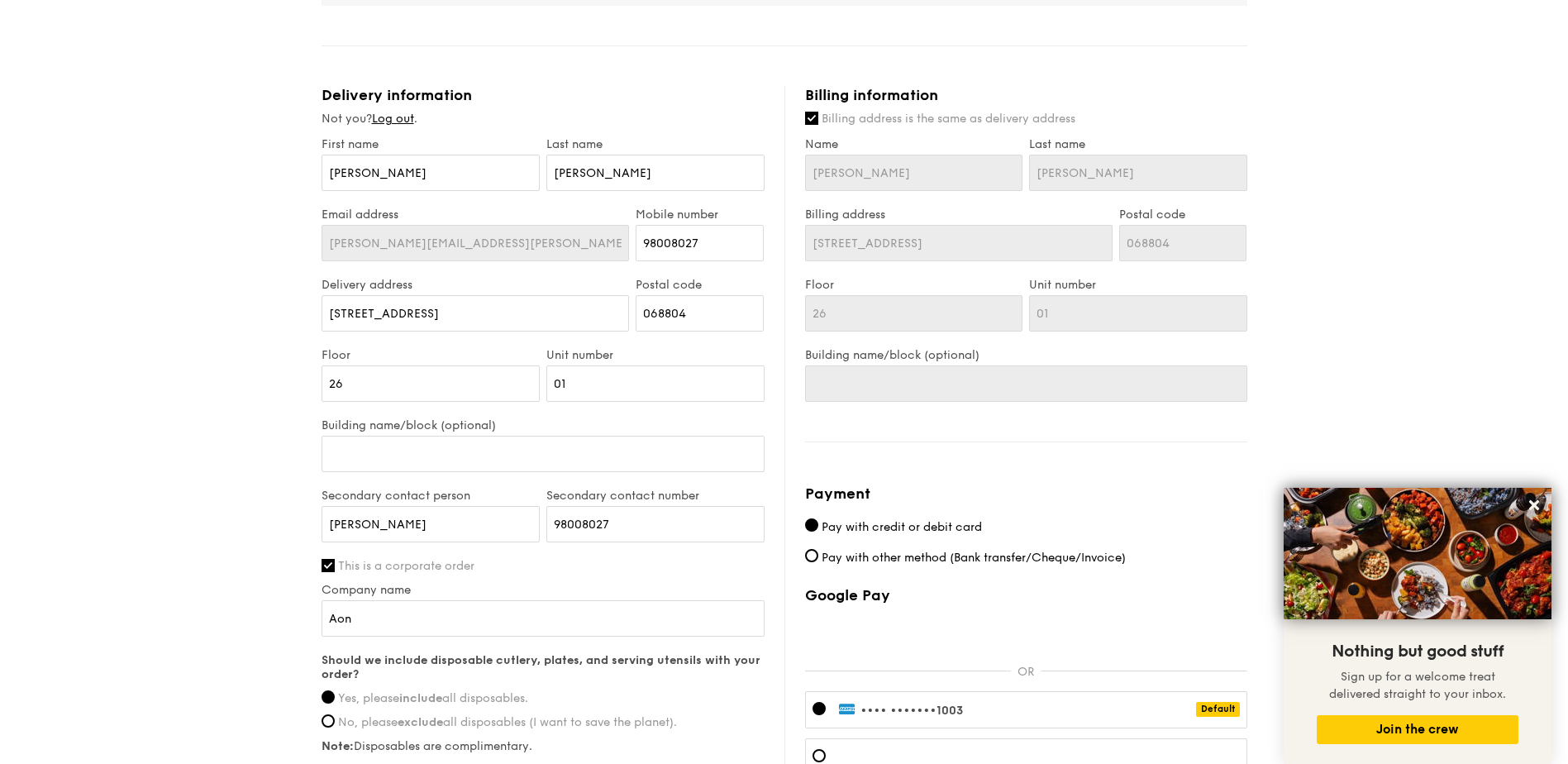
click at [148, 480] on div "1 - Select menu 2 - Select items 3 - Check out Meals on Demand Serving time: [D…" at bounding box center [784, 137] width 1568 height 1611
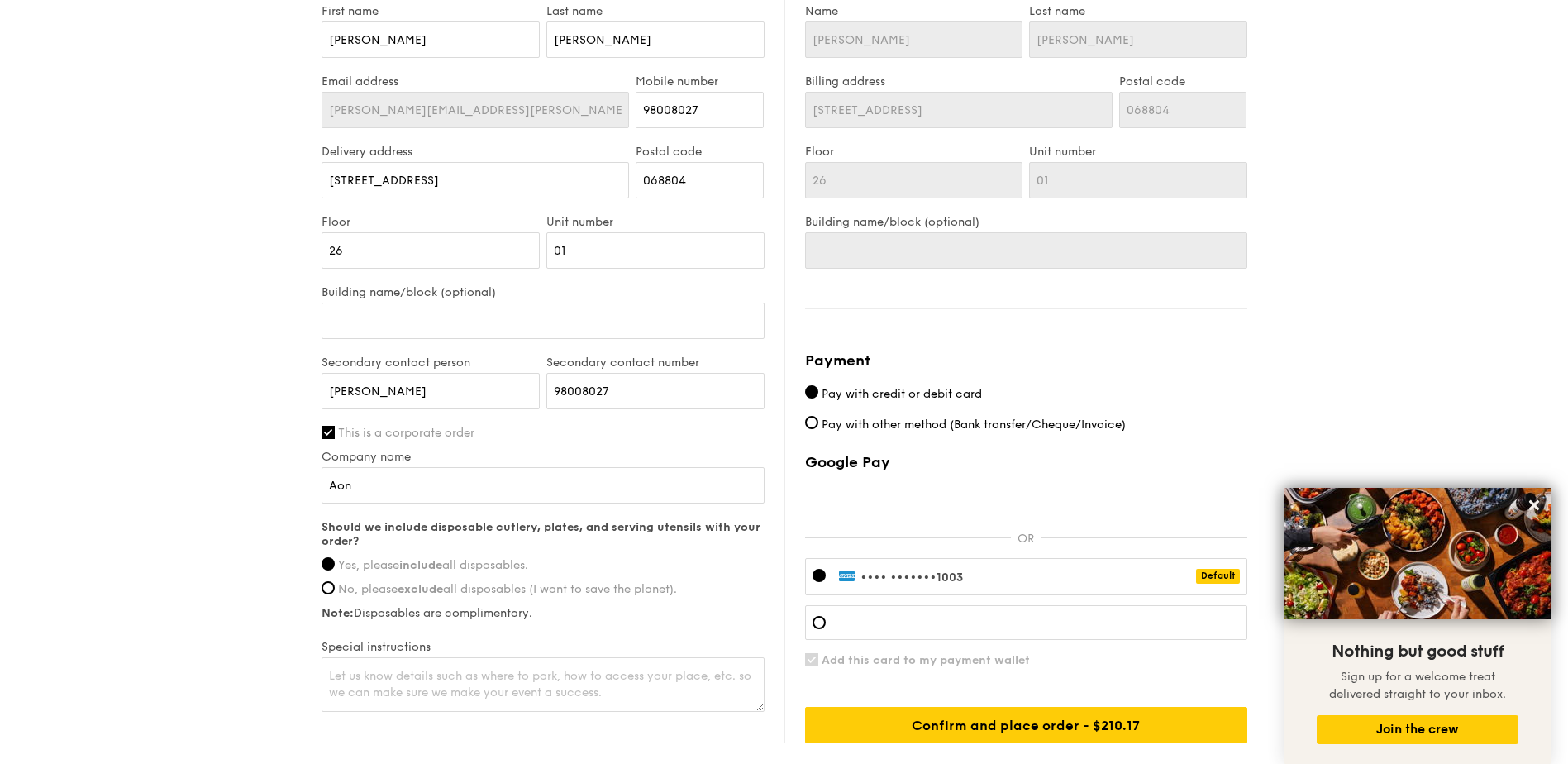
scroll to position [866, 0]
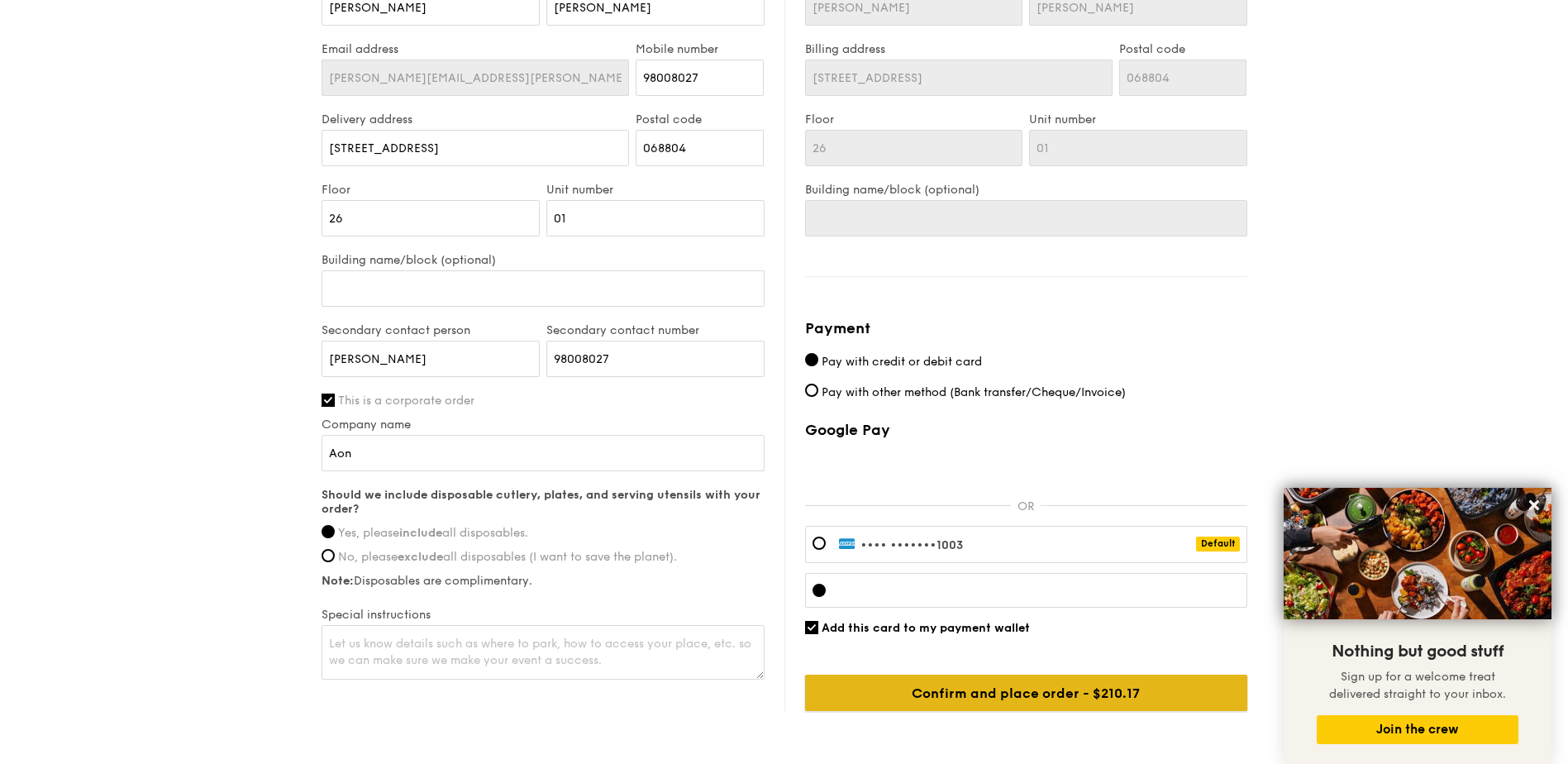
click at [1027, 686] on input "Confirm and place order - $210.17" at bounding box center [1026, 693] width 443 height 36
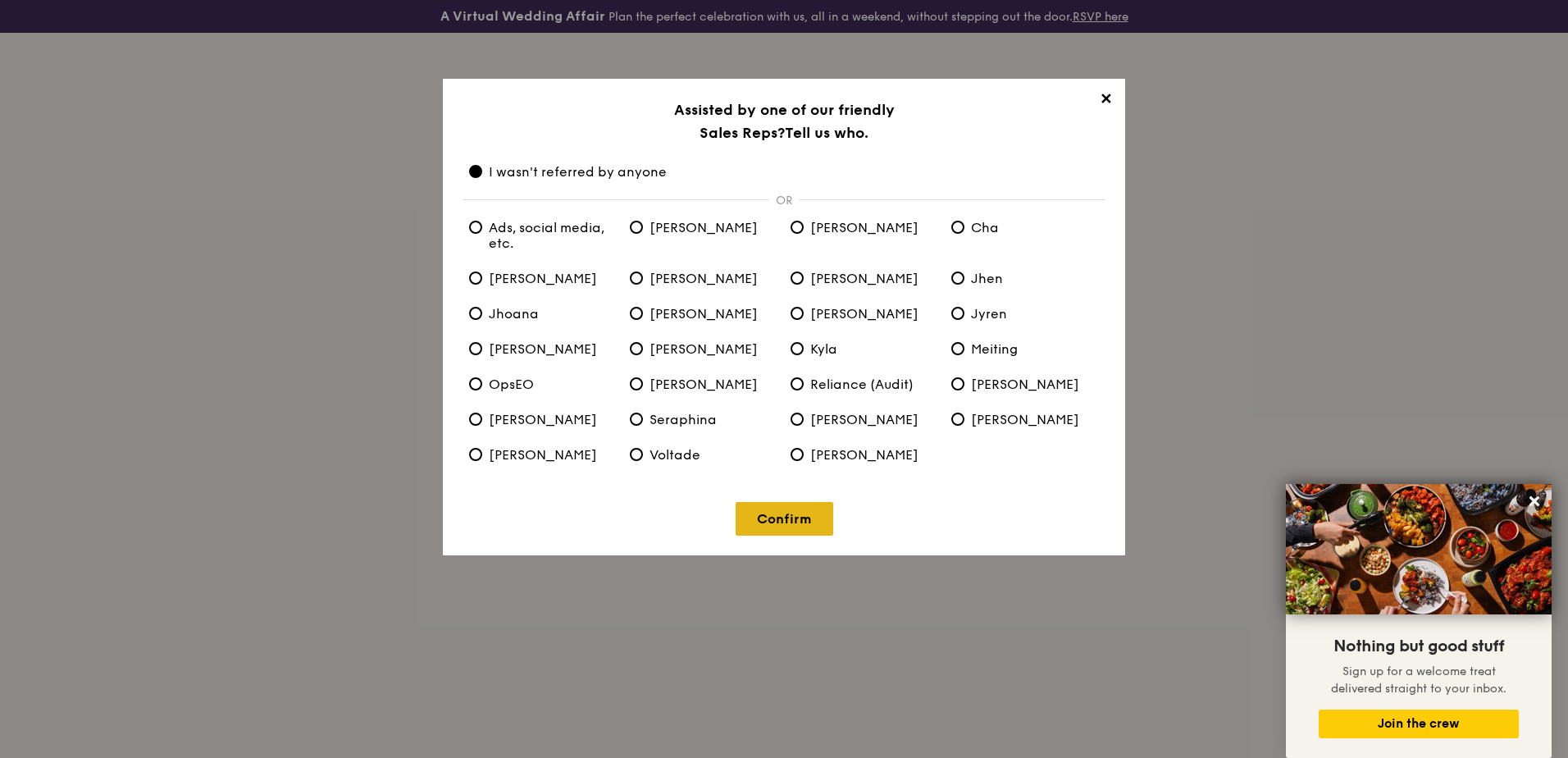
click at [792, 515] on link "Confirm" at bounding box center [785, 519] width 98 height 34
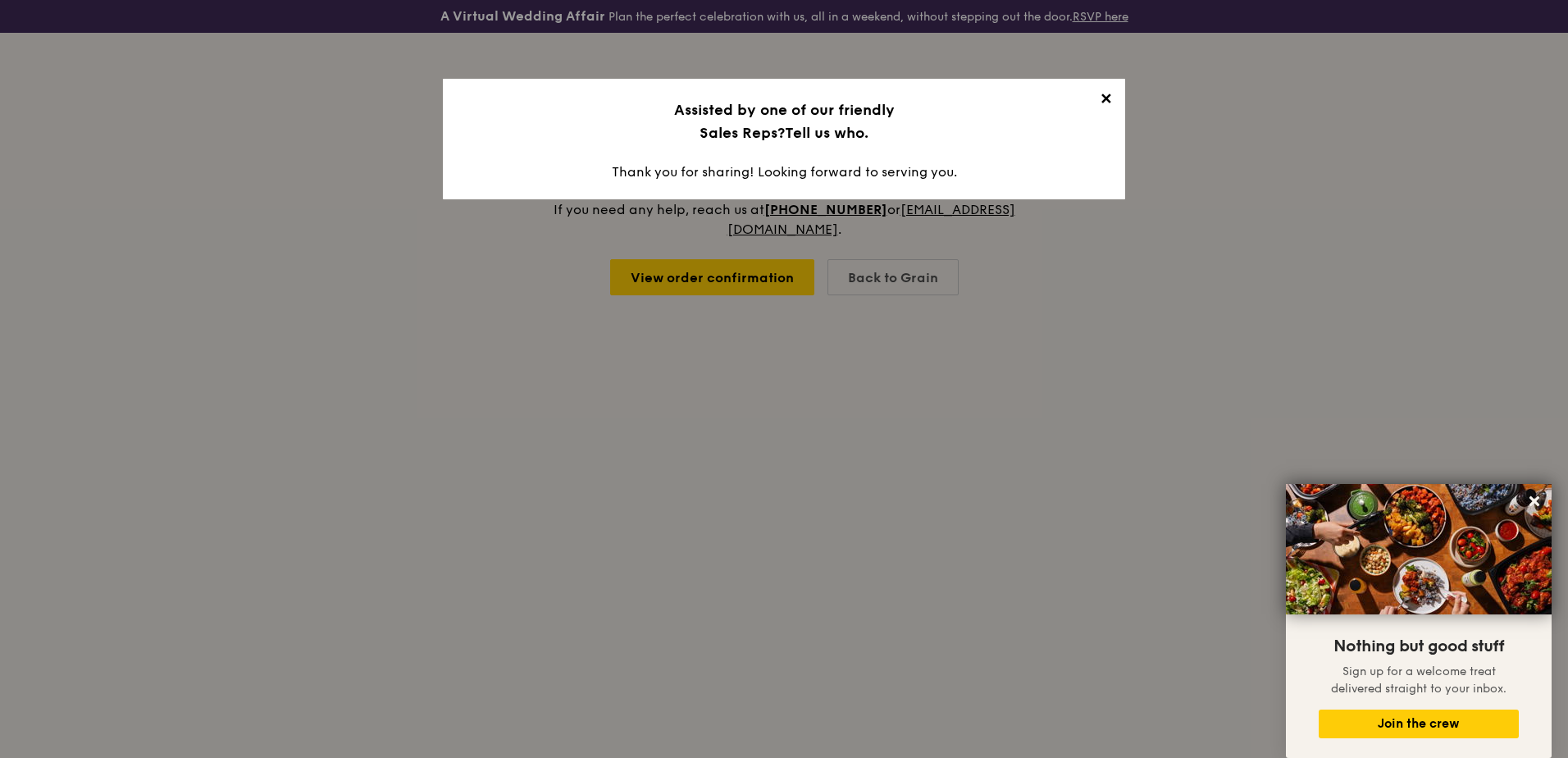
click at [1107, 101] on span "✕" at bounding box center [1105, 101] width 23 height 23
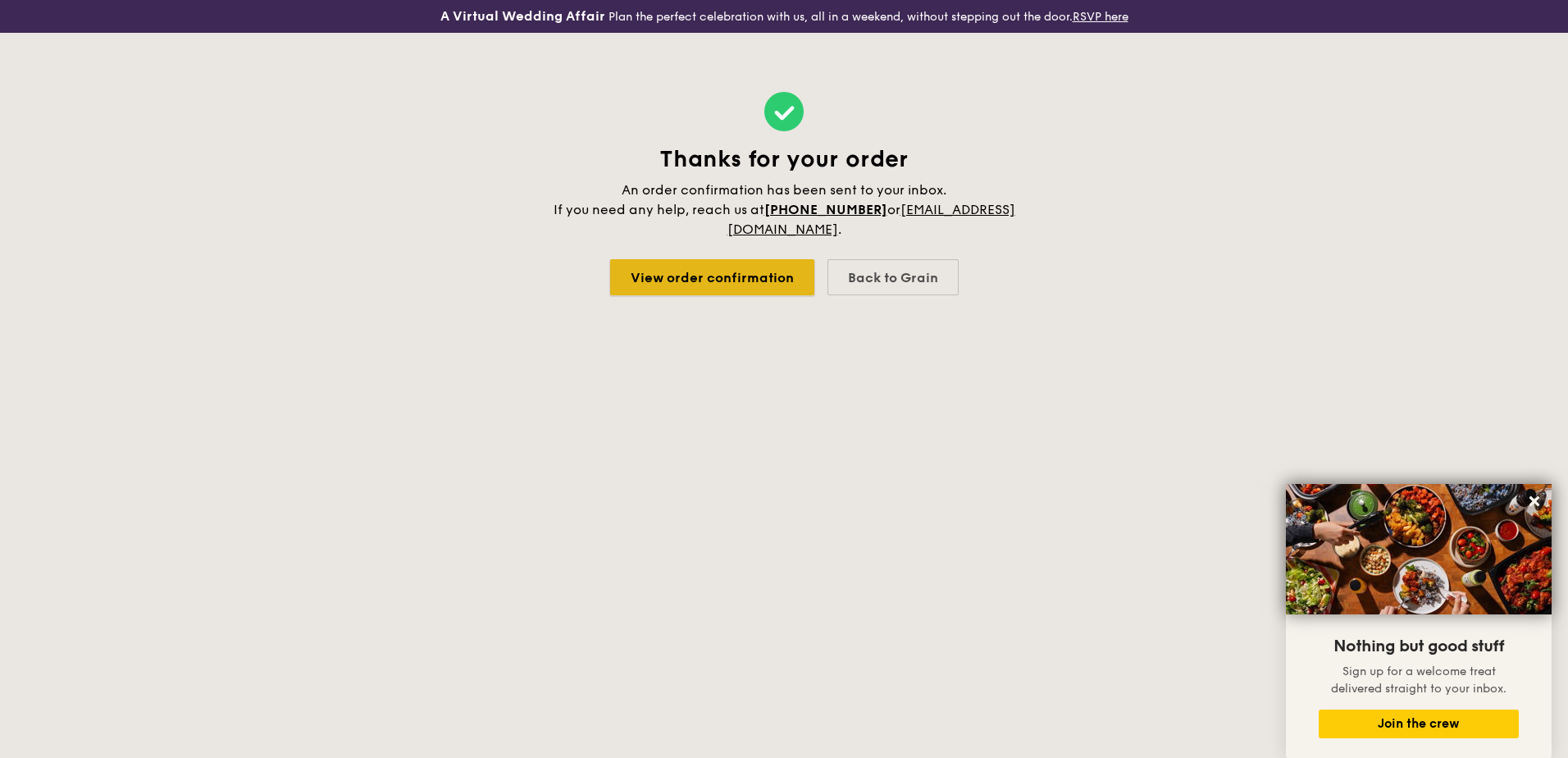
click at [746, 270] on link "View order confirmation" at bounding box center [712, 277] width 204 height 36
